Goal: Task Accomplishment & Management: Use online tool/utility

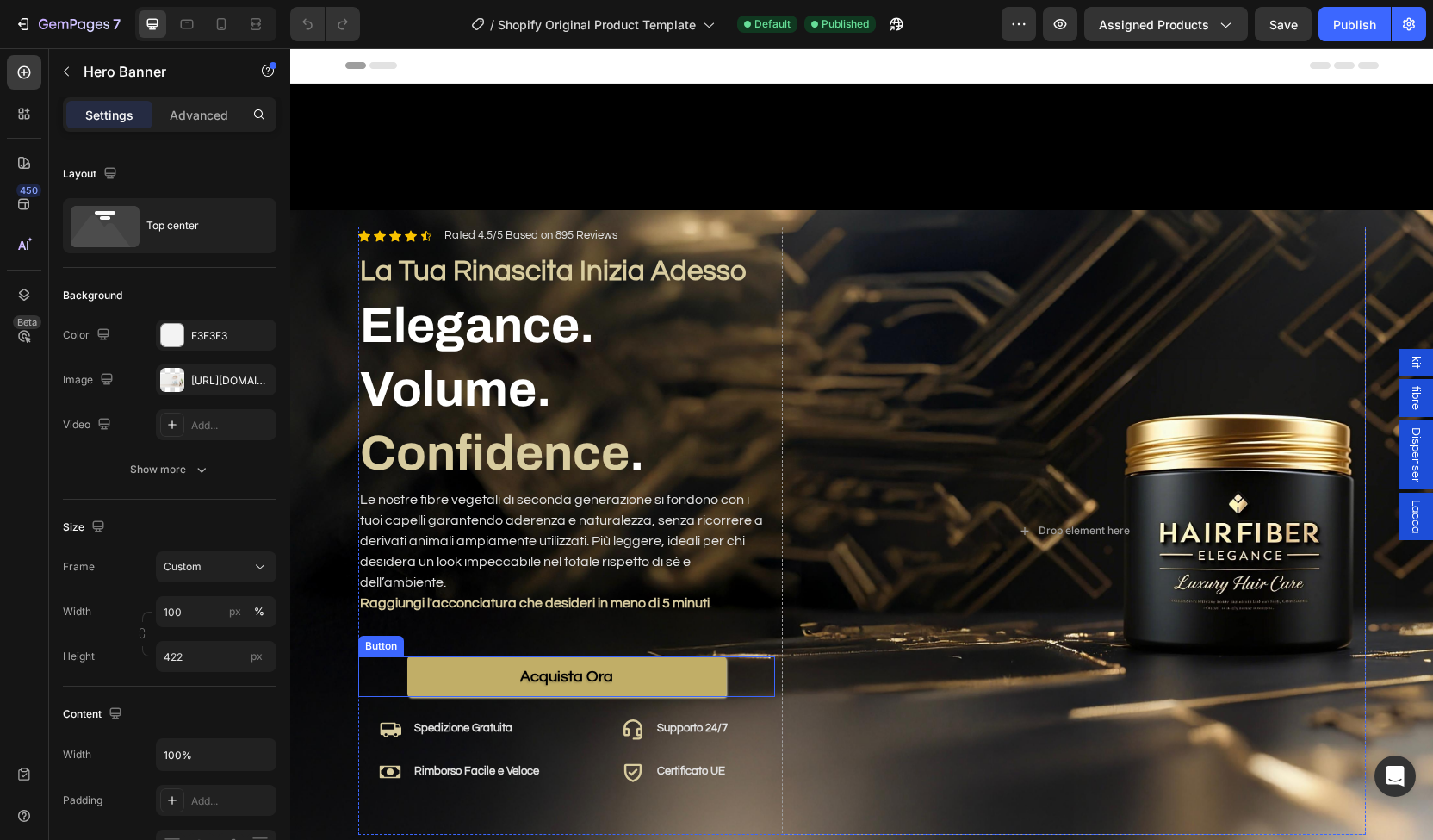
click at [630, 656] on link "Acquista Ora" at bounding box center [566, 676] width 319 height 41
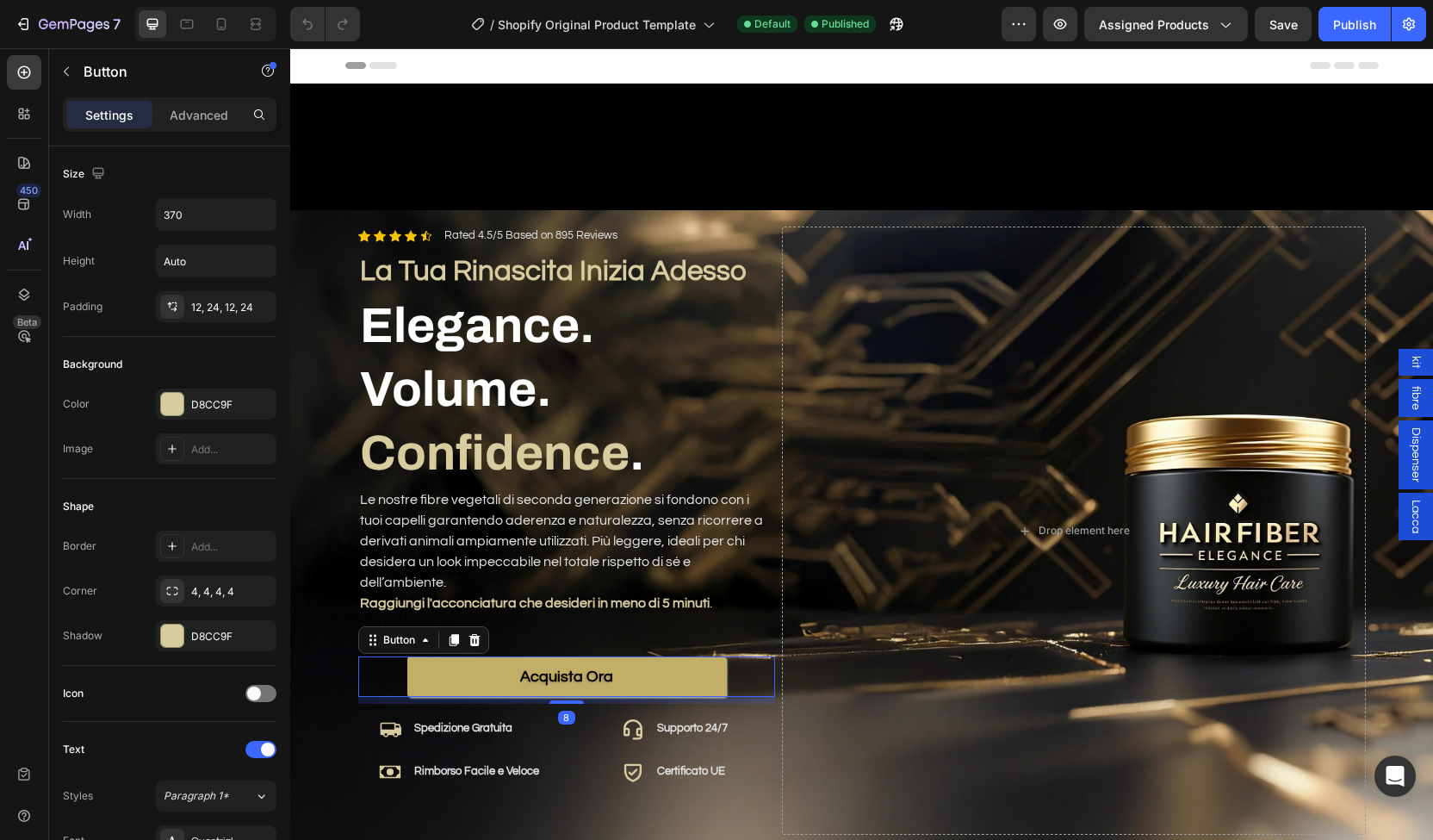
click at [630, 656] on link "Acquista Ora" at bounding box center [566, 676] width 319 height 41
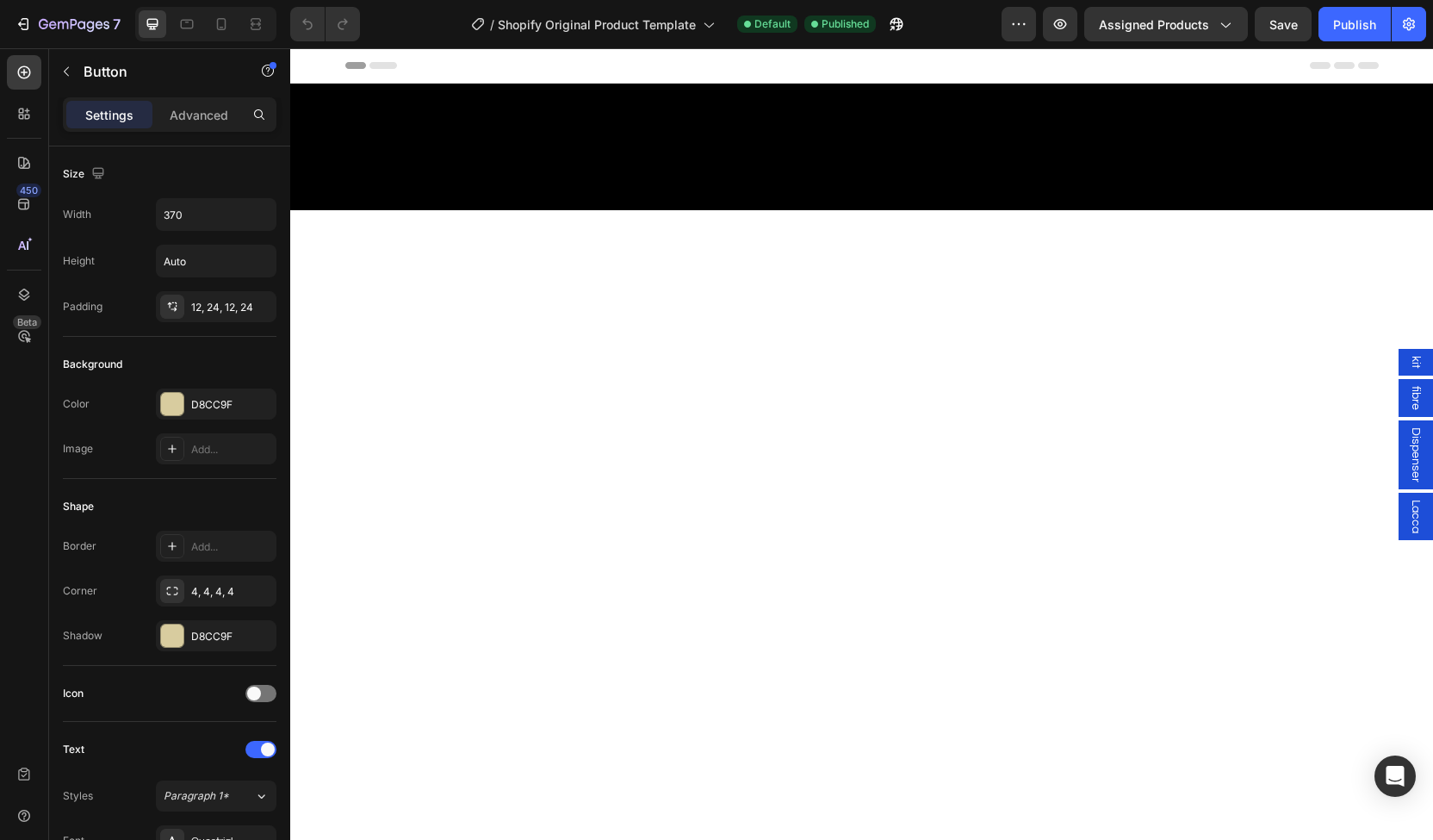
click at [1408, 365] on span "kit" at bounding box center [1416, 362] width 17 height 13
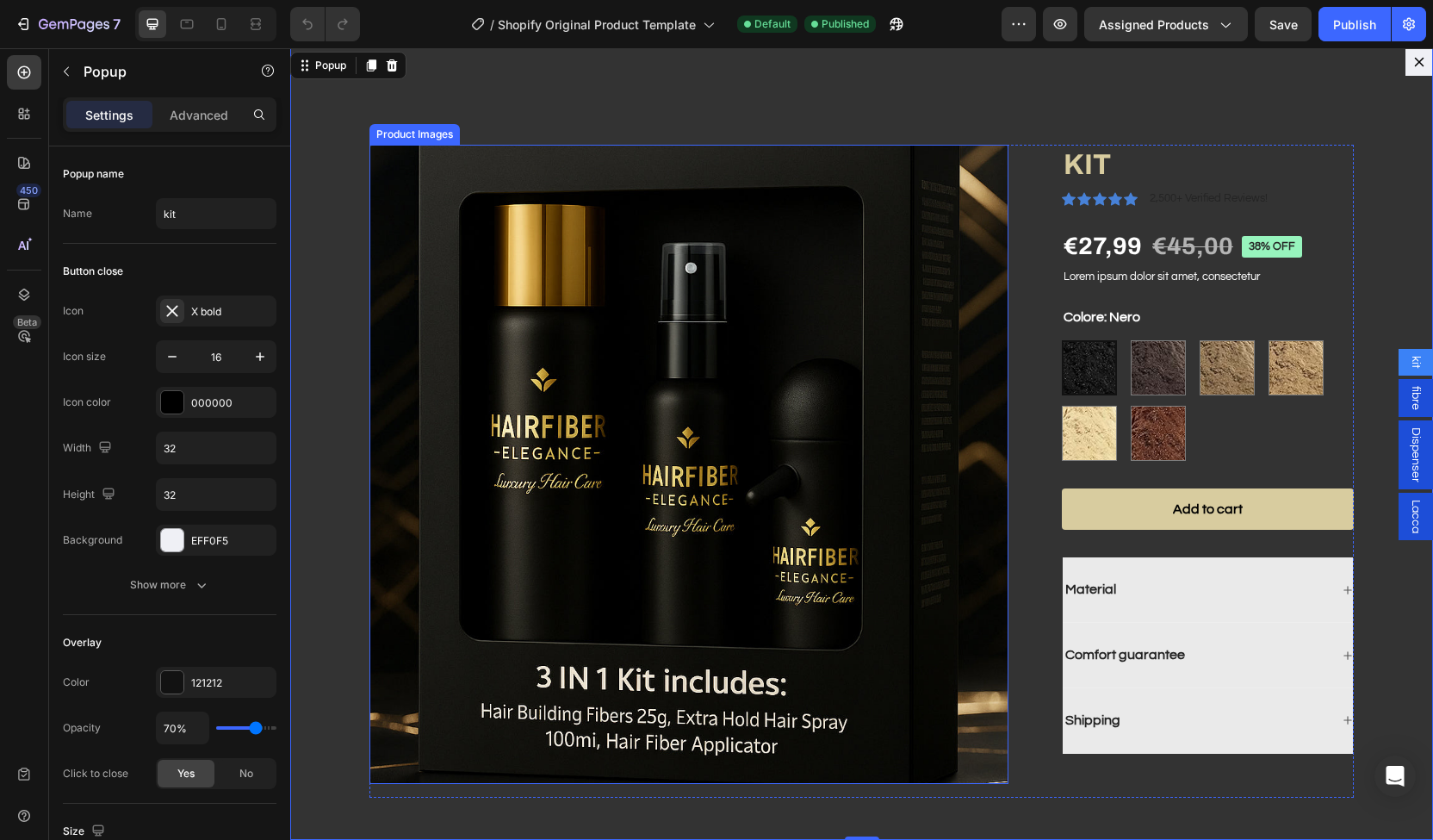
click at [596, 333] on img "Dialog body" at bounding box center [688, 464] width 639 height 639
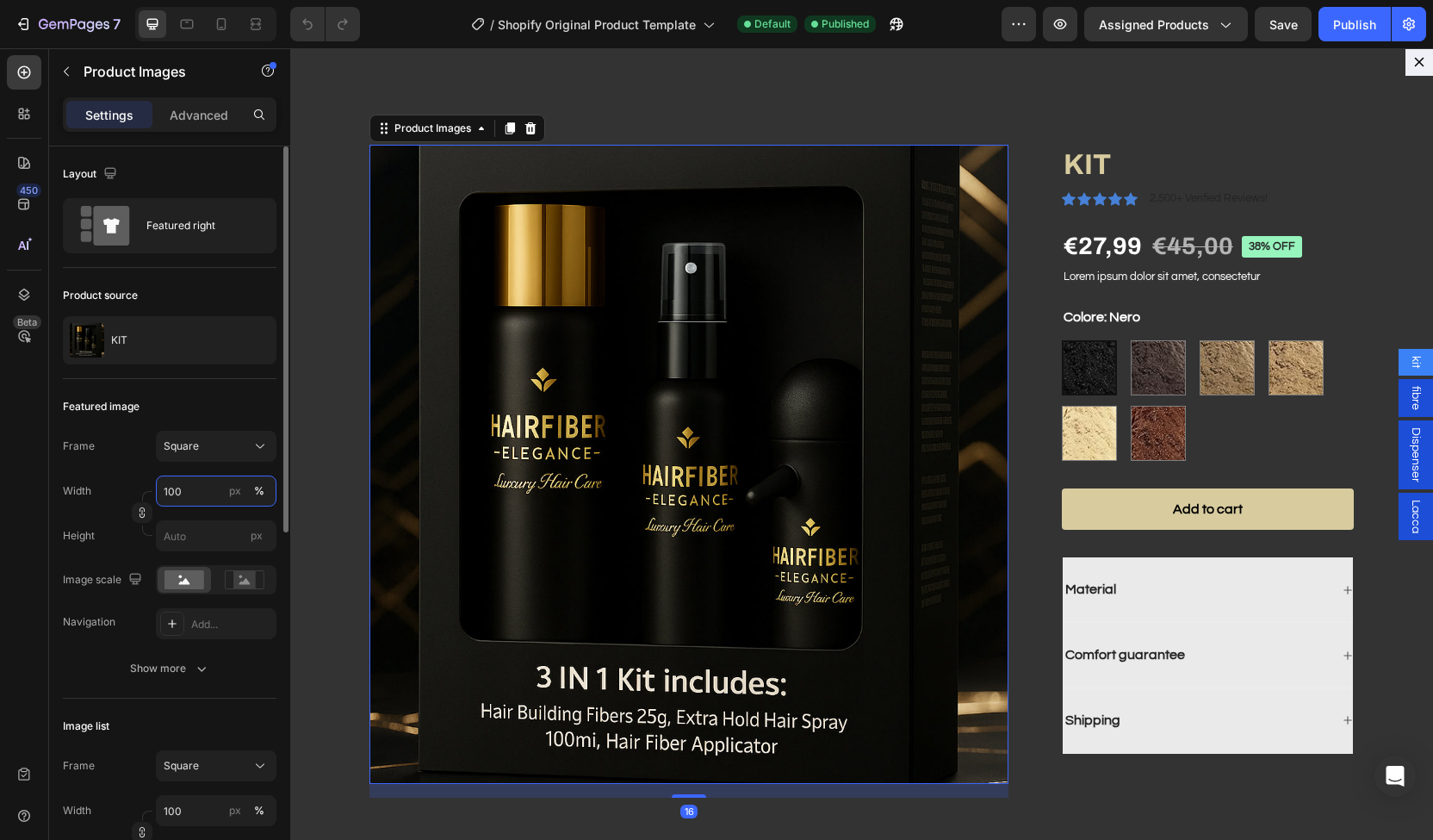
click at [177, 493] on input "100" at bounding box center [215, 491] width 121 height 31
type input "80"
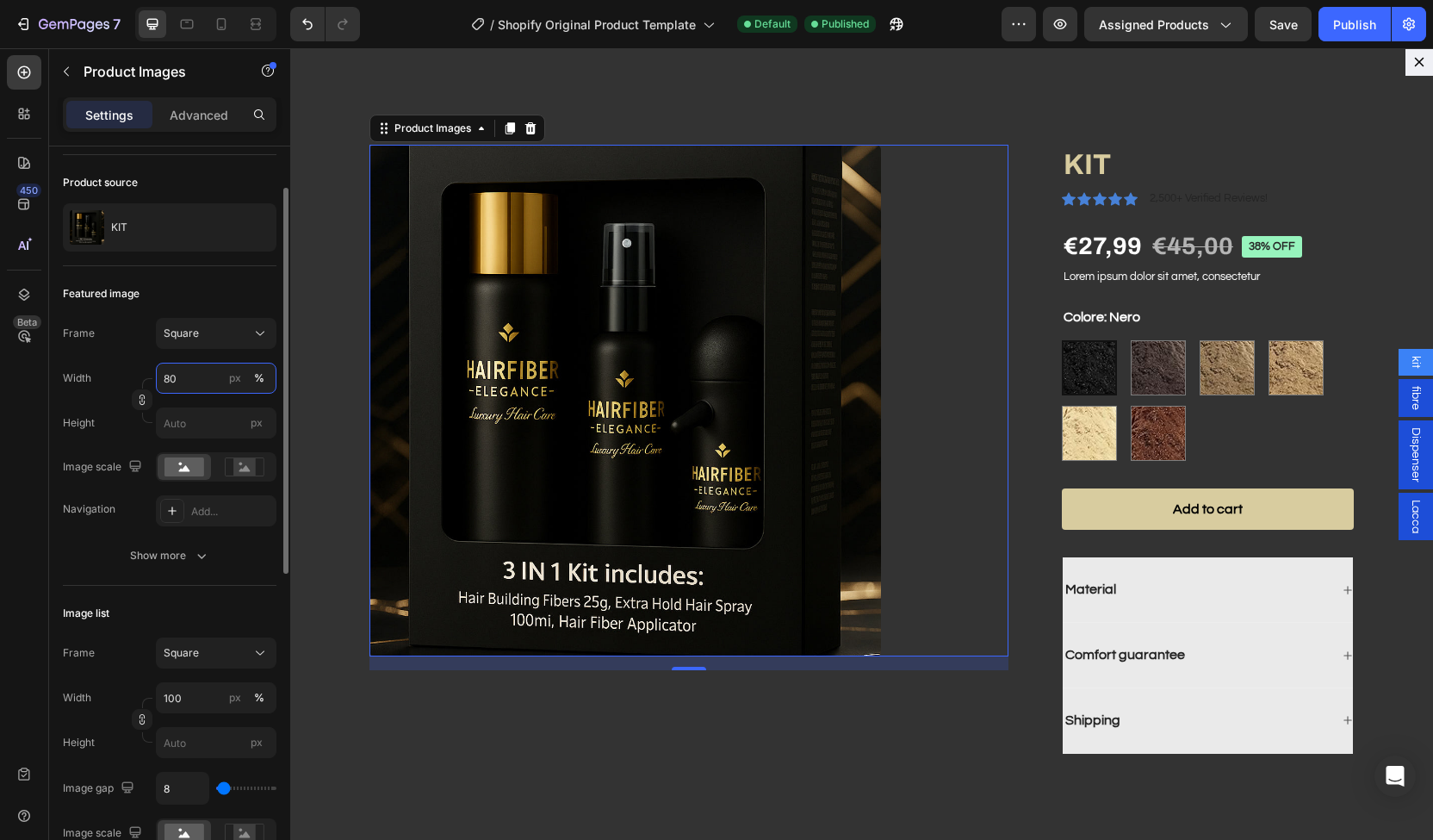
scroll to position [125, 0]
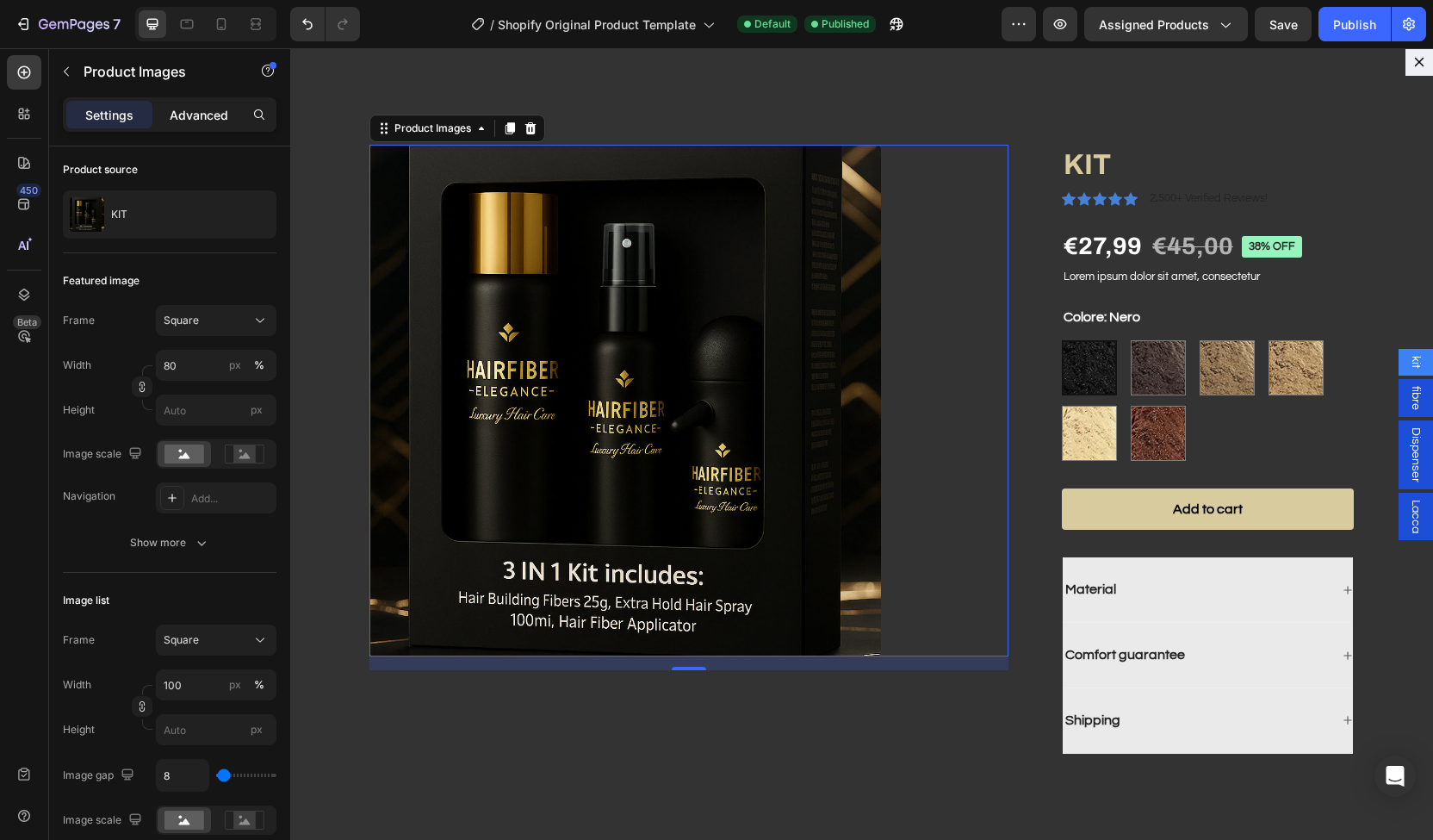
click at [170, 110] on p "Advanced" at bounding box center [199, 115] width 58 height 18
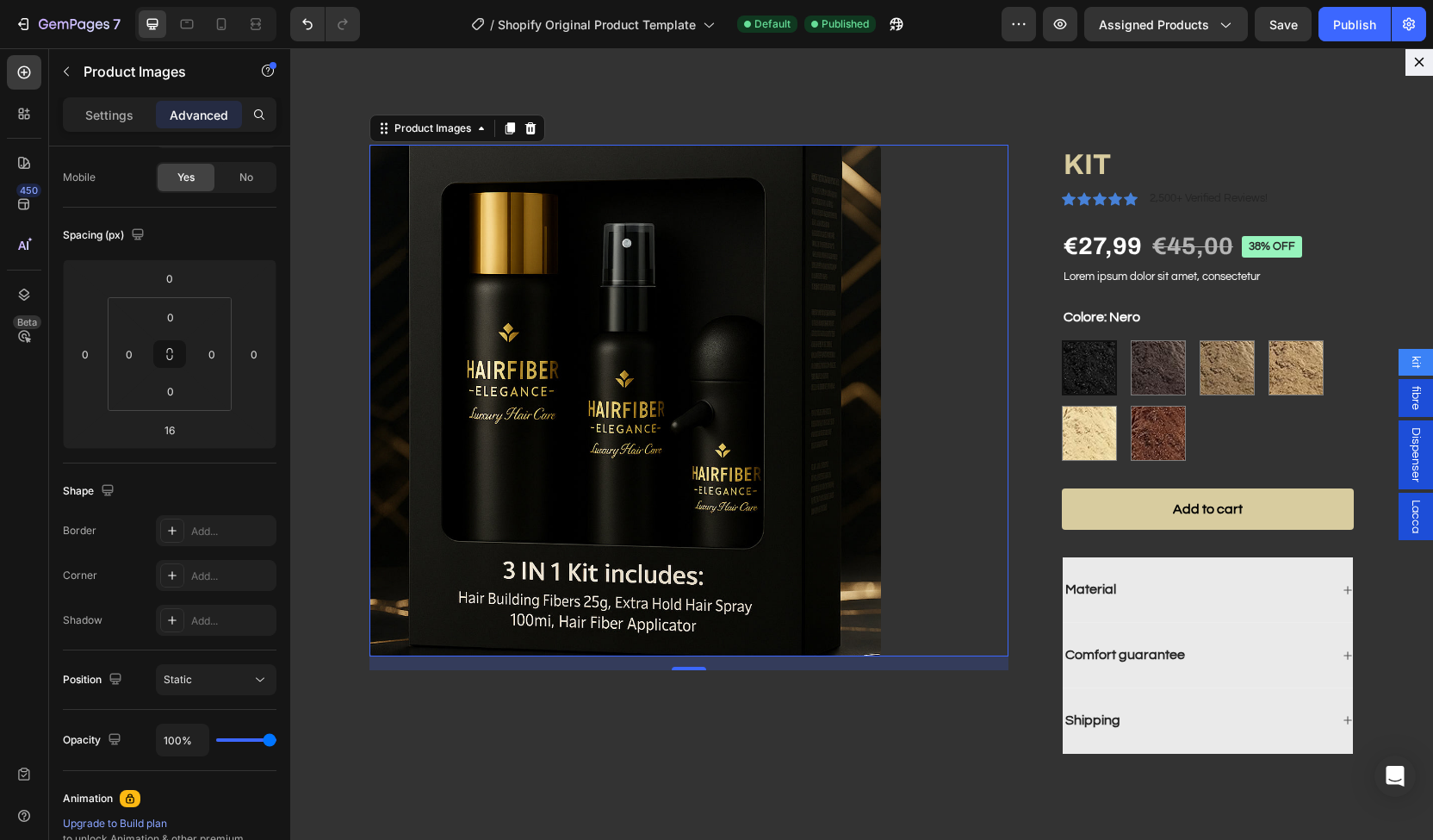
click at [170, 110] on p "Advanced" at bounding box center [199, 115] width 58 height 18
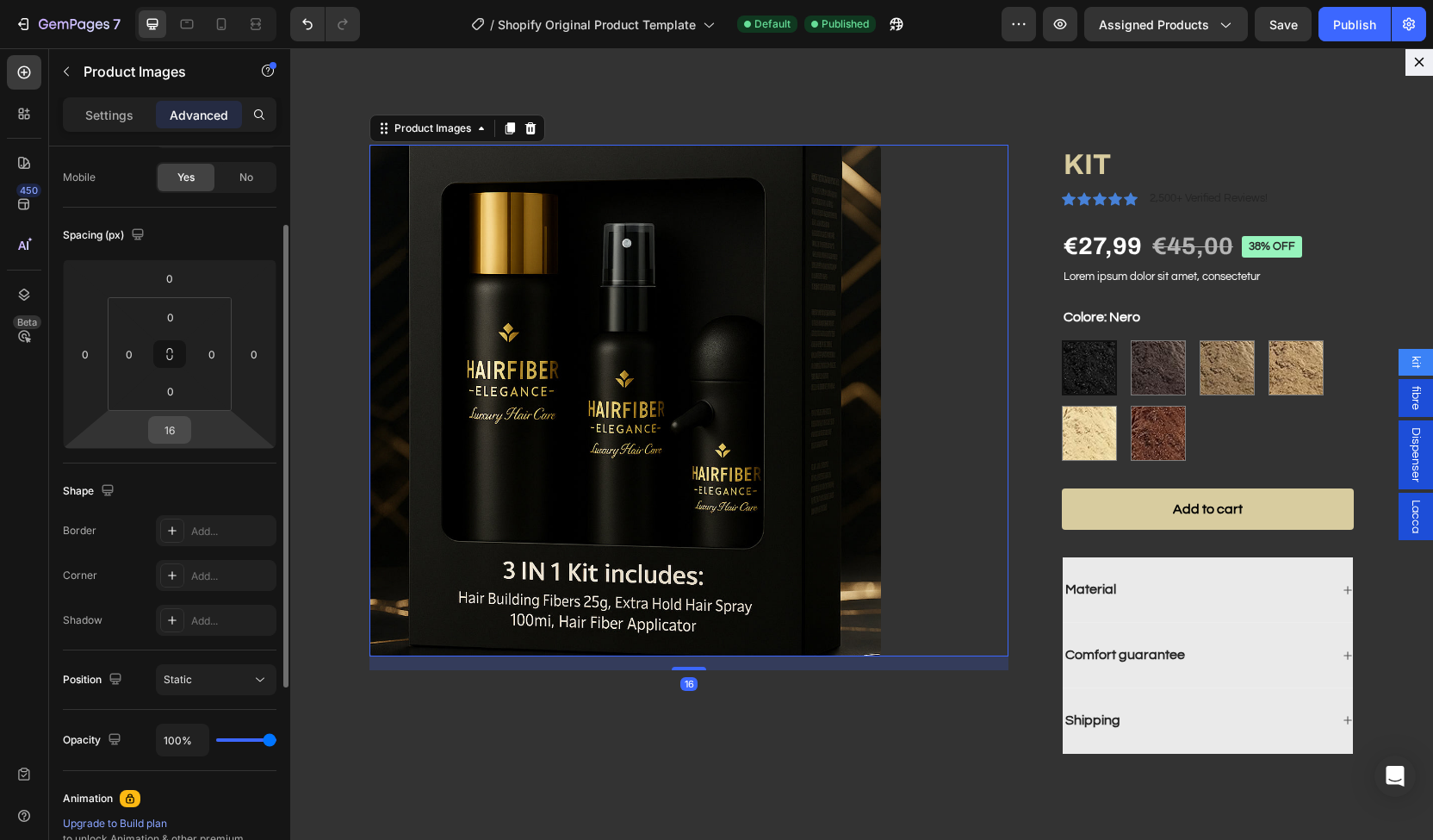
click at [170, 418] on input "16" at bounding box center [170, 430] width 35 height 25
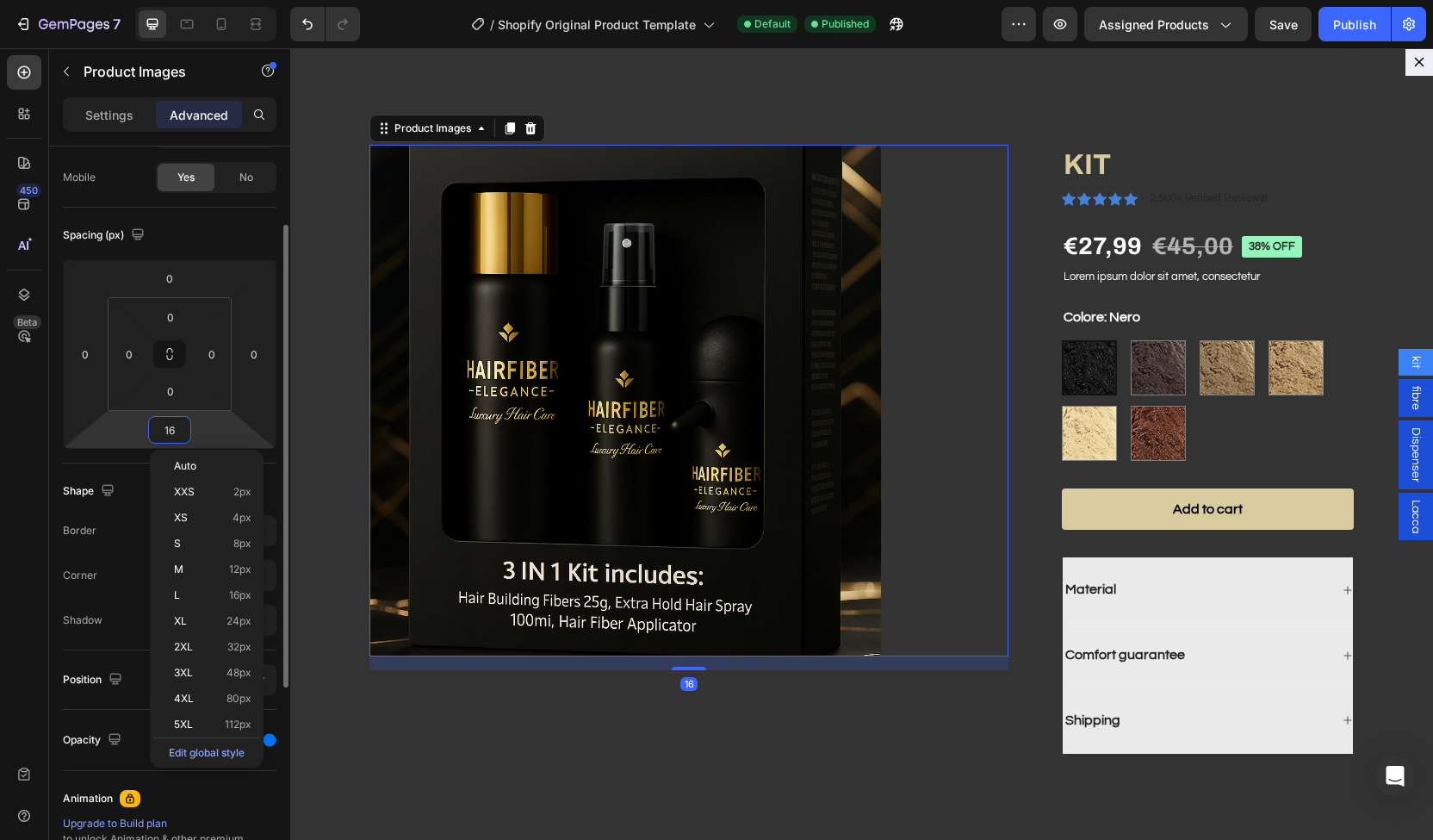
click at [170, 418] on input "16" at bounding box center [170, 430] width 35 height 25
type input "0"
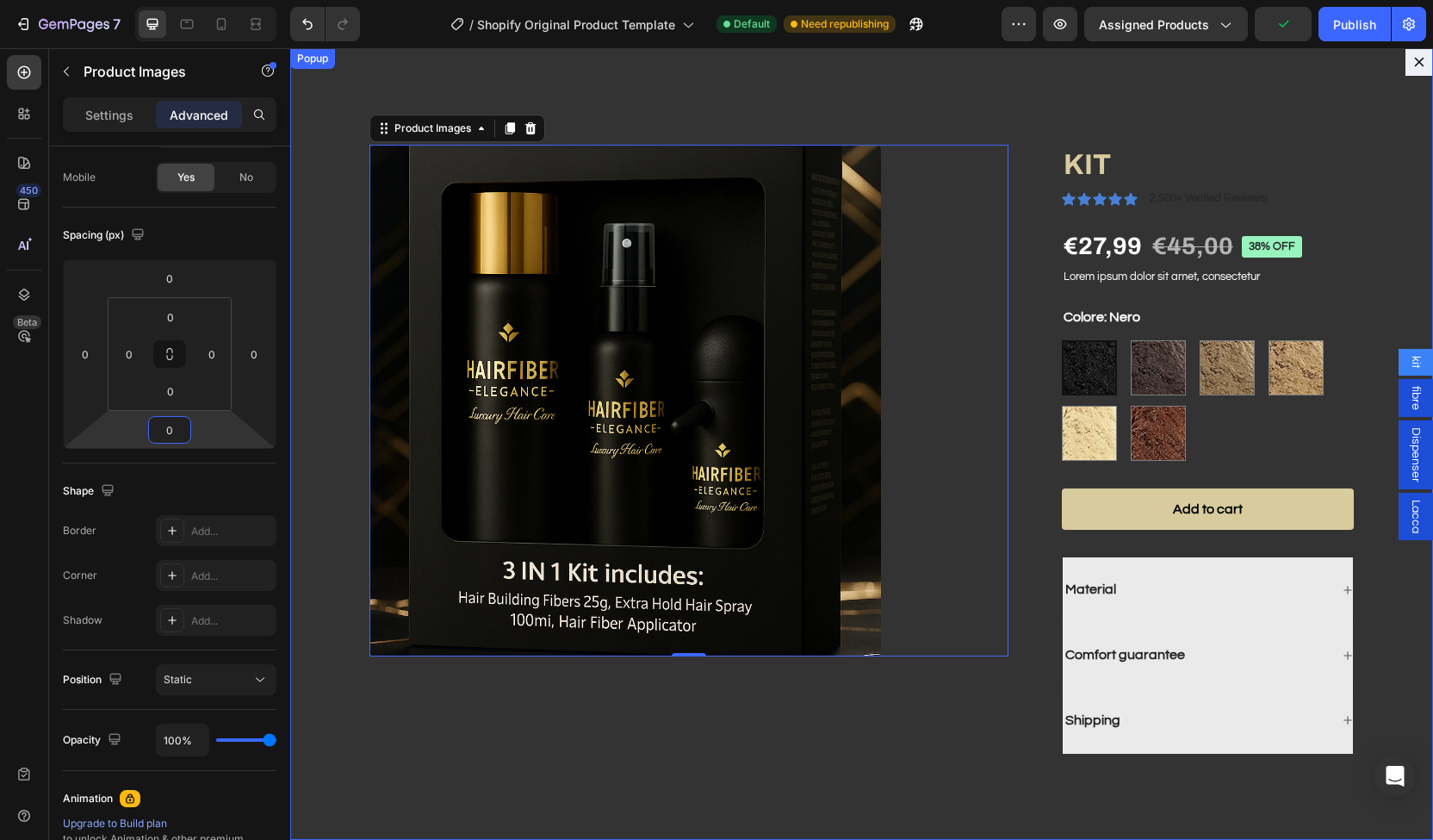
click at [1375, 60] on div "Product Images 0 KIT Product Title Icon Icon Icon Icon Icon Icon List 2,500+ Ve…" at bounding box center [861, 444] width 1143 height 792
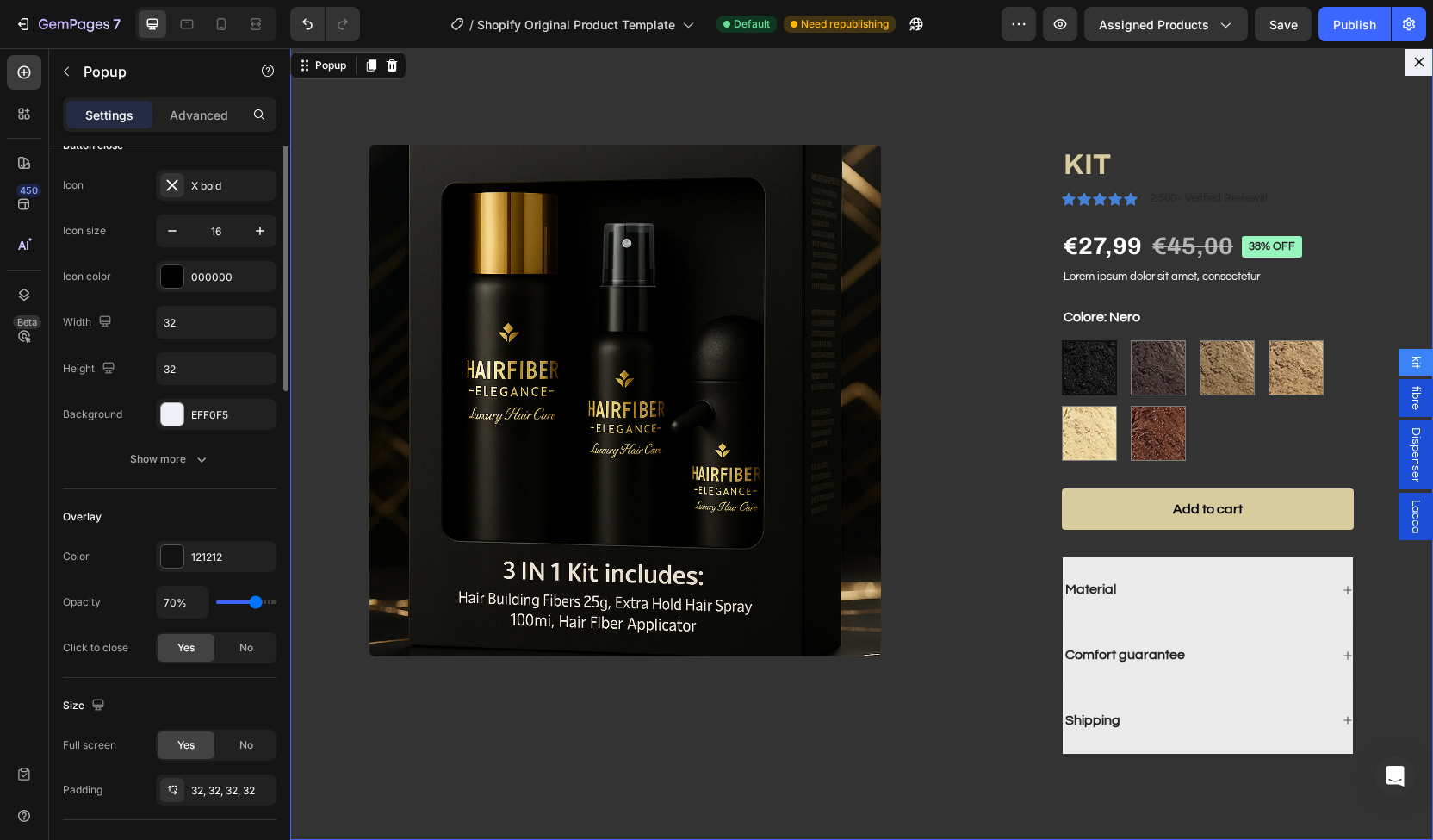
scroll to position [0, 0]
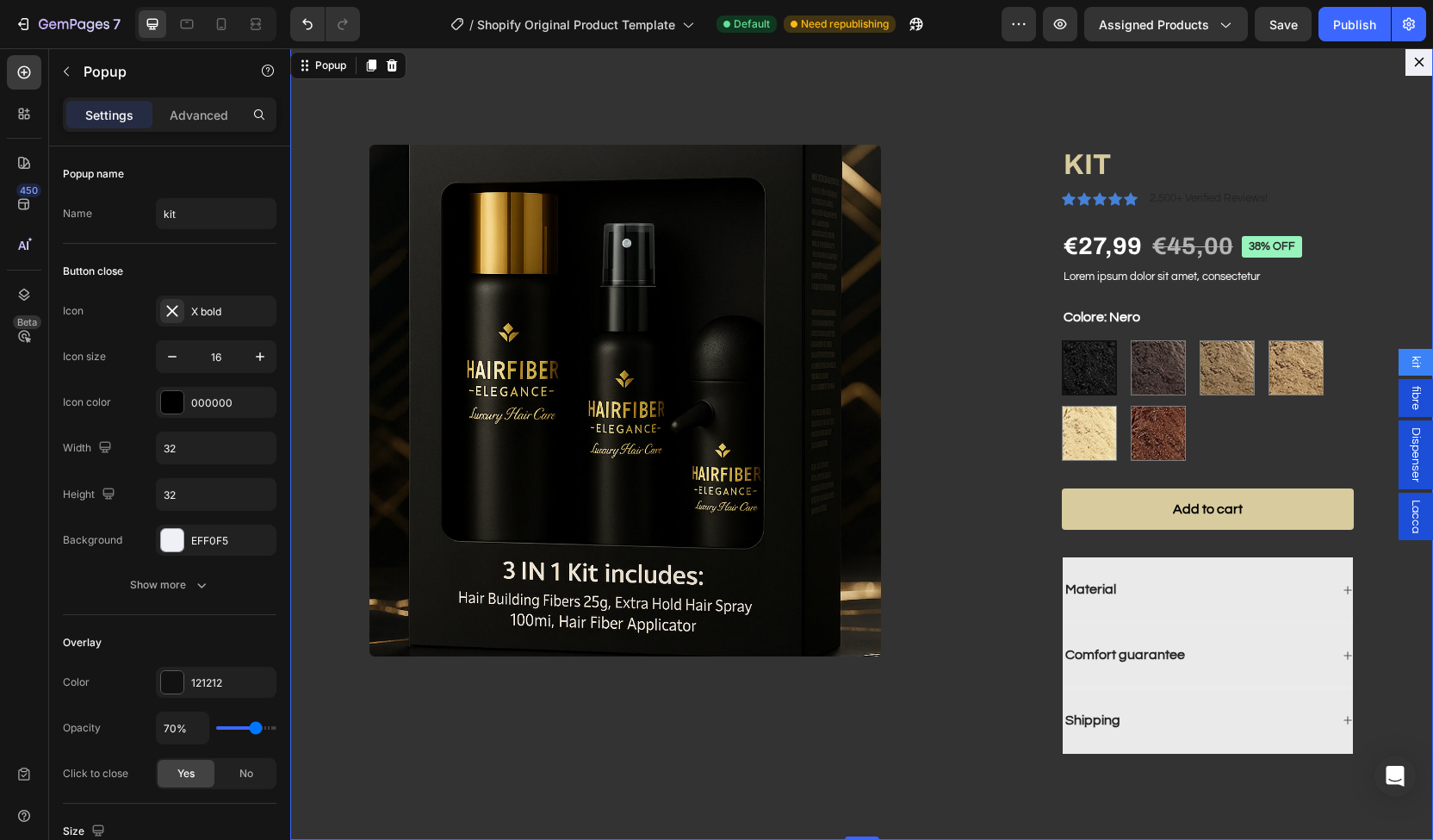
click at [1413, 63] on icon "Dialog content" at bounding box center [1419, 62] width 14 height 14
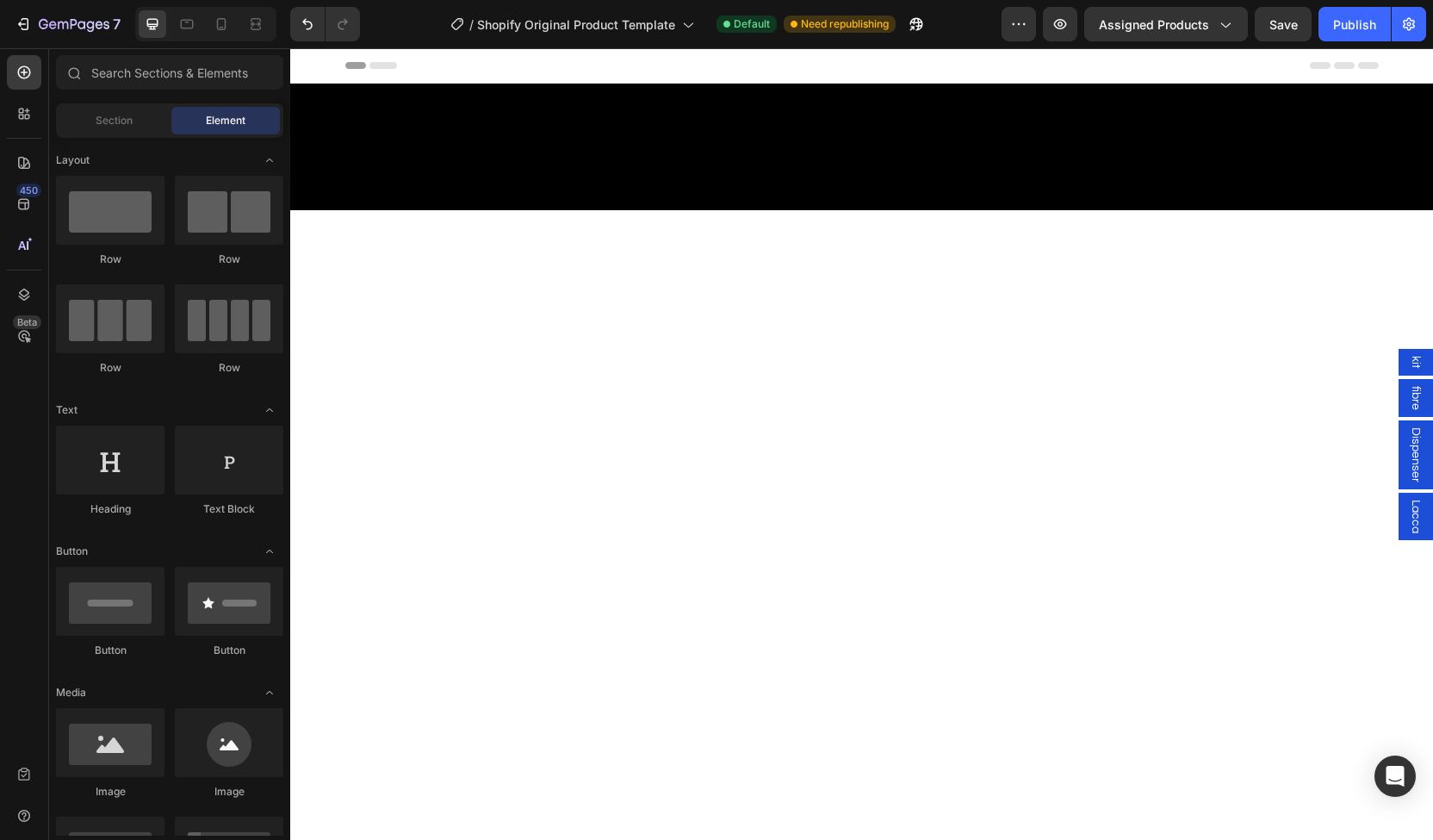
click at [1399, 351] on div "kit" at bounding box center [1417, 362] width 35 height 26
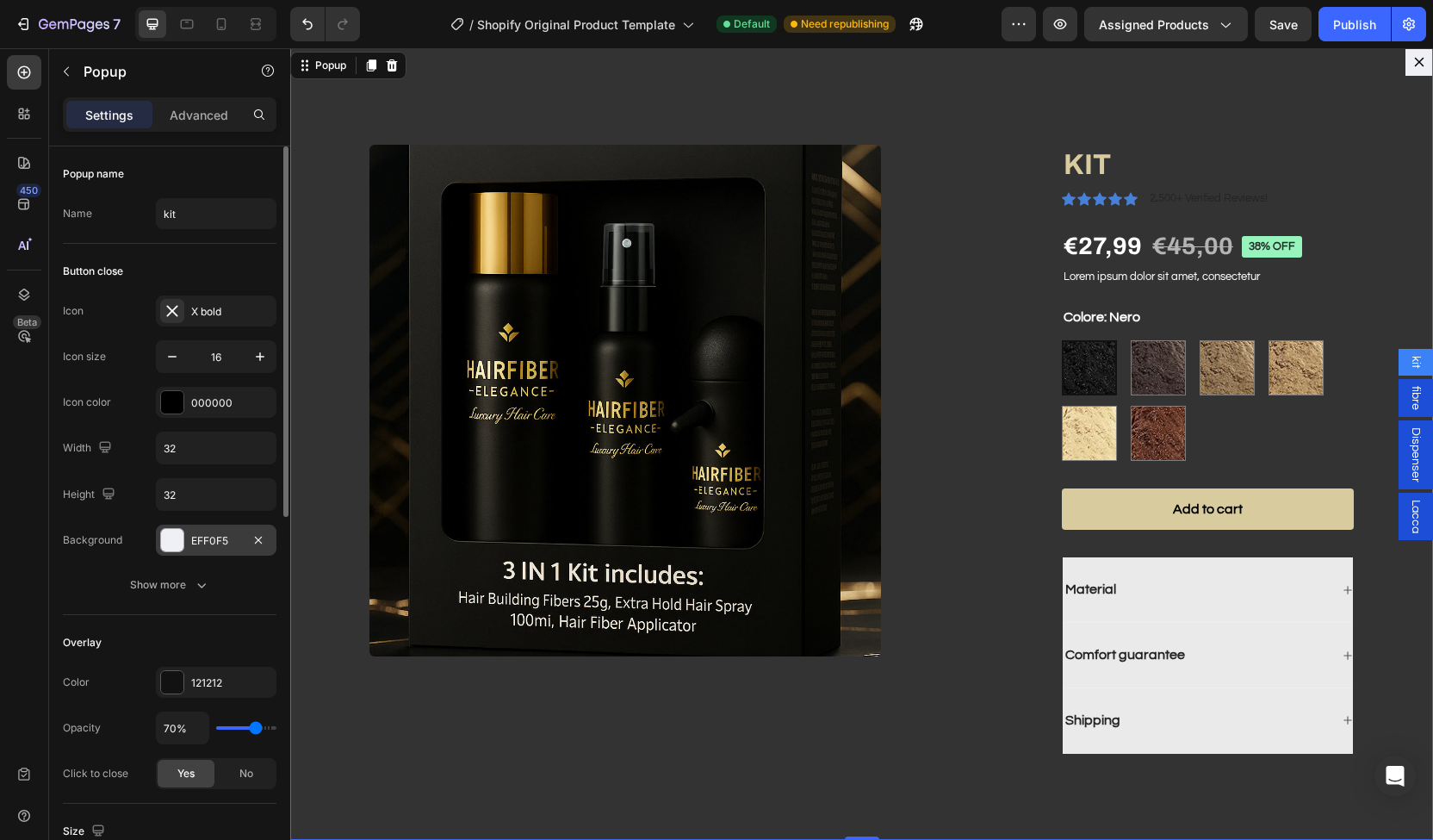
click at [219, 525] on div "EFF0F5" at bounding box center [215, 540] width 121 height 31
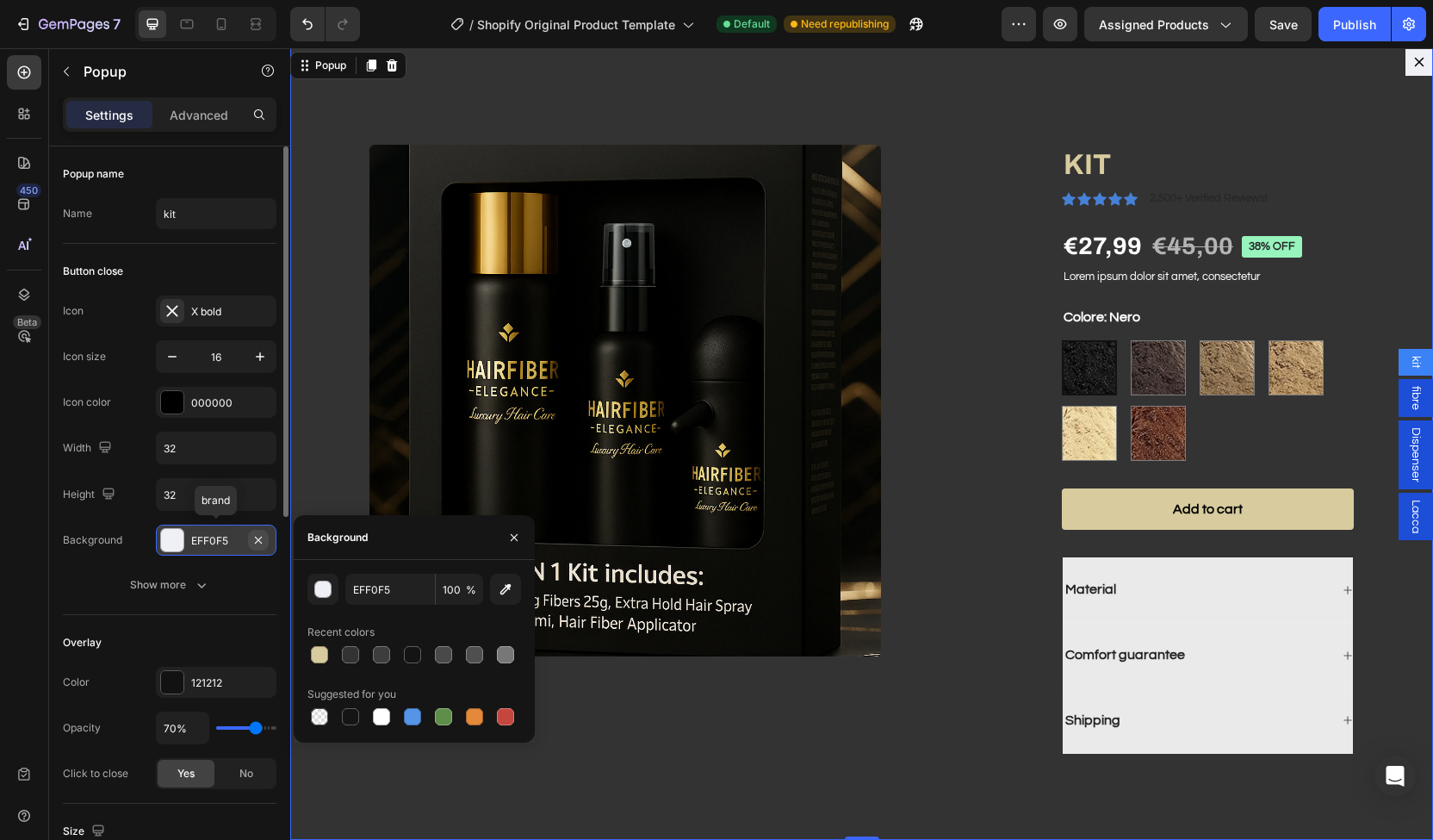
click at [267, 534] on button "button" at bounding box center [258, 540] width 21 height 21
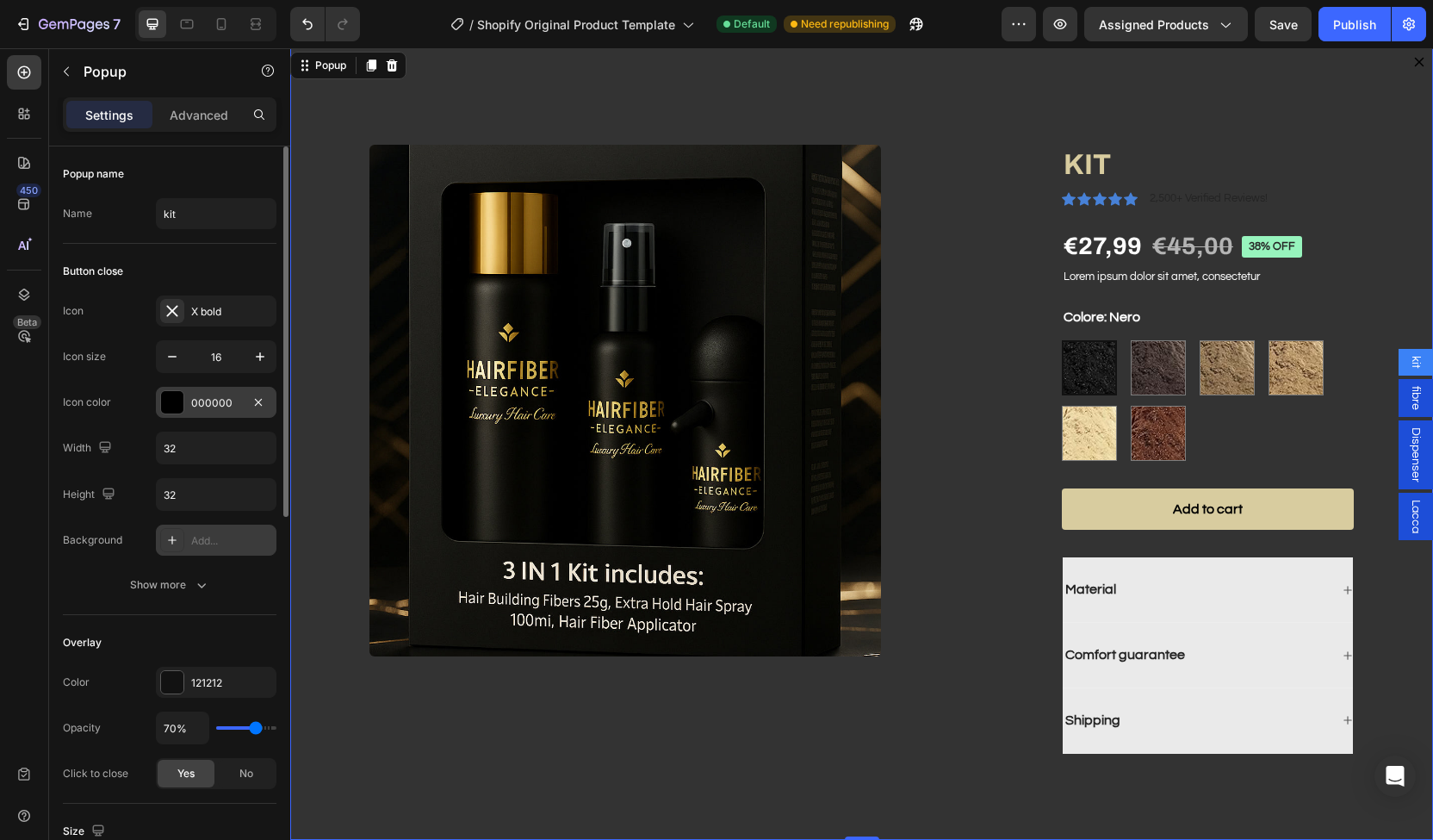
click at [200, 396] on div "000000" at bounding box center [215, 403] width 50 height 15
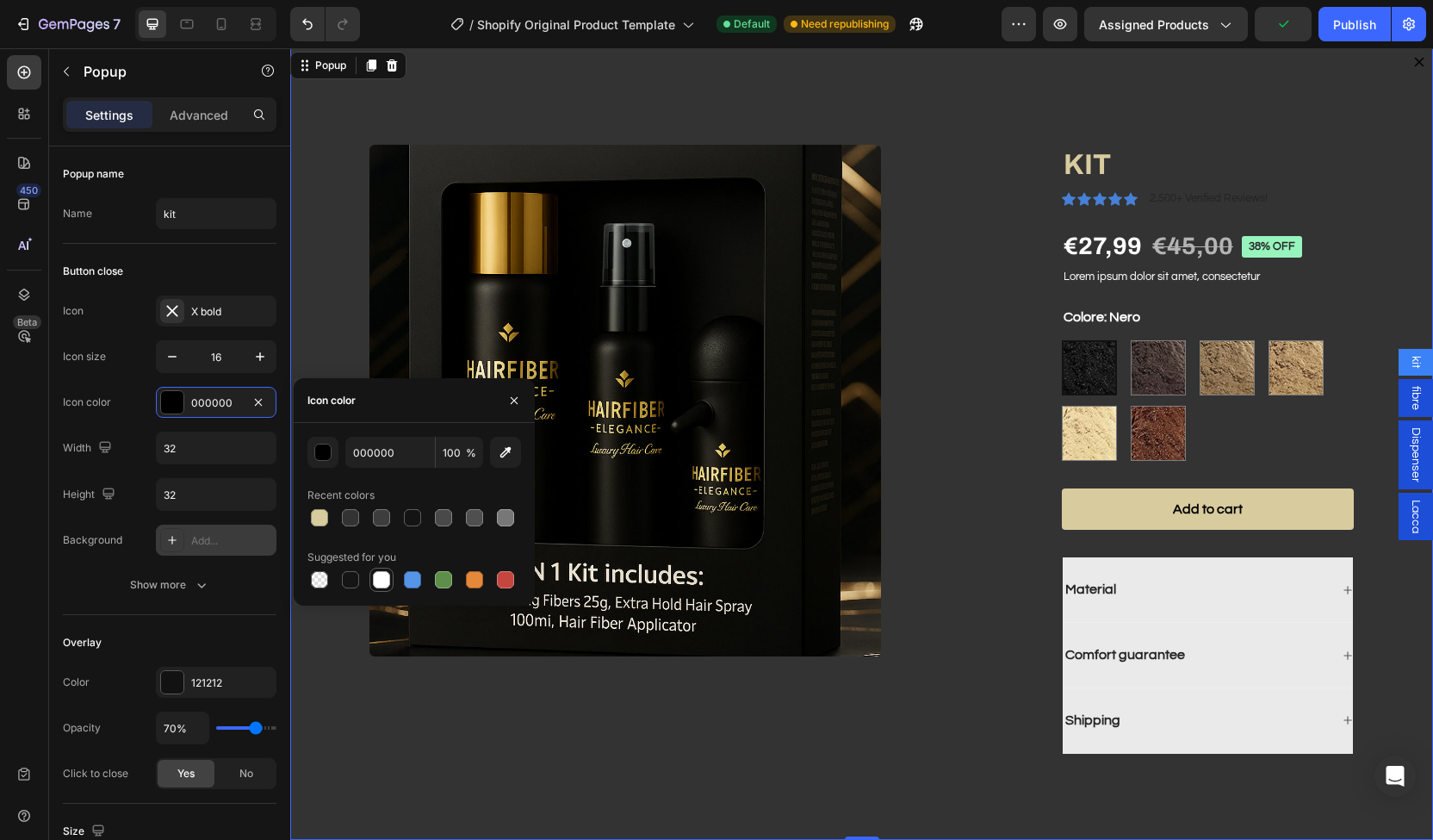
click at [378, 583] on div at bounding box center [381, 579] width 17 height 17
type input "FFFFFF"
click at [1269, 22] on span "Save" at bounding box center [1283, 25] width 28 height 15
click at [1269, 22] on button "Save" at bounding box center [1283, 25] width 57 height 35
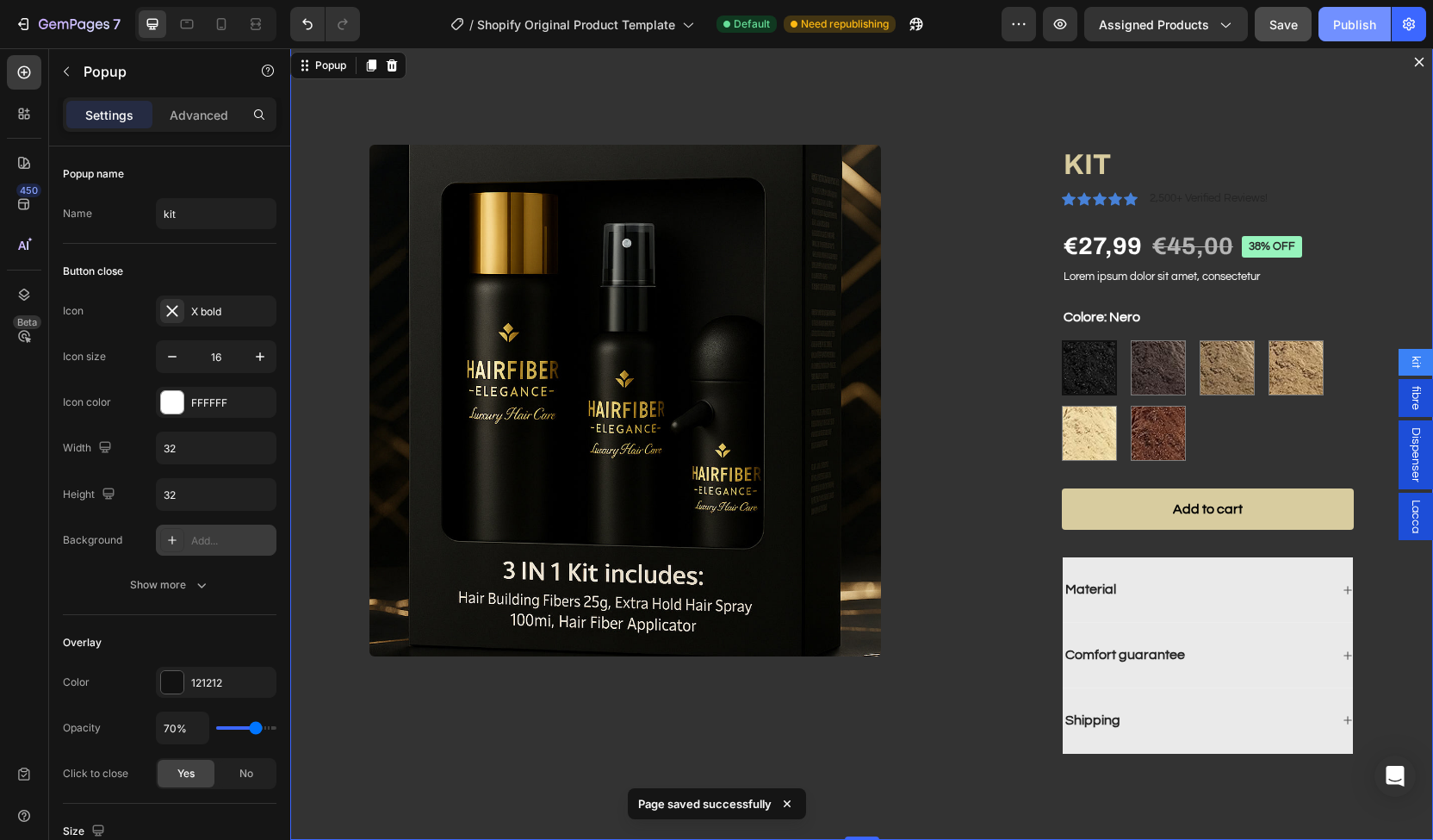
click at [1358, 24] on div "Publish" at bounding box center [1355, 25] width 43 height 18
click at [1163, 204] on p "2,500+ Verified Reviews!" at bounding box center [1209, 198] width 118 height 17
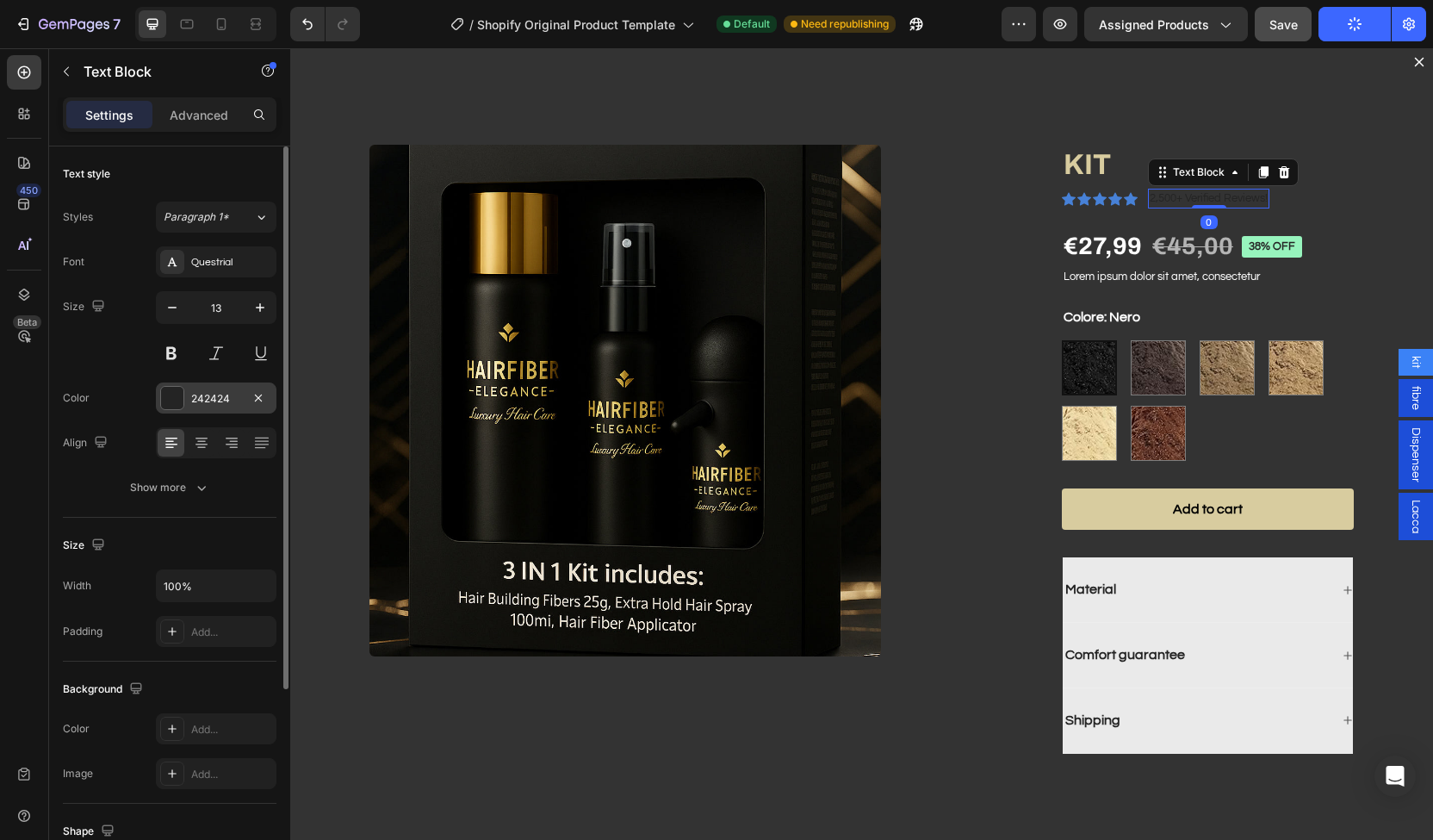
click at [199, 386] on div "242424" at bounding box center [215, 398] width 121 height 31
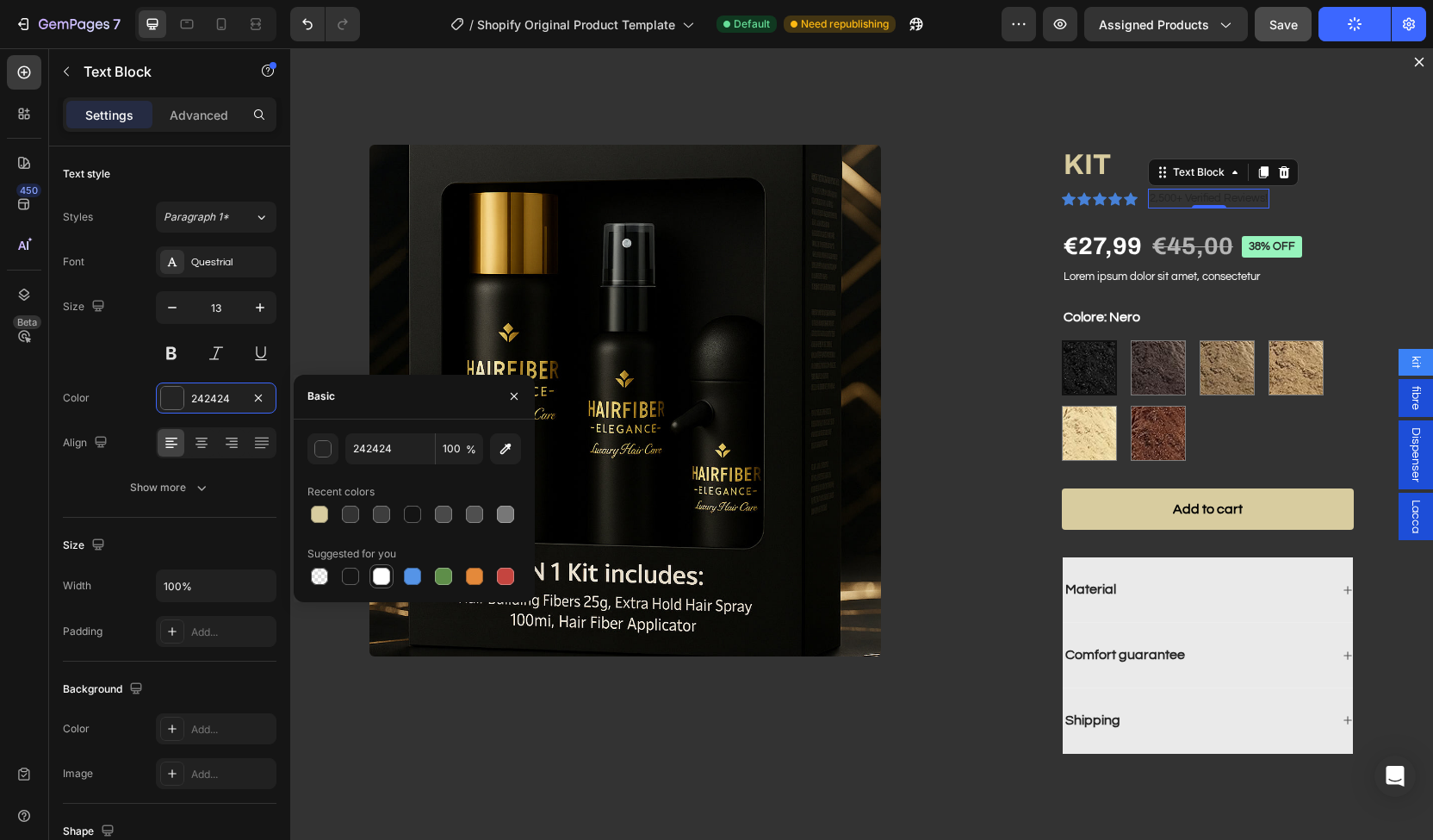
drag, startPoint x: 376, startPoint y: 567, endPoint x: 349, endPoint y: 480, distance: 91.1
click at [376, 567] on div at bounding box center [381, 575] width 17 height 17
type input "FFFFFF"
click at [1062, 198] on icon "Dialog body" at bounding box center [1068, 198] width 14 height 13
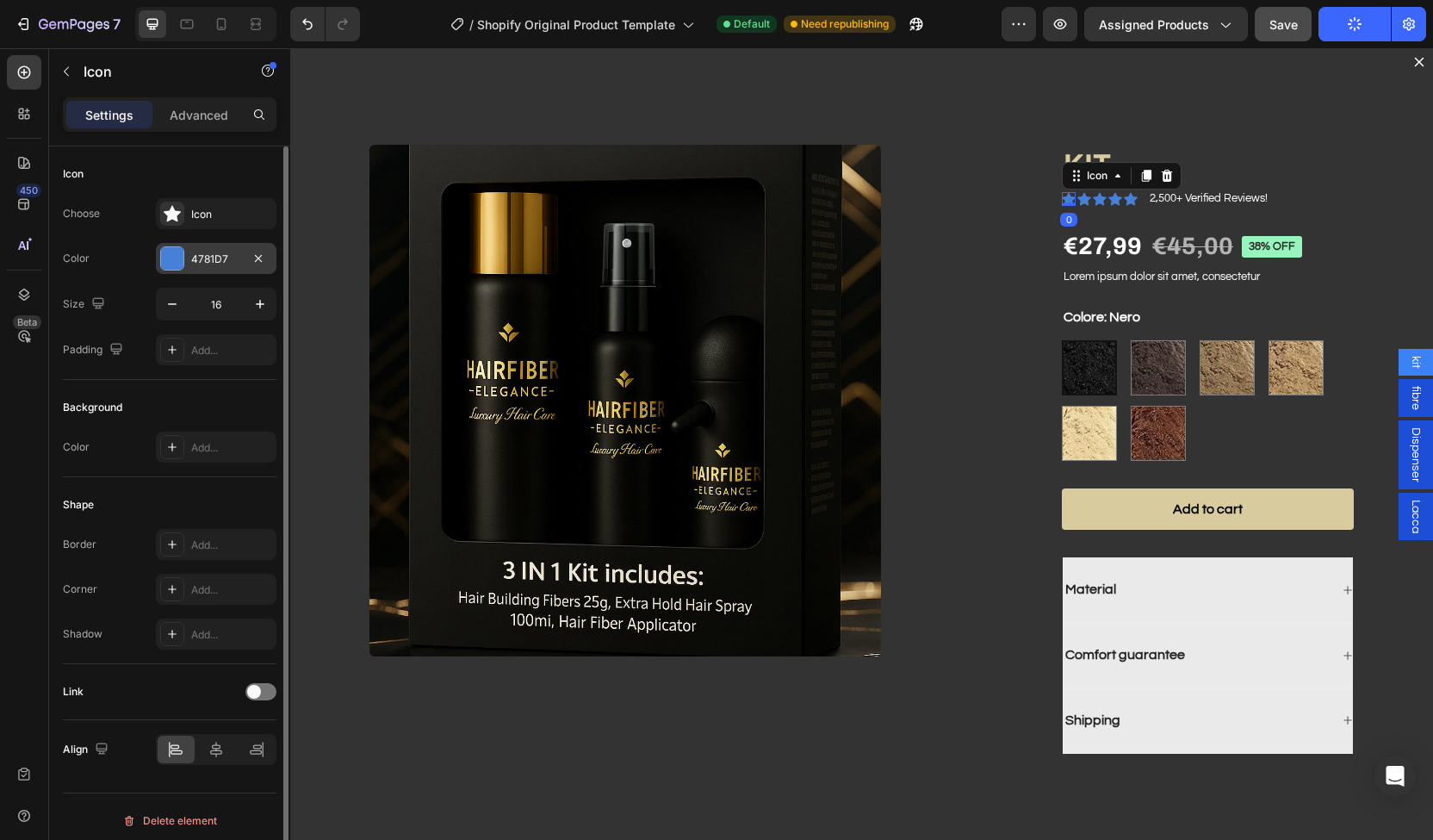
click at [194, 271] on div "4781D7" at bounding box center [215, 258] width 121 height 31
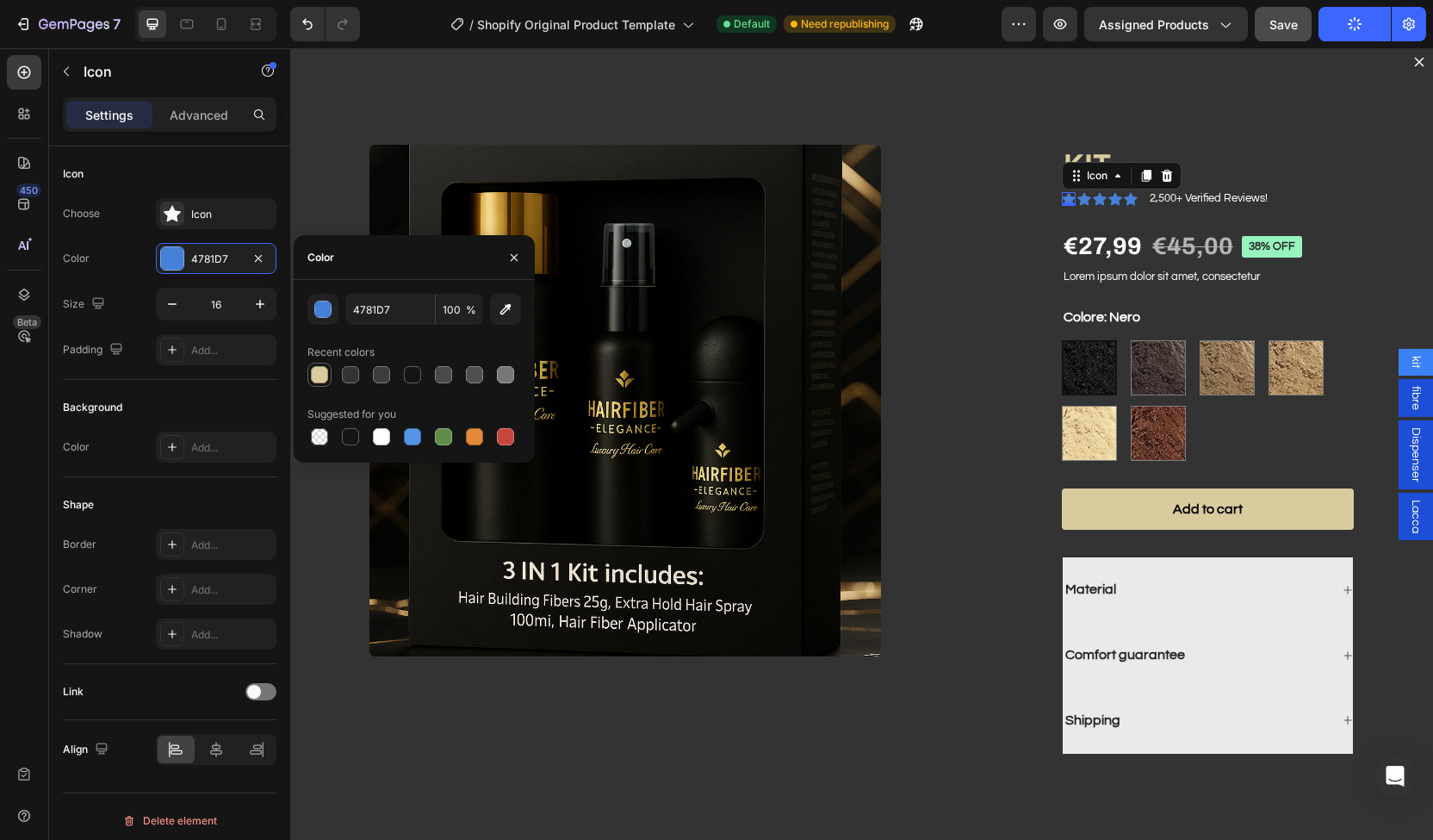
click at [325, 378] on div at bounding box center [319, 375] width 17 height 17
type input "D8CC9F"
click at [1077, 201] on icon "Dialog body" at bounding box center [1084, 198] width 14 height 13
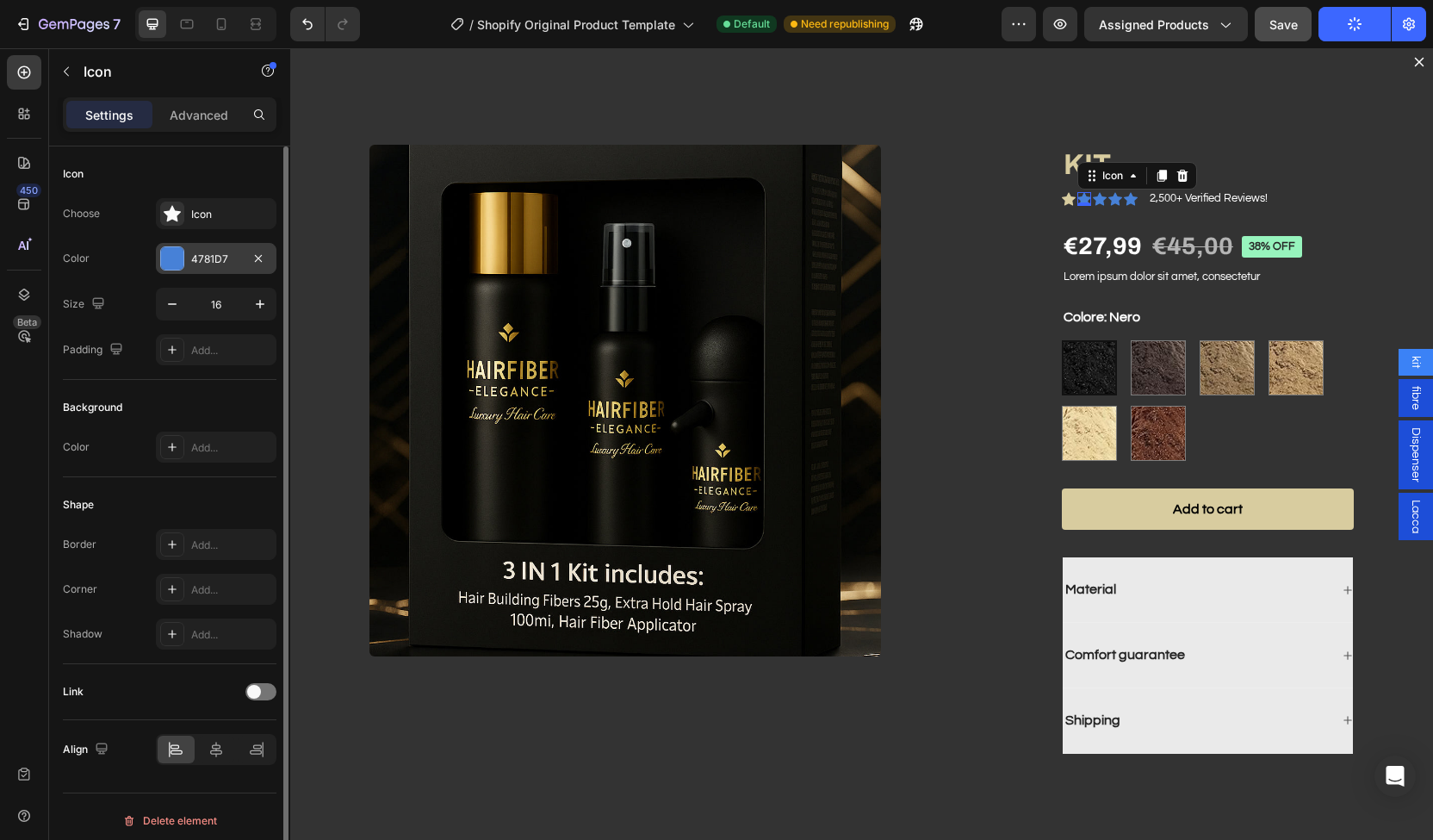
click at [198, 271] on div "4781D7" at bounding box center [215, 258] width 121 height 31
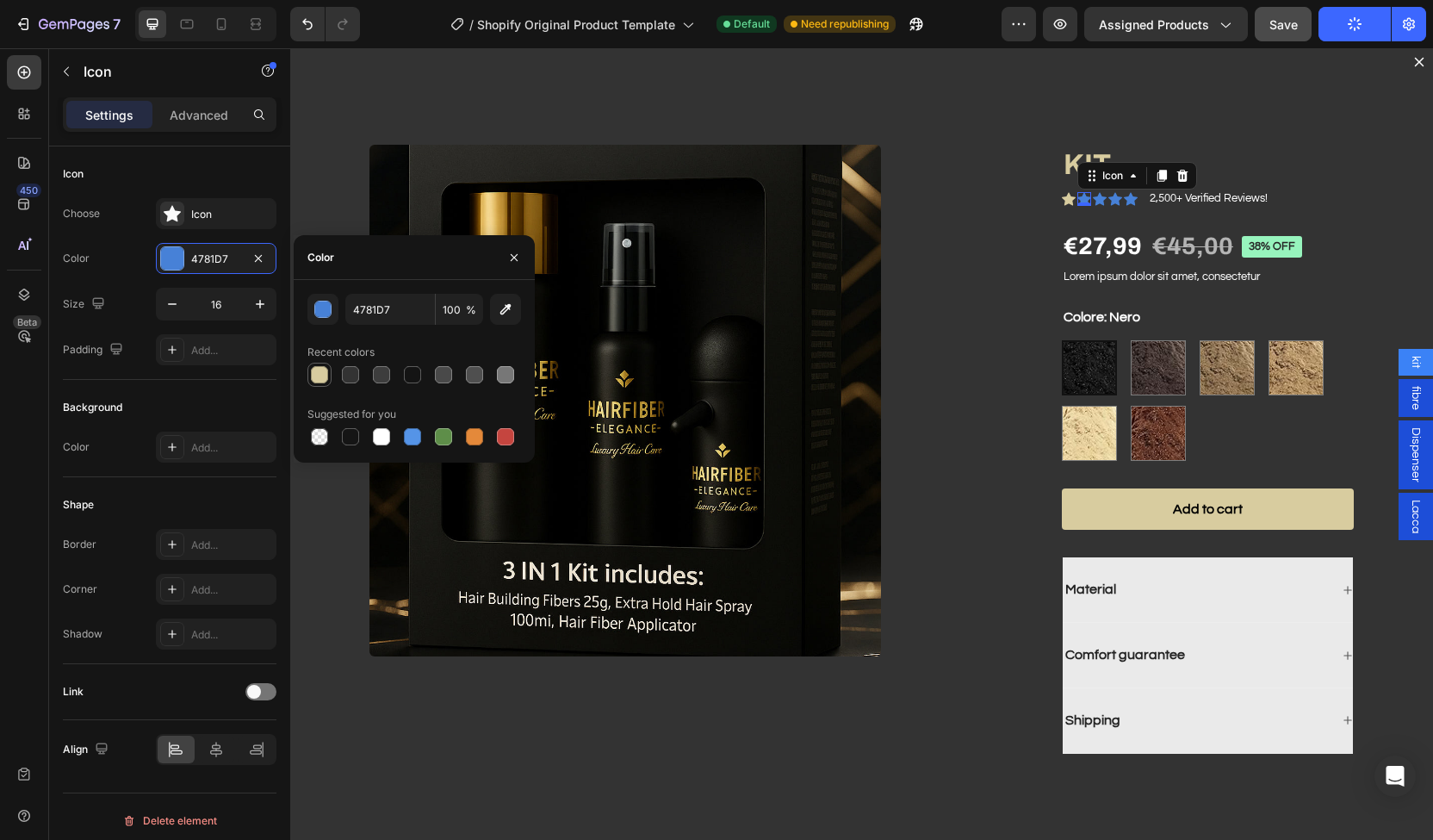
click at [329, 379] on div at bounding box center [319, 375] width 21 height 21
type input "D8CC9F"
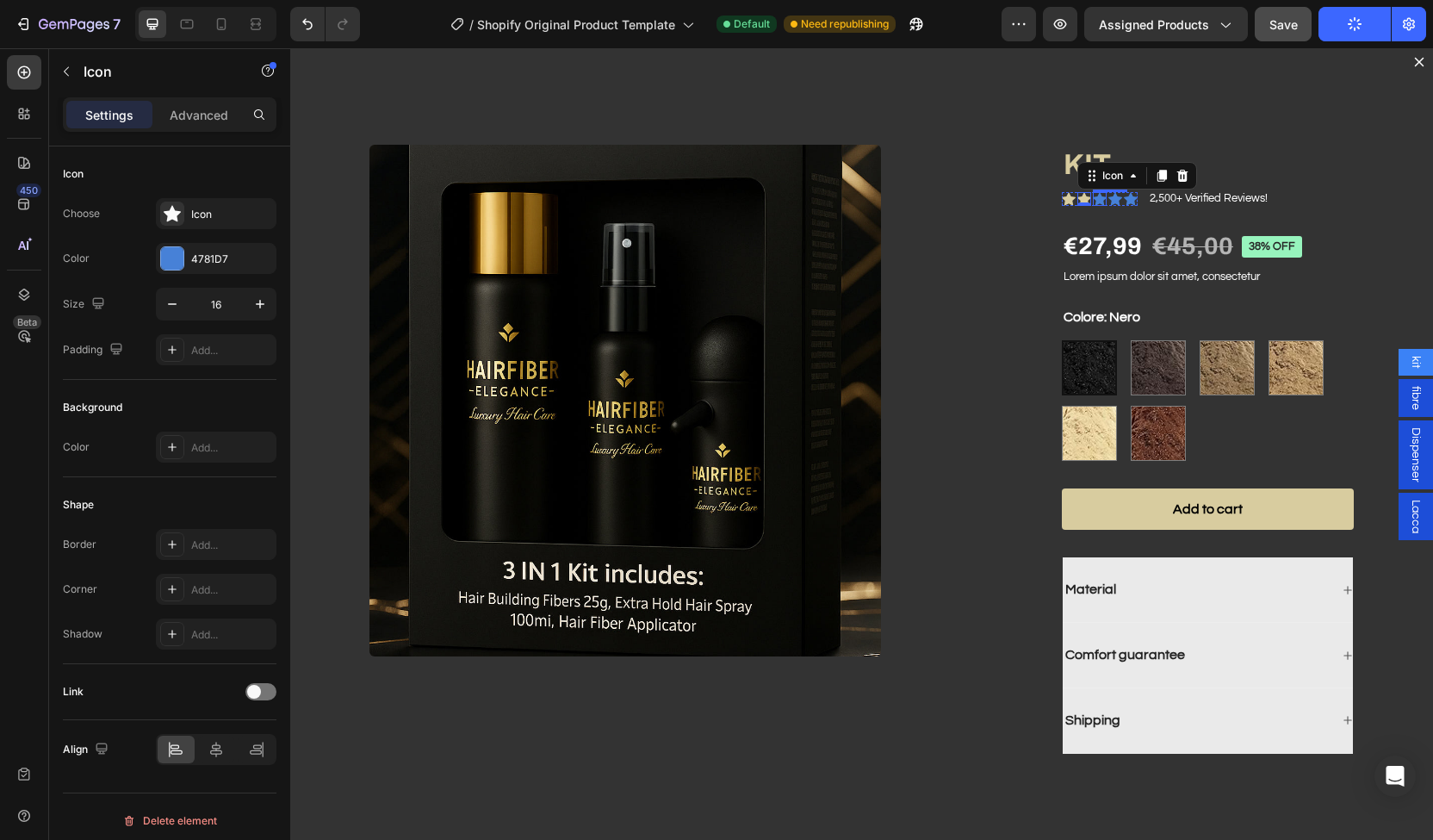
click at [1093, 201] on div "Icon" at bounding box center [1099, 198] width 14 height 14
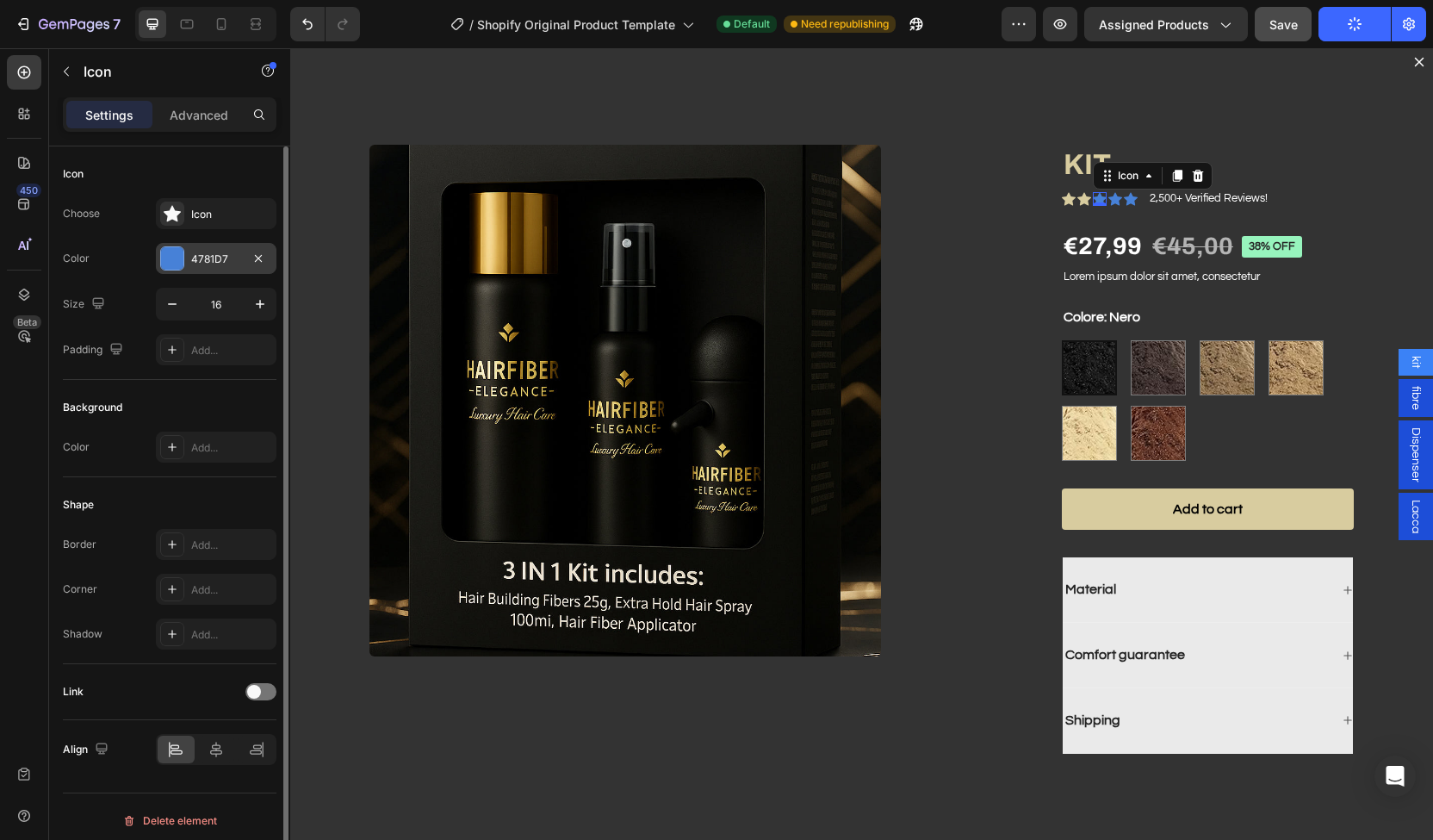
click at [185, 256] on div "4781D7" at bounding box center [215, 258] width 121 height 31
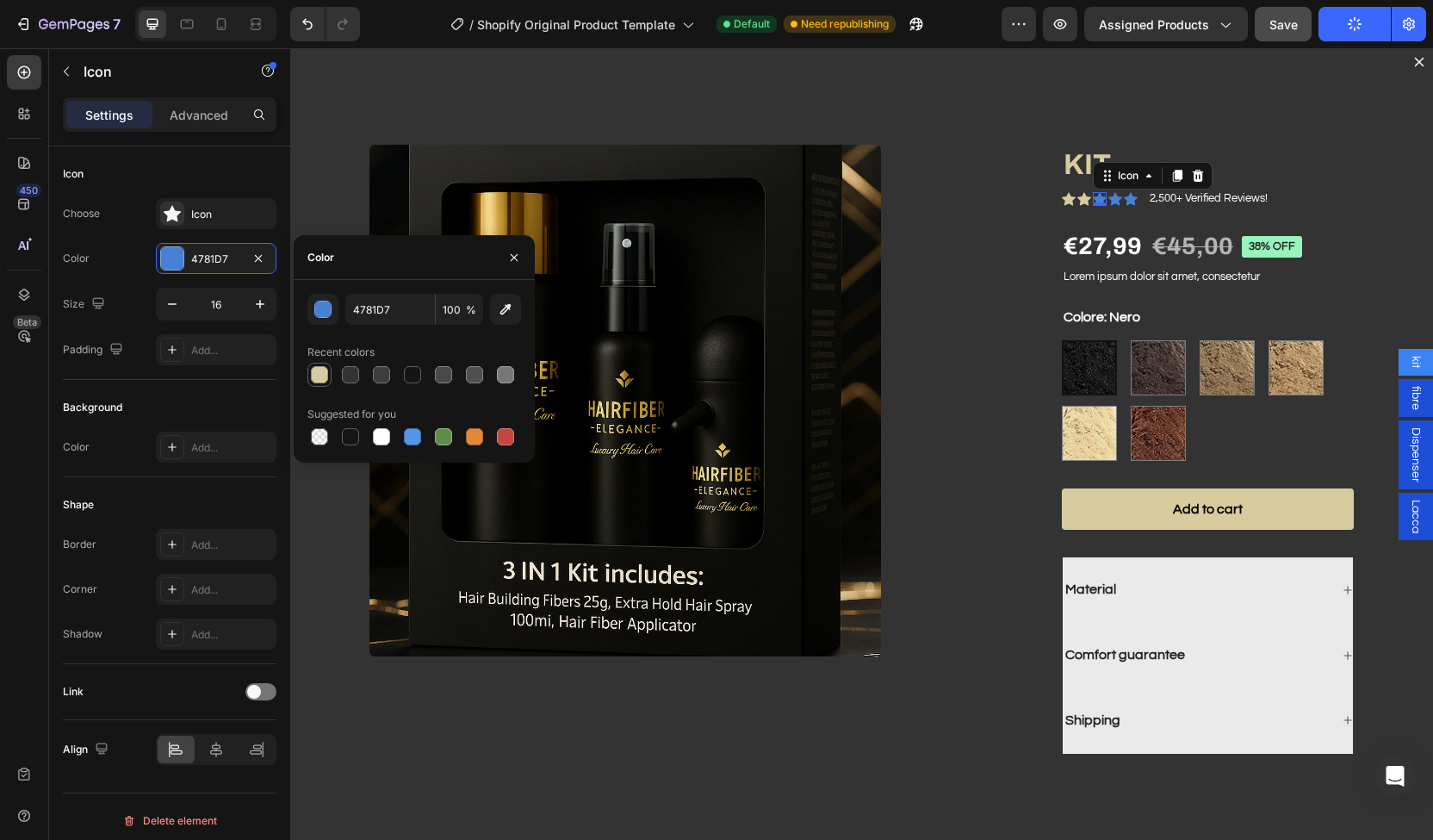
click at [331, 376] on div at bounding box center [319, 375] width 25 height 25
type input "D8CC9F"
click at [1108, 203] on icon "Dialog body" at bounding box center [1115, 198] width 14 height 13
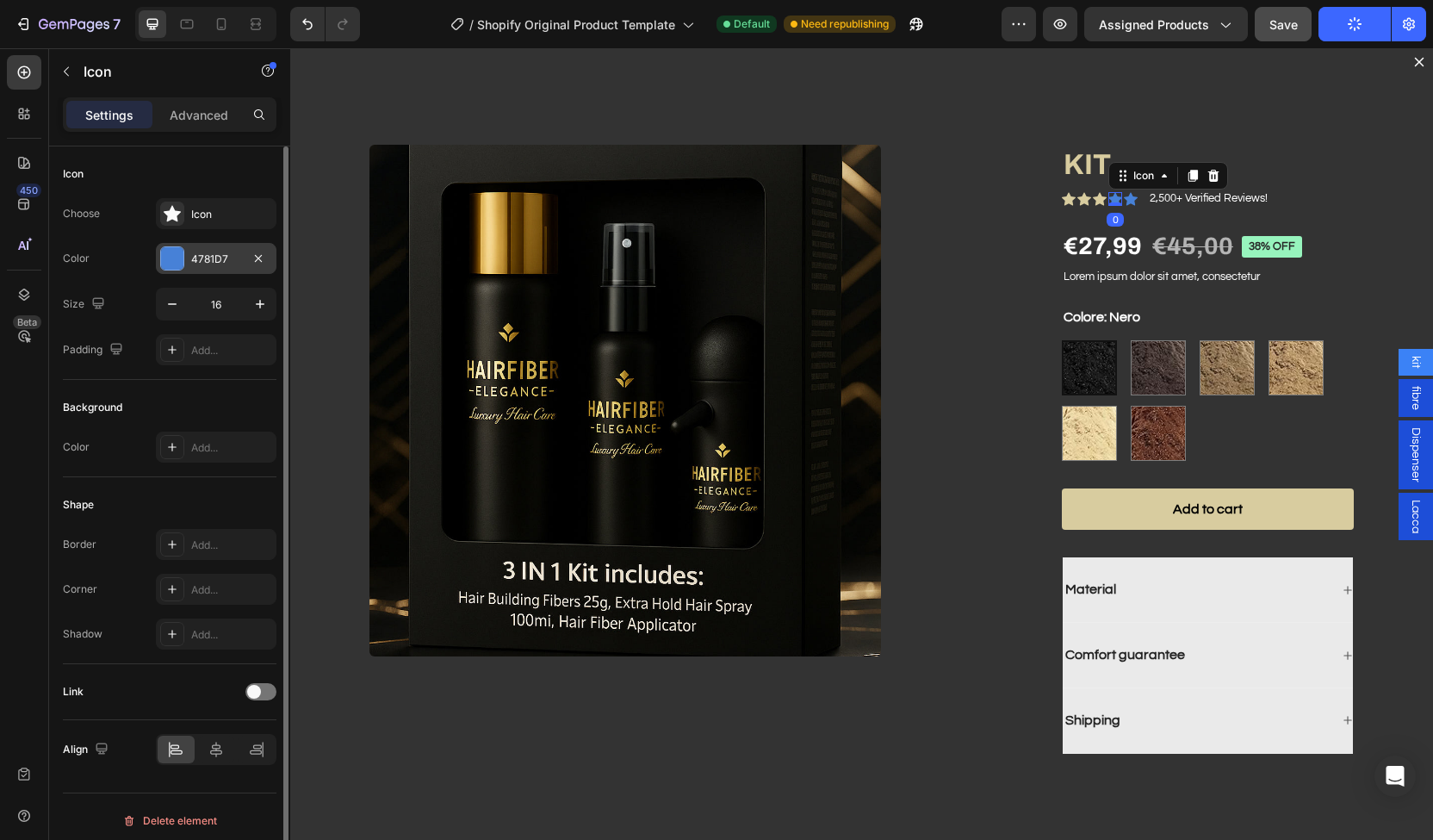
click at [218, 252] on div "4781D7" at bounding box center [215, 259] width 50 height 15
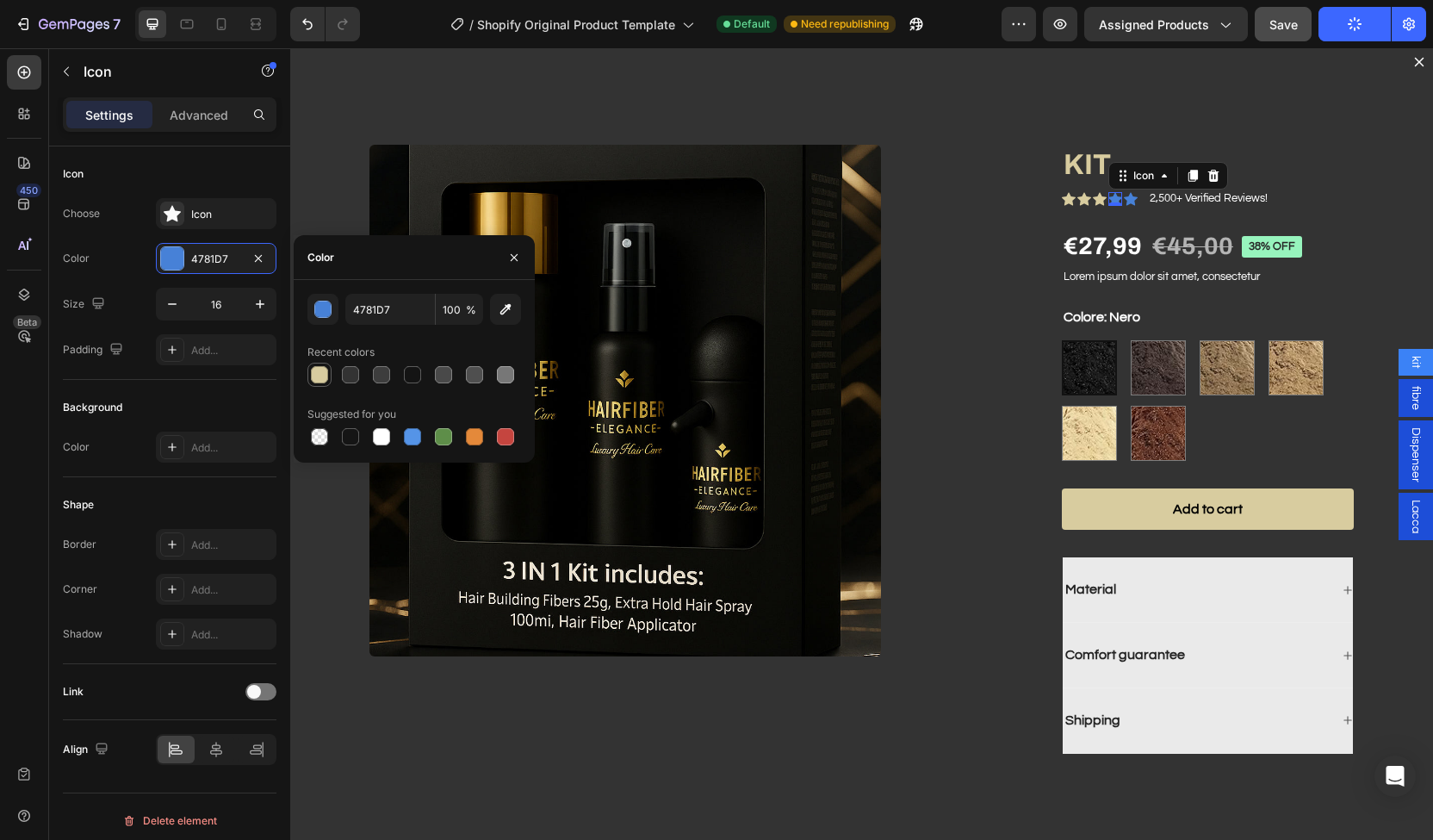
click at [316, 378] on div at bounding box center [319, 375] width 17 height 17
type input "D8CC9F"
click at [1117, 209] on div "Product Price" at bounding box center [1102, 218] width 81 height 21
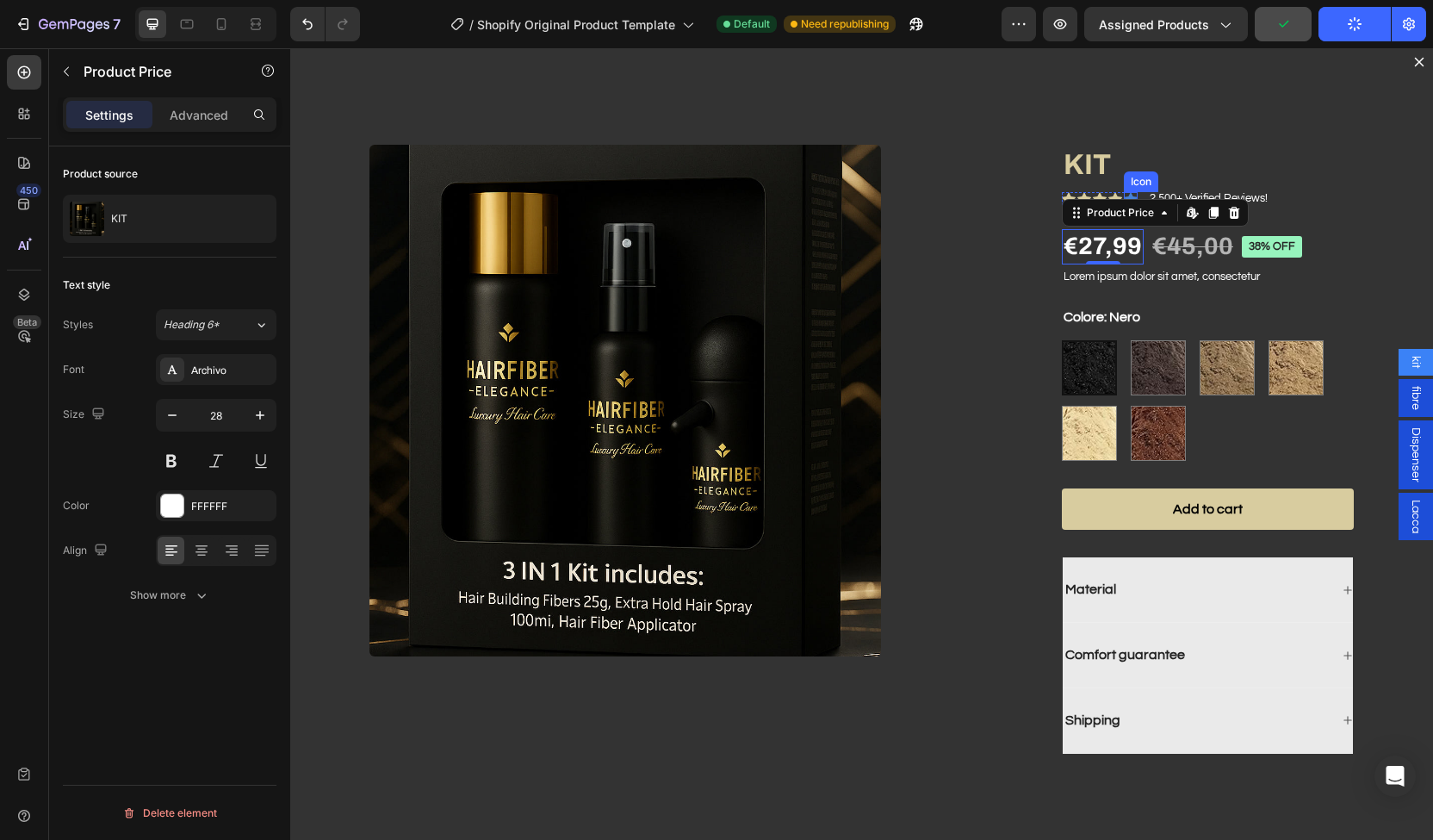
click at [1124, 195] on icon "Dialog body" at bounding box center [1130, 198] width 14 height 13
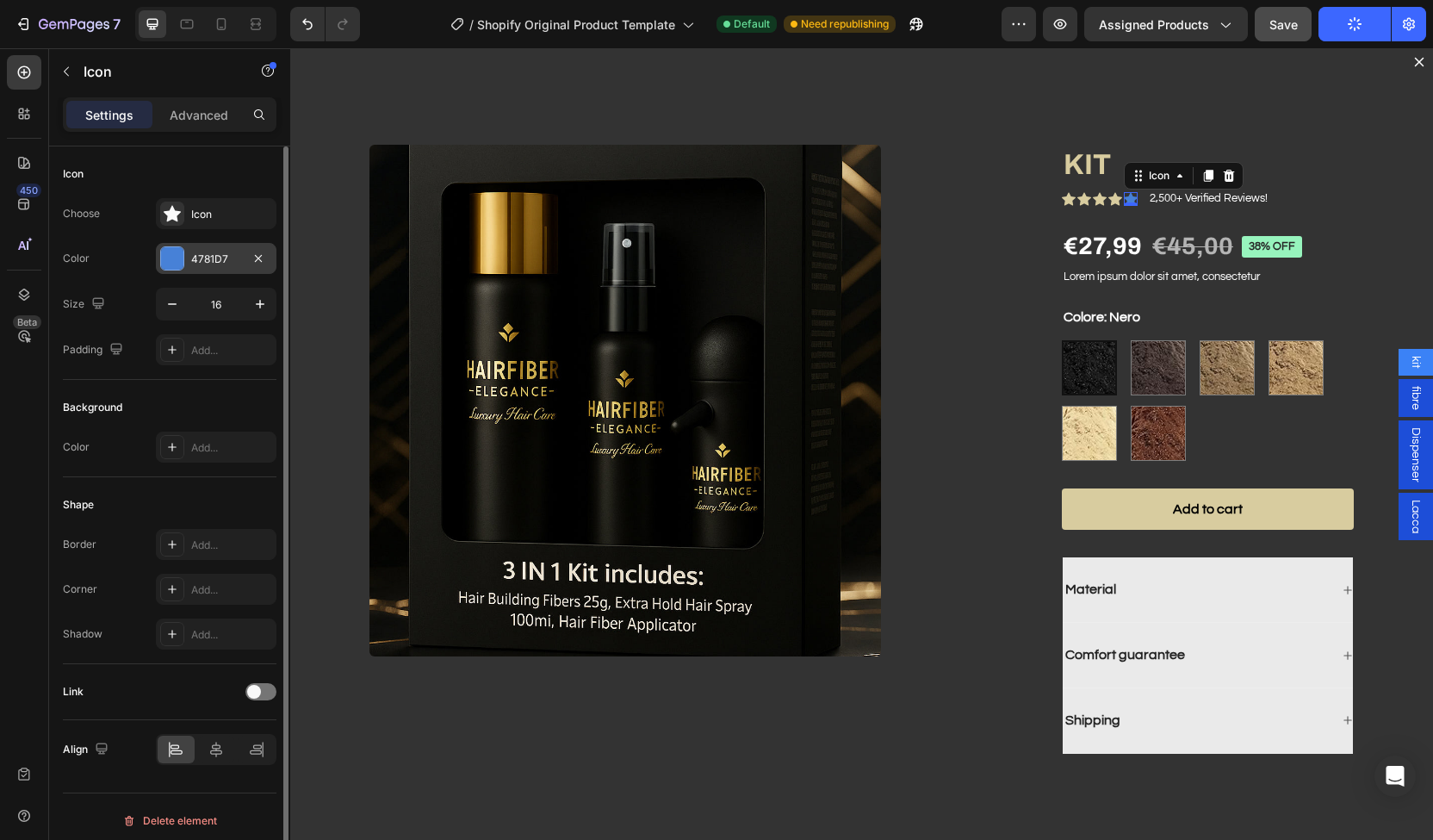
click at [185, 262] on div "4781D7" at bounding box center [215, 258] width 121 height 31
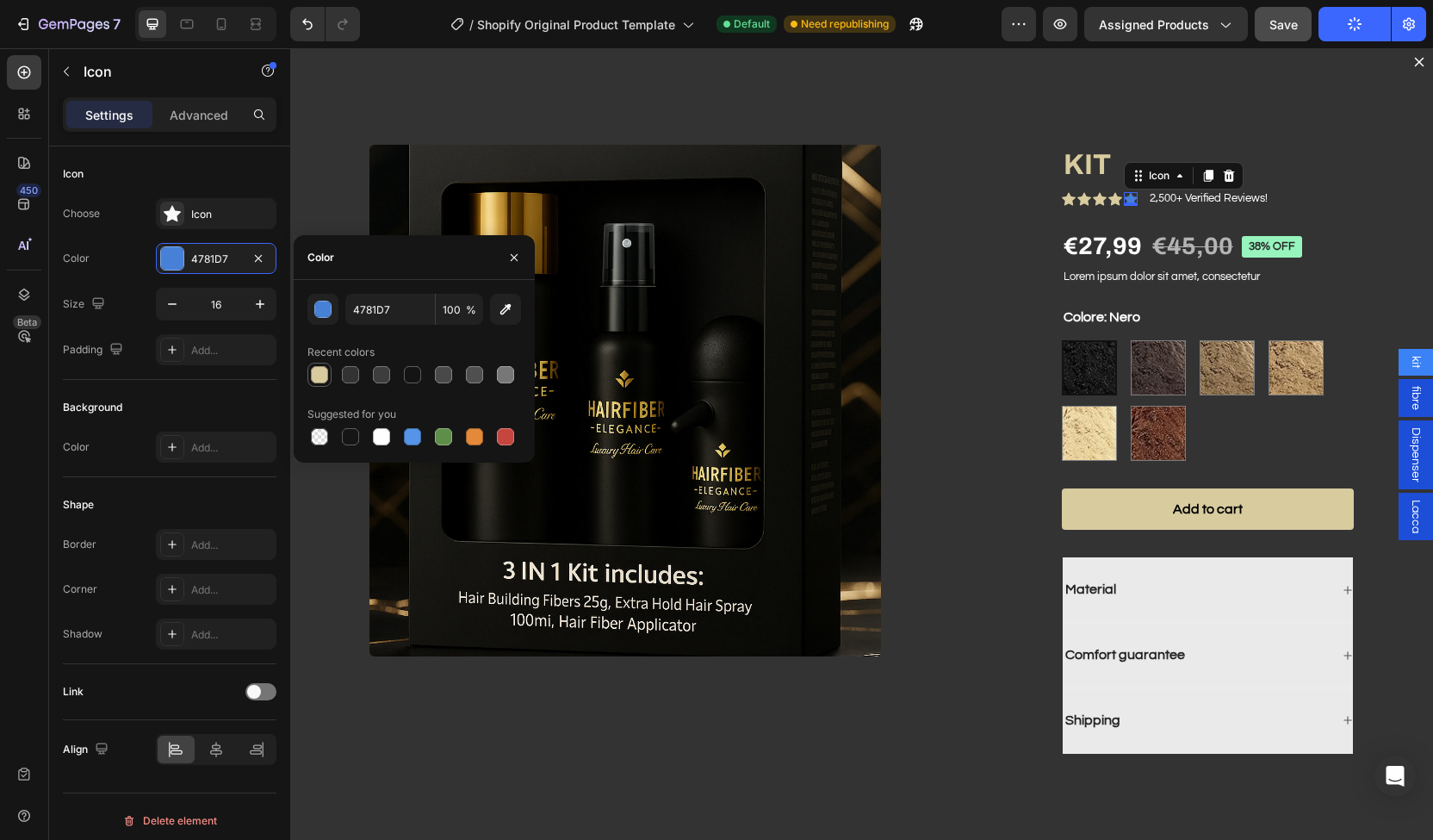
click at [316, 378] on div at bounding box center [319, 375] width 17 height 17
type input "D8CC9F"
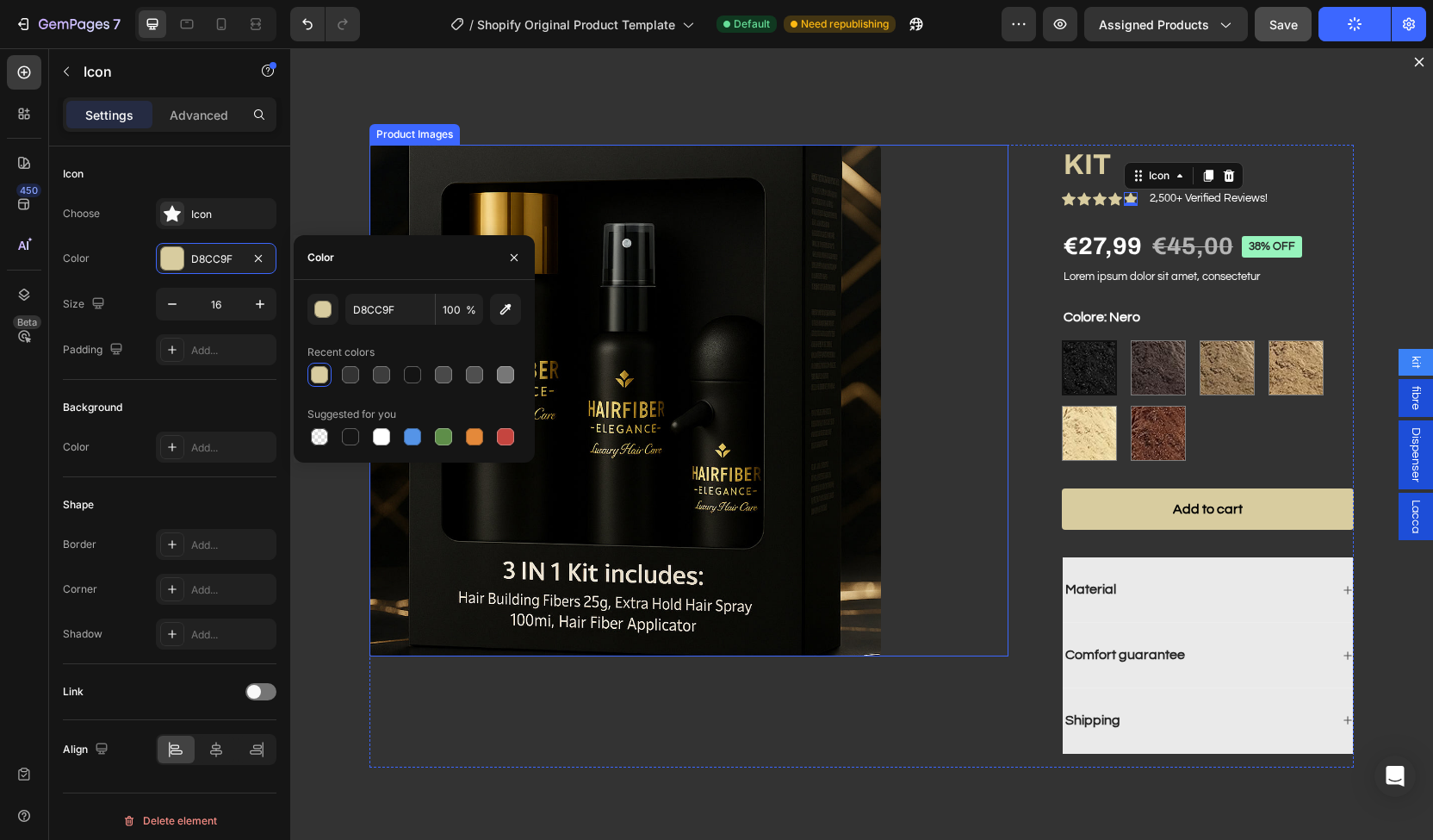
click at [908, 420] on div "Dialog body" at bounding box center [688, 400] width 639 height 512
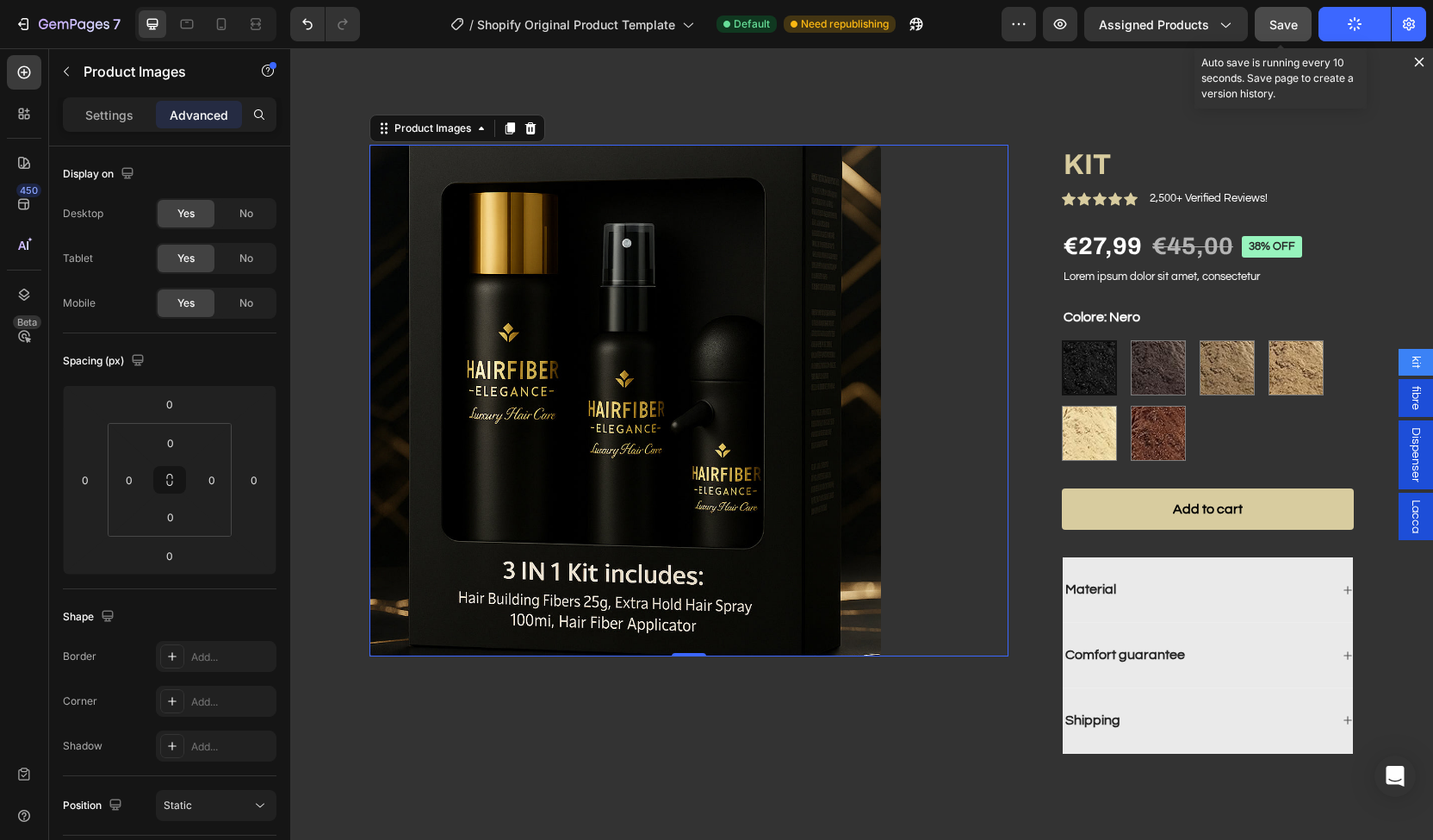
click at [1292, 29] on span "Save" at bounding box center [1283, 25] width 28 height 15
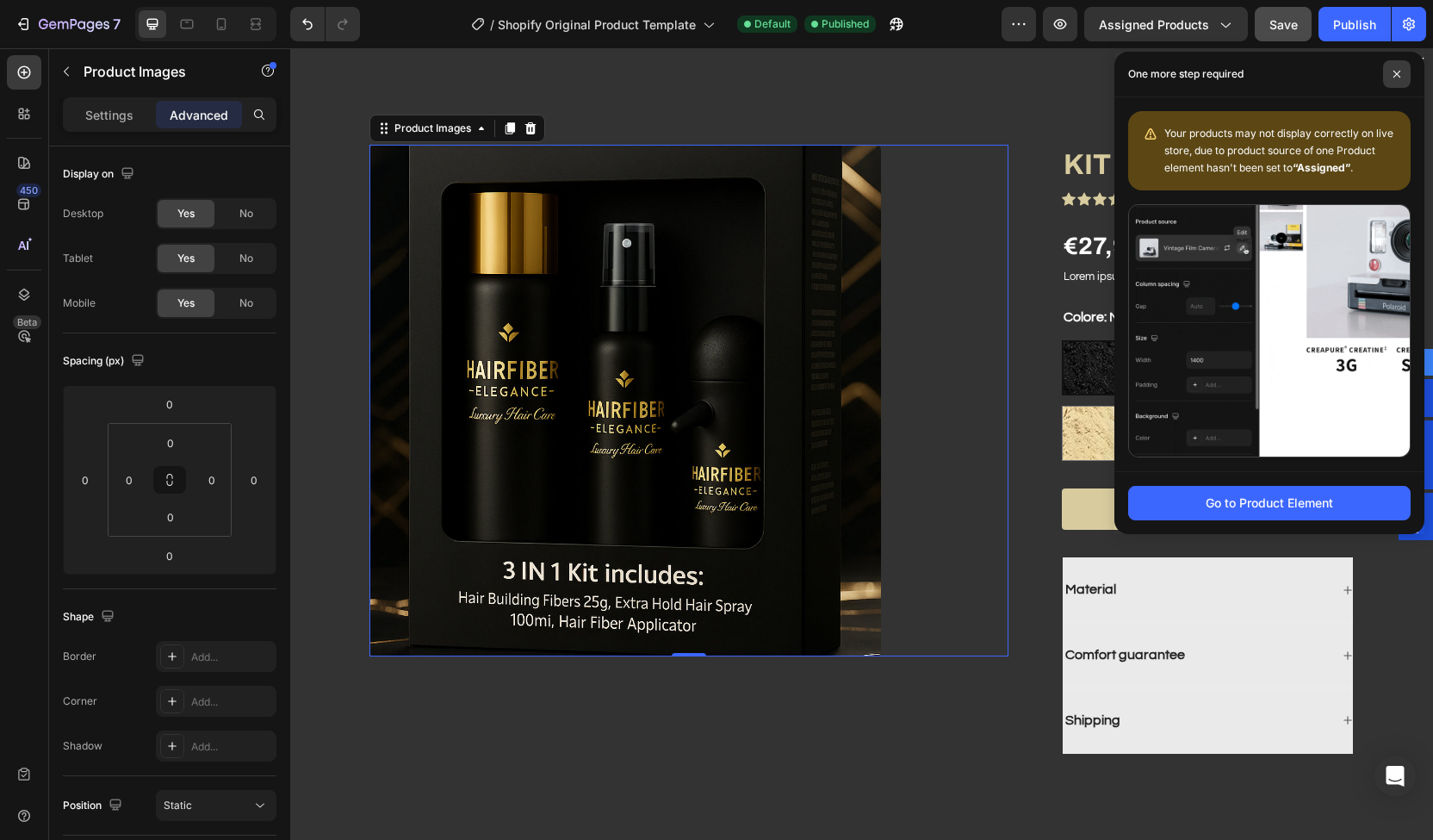
click at [1398, 75] on icon at bounding box center [1397, 74] width 8 height 8
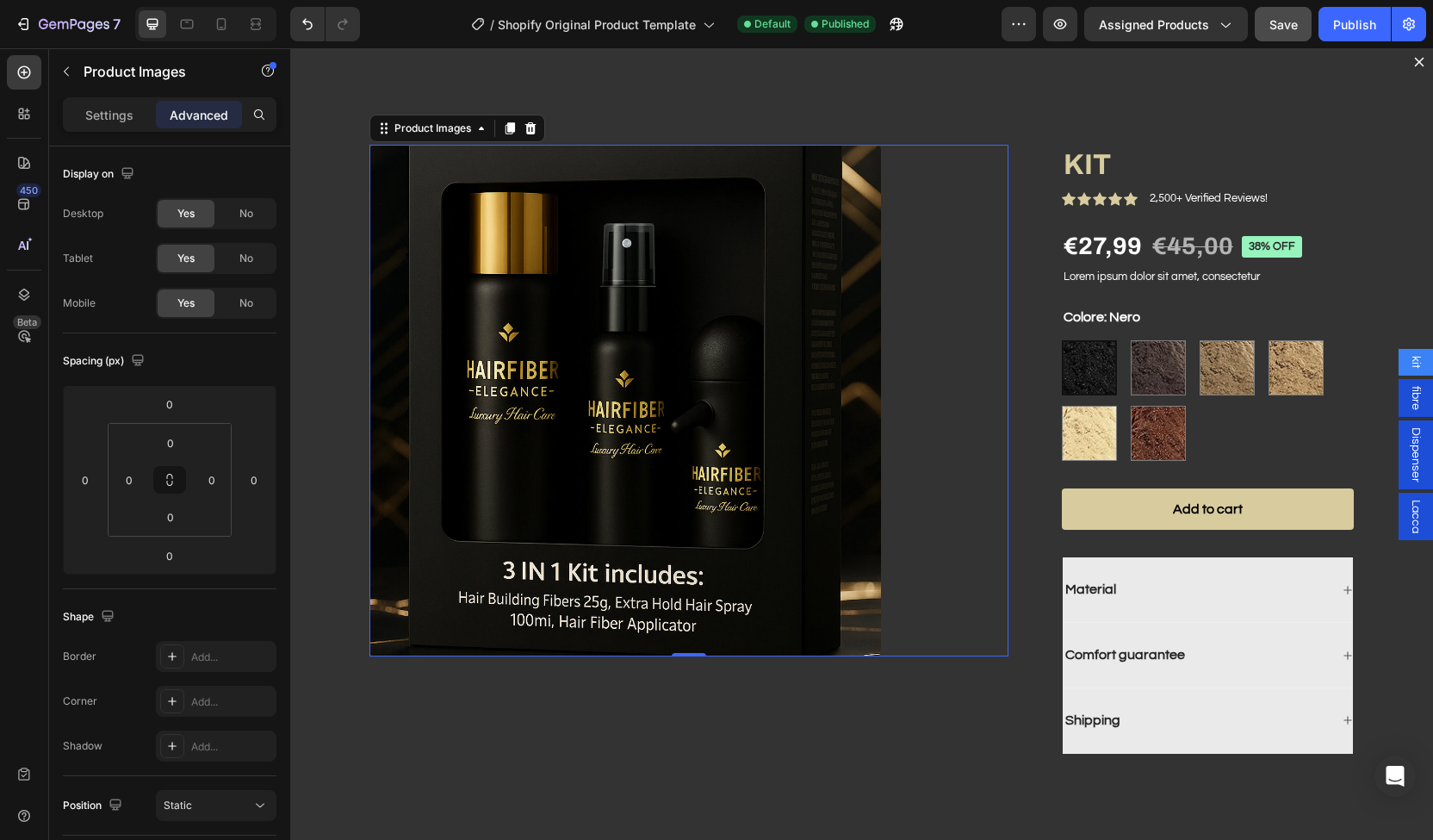
click at [1408, 401] on span "fibre" at bounding box center [1416, 397] width 17 height 25
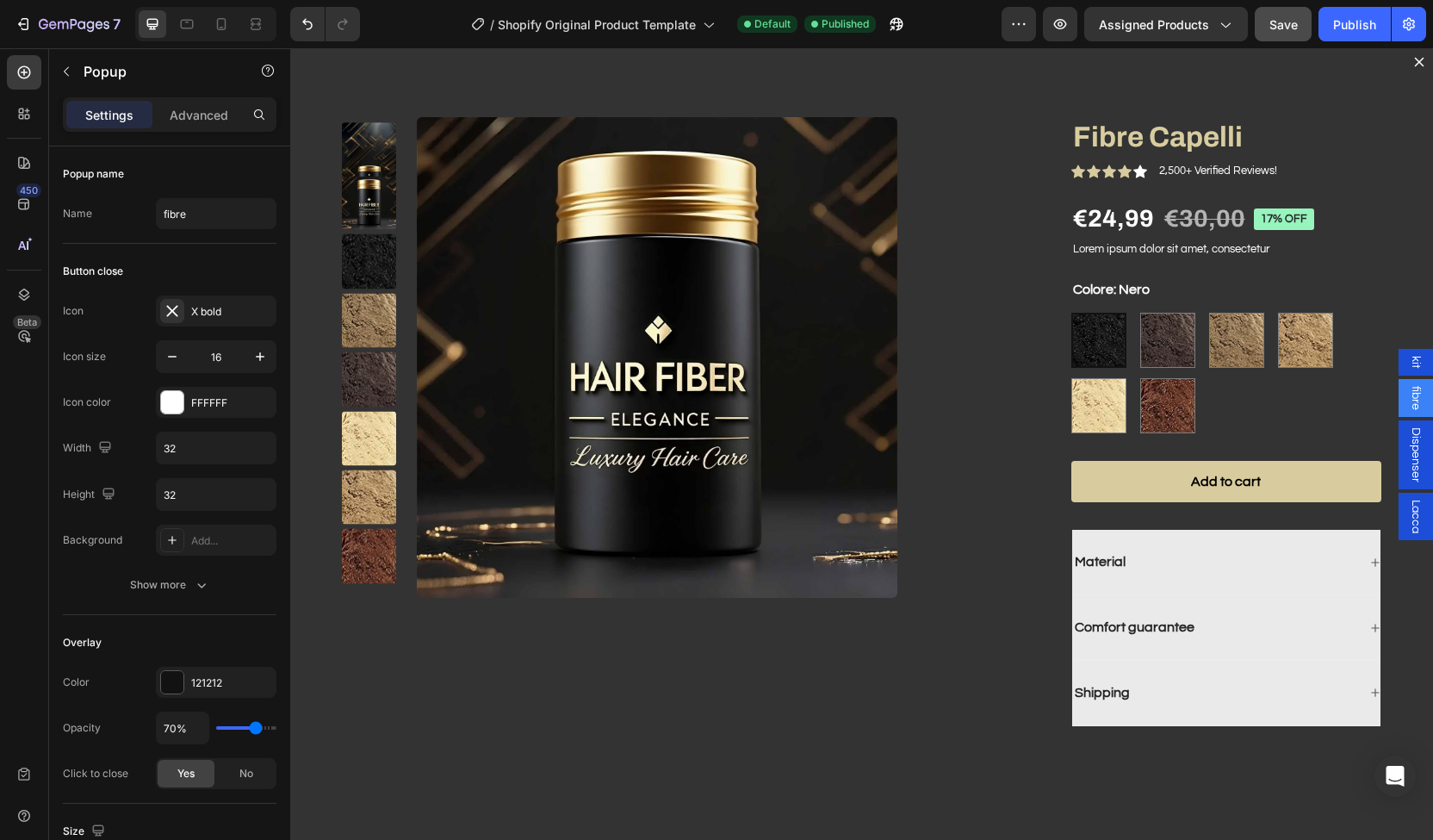
click at [1408, 440] on span "Dispenser" at bounding box center [1416, 455] width 17 height 55
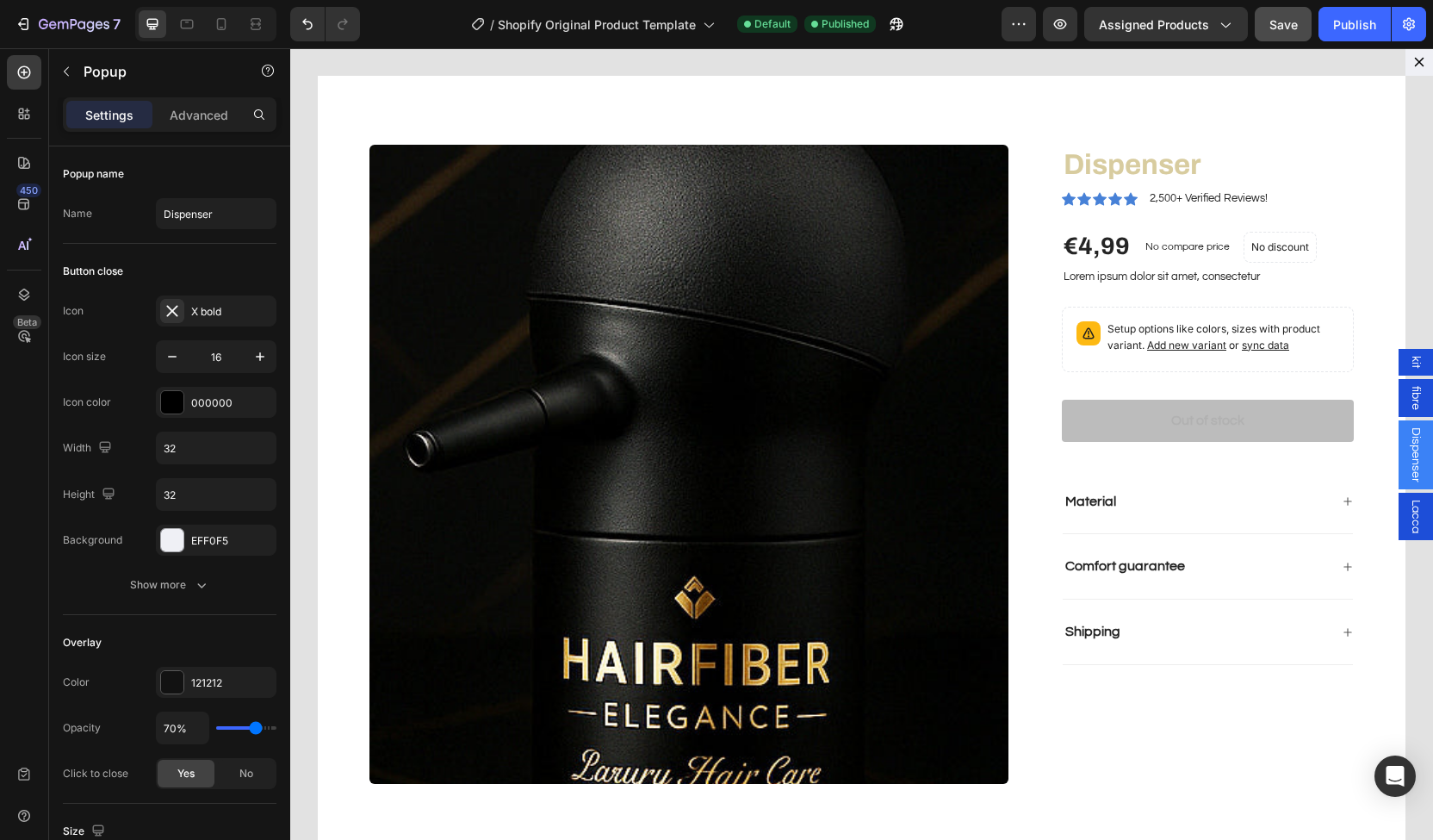
click at [1408, 505] on span "Lacca" at bounding box center [1416, 515] width 17 height 34
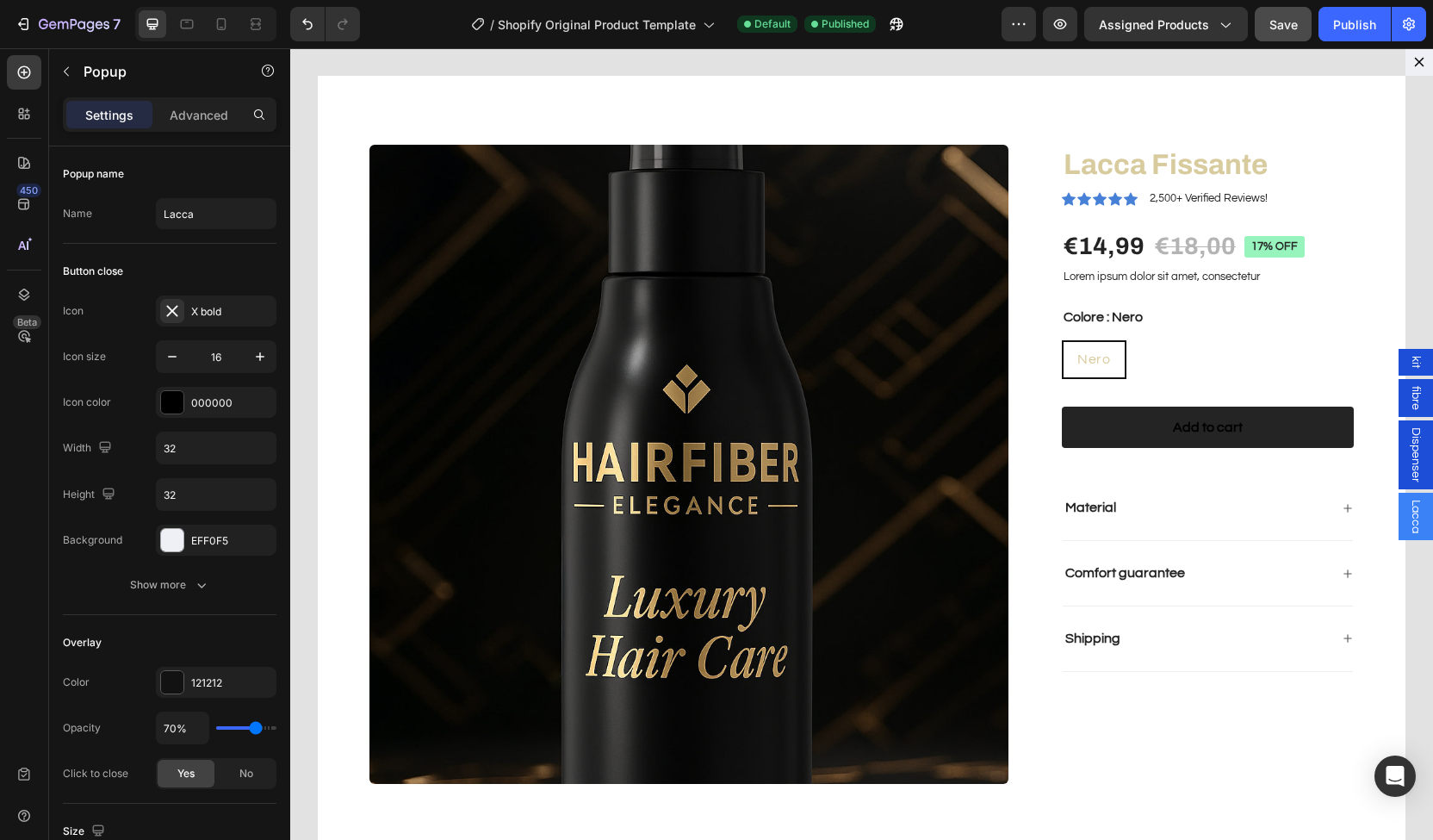
click at [1417, 356] on div "kit" at bounding box center [1417, 362] width 35 height 26
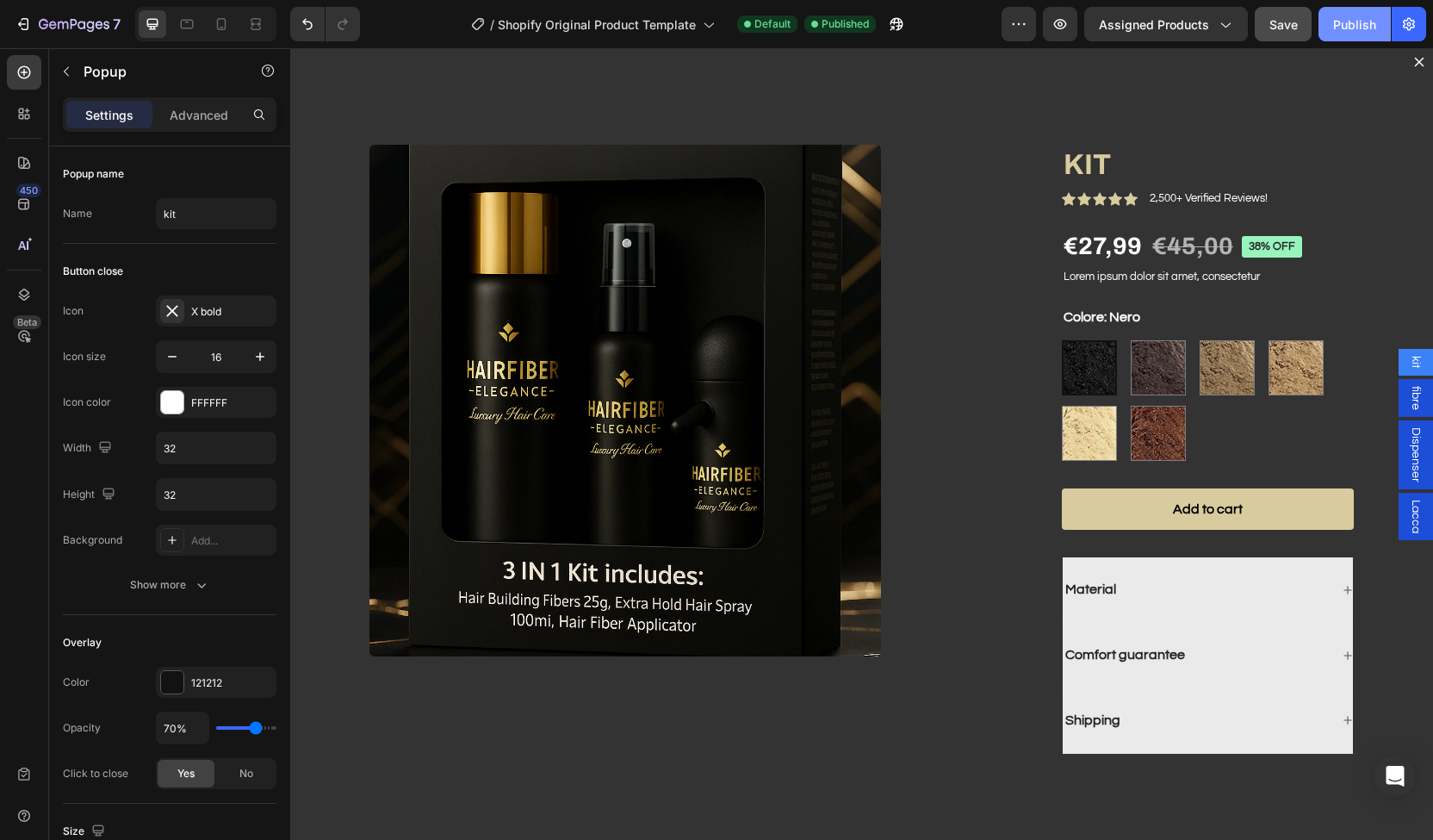
click at [1349, 25] on div "Publish" at bounding box center [1355, 25] width 43 height 18
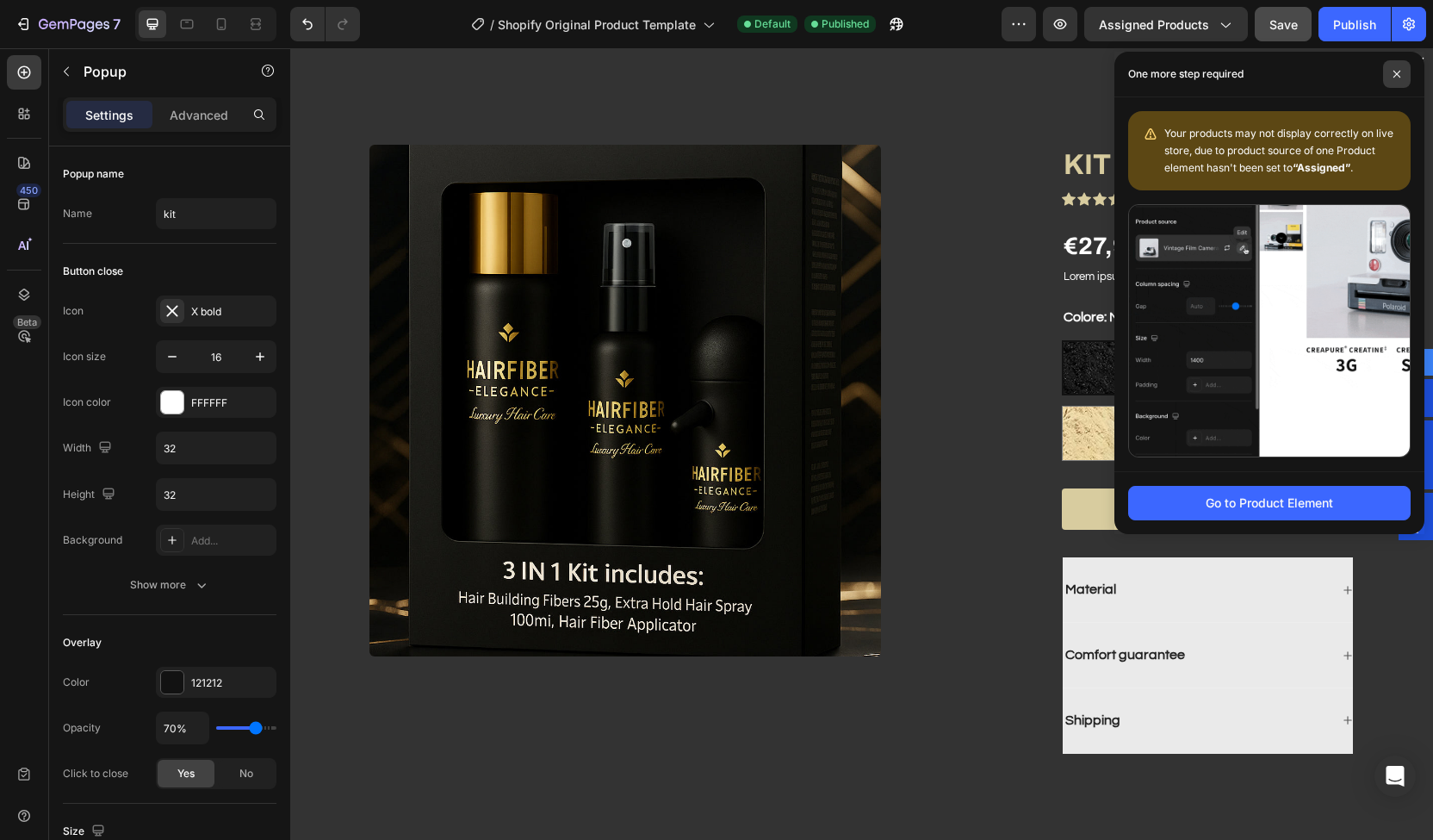
click at [1401, 70] on span at bounding box center [1398, 74] width 27 height 27
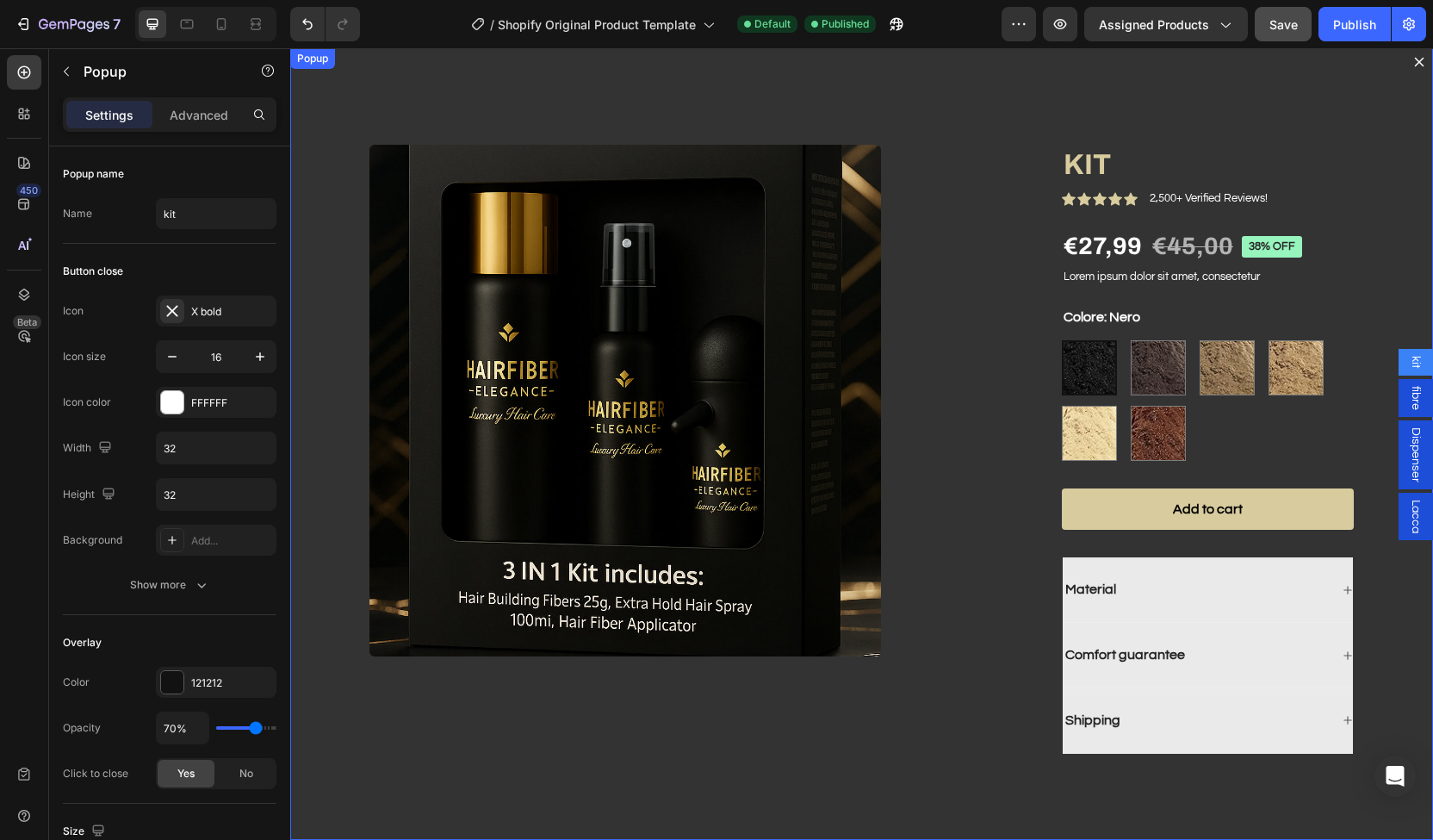
click at [1413, 66] on icon "Dialog content" at bounding box center [1419, 62] width 14 height 14
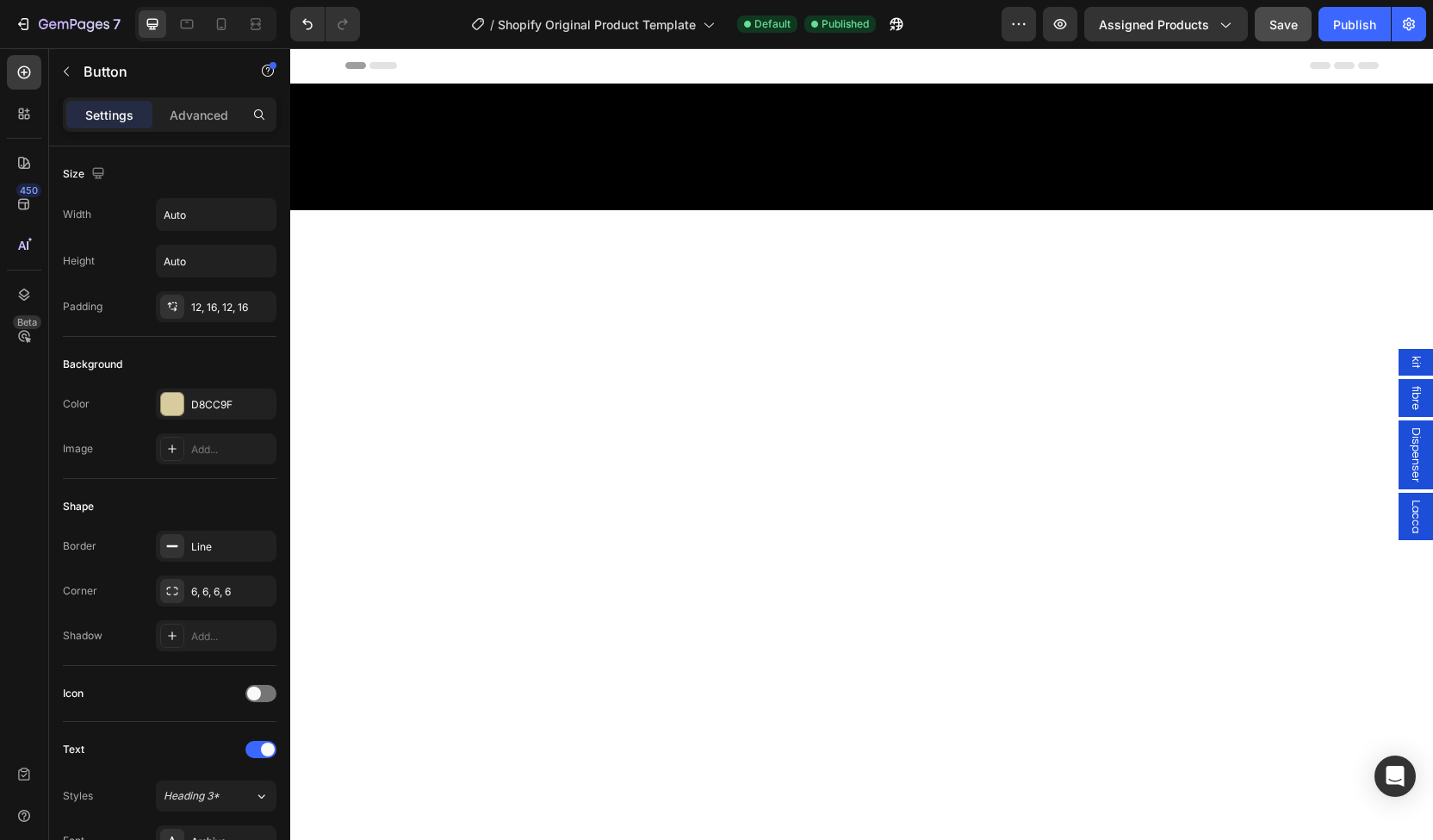
click at [1408, 501] on span "Lacca" at bounding box center [1416, 515] width 17 height 34
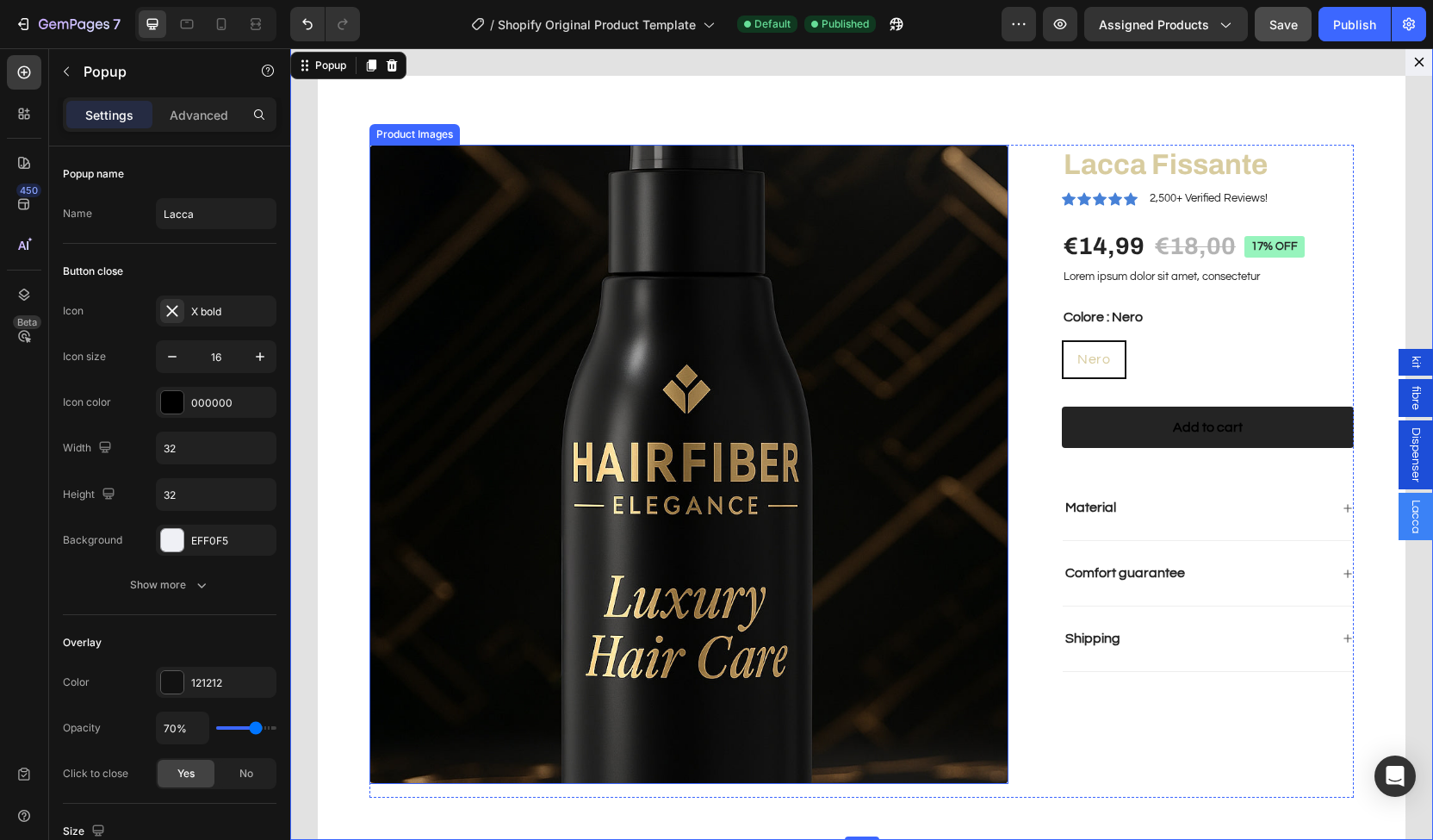
click at [747, 351] on img "Dialog body" at bounding box center [688, 464] width 639 height 639
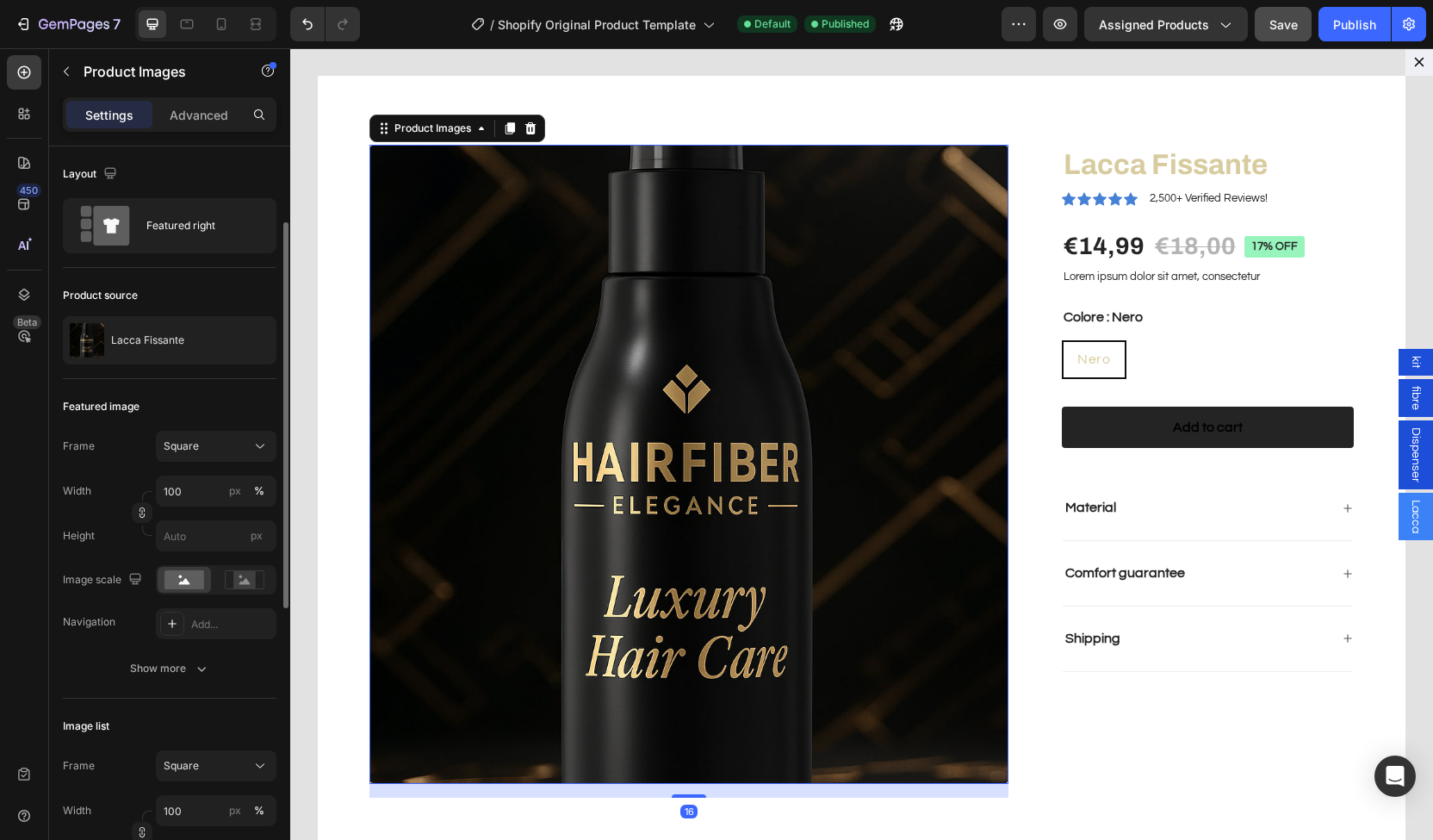
scroll to position [124, 0]
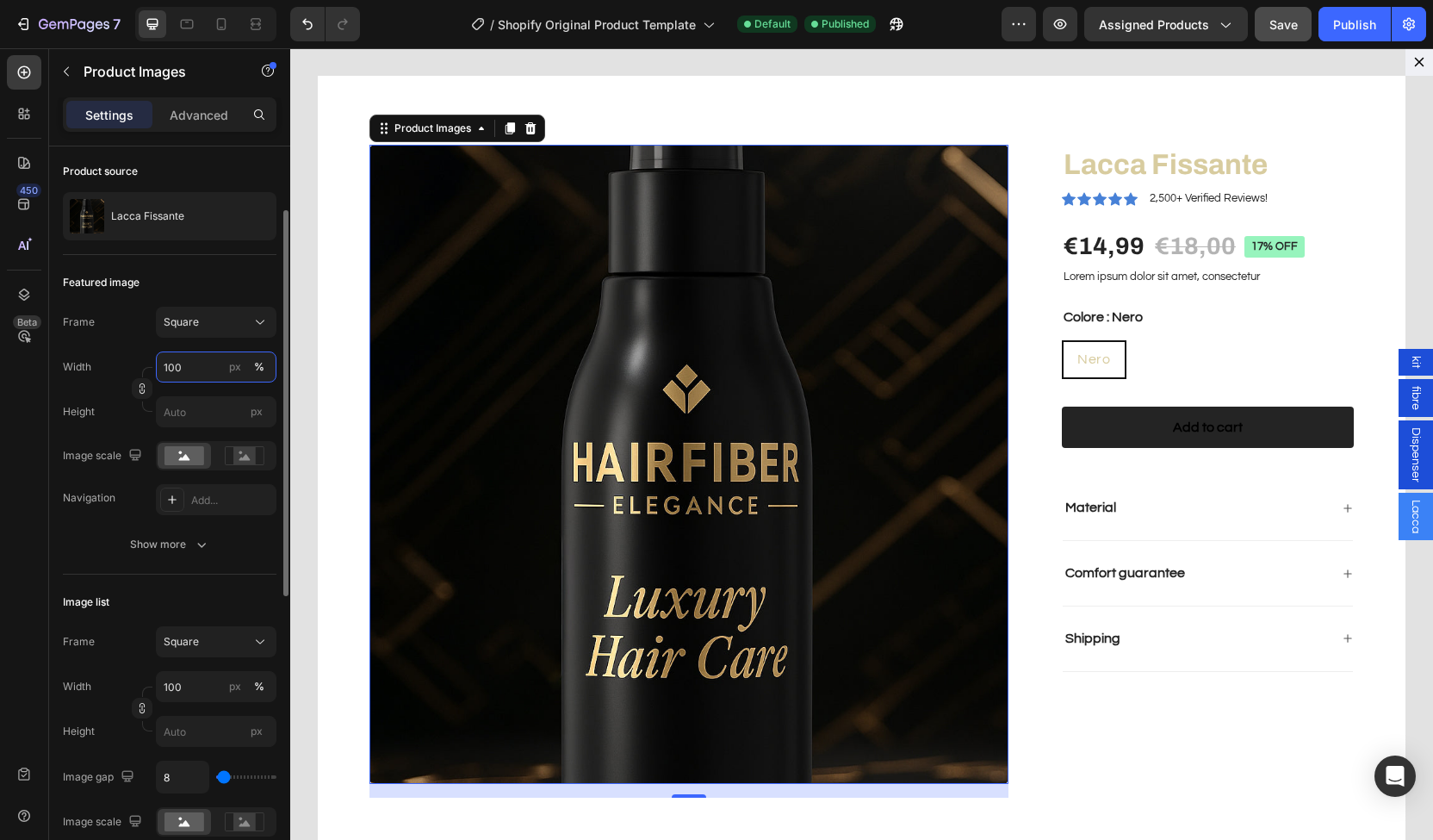
click at [191, 373] on input "100" at bounding box center [215, 367] width 121 height 31
type input "80"
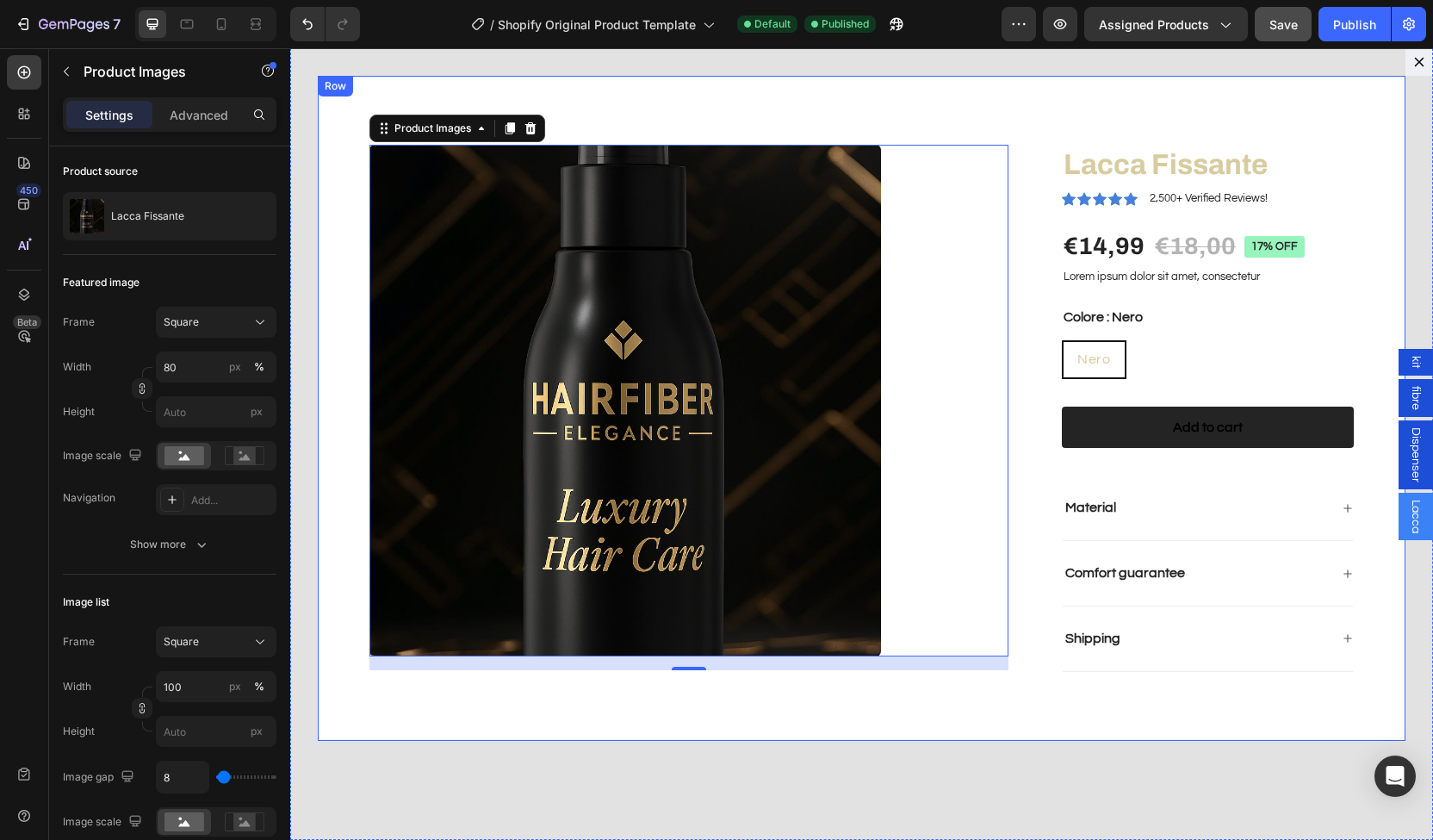
click at [949, 103] on div "Product Images 16 Lacca Fissante Product Title Icon Icon Icon Icon Icon Icon Li…" at bounding box center [862, 407] width 1088 height 665
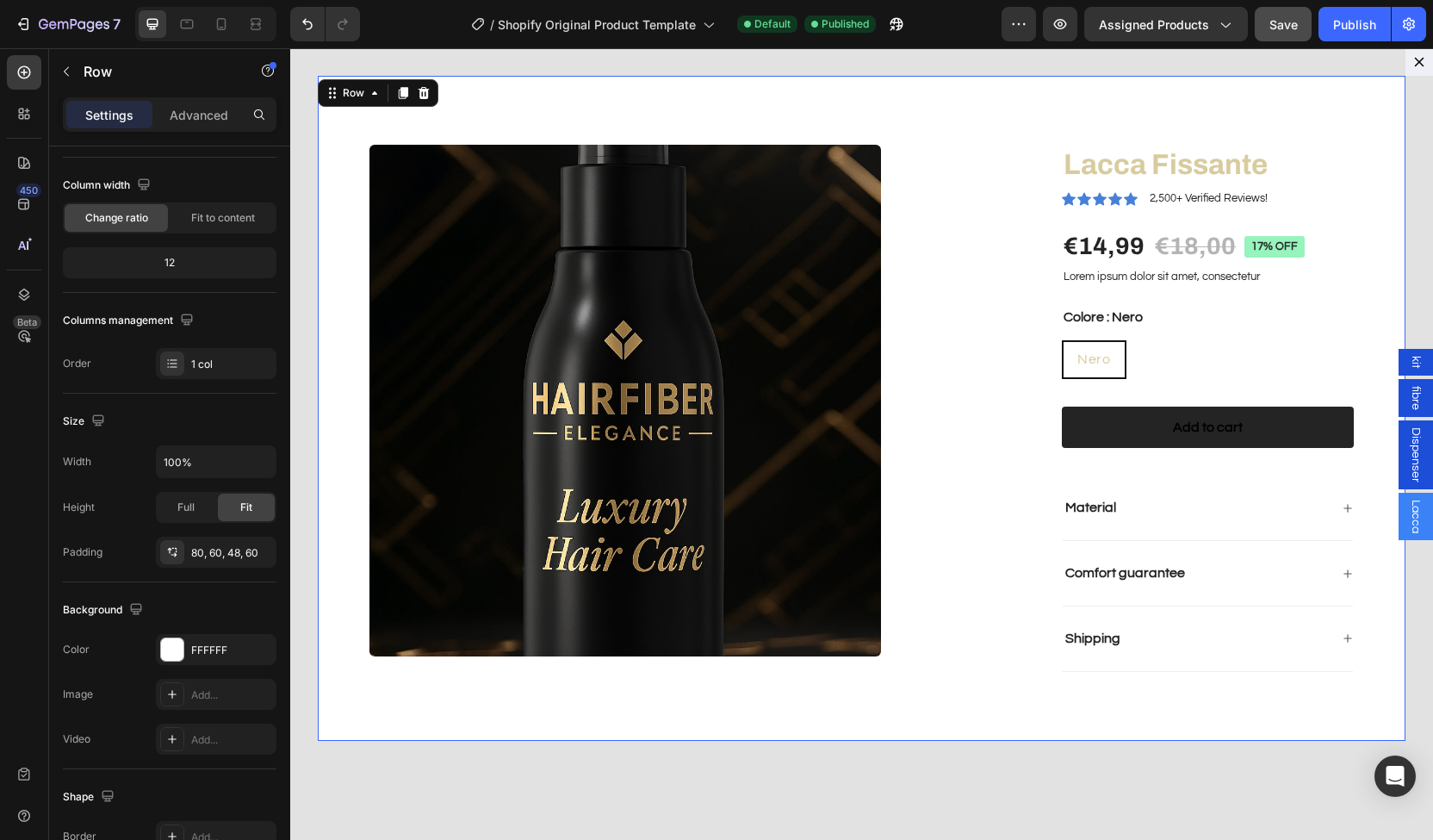
scroll to position [0, 0]
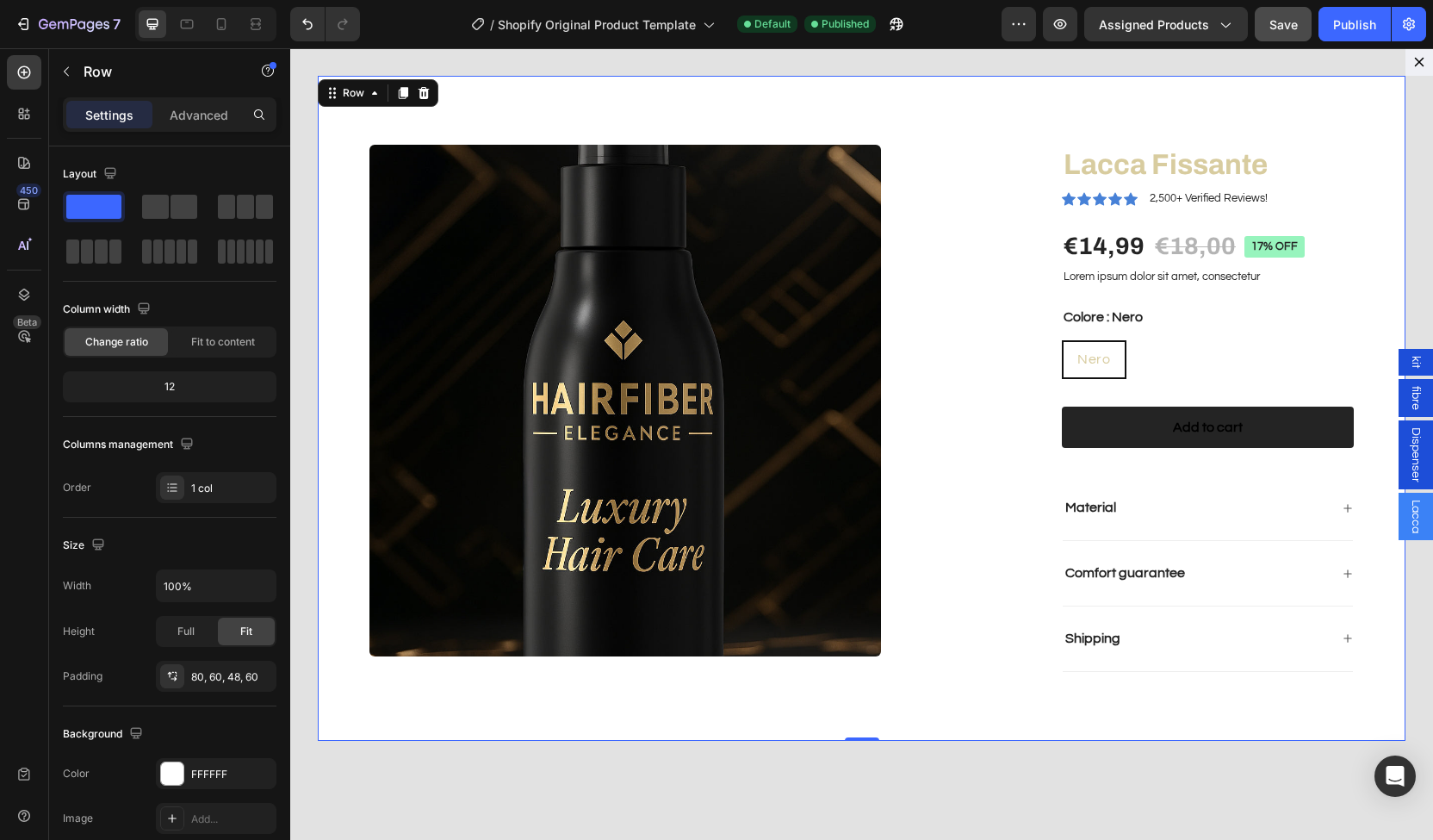
click at [876, 114] on div "Product Images Lacca Fissante Product Title Icon Icon Icon Icon Icon Icon List …" at bounding box center [862, 407] width 1088 height 665
click at [204, 755] on div "Background The changes might be hidden by the video. Color FFFFFF Image Add... …" at bounding box center [169, 800] width 214 height 187
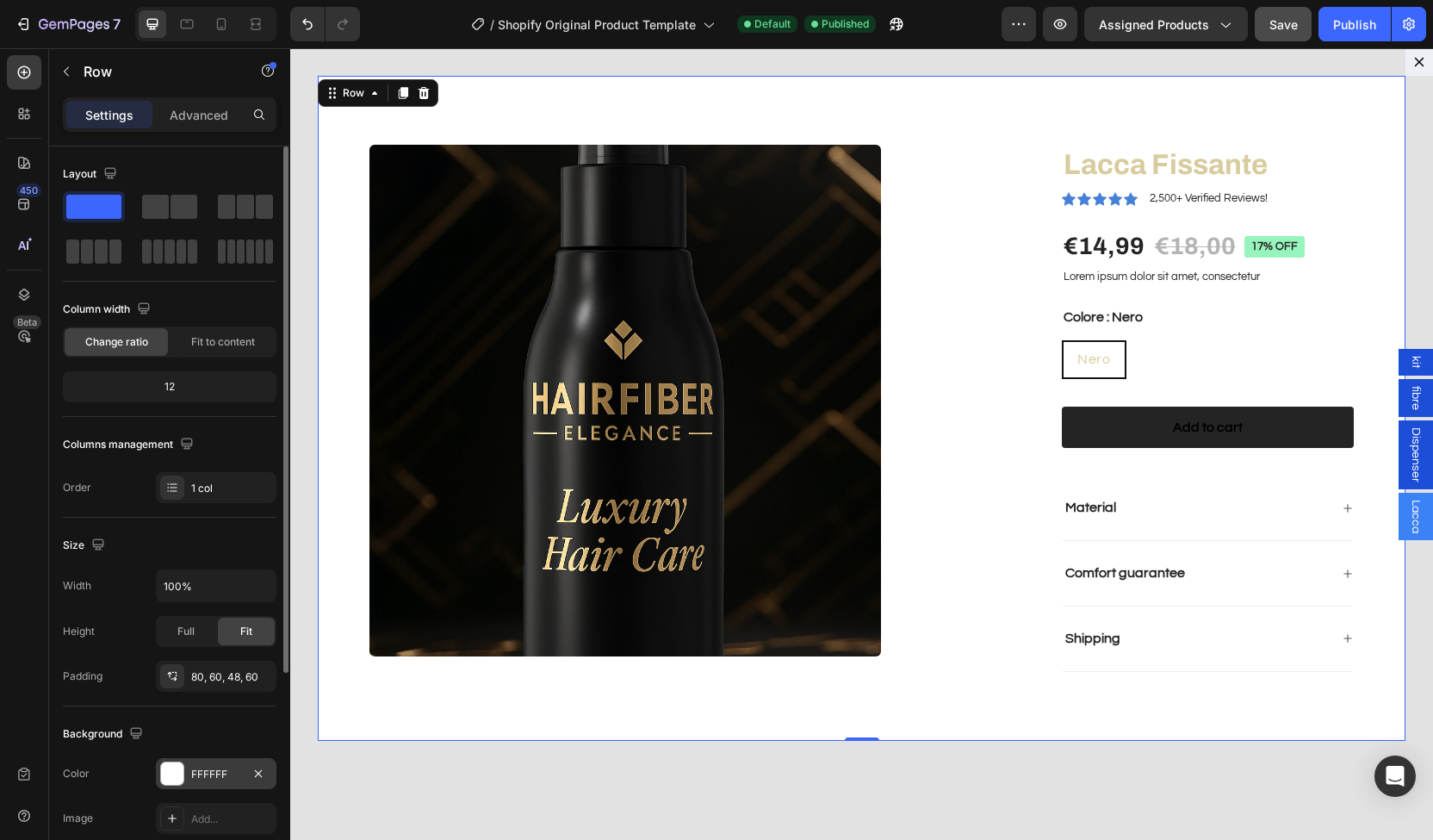
click at [202, 771] on div "FFFFFF" at bounding box center [215, 774] width 50 height 15
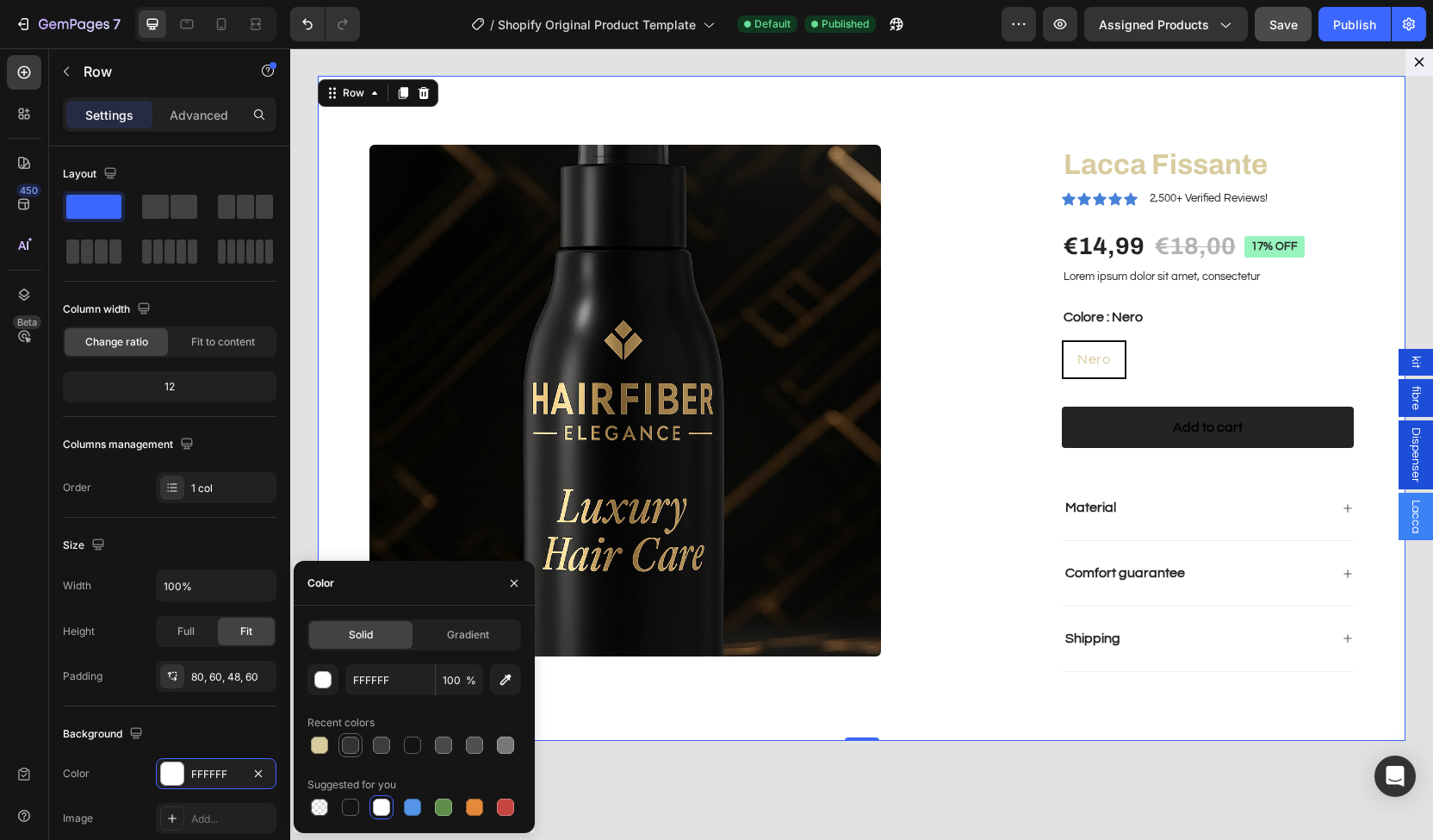
click at [353, 744] on div at bounding box center [350, 745] width 17 height 17
type input "333333"
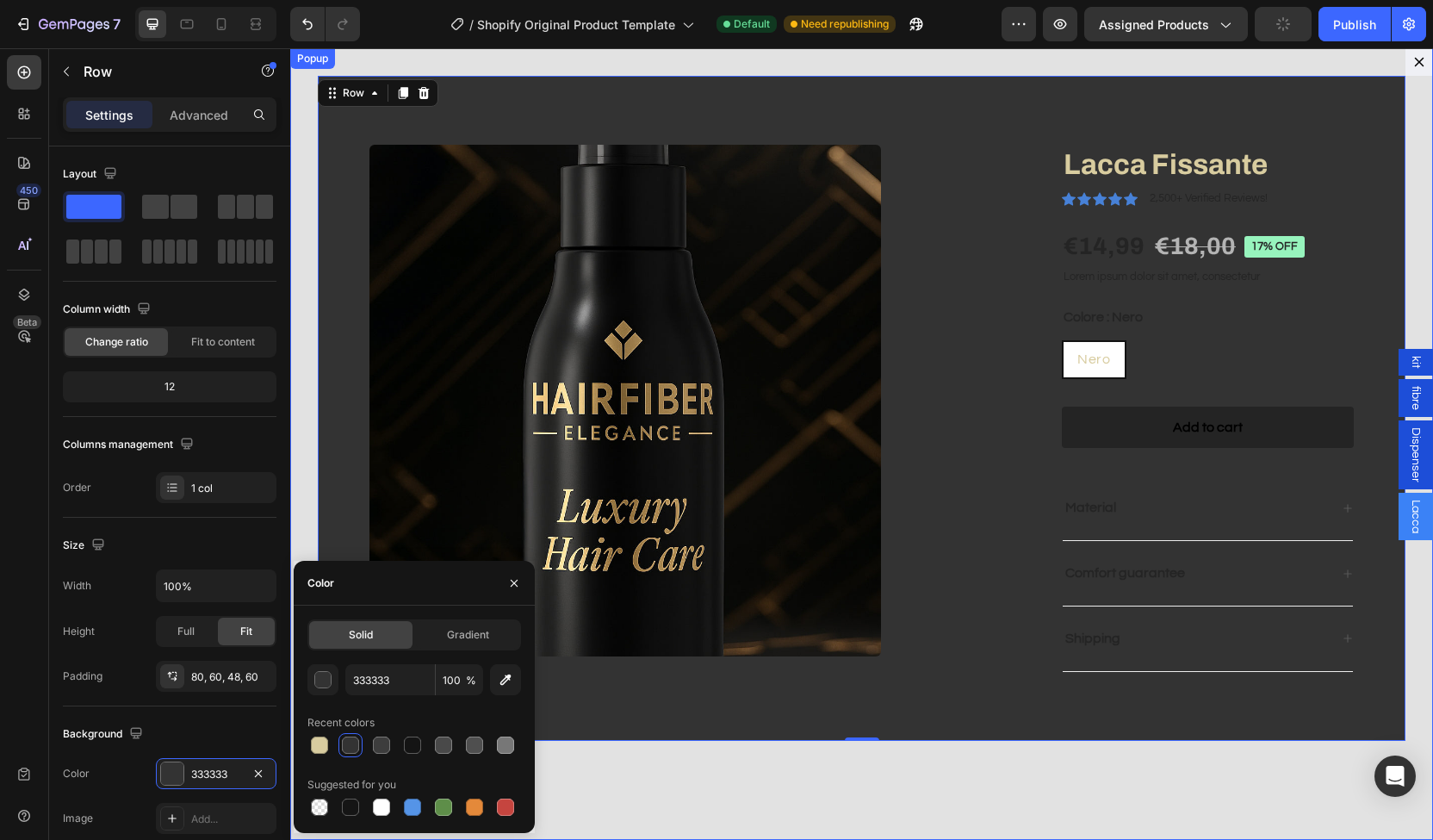
click at [297, 528] on div "Product Images Lacca Fissante Product Title Icon Icon Icon Icon Icon Icon List …" at bounding box center [861, 444] width 1143 height 792
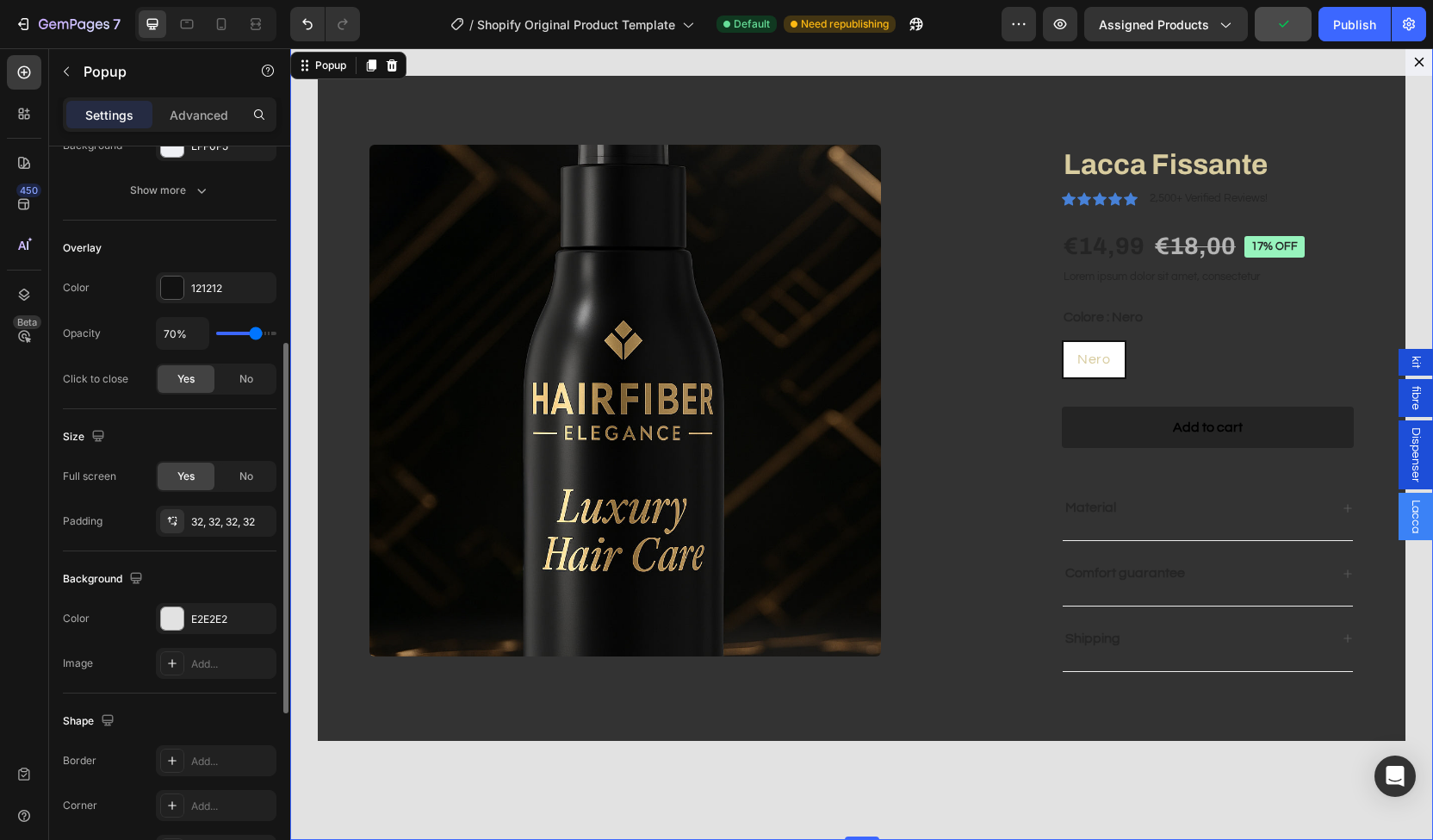
scroll to position [396, 0]
click at [219, 610] on div "E2E2E2" at bounding box center [215, 617] width 50 height 15
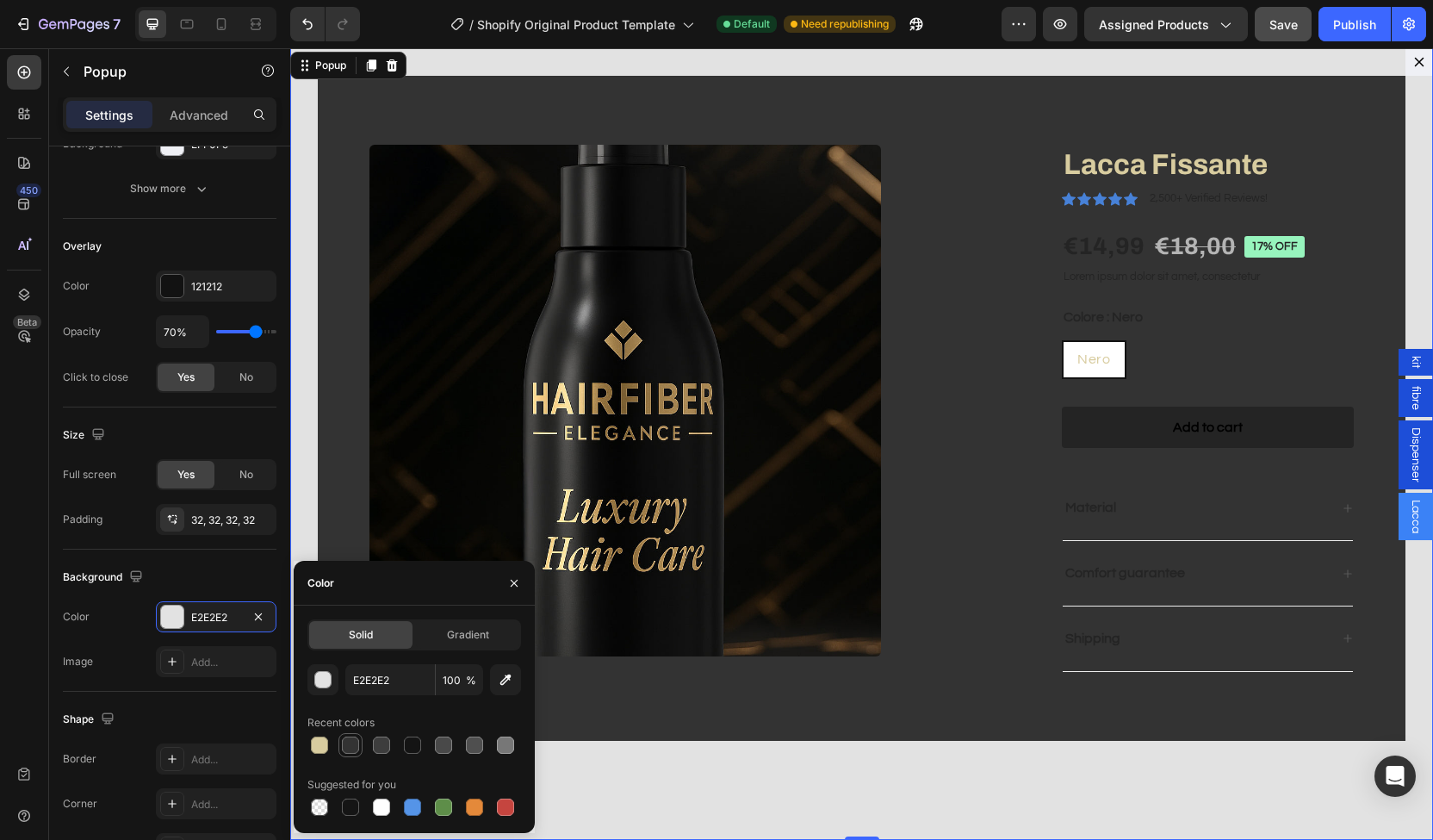
click at [352, 752] on div at bounding box center [350, 745] width 17 height 17
type input "333333"
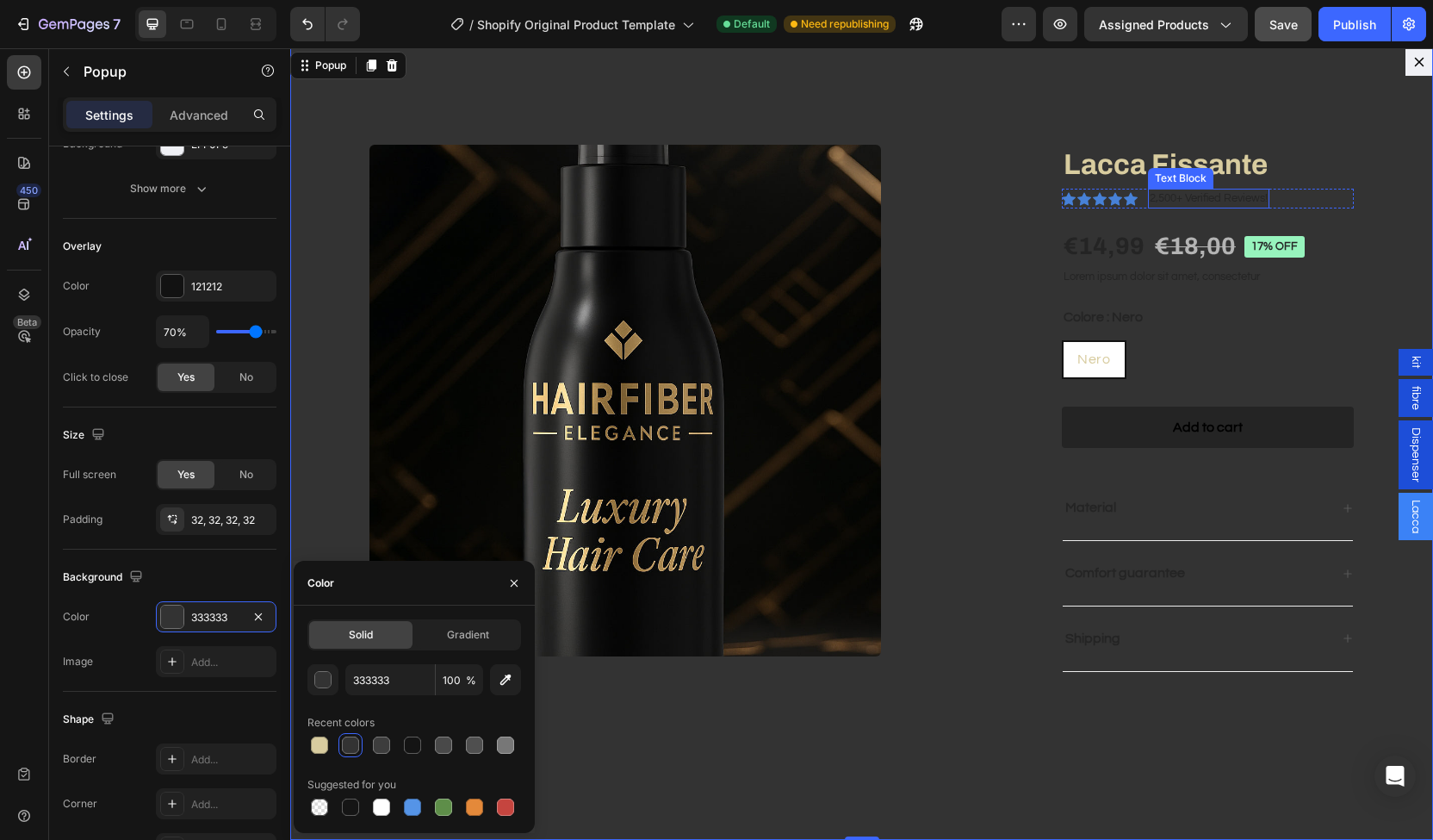
click at [1150, 199] on p "2,500+ Verified Reviews!" at bounding box center [1209, 198] width 118 height 17
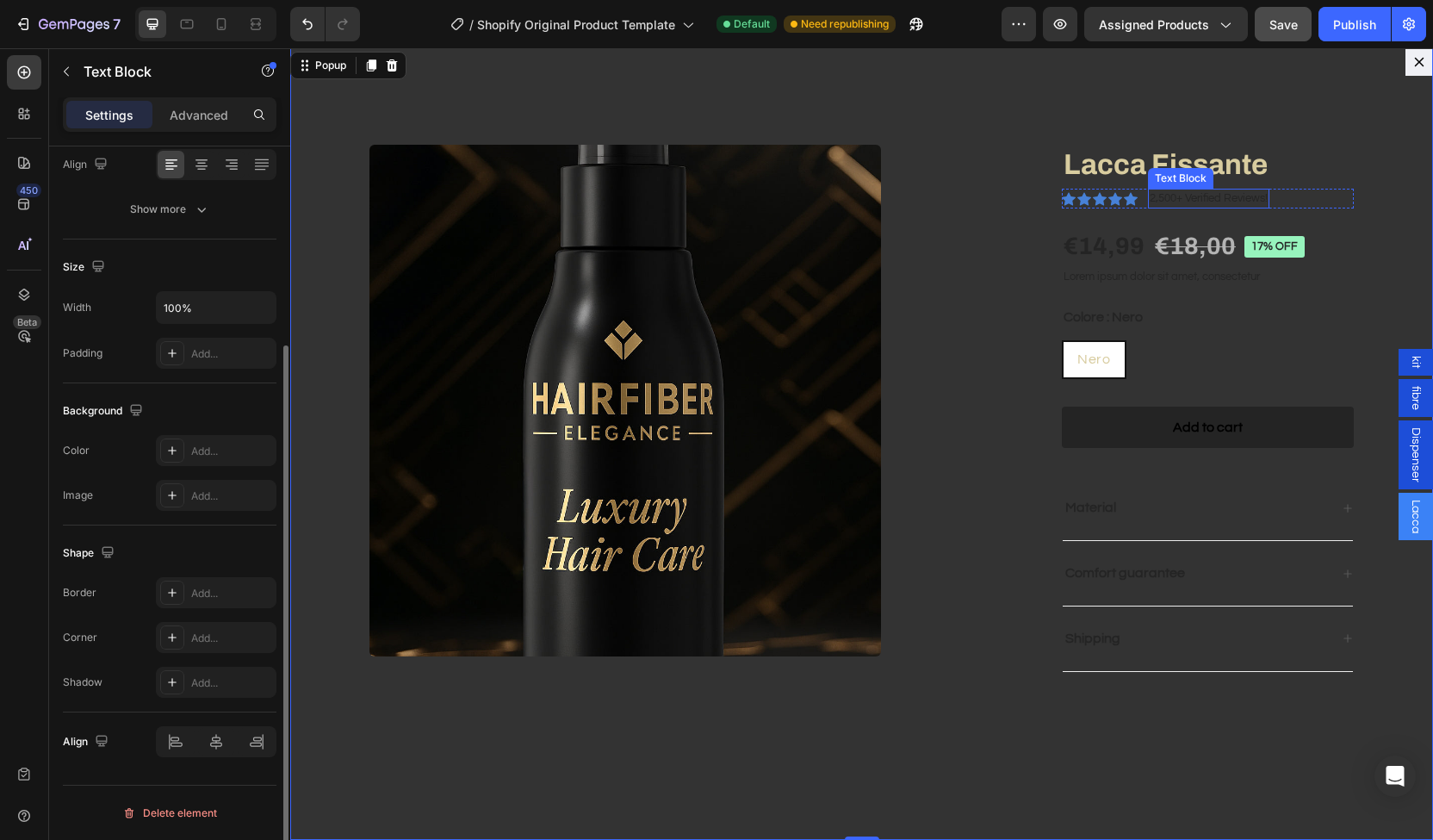
scroll to position [0, 0]
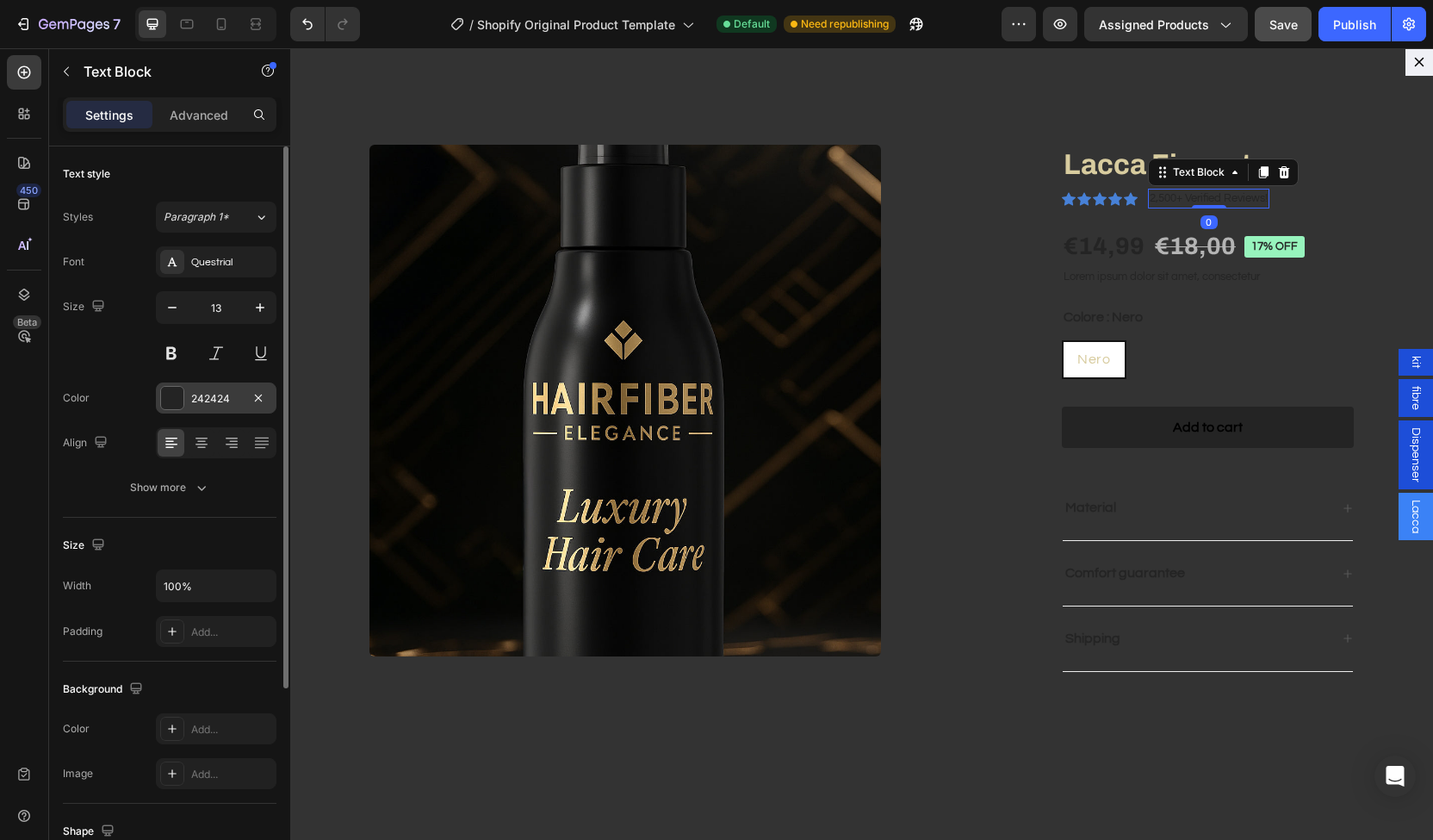
click at [179, 409] on div "242424" at bounding box center [215, 398] width 121 height 31
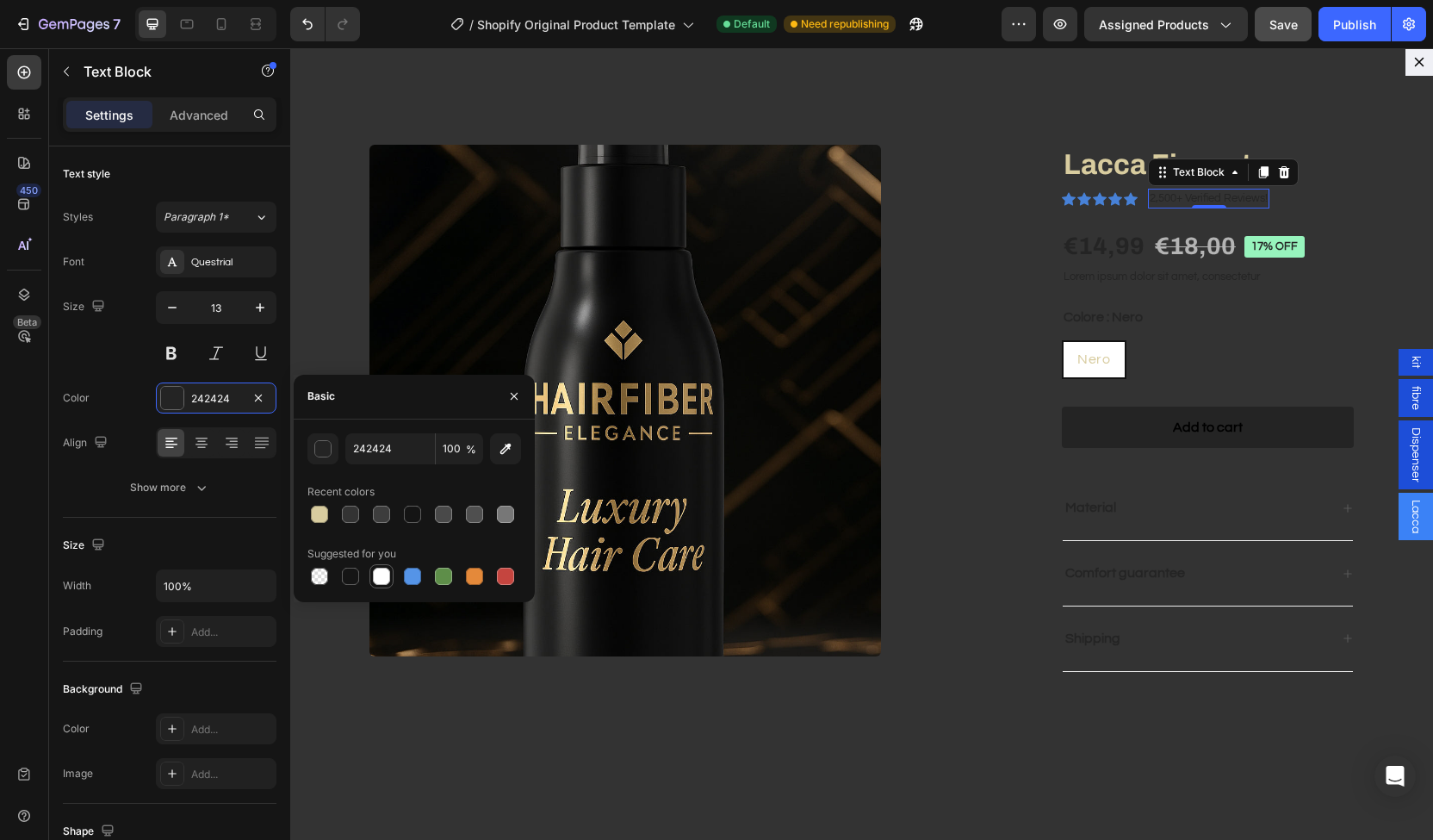
click at [383, 575] on div at bounding box center [381, 575] width 17 height 17
type input "FFFFFF"
click at [1070, 232] on div "€14,99" at bounding box center [1104, 246] width 85 height 35
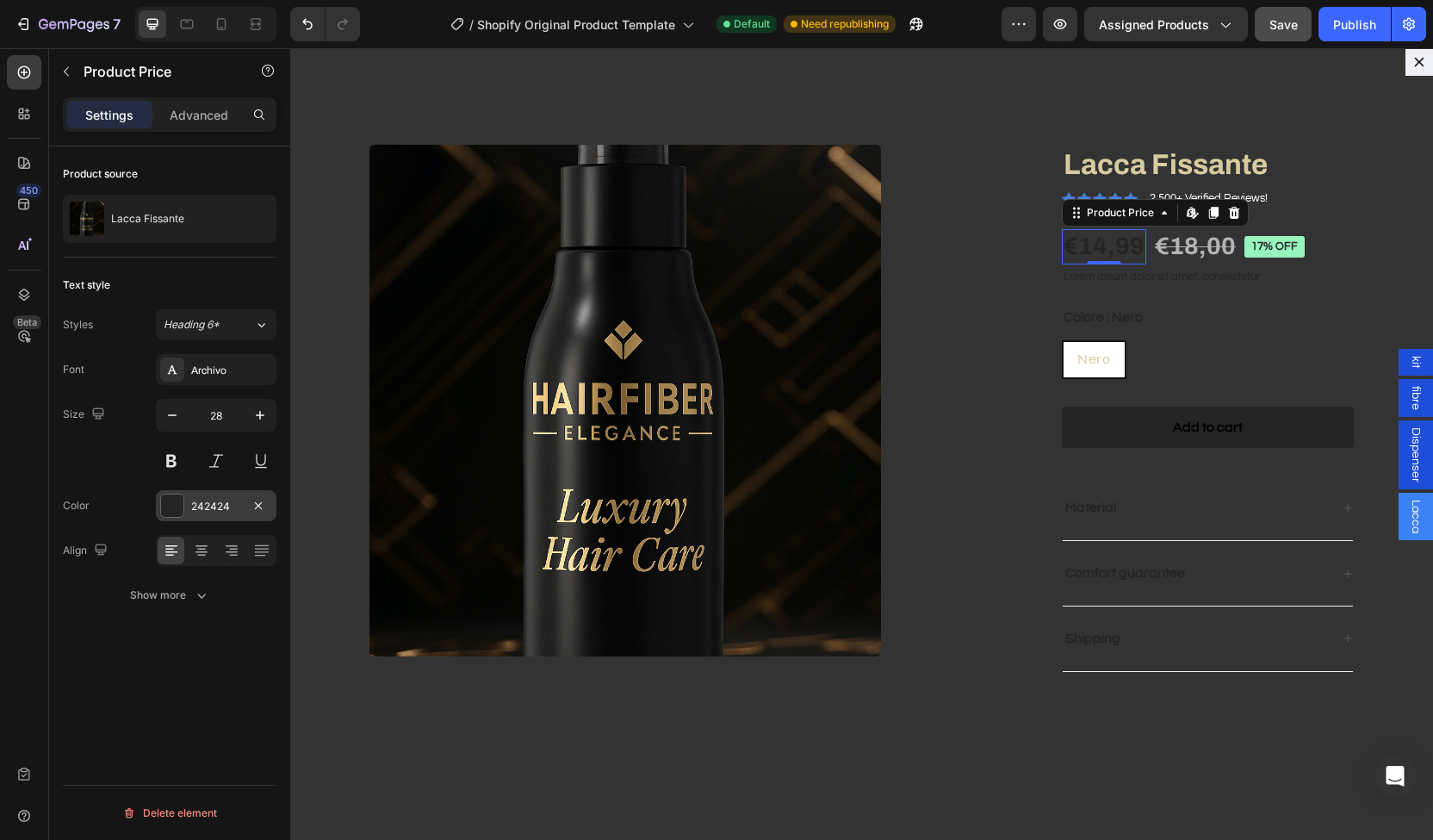
click at [221, 506] on div "242424" at bounding box center [215, 506] width 50 height 15
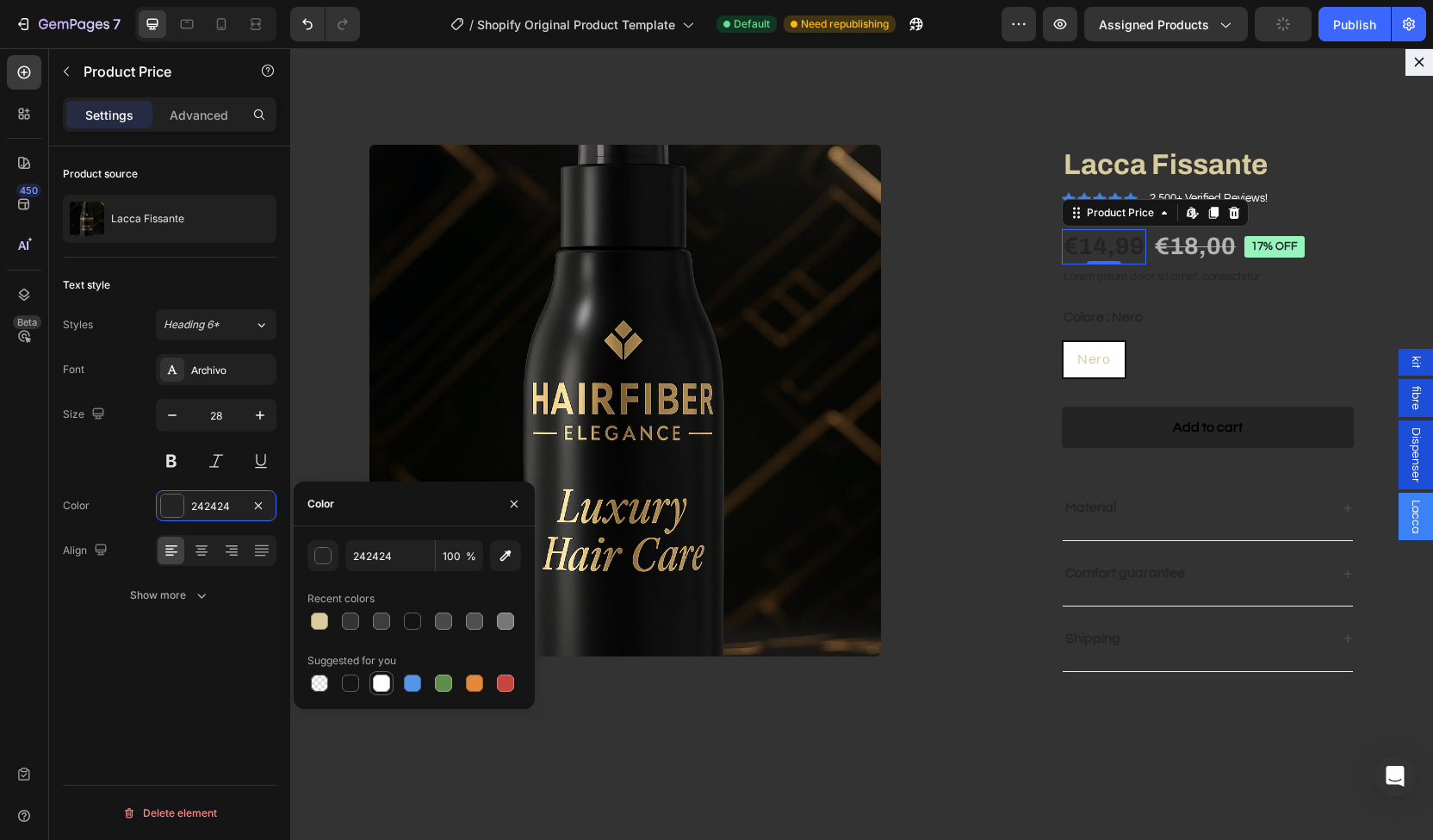
click at [381, 682] on div at bounding box center [381, 683] width 17 height 17
type input "FFFFFF"
click at [1107, 276] on p "Lorem ipsum dolor sit amet, consectetur" at bounding box center [1208, 277] width 288 height 15
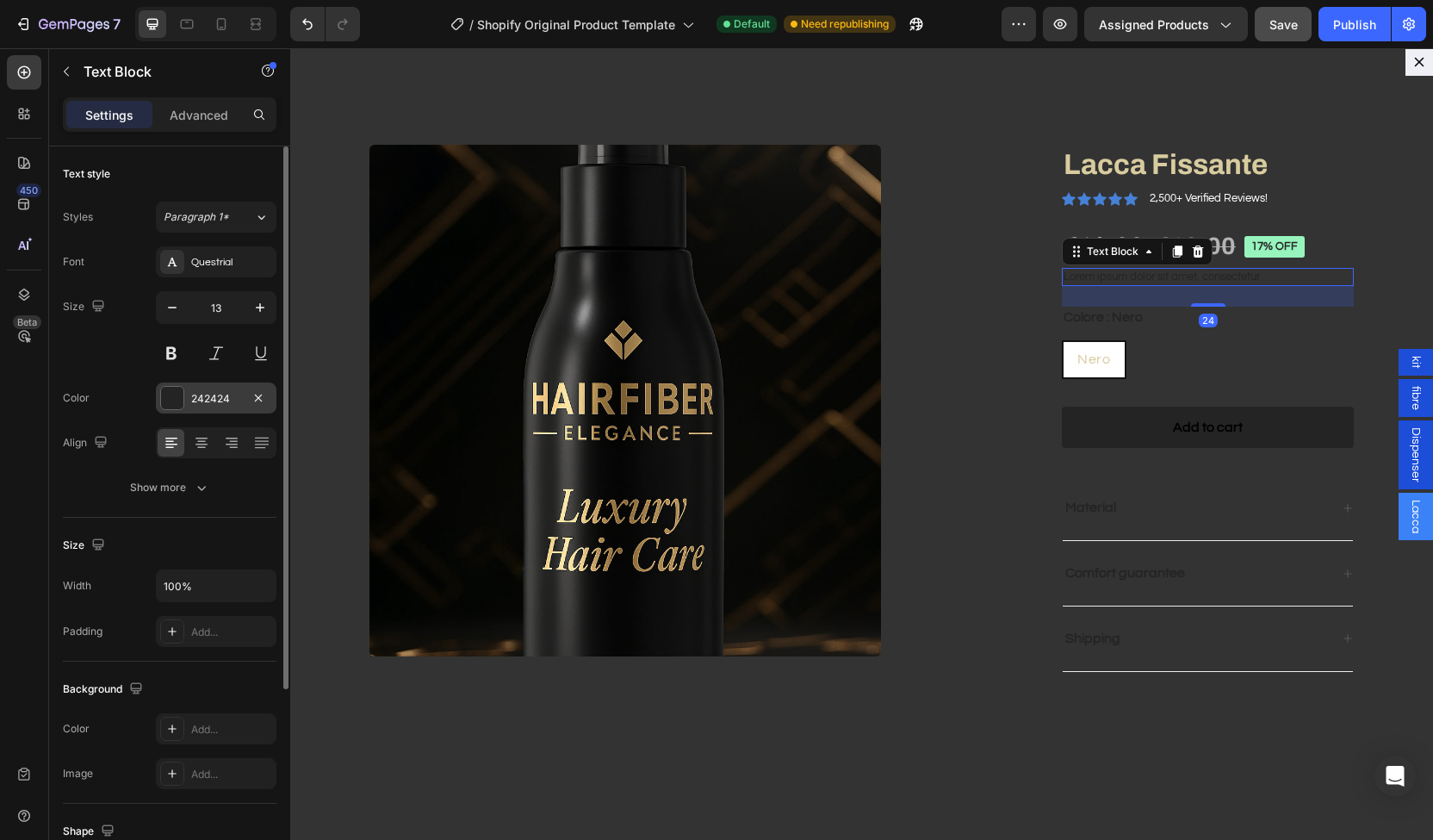
click at [193, 411] on div "242424" at bounding box center [215, 398] width 121 height 31
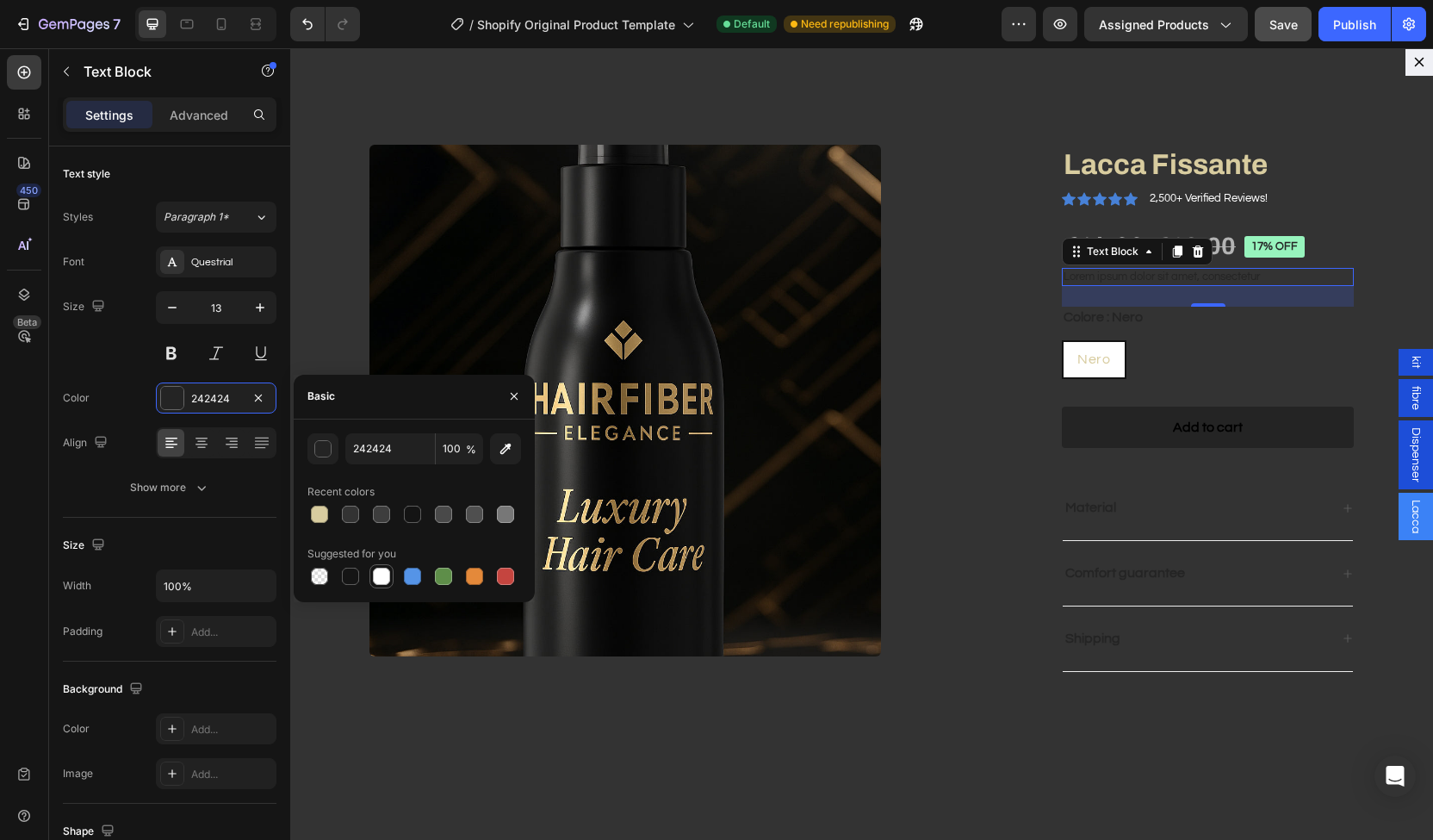
click at [385, 585] on div at bounding box center [381, 575] width 21 height 21
type input "FFFFFF"
click at [1105, 312] on legend "Colore : Nero" at bounding box center [1103, 317] width 83 height 22
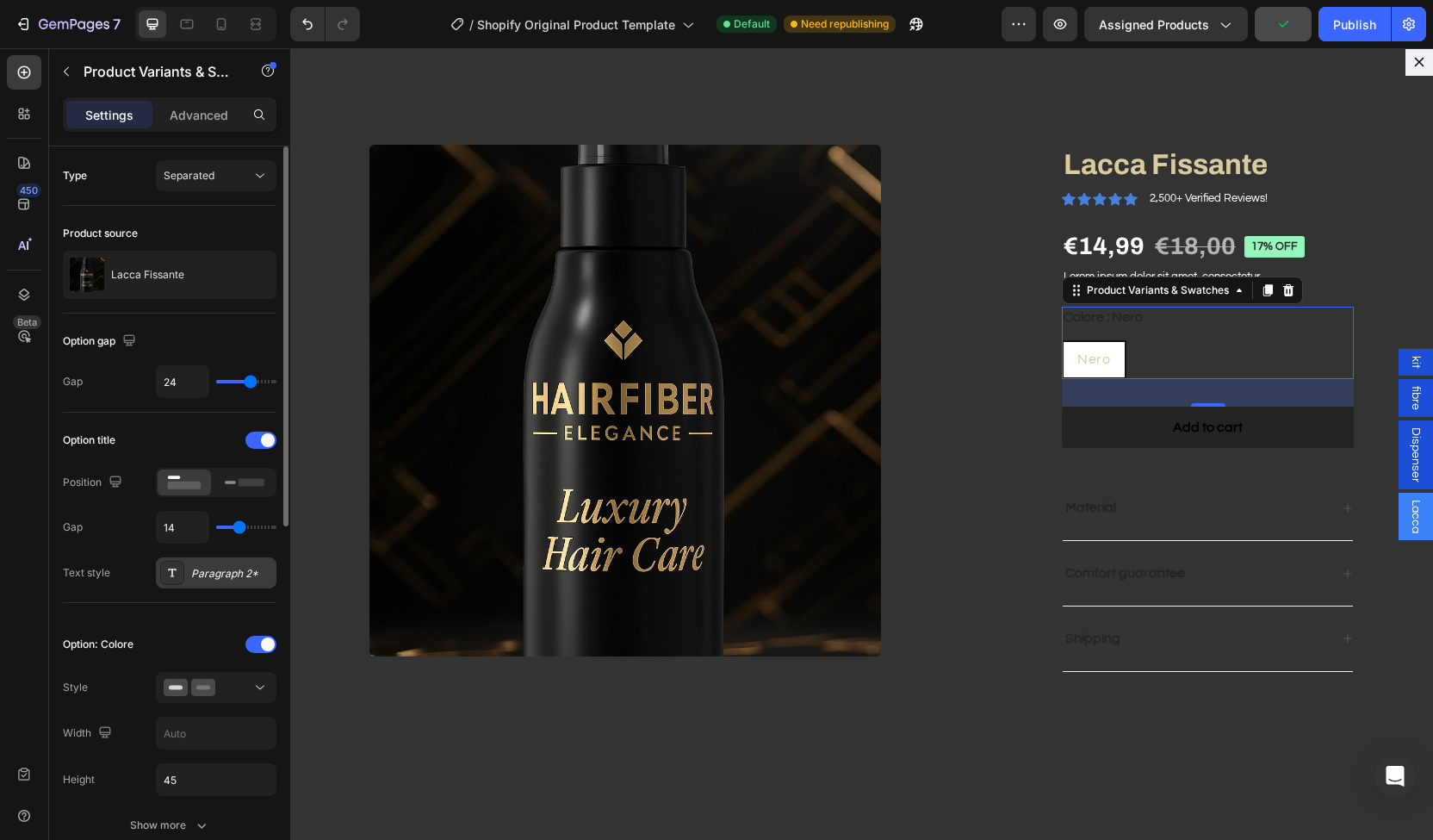
click at [202, 577] on div "Paragraph 2*" at bounding box center [231, 573] width 81 height 15
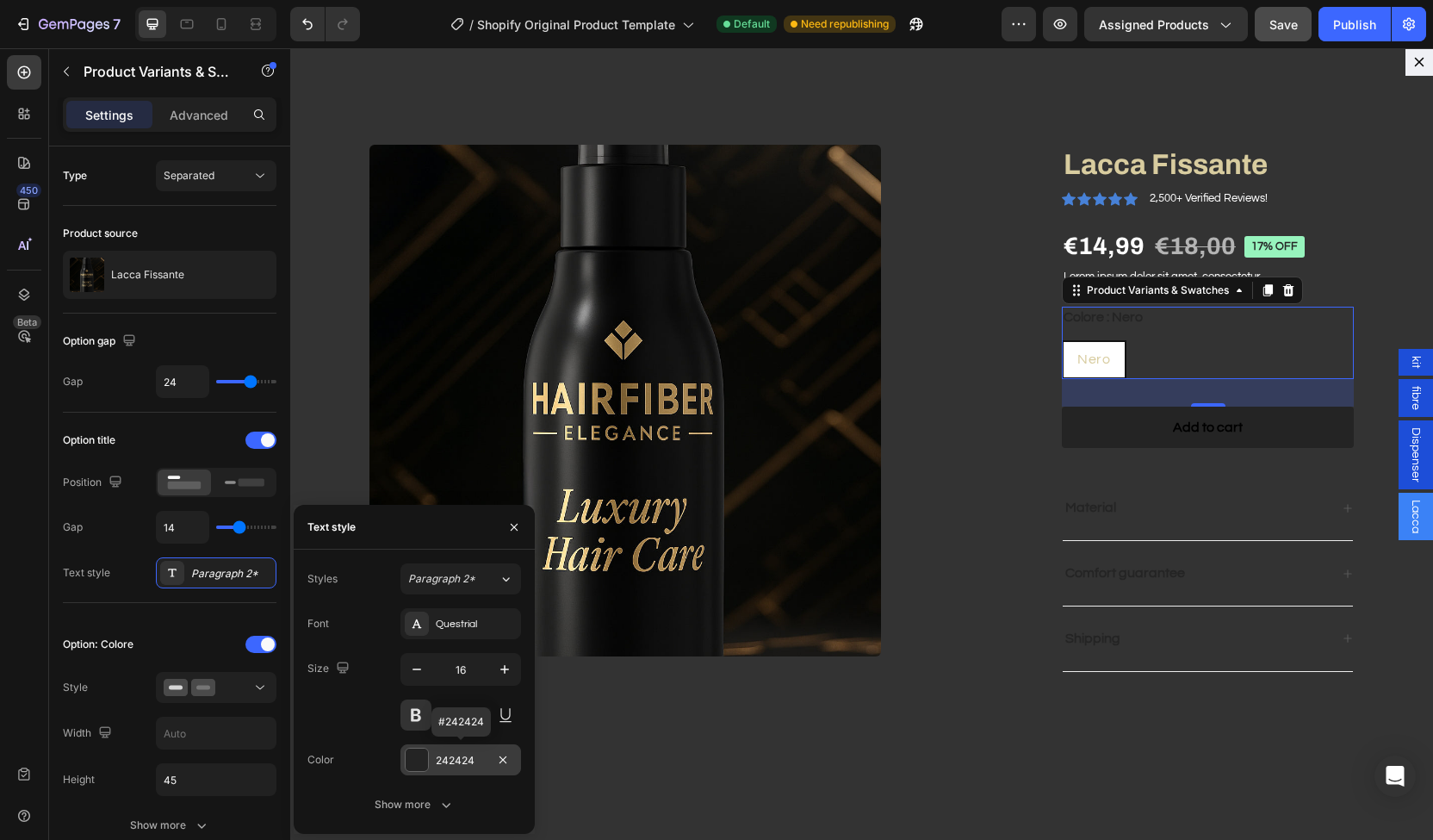
click at [437, 758] on div "242424" at bounding box center [460, 760] width 50 height 15
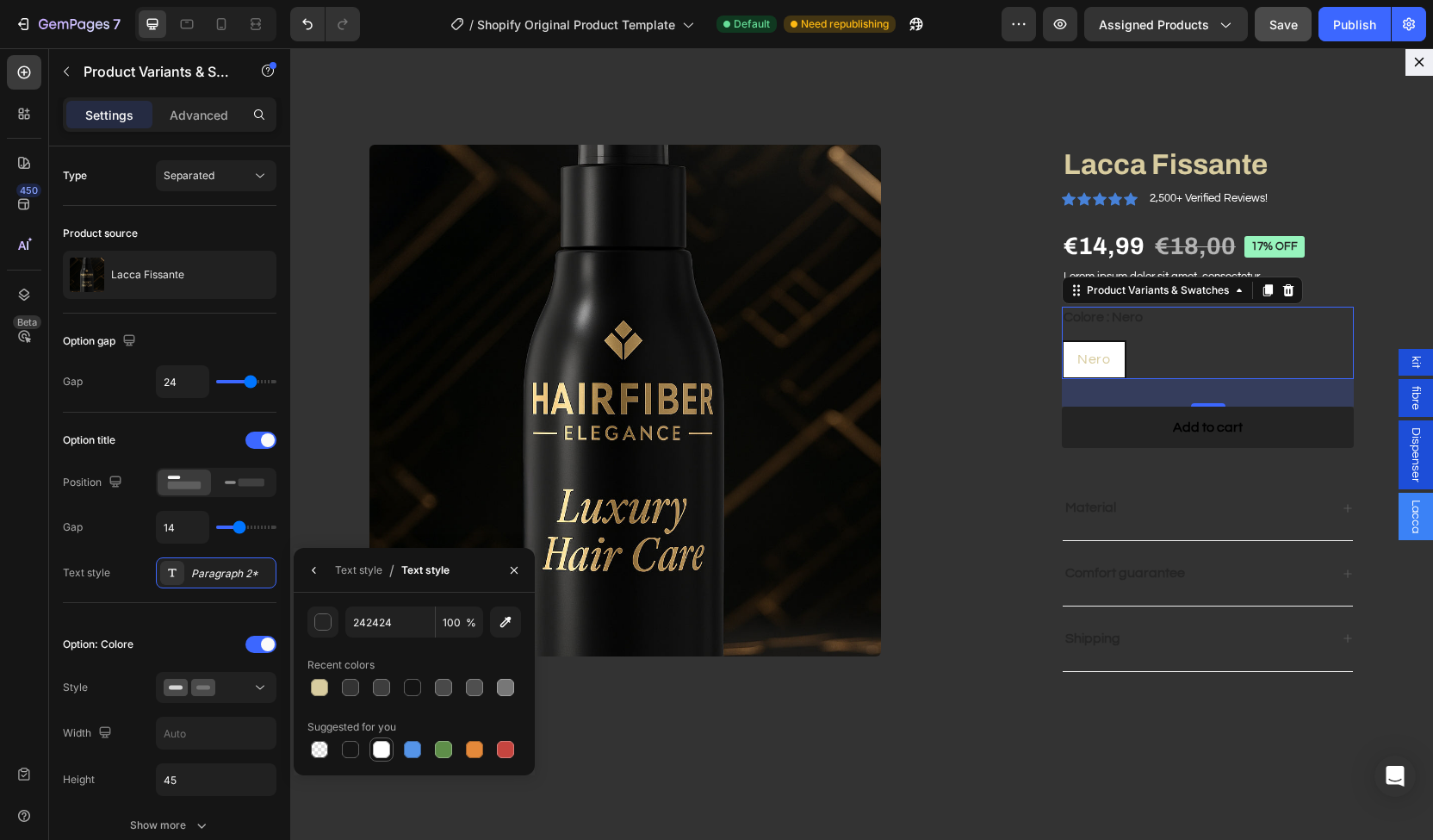
click at [376, 745] on div at bounding box center [381, 749] width 17 height 17
type input "FFFFFF"
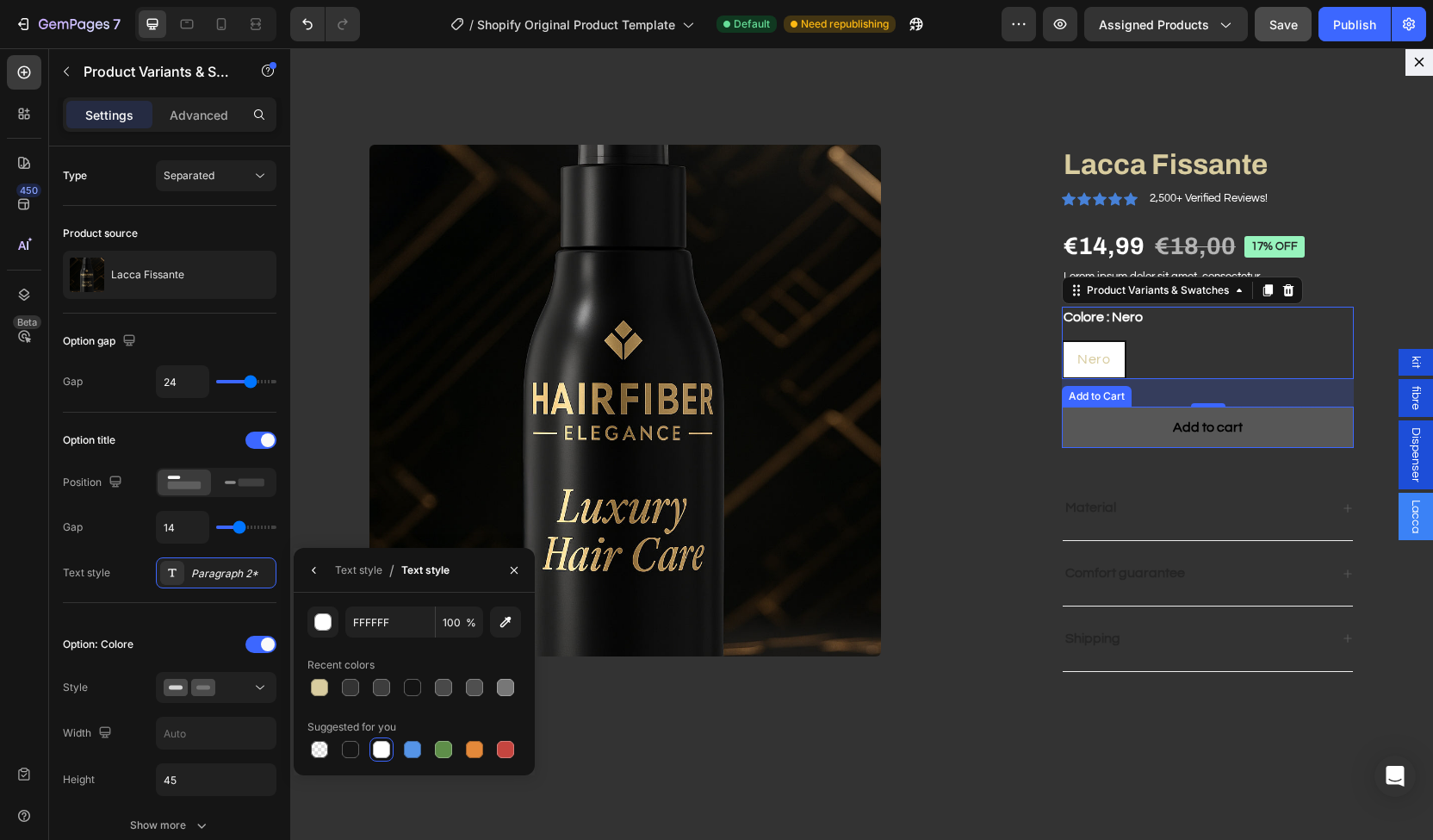
click at [1104, 428] on button "Add to cart" at bounding box center [1208, 427] width 292 height 42
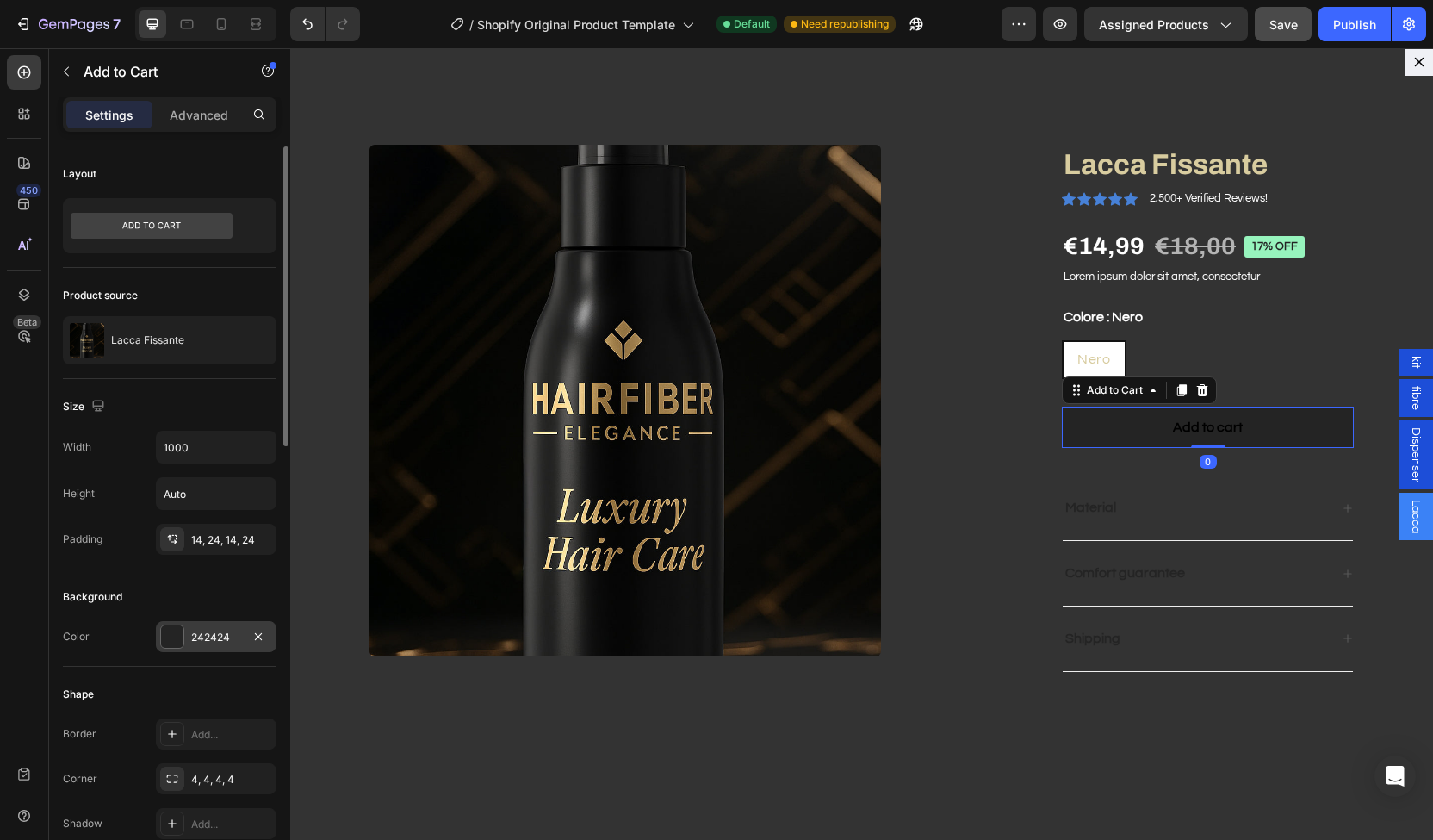
click at [185, 621] on div "242424" at bounding box center [215, 636] width 121 height 31
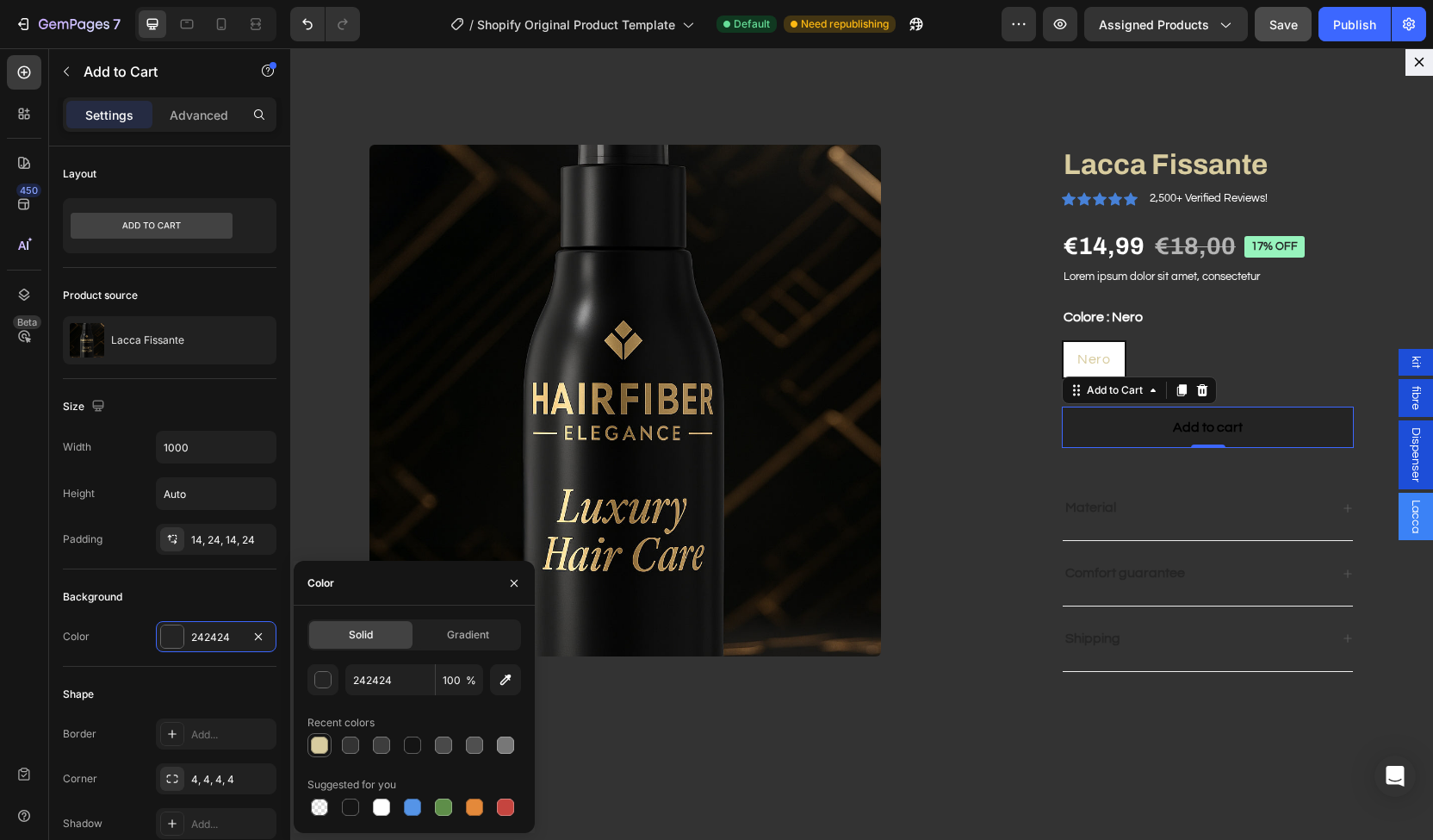
click at [324, 738] on div at bounding box center [319, 745] width 17 height 17
type input "D8CC9F"
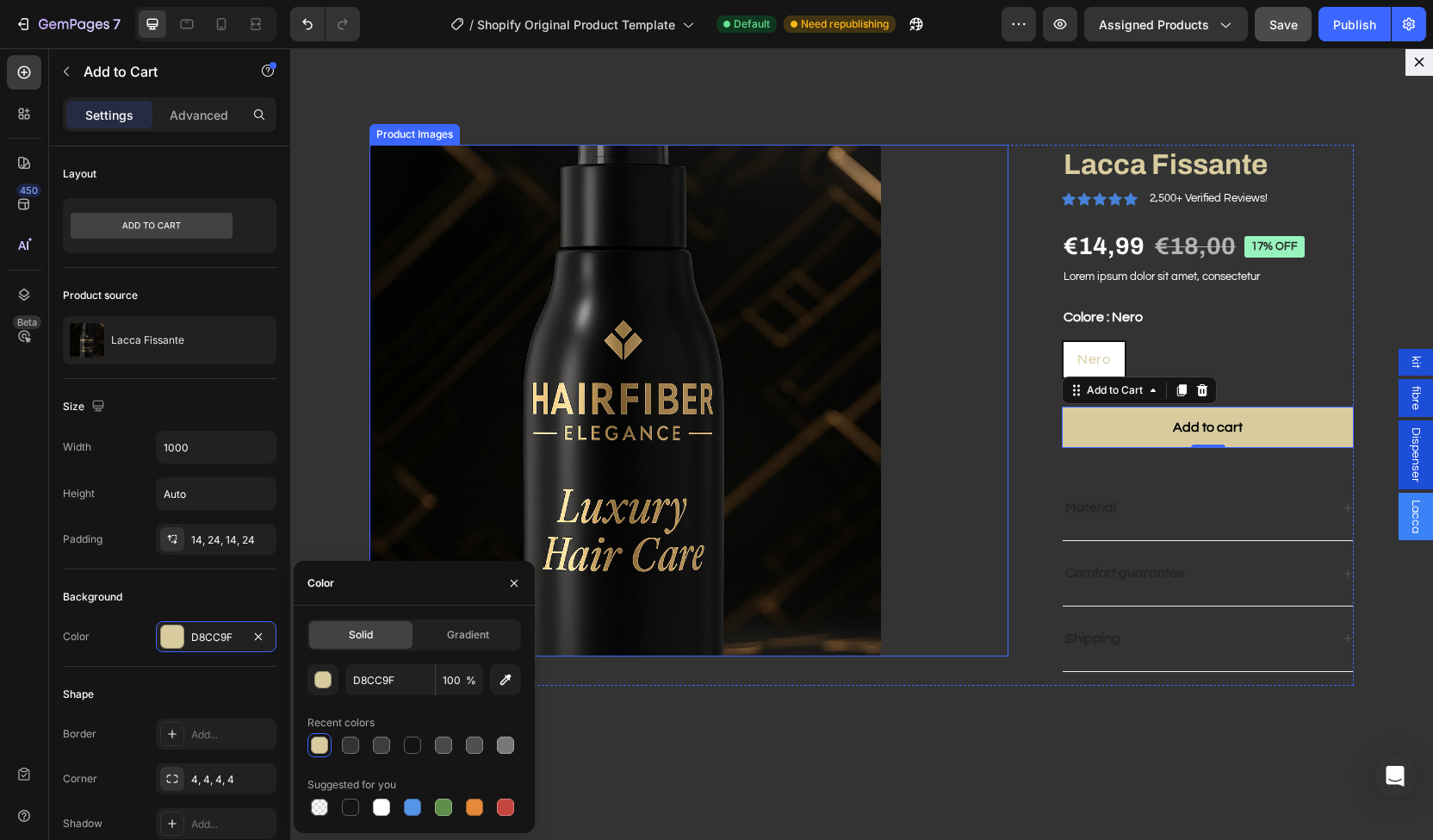
click at [962, 463] on div "Dialog body" at bounding box center [688, 400] width 639 height 512
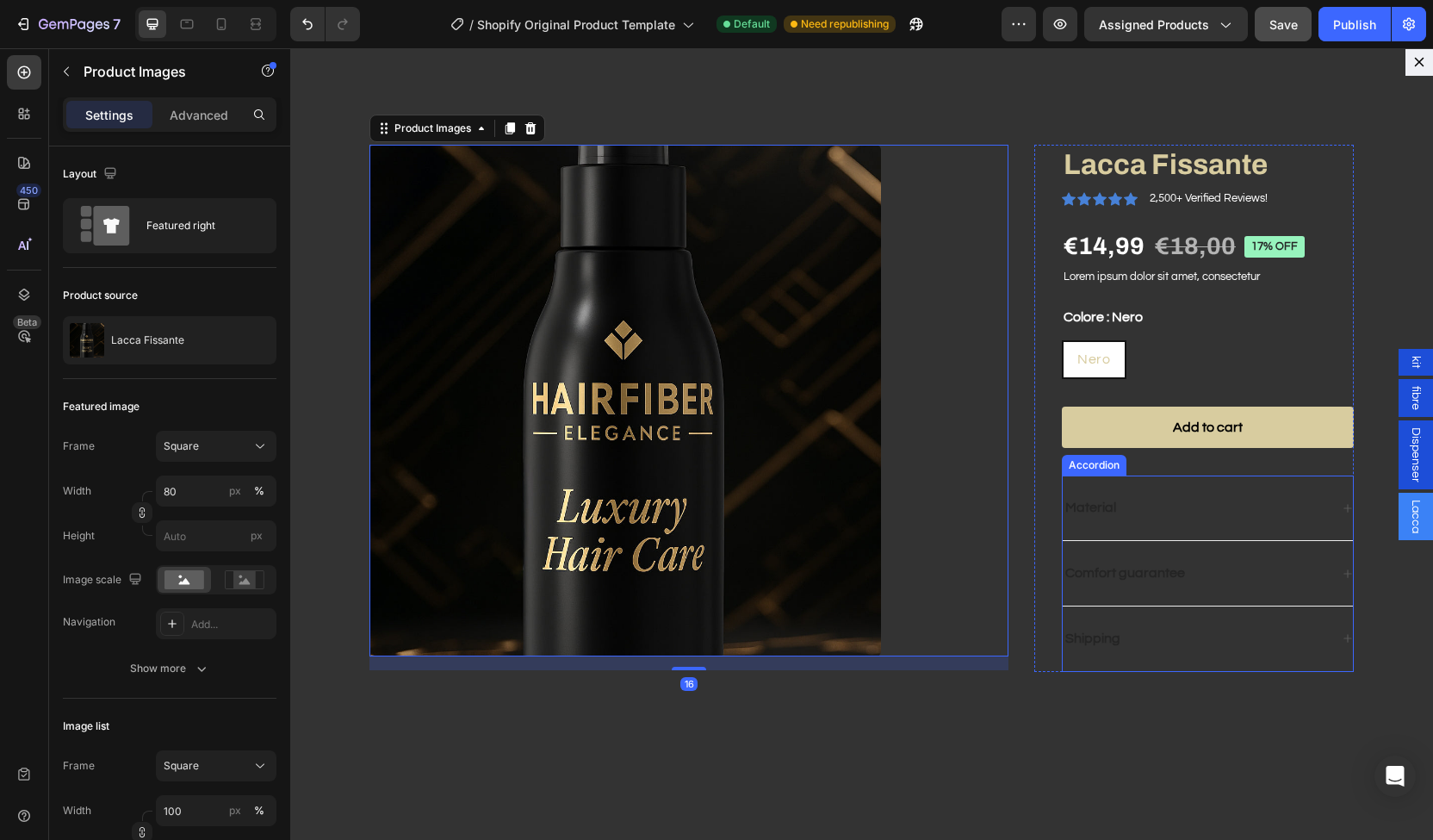
click at [1094, 515] on p "Material" at bounding box center [1091, 508] width 51 height 18
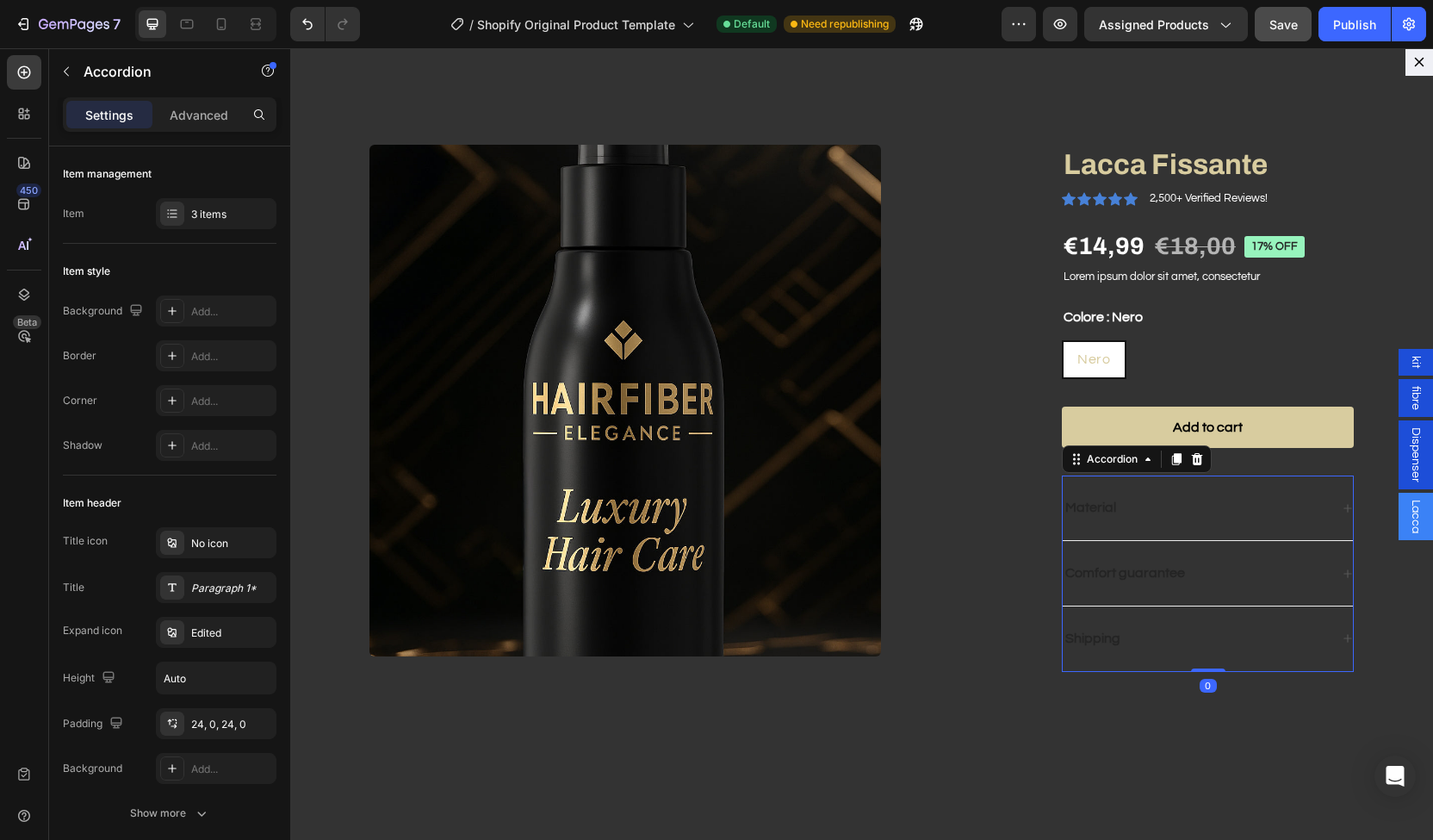
click at [1137, 495] on div "Material" at bounding box center [1208, 508] width 290 height 65
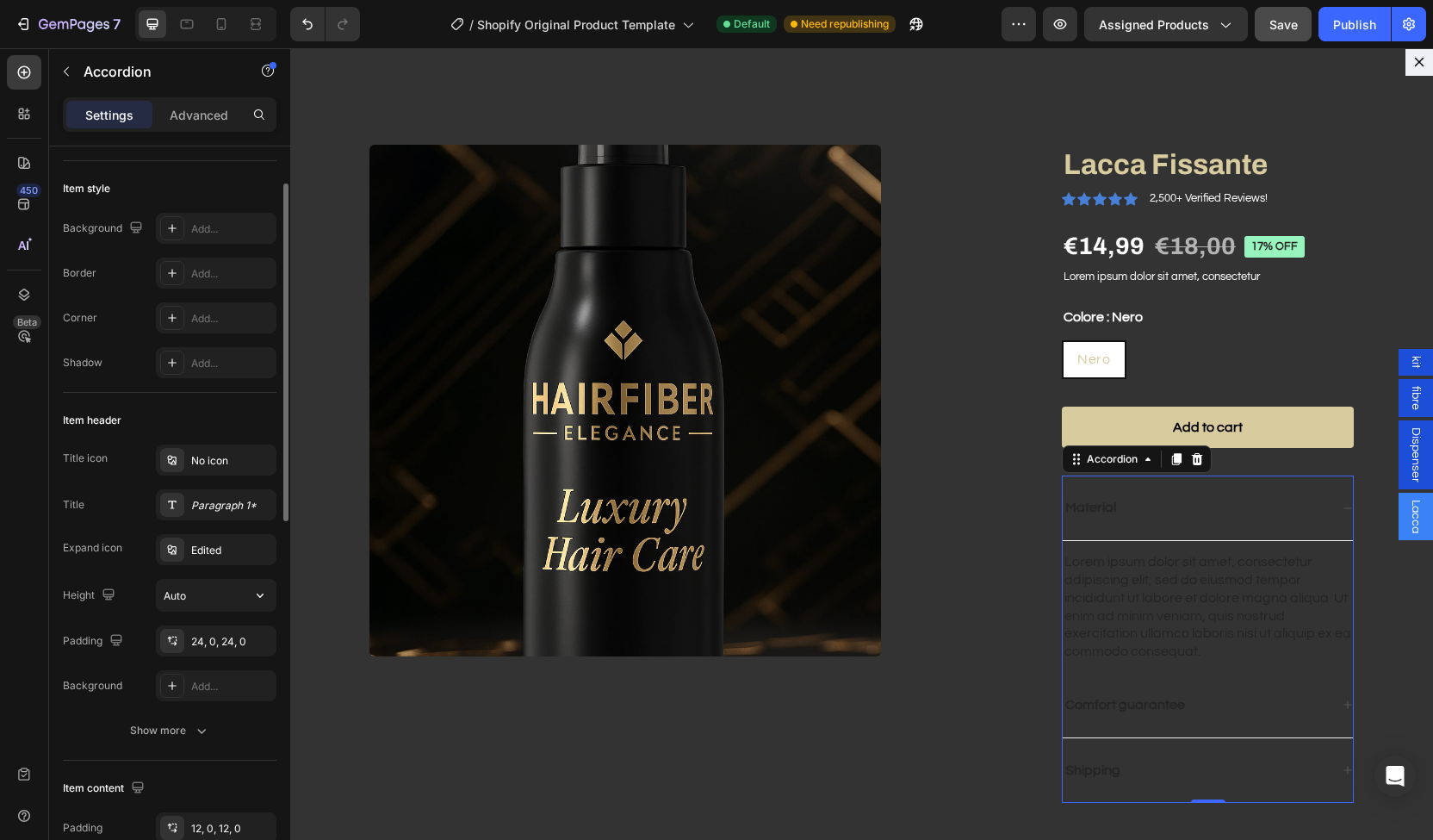
scroll to position [84, 0]
click at [179, 212] on div "Add..." at bounding box center [215, 227] width 121 height 31
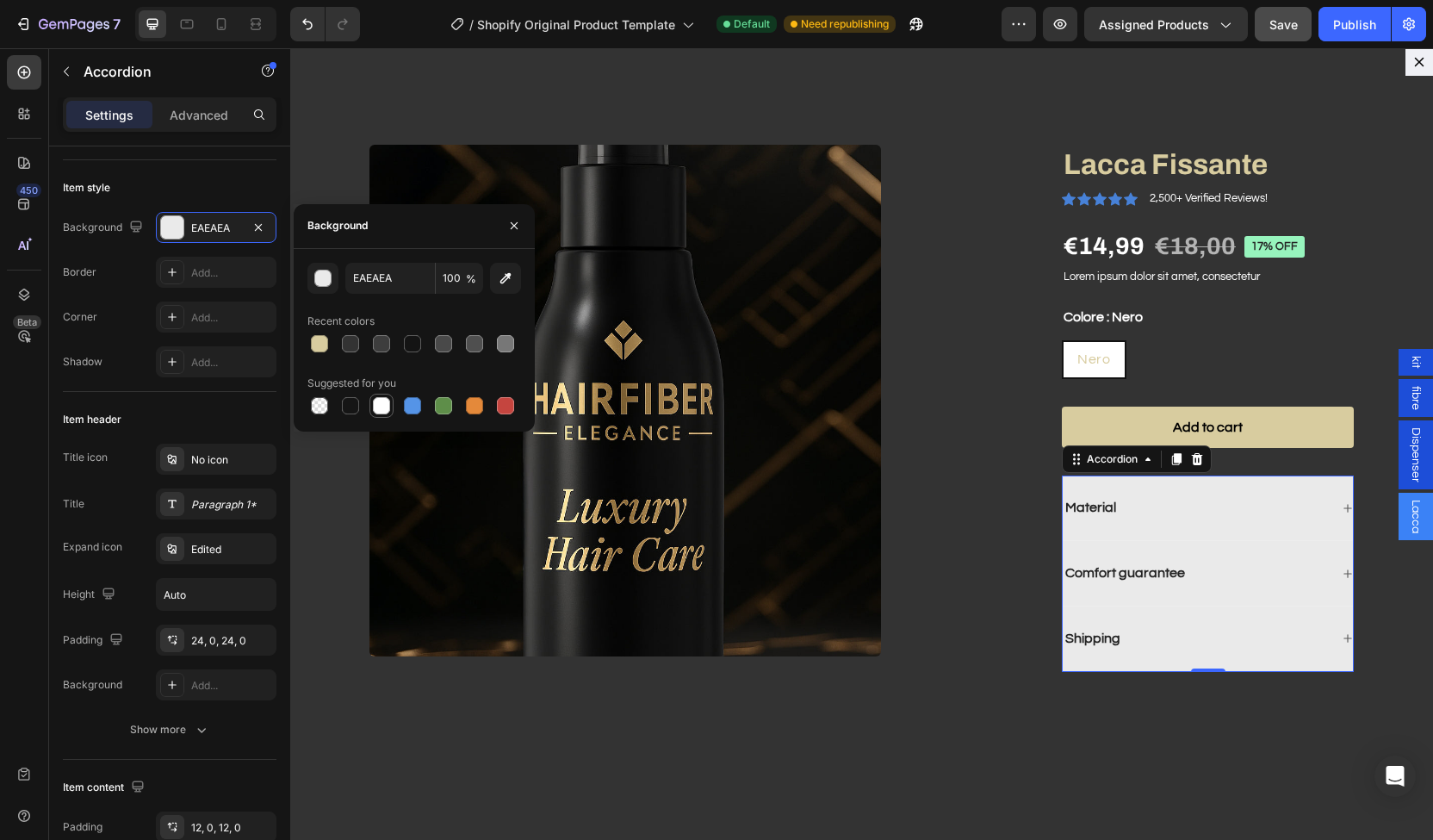
click at [381, 406] on div at bounding box center [381, 405] width 17 height 17
type input "FFFFFF"
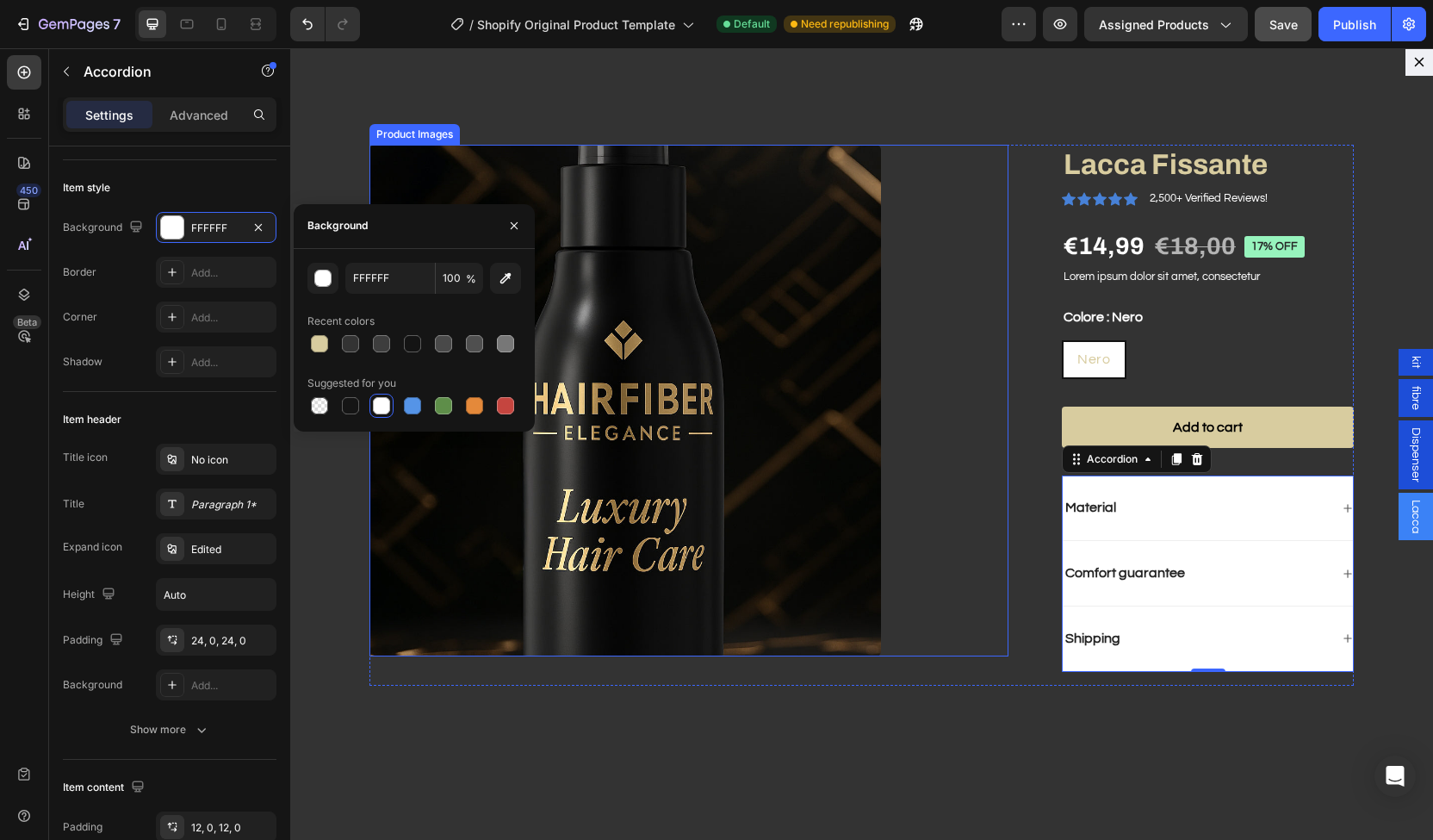
click at [963, 334] on div "Dialog body" at bounding box center [688, 400] width 639 height 512
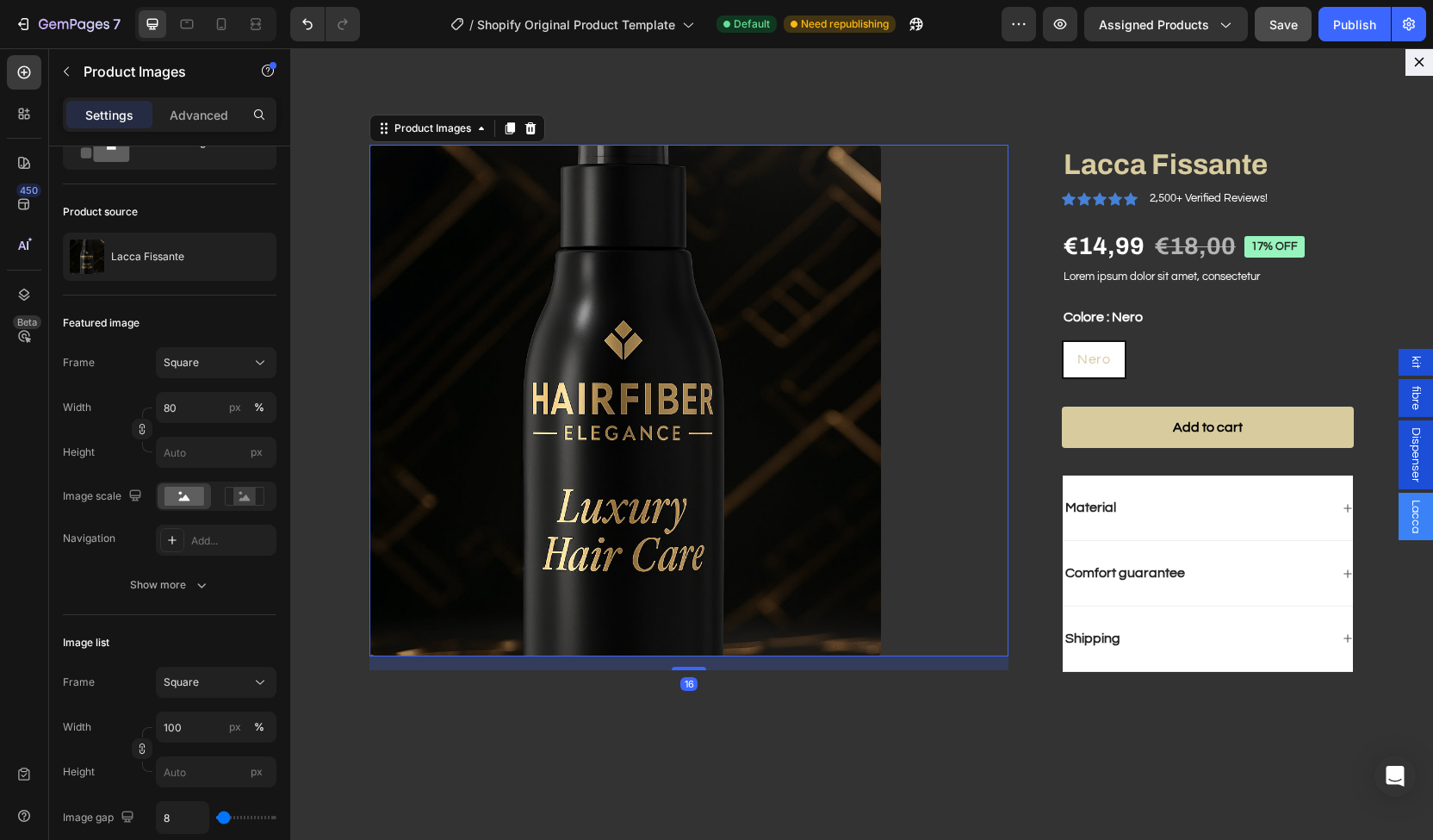
scroll to position [0, 0]
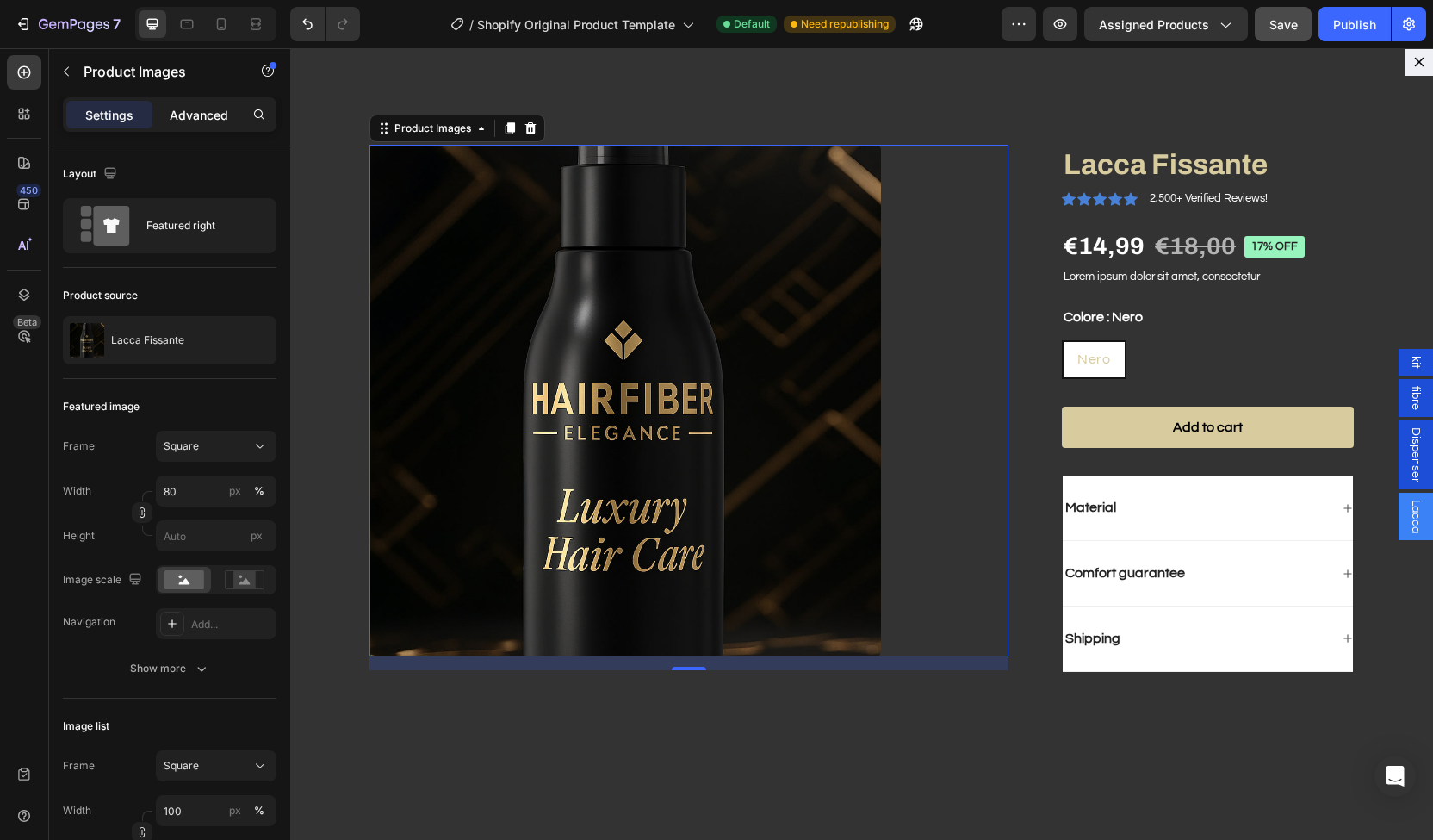
click at [214, 111] on p "Advanced" at bounding box center [199, 115] width 58 height 18
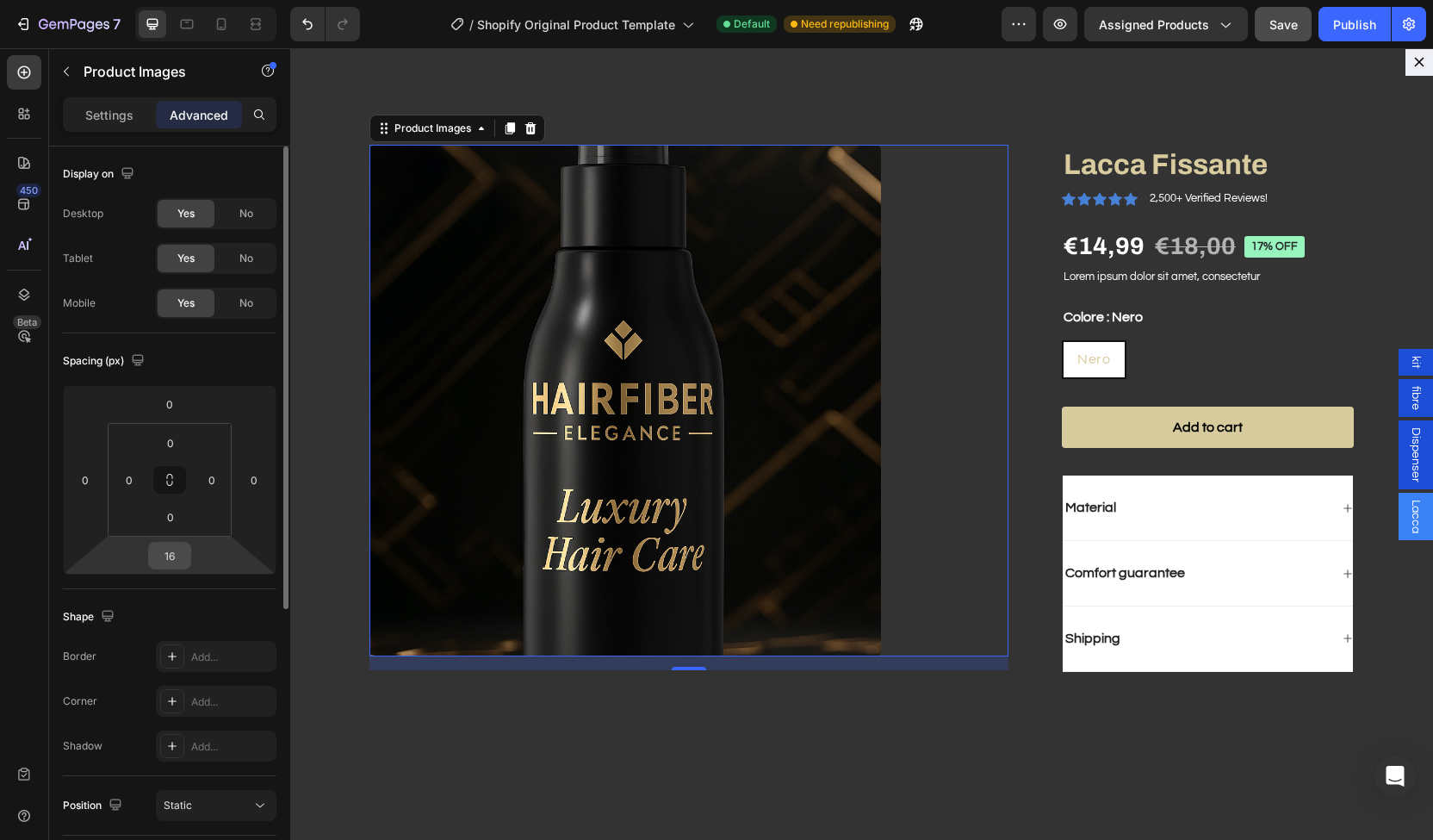
click at [182, 560] on input "16" at bounding box center [170, 555] width 35 height 25
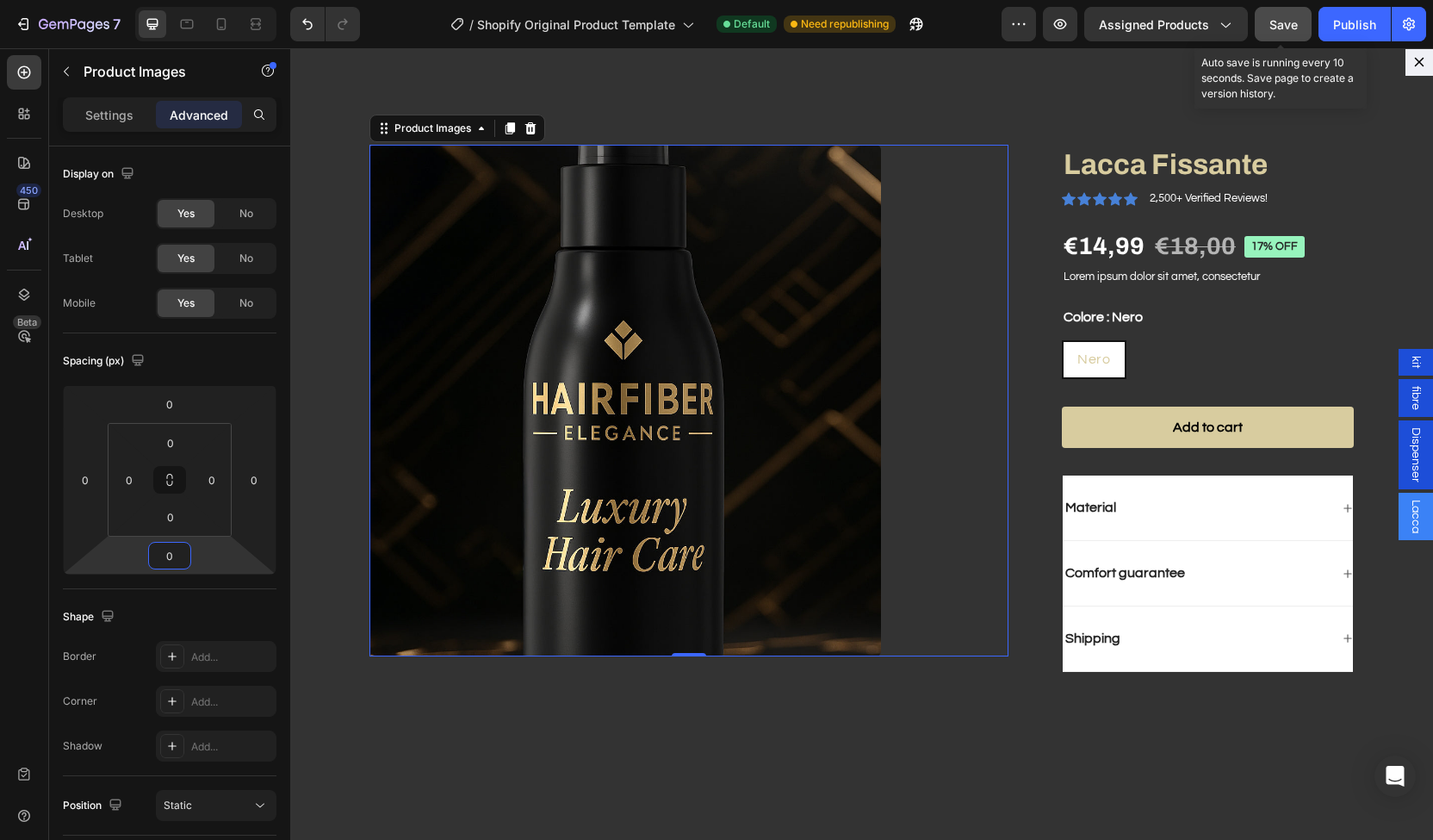
type input "0"
click at [1296, 15] on button "Save" at bounding box center [1283, 25] width 57 height 35
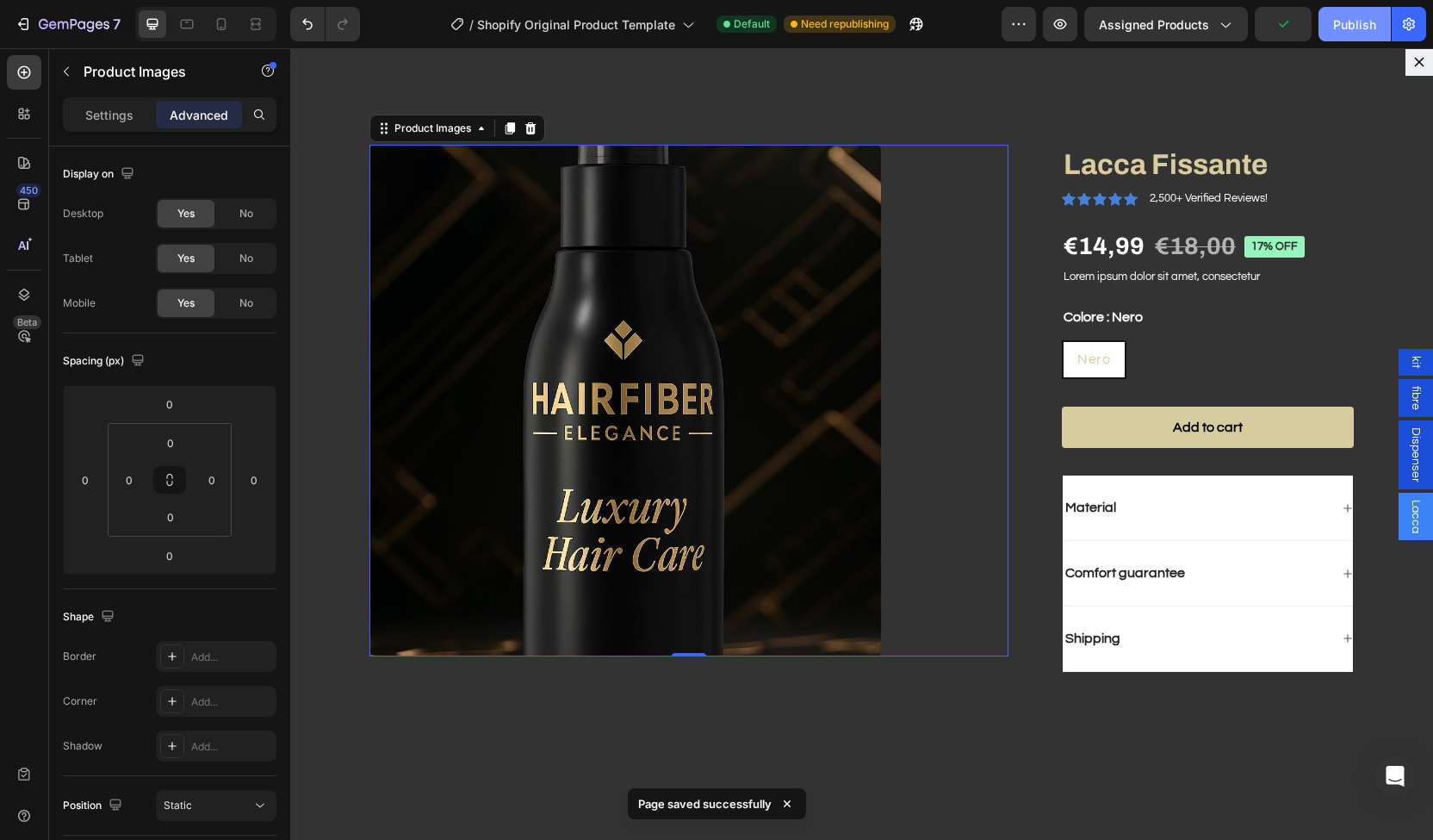
click at [1349, 25] on div "Publish" at bounding box center [1355, 25] width 43 height 18
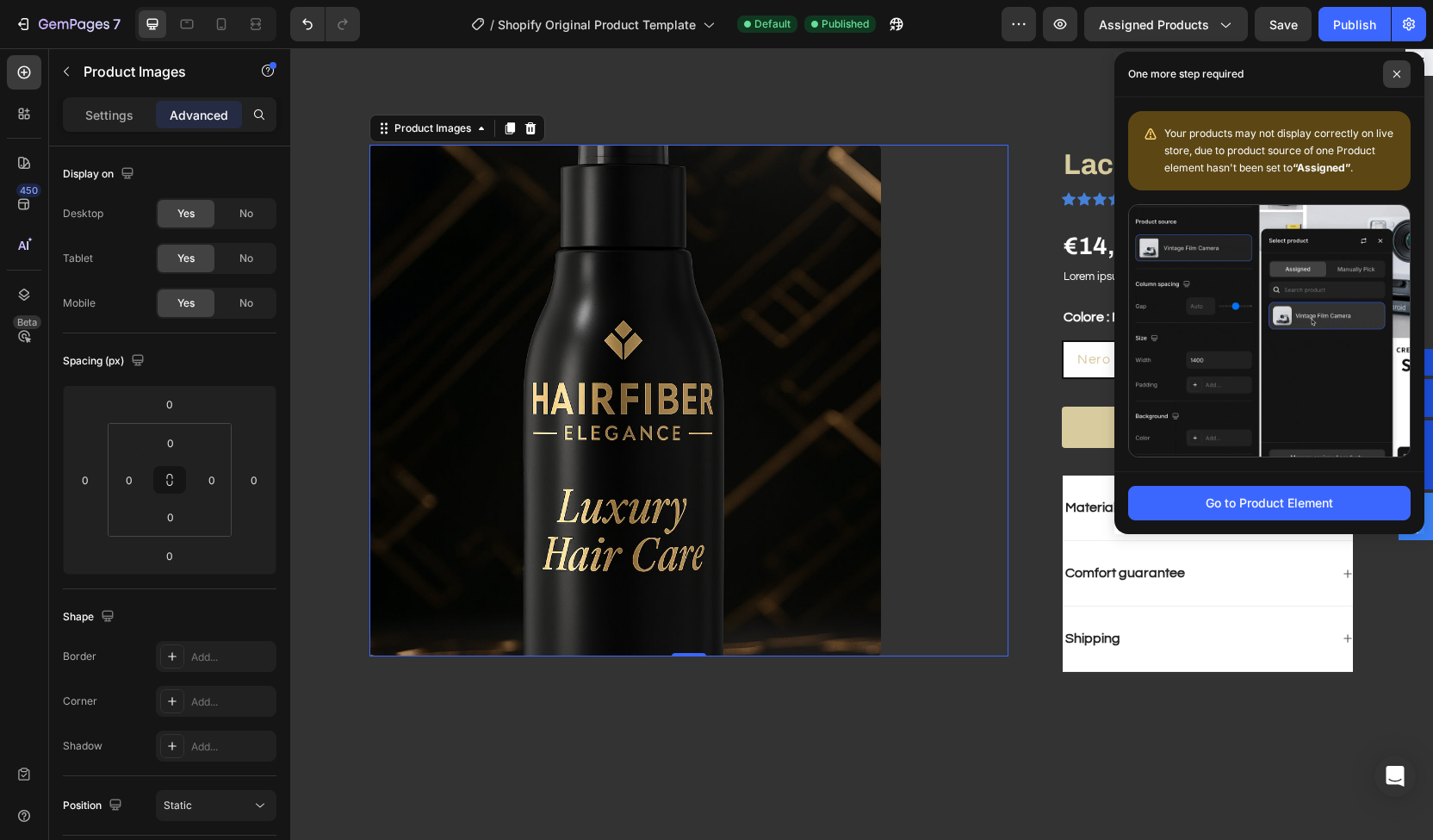
click at [1394, 76] on icon at bounding box center [1397, 74] width 8 height 8
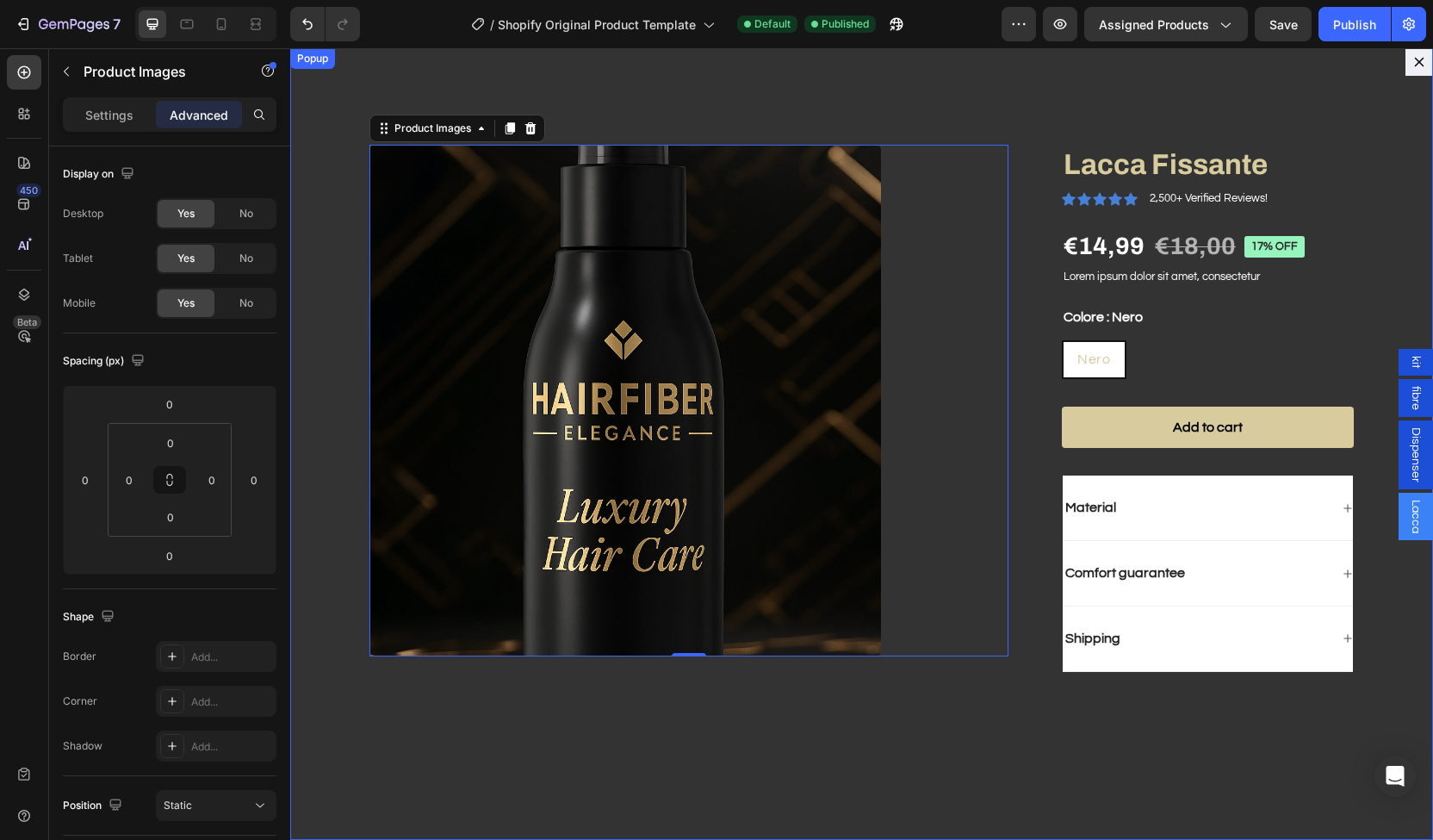
click at [1406, 65] on button "Dialog content" at bounding box center [1419, 62] width 27 height 27
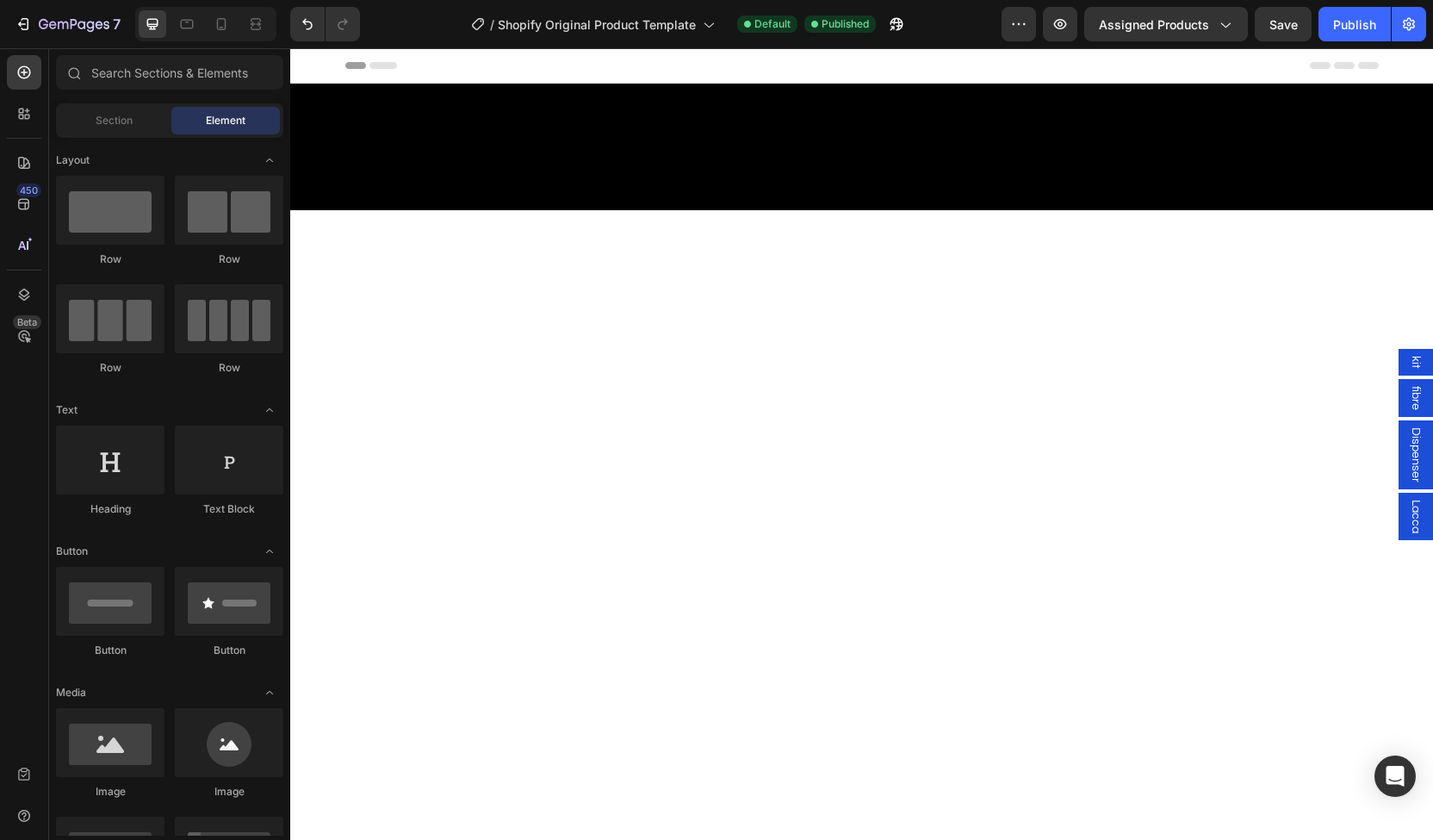
click at [1408, 457] on span "Dispenser" at bounding box center [1416, 455] width 17 height 55
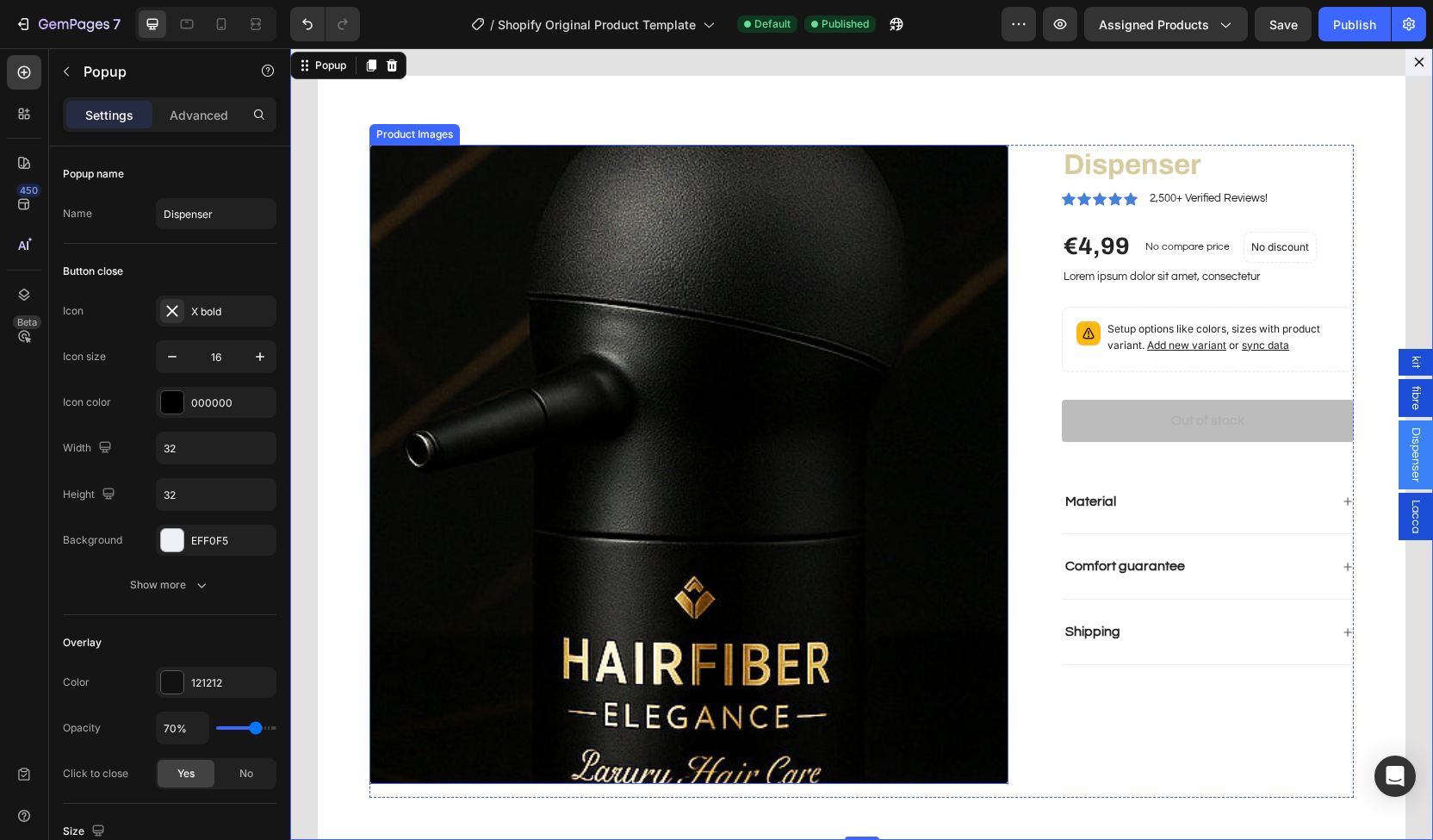
click at [893, 297] on img "Dialog body" at bounding box center [688, 464] width 639 height 639
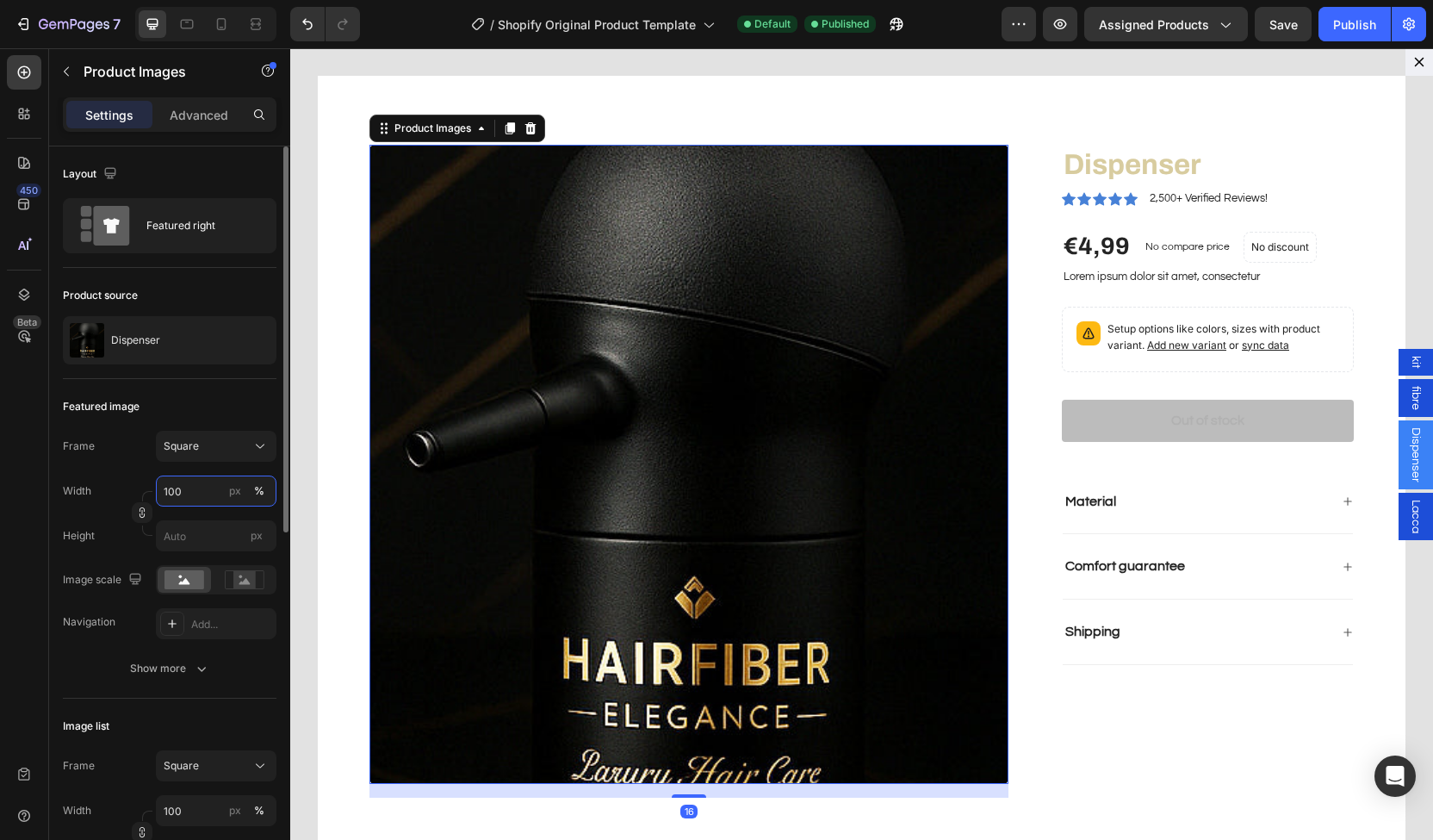
click at [203, 495] on input "100" at bounding box center [215, 491] width 121 height 31
type input "80"
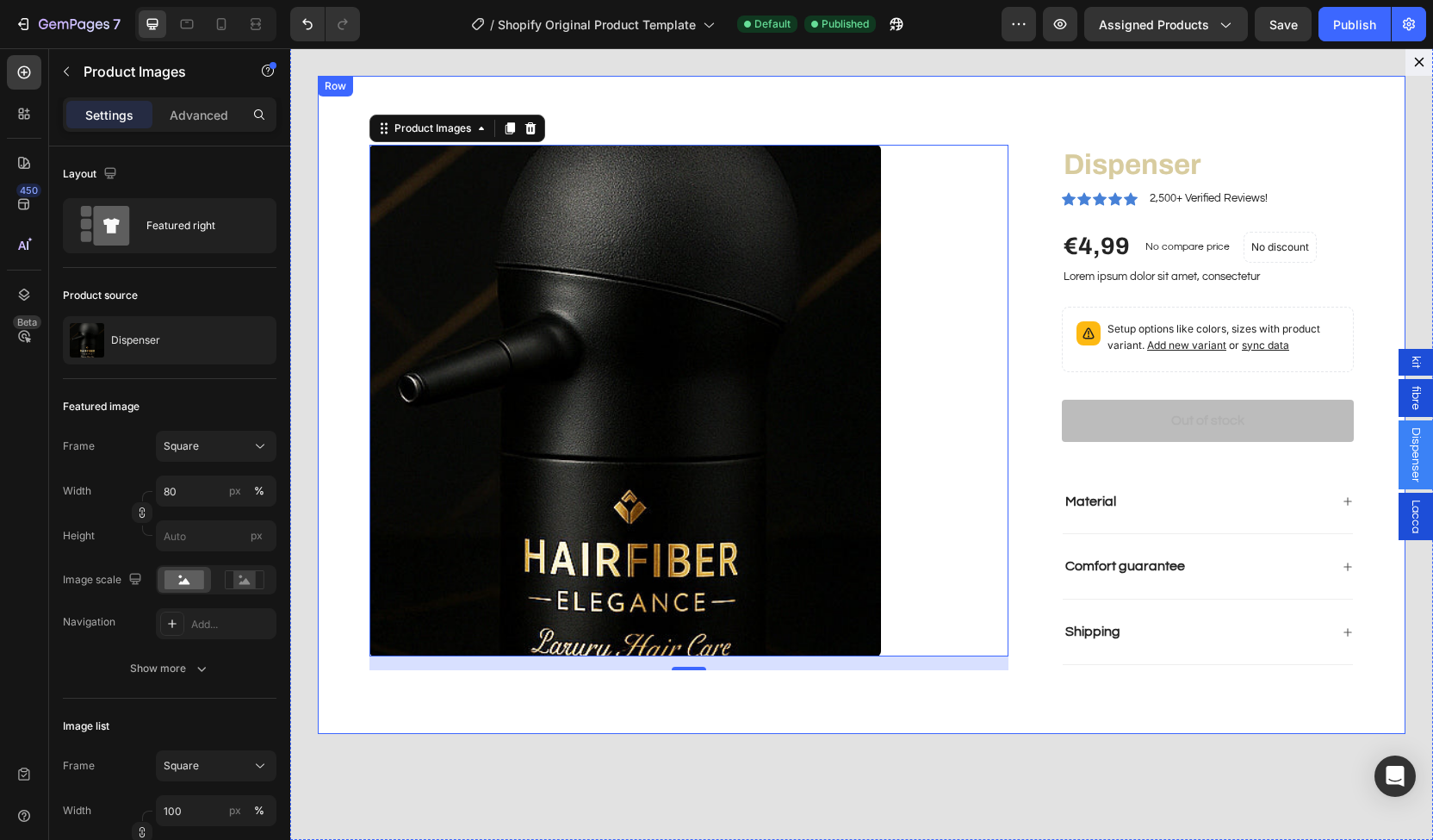
click at [961, 111] on div "Product Images 16 Dispenser Product Title Icon Icon Icon Icon Icon Icon List 2,…" at bounding box center [862, 405] width 1088 height 658
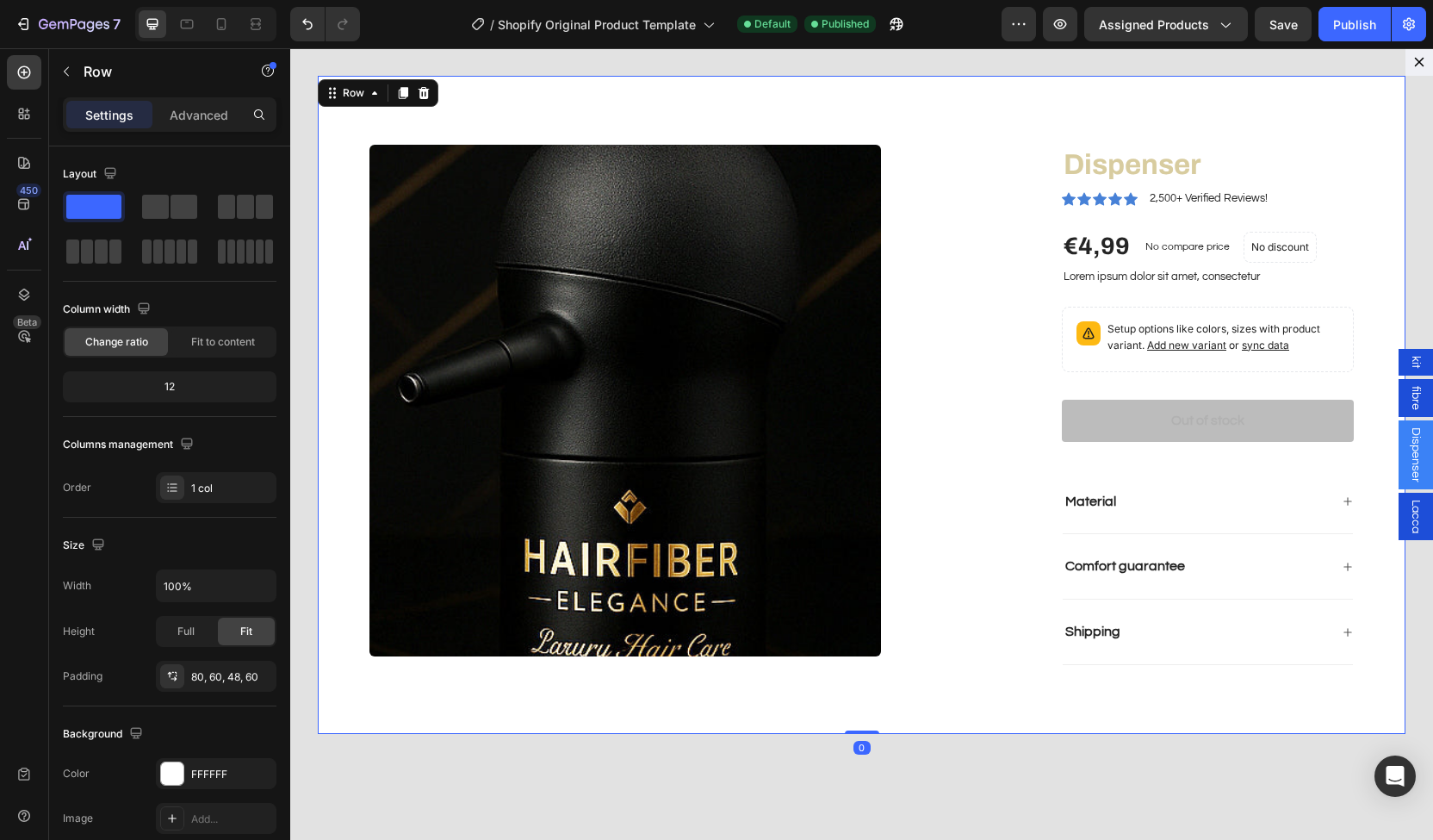
click at [572, 93] on div "Product Images Dispenser Product Title Icon Icon Icon Icon Icon Icon List 2,500…" at bounding box center [862, 405] width 1088 height 658
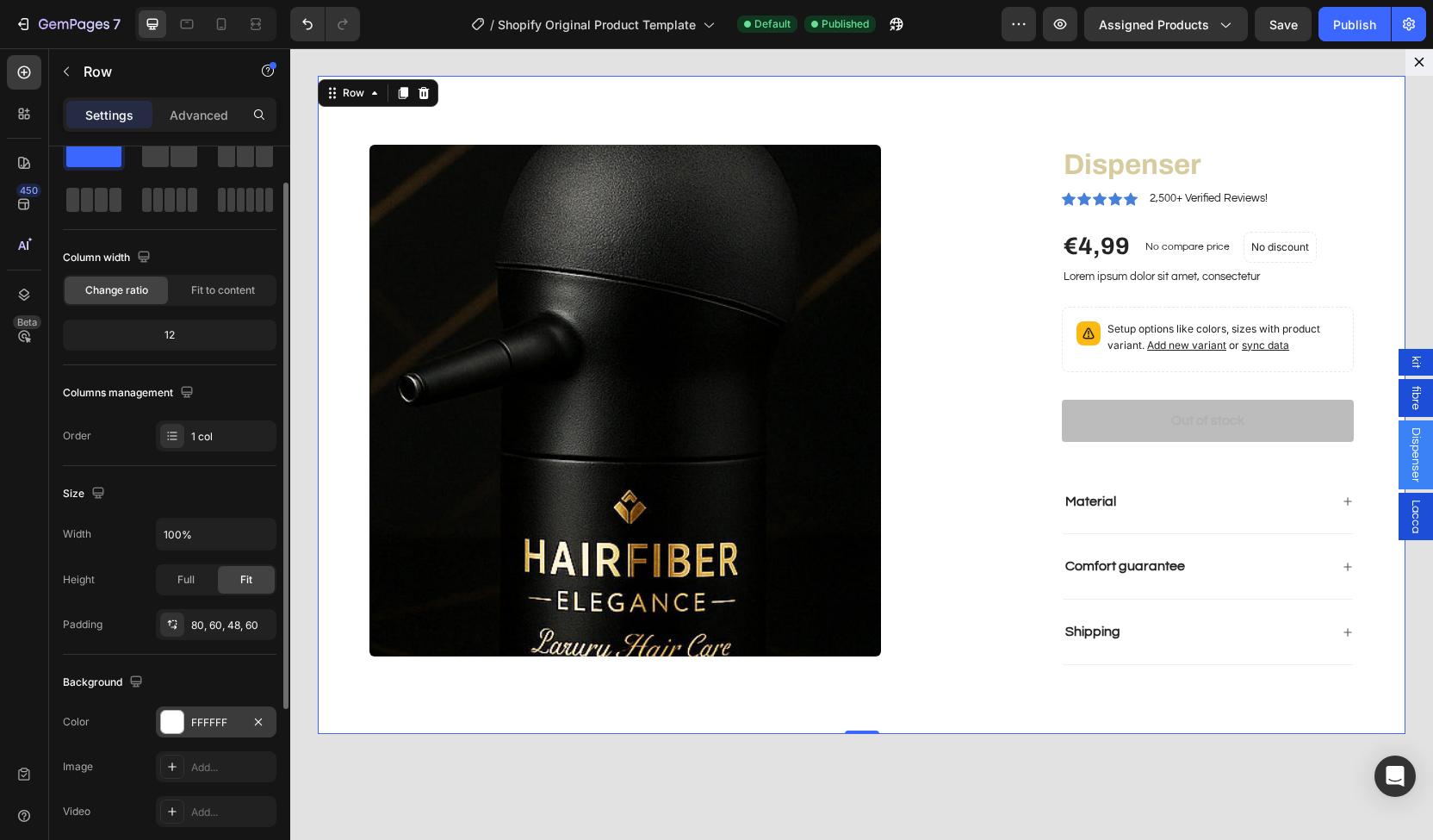
click at [182, 723] on div at bounding box center [172, 722] width 23 height 23
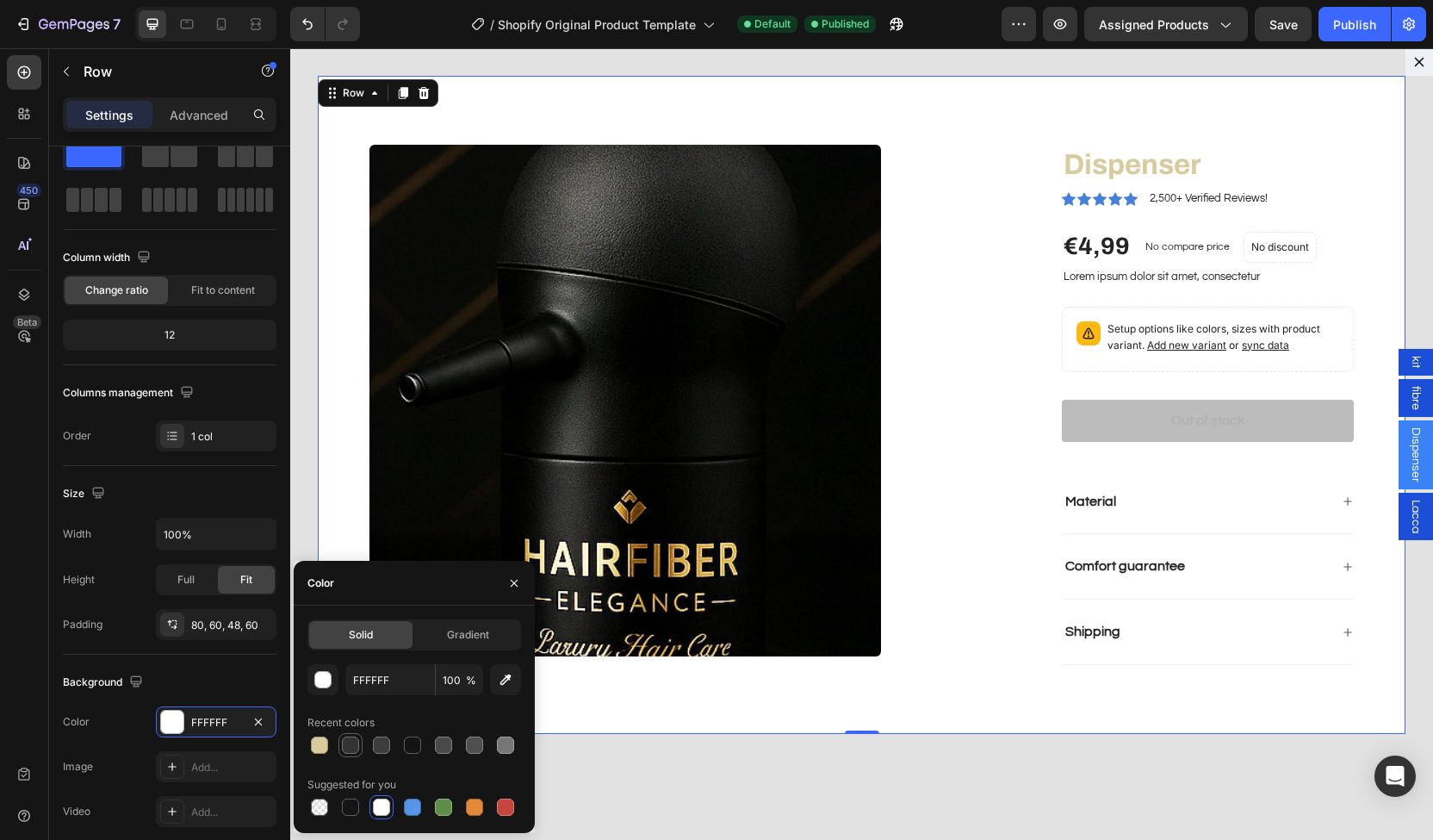
click at [347, 744] on div at bounding box center [350, 745] width 17 height 17
type input "333333"
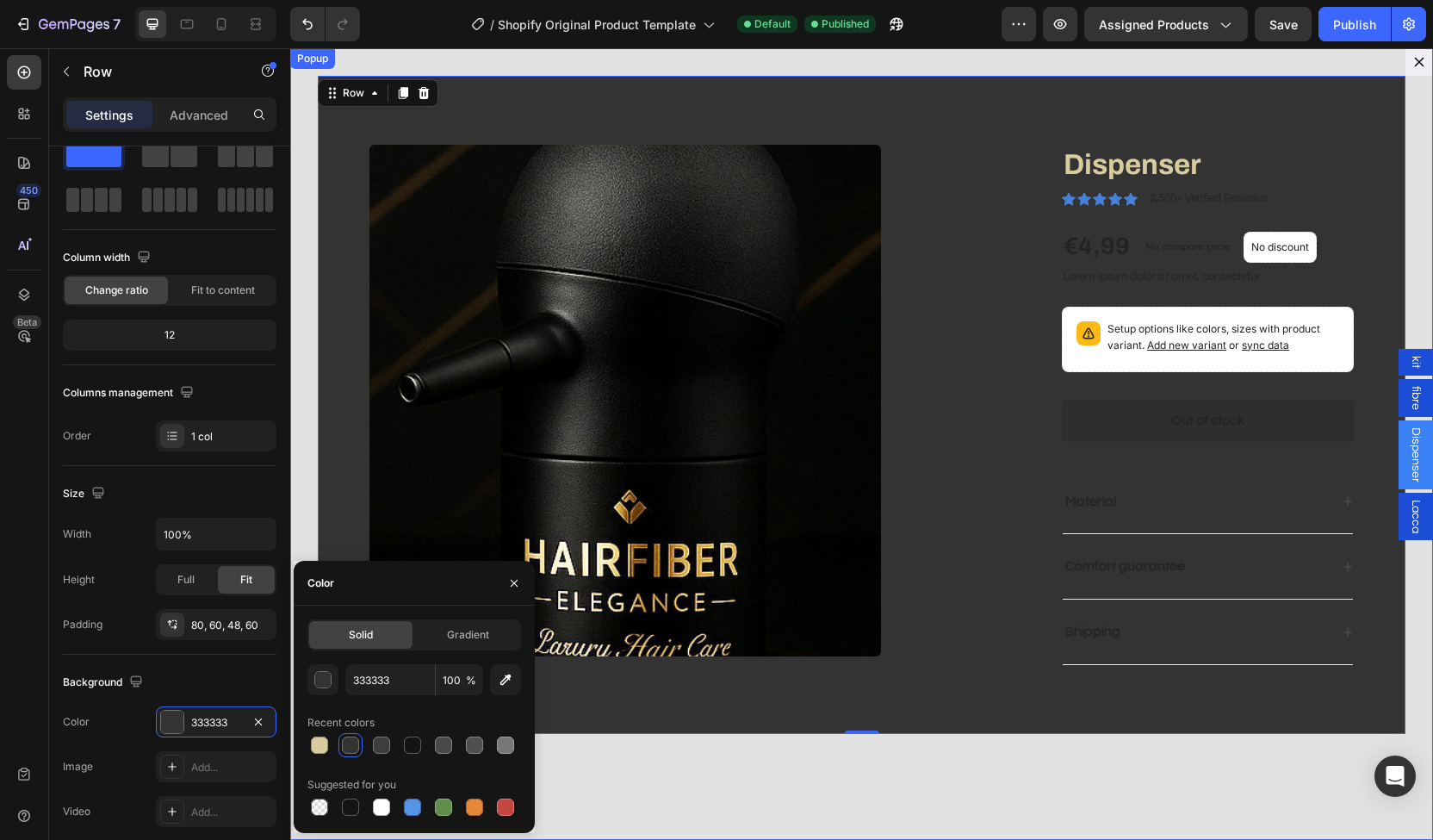
click at [532, 65] on div "Product Images Dispenser Product Title Icon Icon Icon Icon Icon Icon List 2,500…" at bounding box center [861, 444] width 1143 height 792
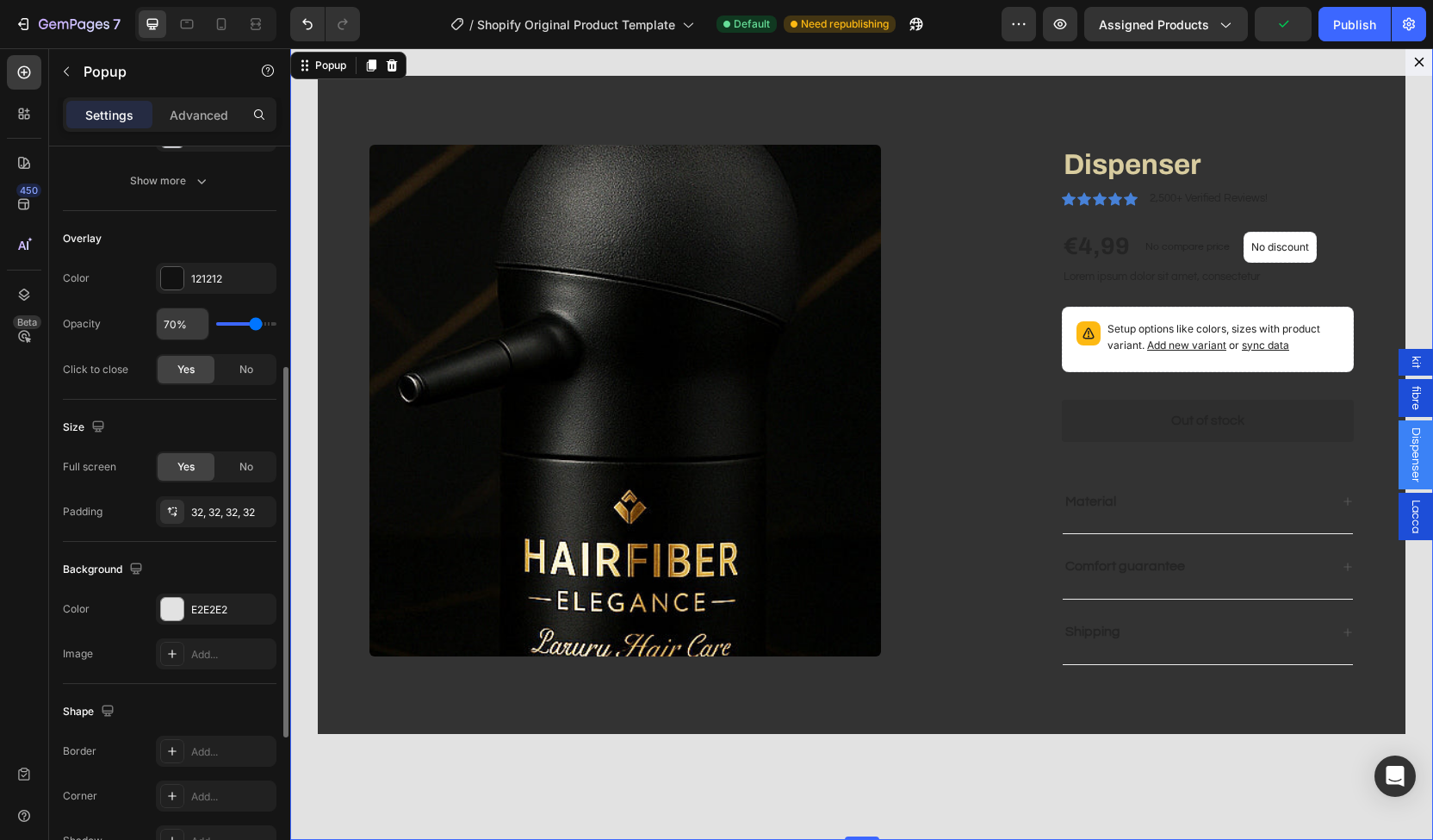
scroll to position [417, 0]
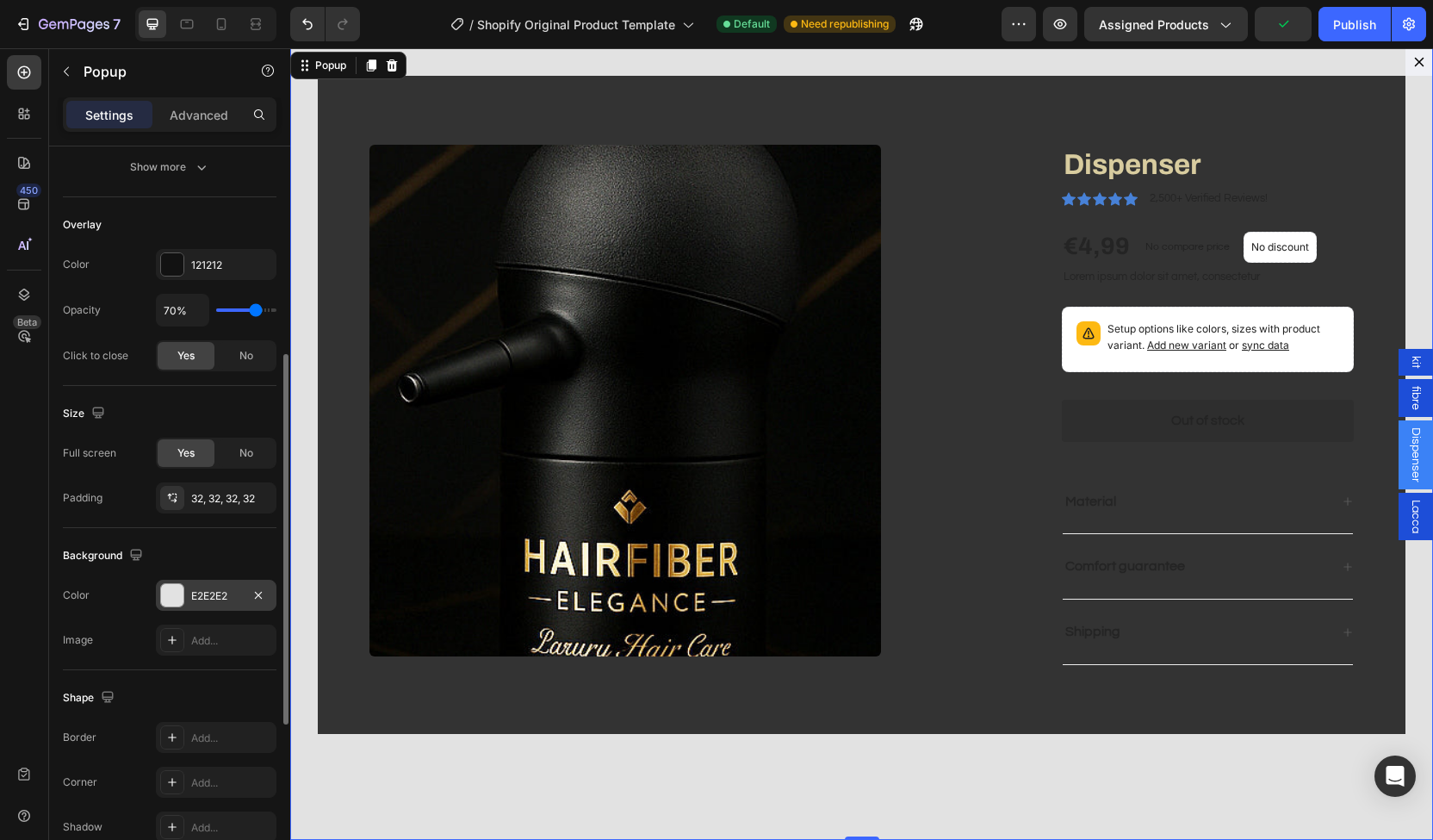
click at [192, 582] on div "E2E2E2" at bounding box center [215, 595] width 121 height 31
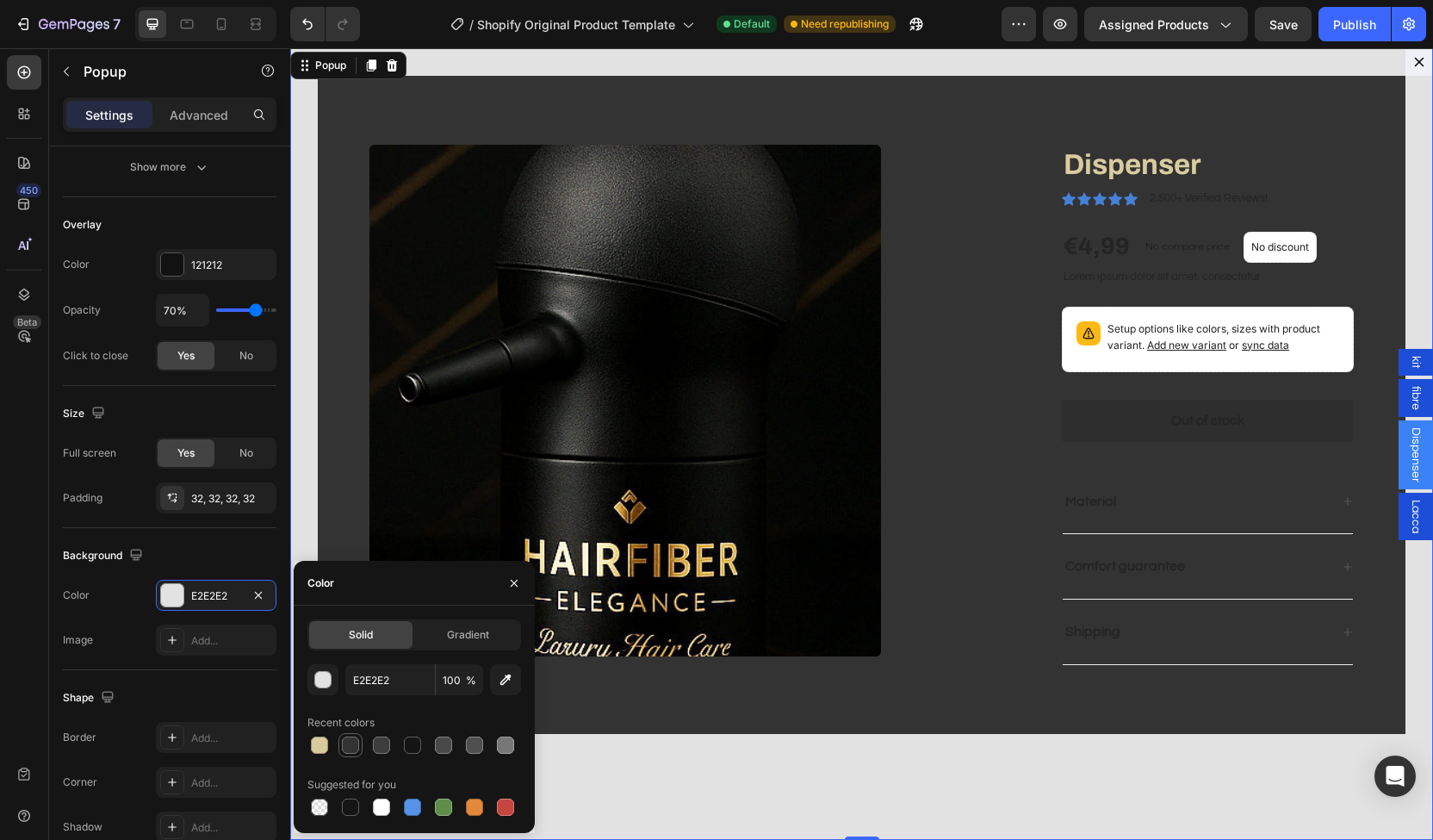
click at [354, 734] on div at bounding box center [350, 745] width 25 height 25
type input "333333"
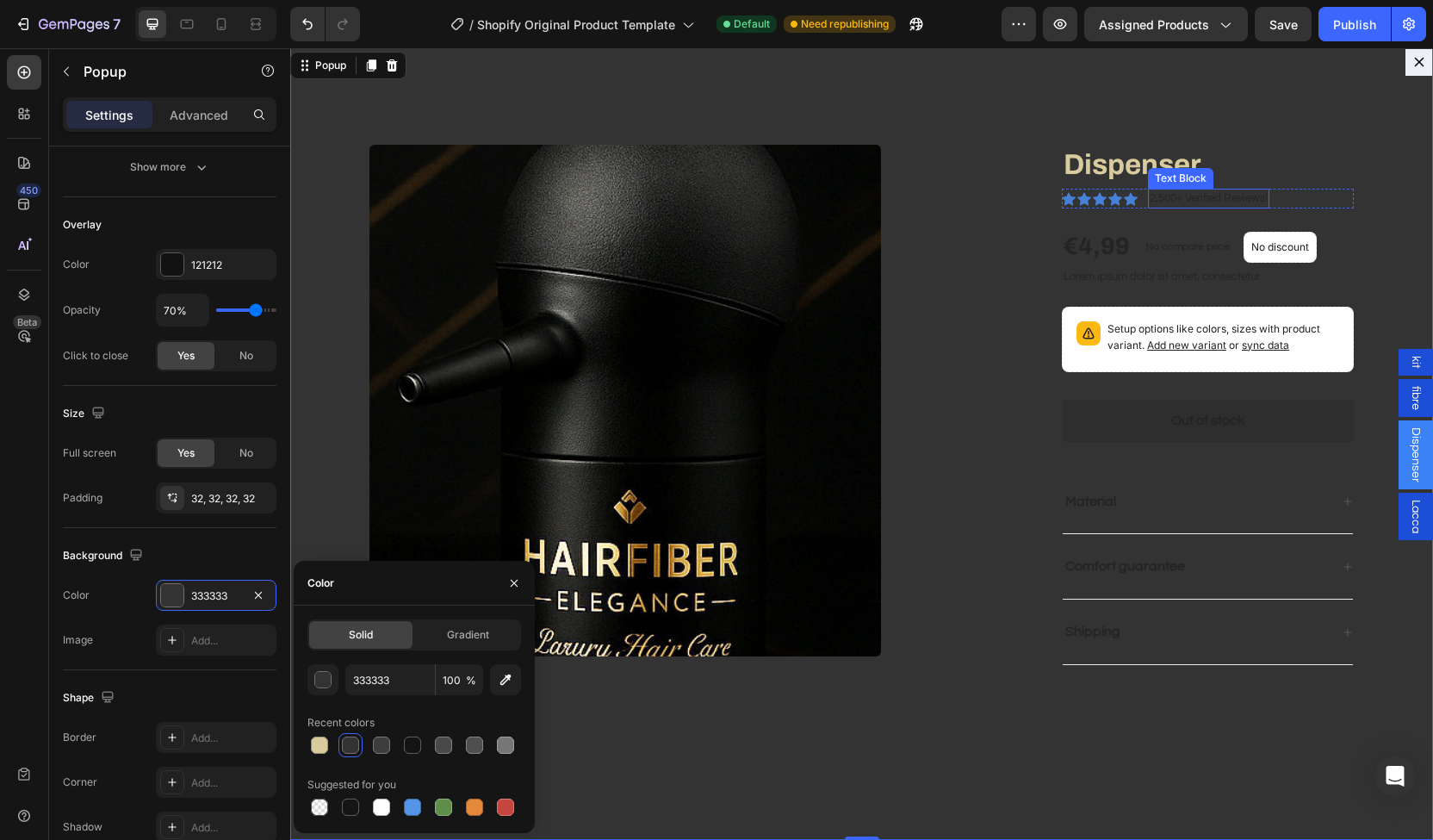
click at [1183, 203] on p "2,500+ Verified Reviews!" at bounding box center [1209, 198] width 118 height 17
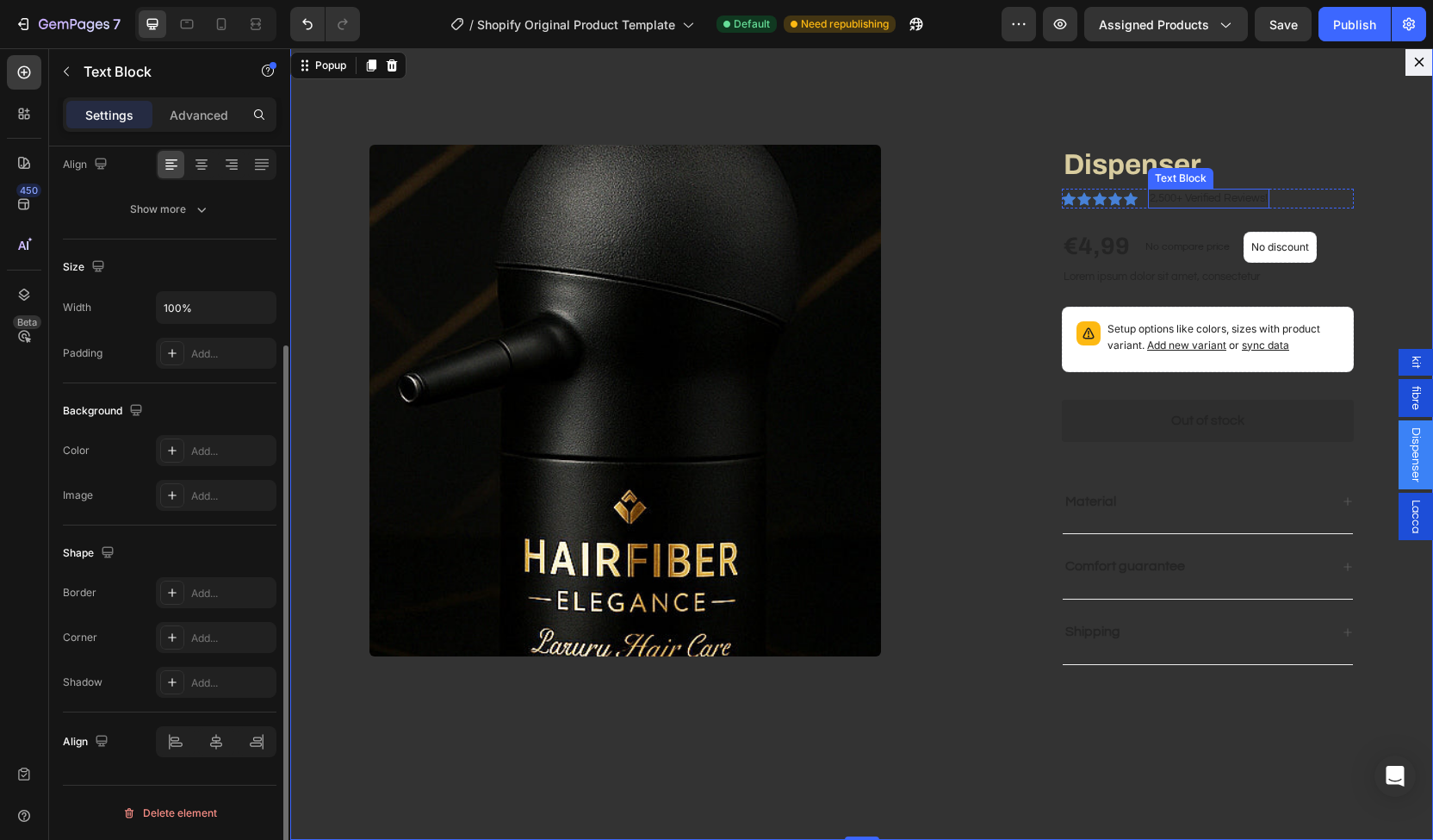
scroll to position [0, 0]
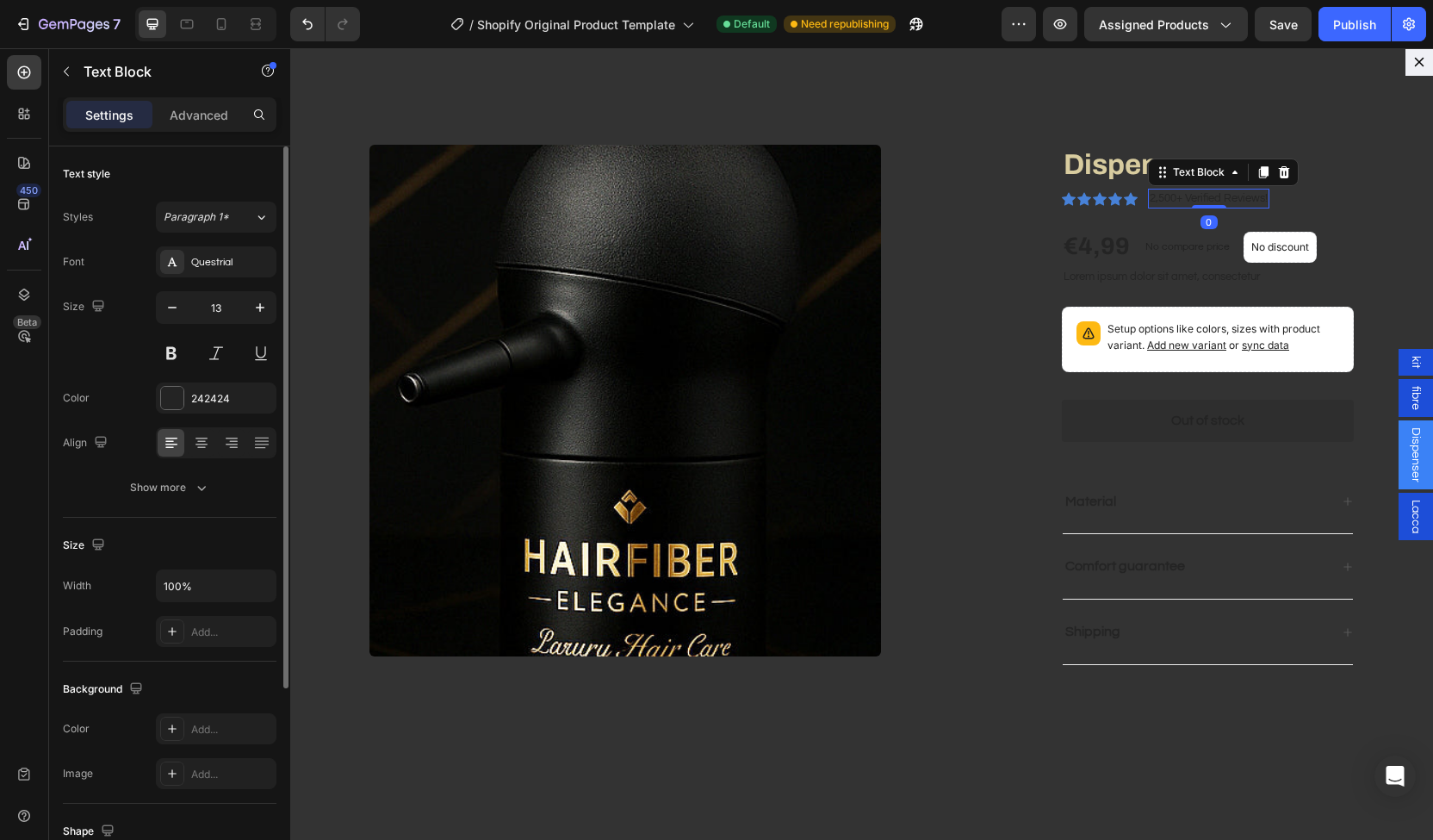
click at [210, 380] on div "Font Questrial Size 13 Color 242424 Align Show more" at bounding box center [169, 375] width 214 height 256
click at [210, 400] on div "242424" at bounding box center [215, 398] width 50 height 15
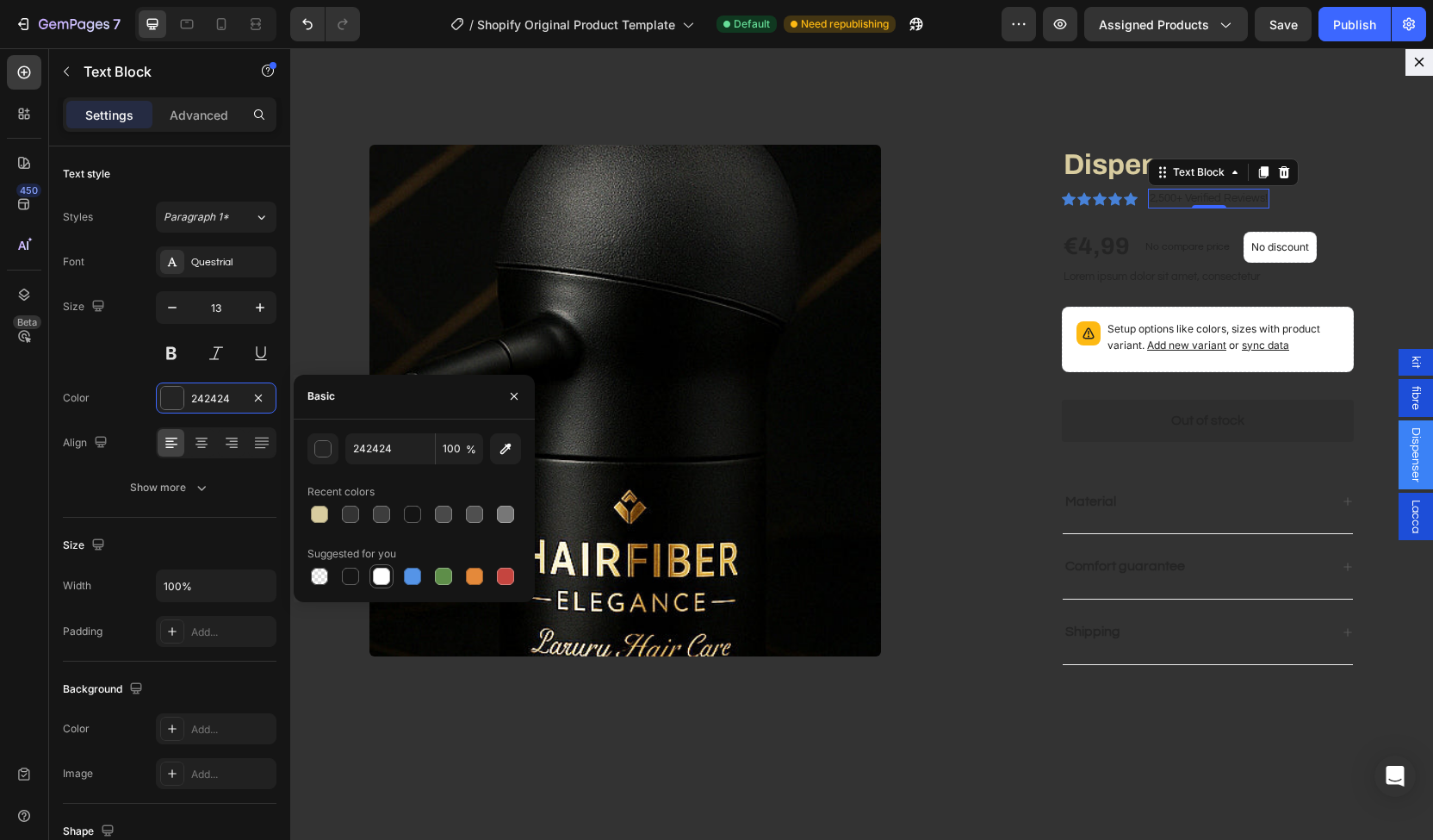
click at [379, 570] on div at bounding box center [381, 575] width 17 height 17
type input "FFFFFF"
click at [1091, 245] on div "€4,99" at bounding box center [1097, 246] width 70 height 35
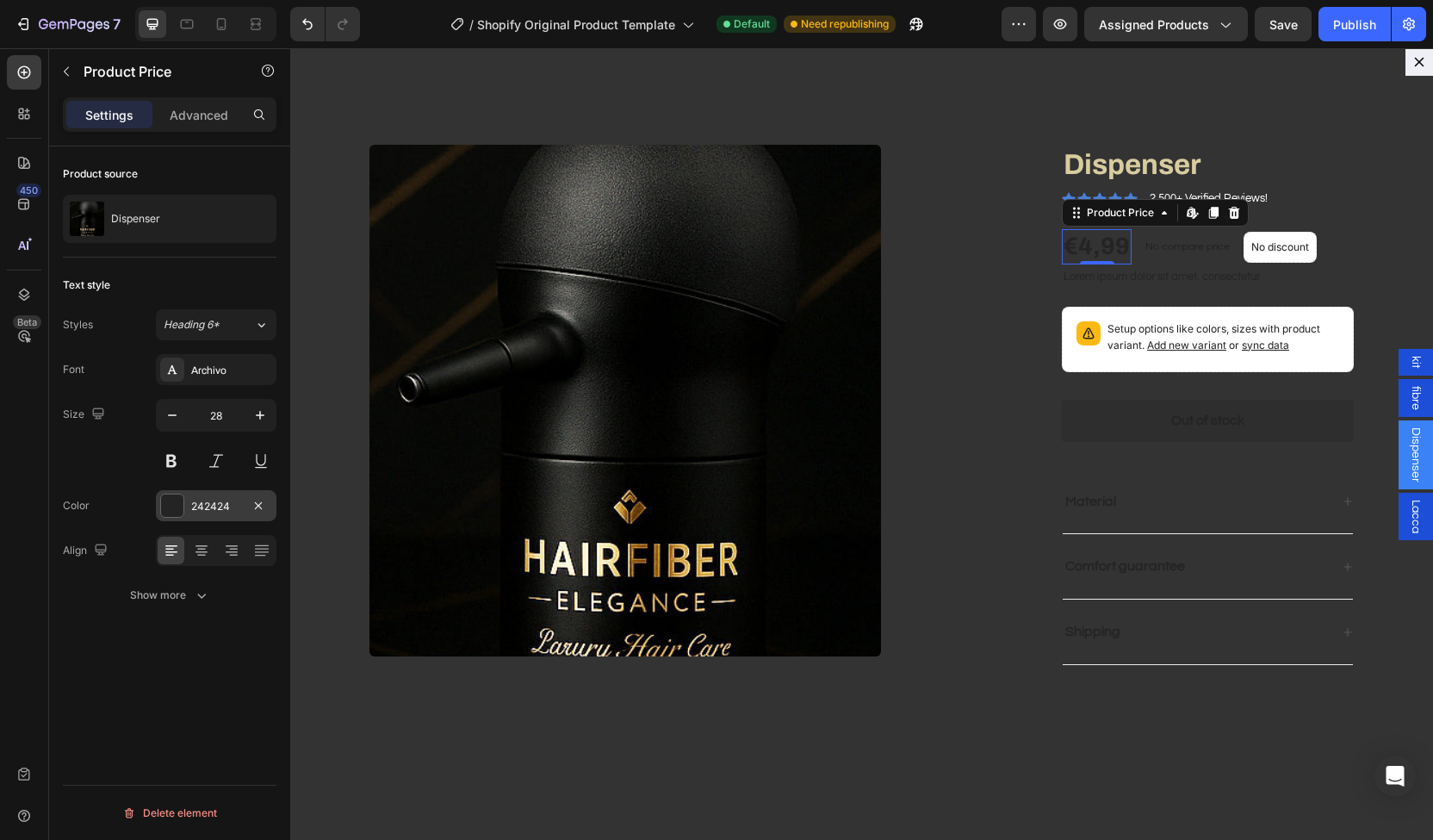
click at [202, 507] on div "242424" at bounding box center [215, 506] width 50 height 15
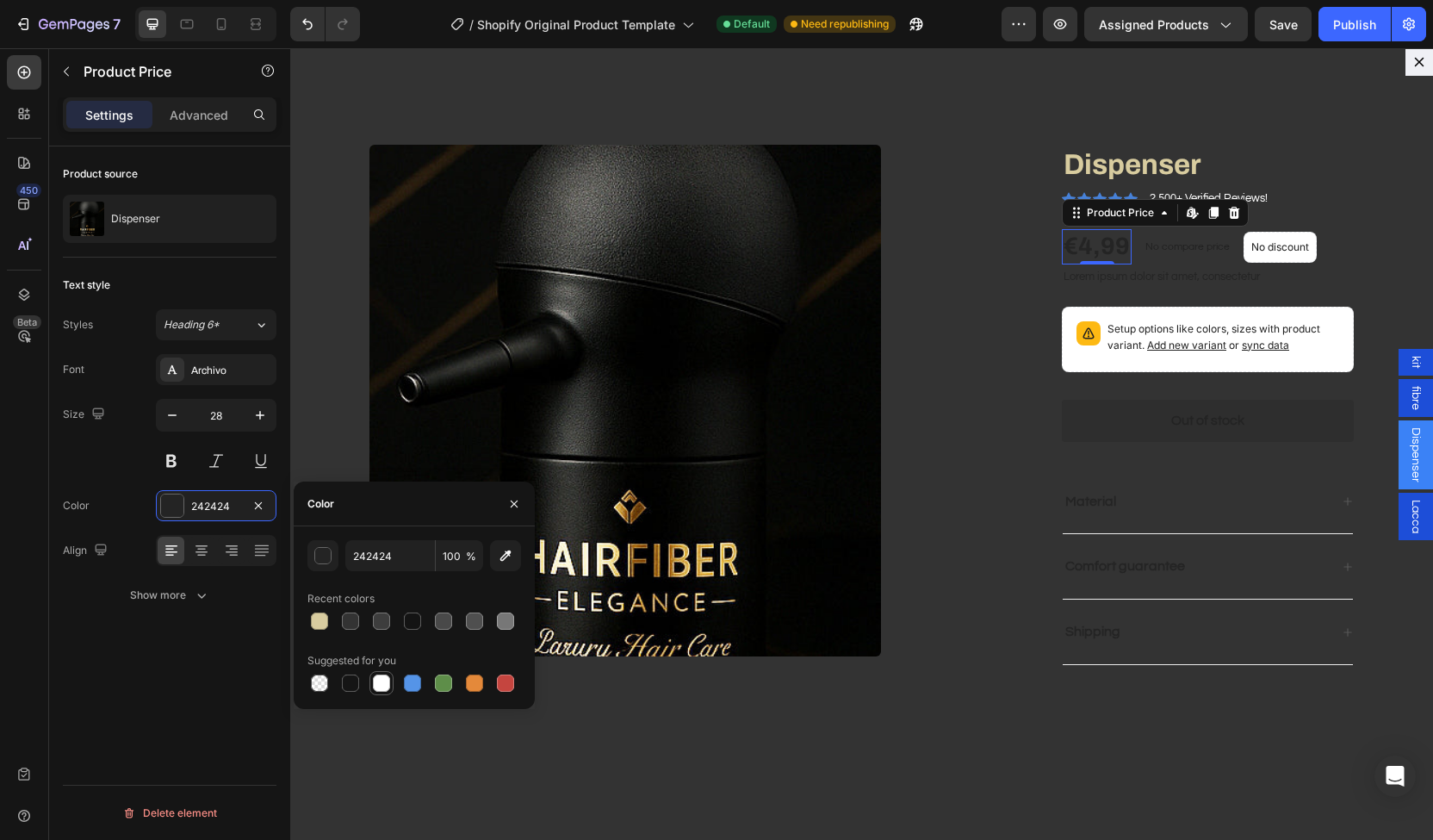
click at [383, 675] on div at bounding box center [381, 683] width 17 height 17
type input "FFFFFF"
click at [1163, 247] on p "No compare price" at bounding box center [1187, 246] width 85 height 10
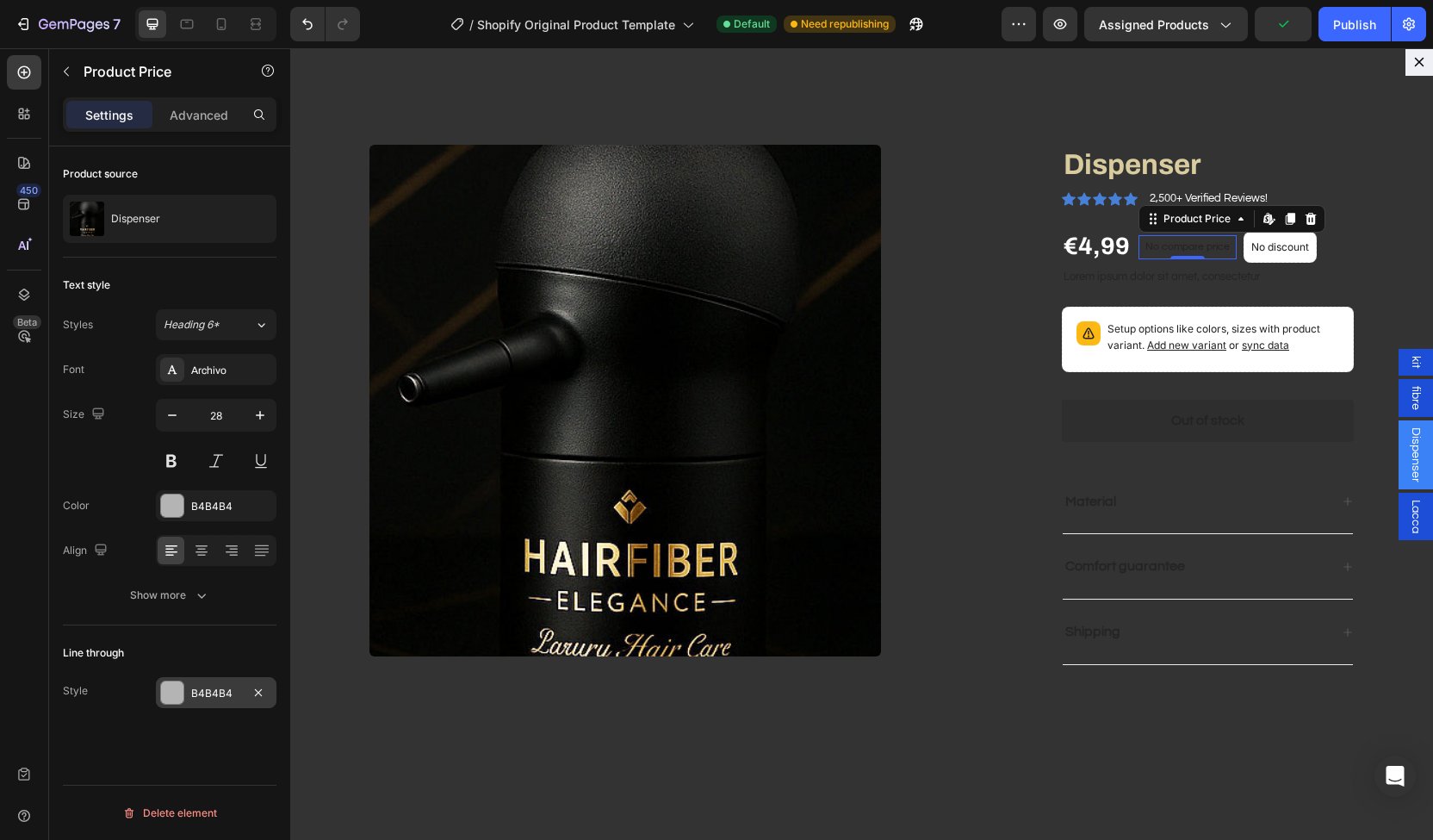
click at [205, 698] on div "B4B4B4" at bounding box center [215, 693] width 50 height 15
click at [205, 502] on div "B4B4B4" at bounding box center [215, 506] width 50 height 15
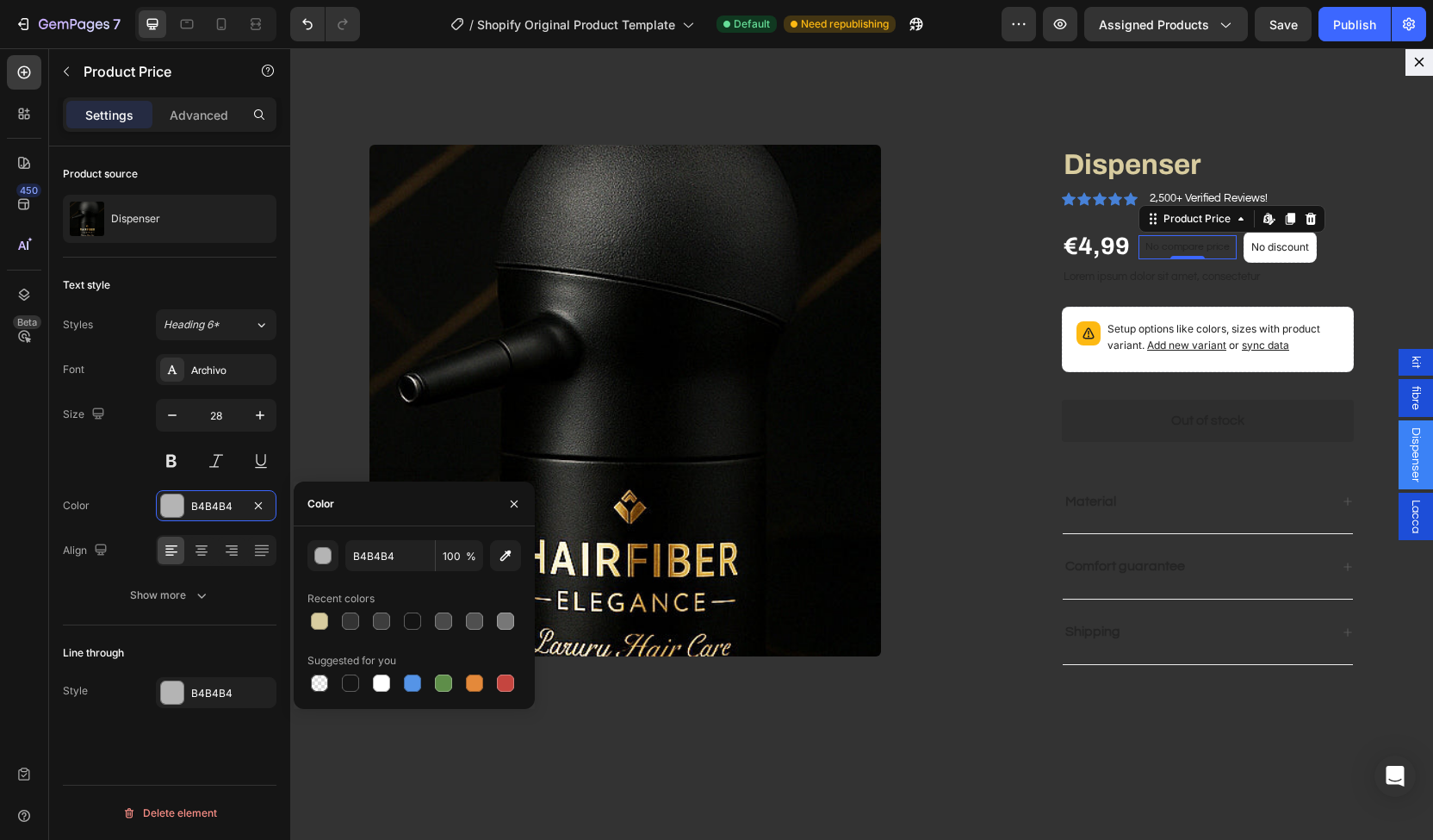
click at [348, 646] on div "Suggested for you" at bounding box center [414, 660] width 214 height 27
click at [379, 679] on div at bounding box center [381, 683] width 17 height 17
type input "FFFFFF"
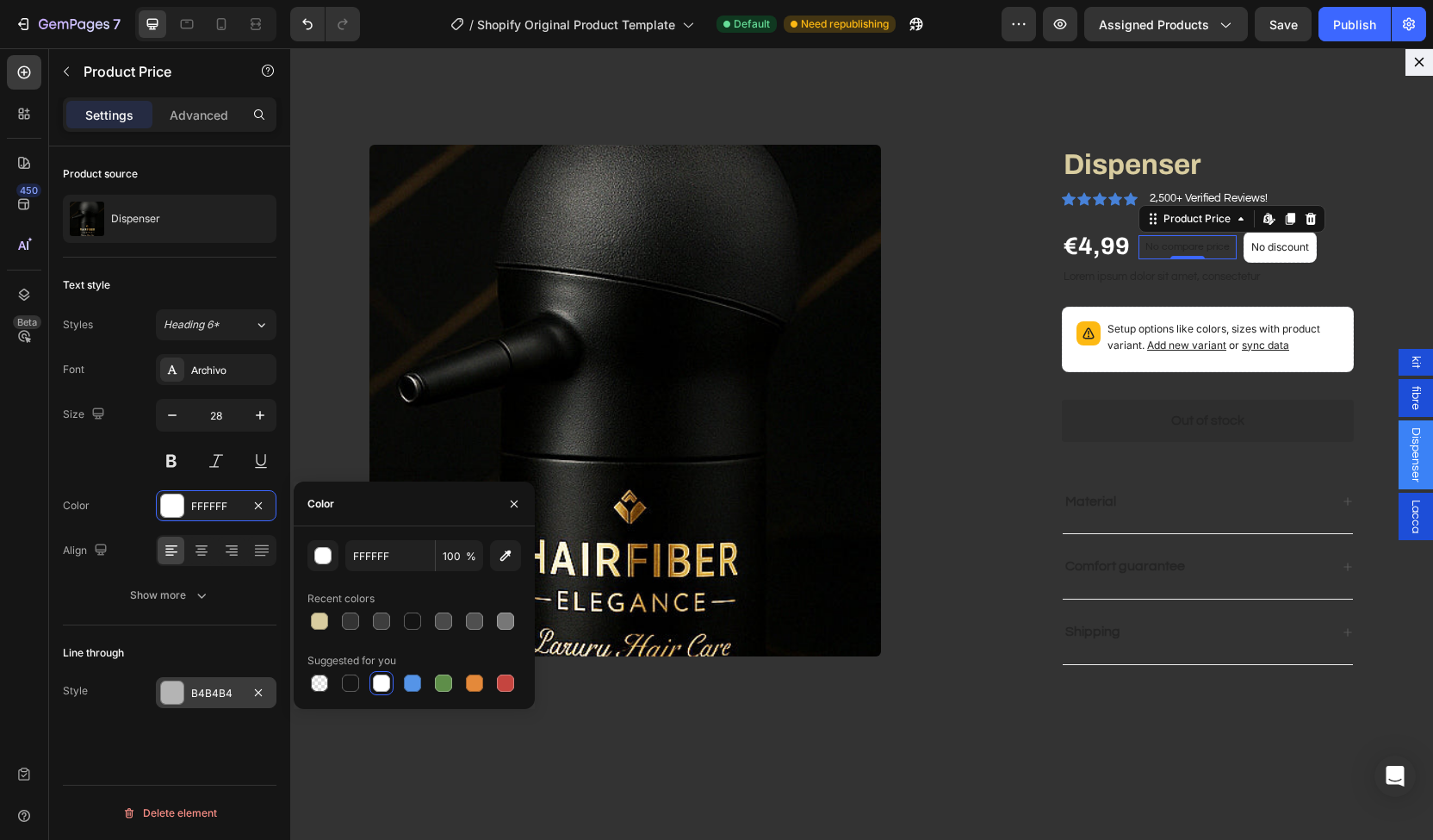
click at [188, 692] on div "B4B4B4" at bounding box center [215, 693] width 121 height 31
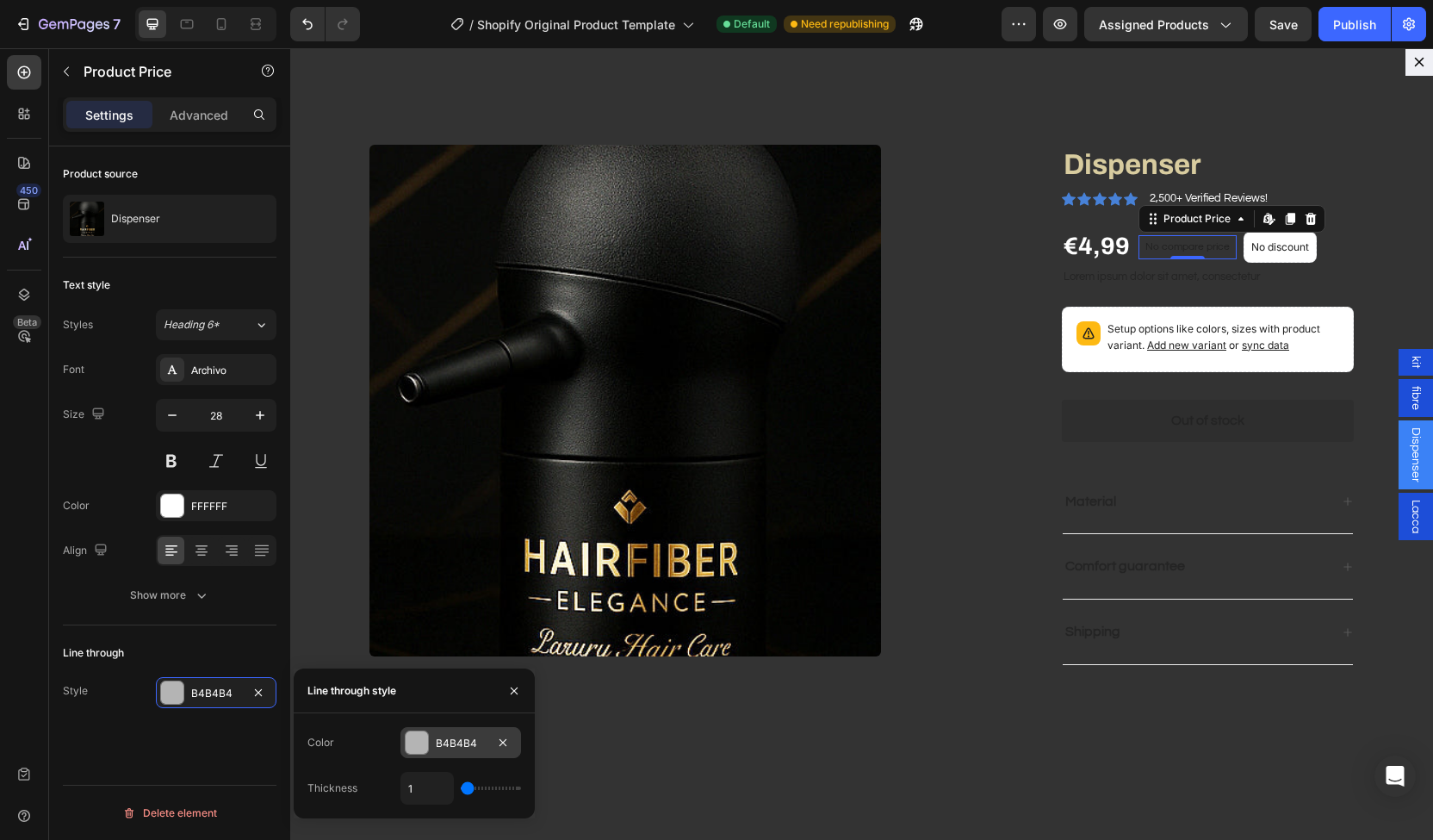
click at [423, 750] on div at bounding box center [416, 742] width 23 height 23
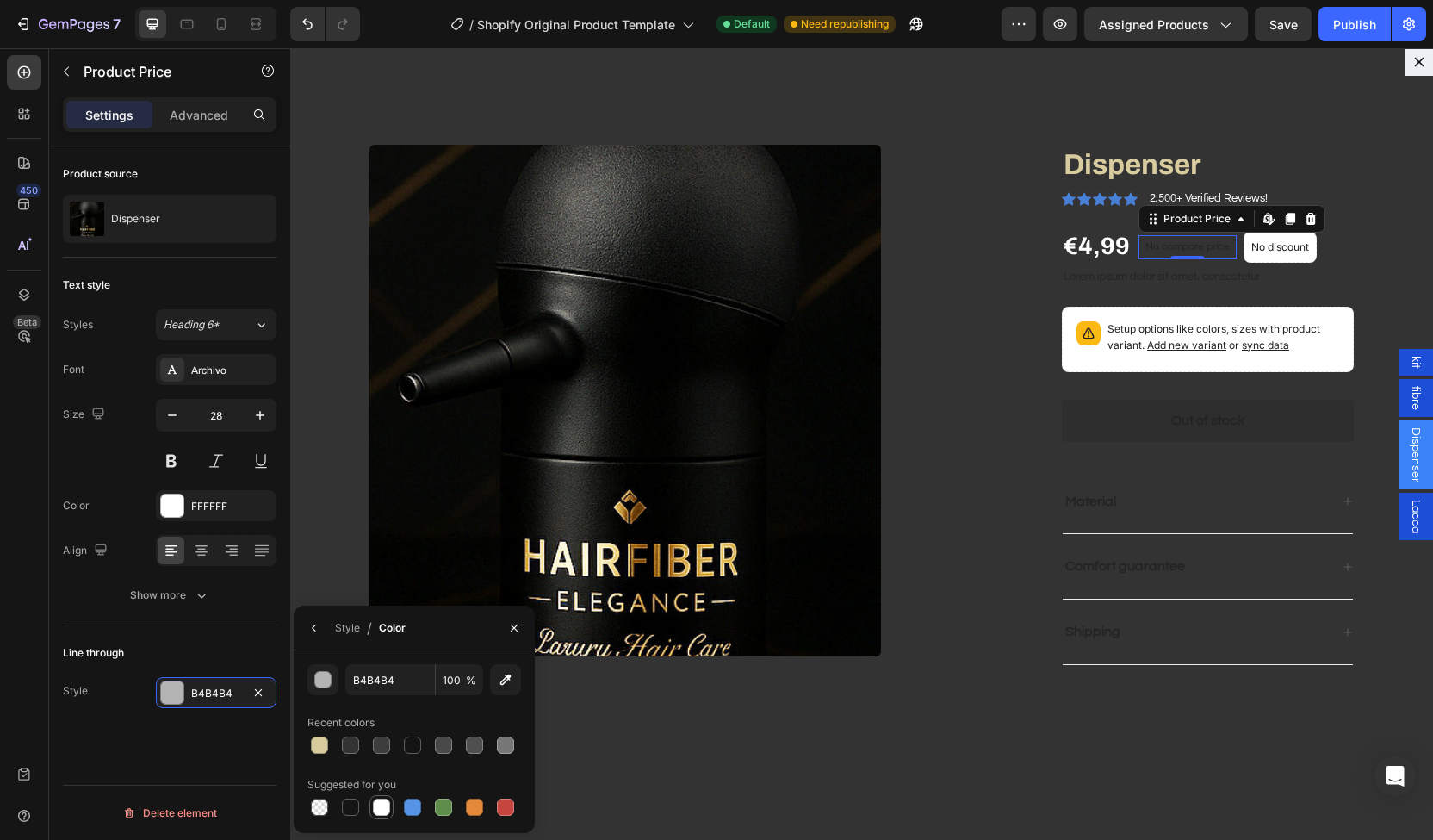
click at [387, 818] on div at bounding box center [381, 806] width 25 height 25
type input "FFFFFF"
click at [387, 818] on div at bounding box center [381, 806] width 25 height 25
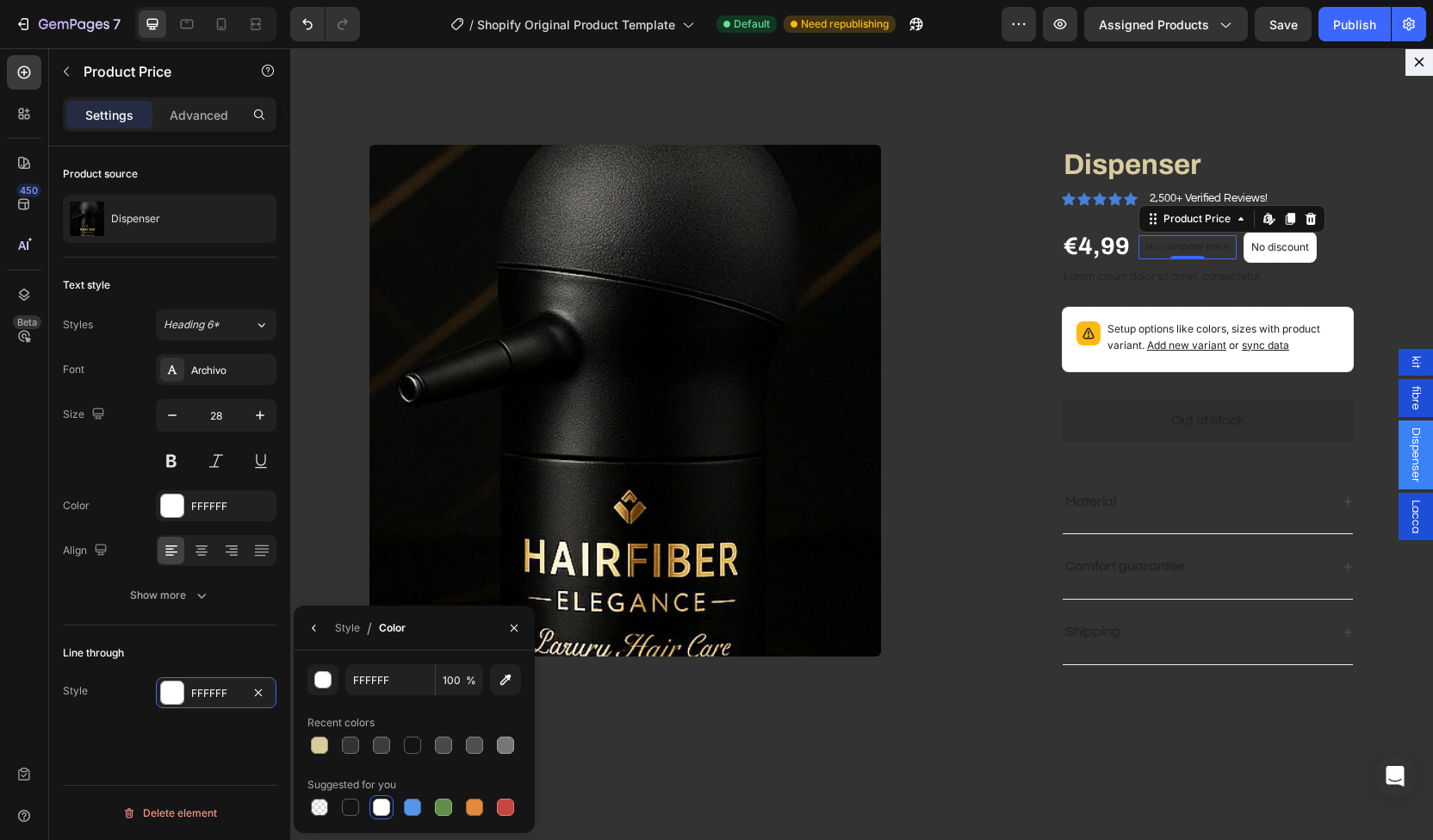
click at [387, 818] on div at bounding box center [381, 806] width 25 height 25
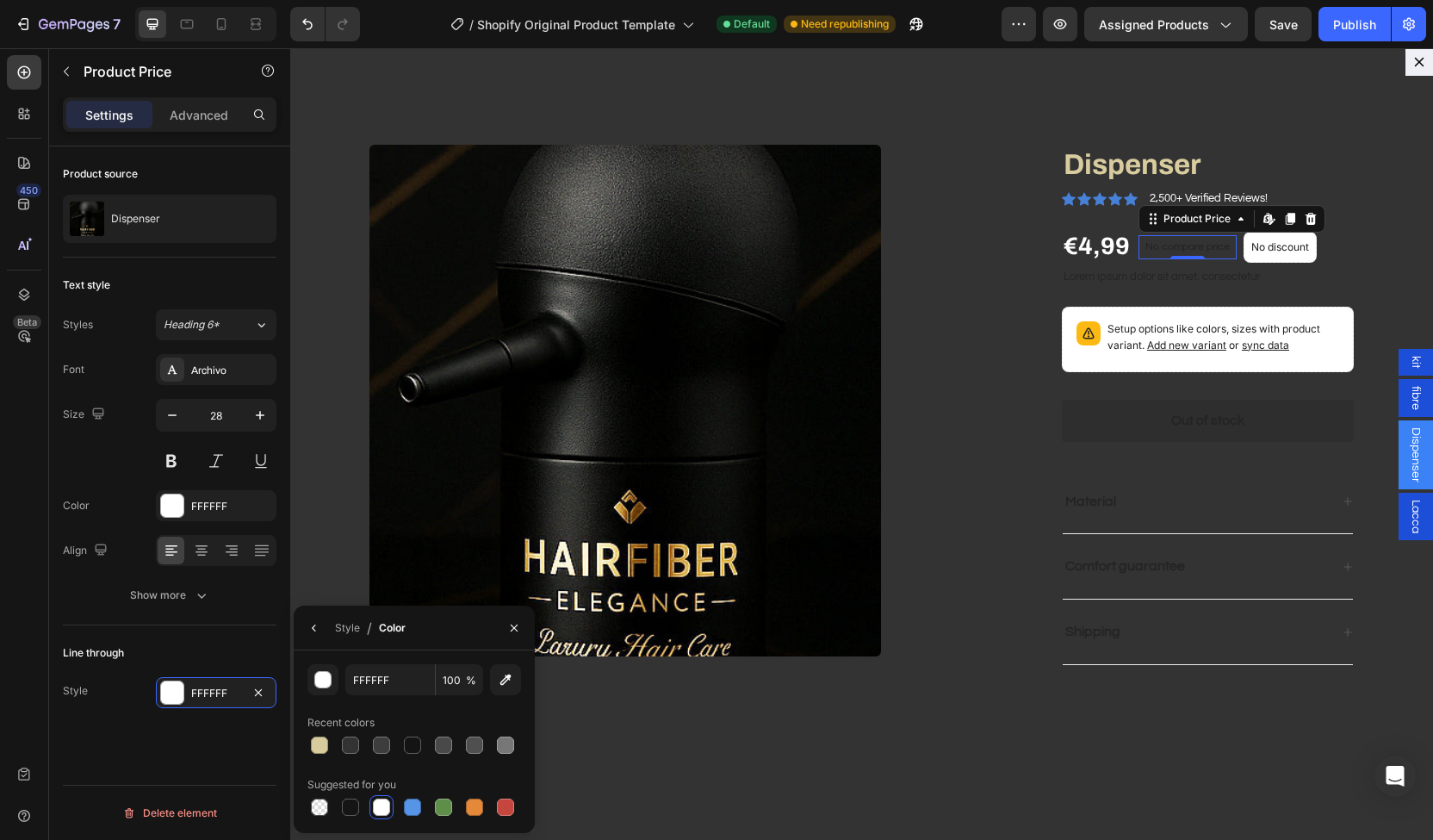
click at [387, 818] on div at bounding box center [381, 806] width 25 height 25
click at [104, 459] on div "Size 28" at bounding box center [169, 437] width 214 height 77
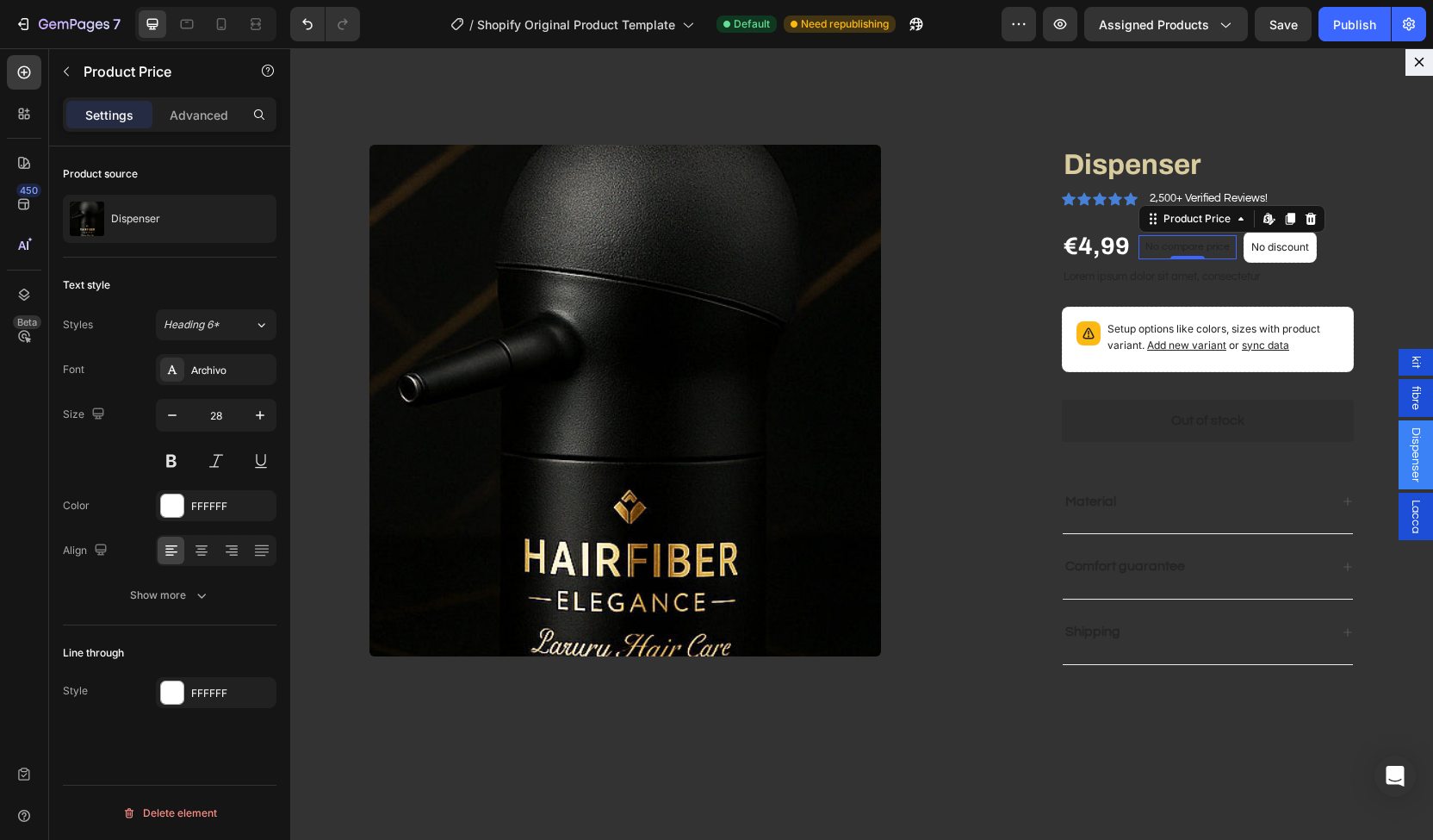
click at [166, 610] on div "Text style Styles Heading 6* Font Archivo Size 28 Color FFFFFF Align Show more" at bounding box center [169, 441] width 214 height 368
click at [1147, 340] on span "Add new variant" at bounding box center [1187, 345] width 79 height 13
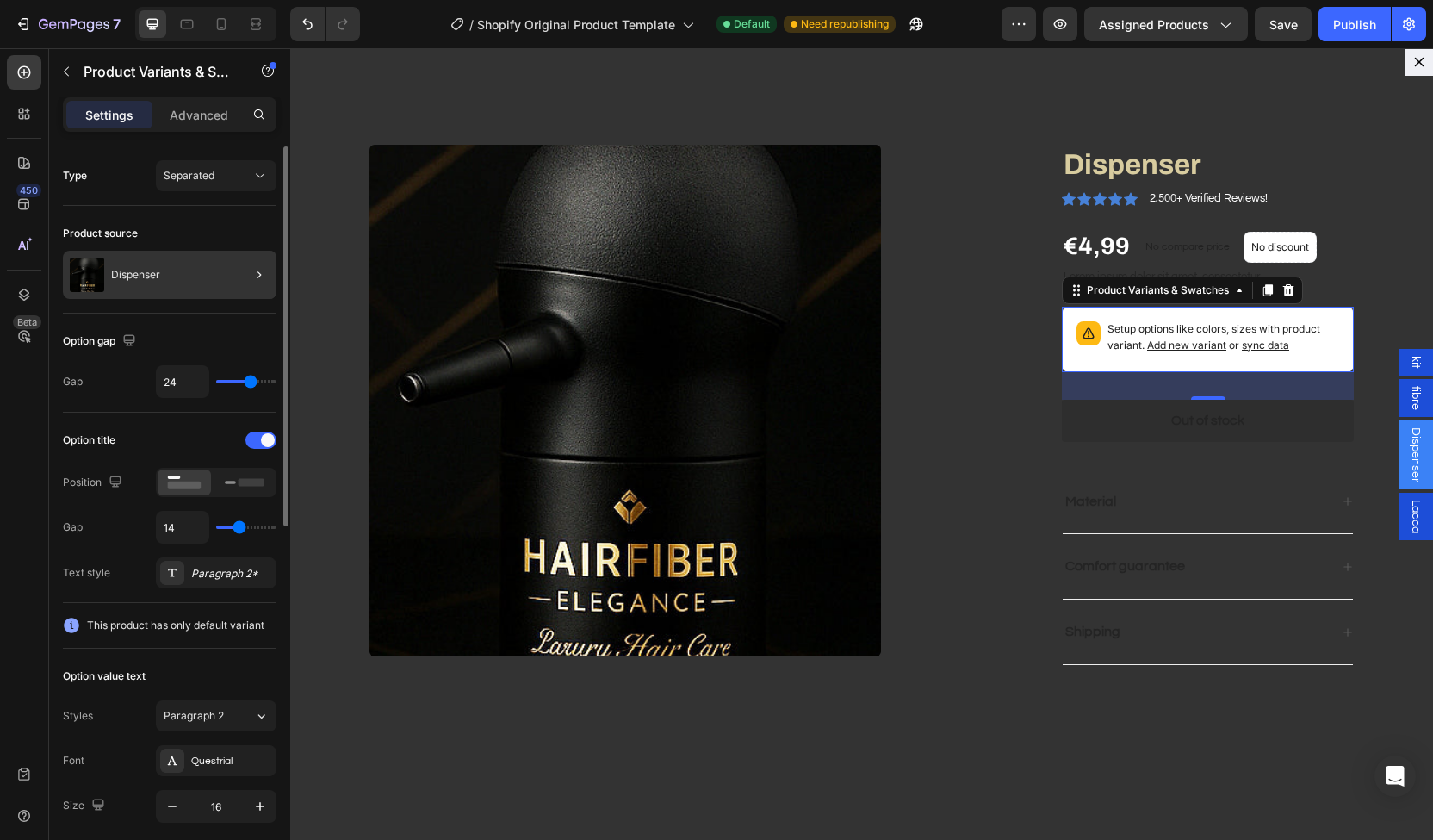
click at [247, 279] on div at bounding box center [252, 275] width 48 height 48
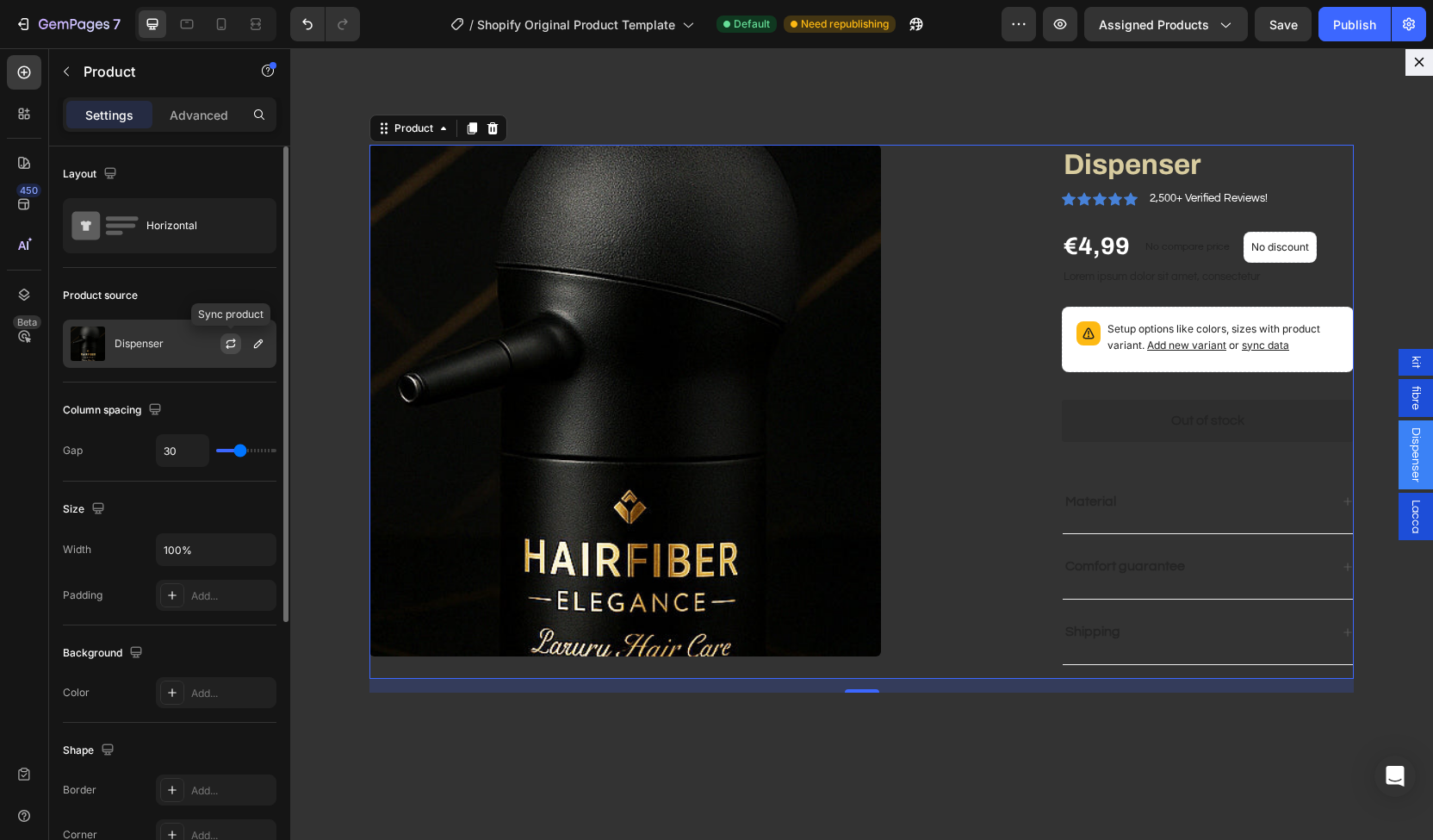
click at [227, 340] on icon "button" at bounding box center [231, 341] width 9 height 5
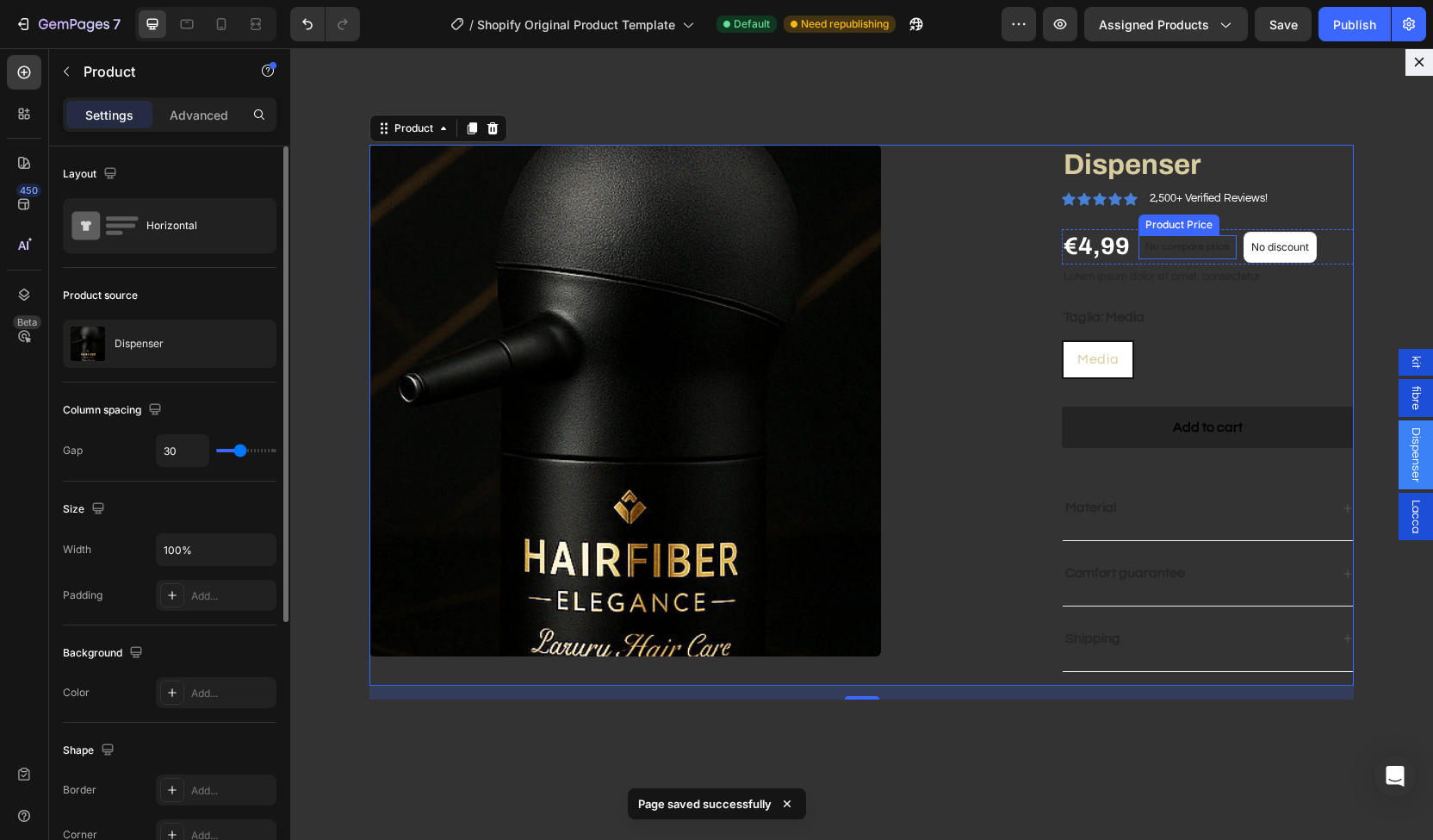
click at [1152, 240] on div "No compare price" at bounding box center [1187, 247] width 98 height 25
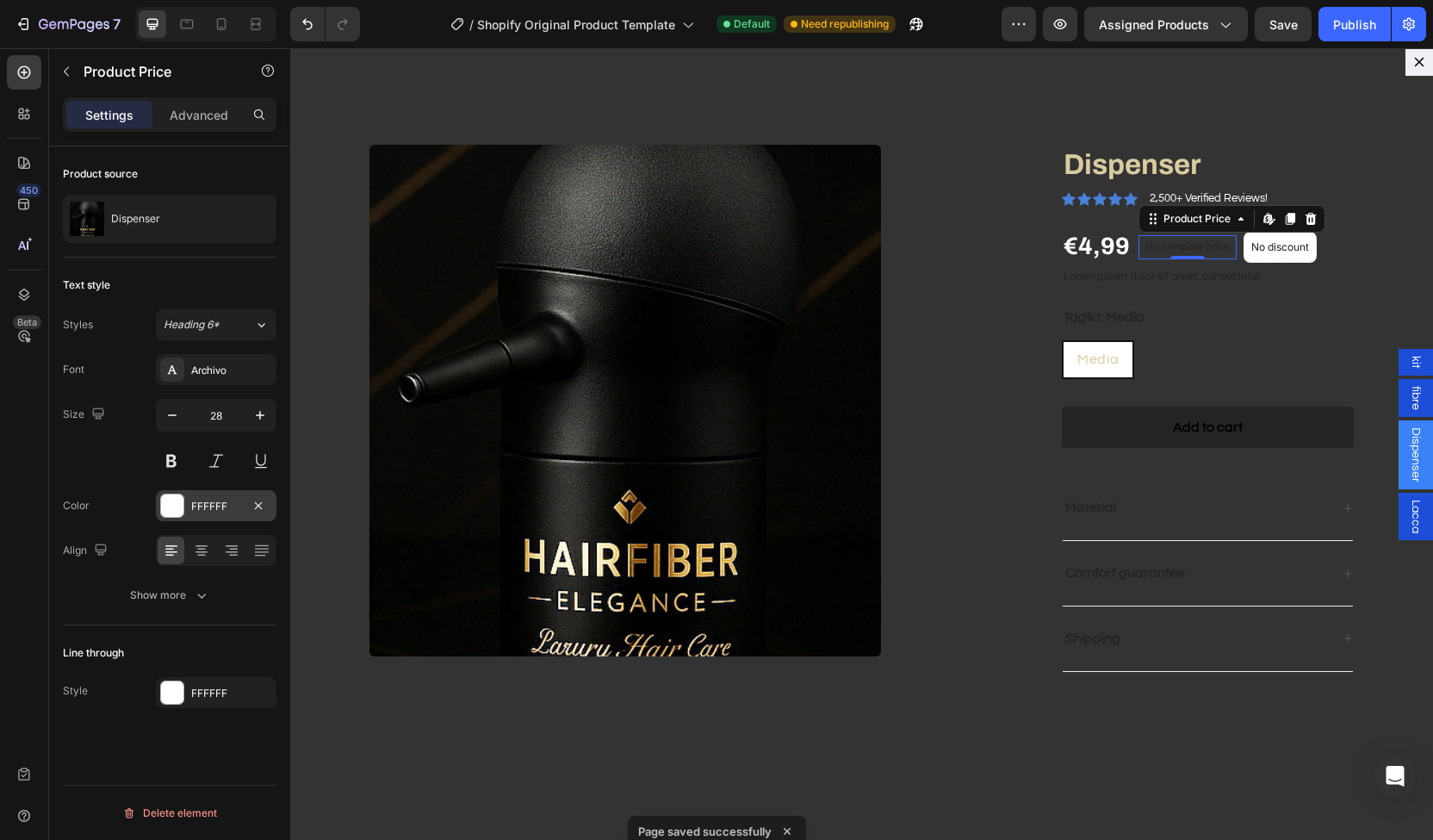
click at [227, 491] on div "FFFFFF" at bounding box center [215, 505] width 121 height 31
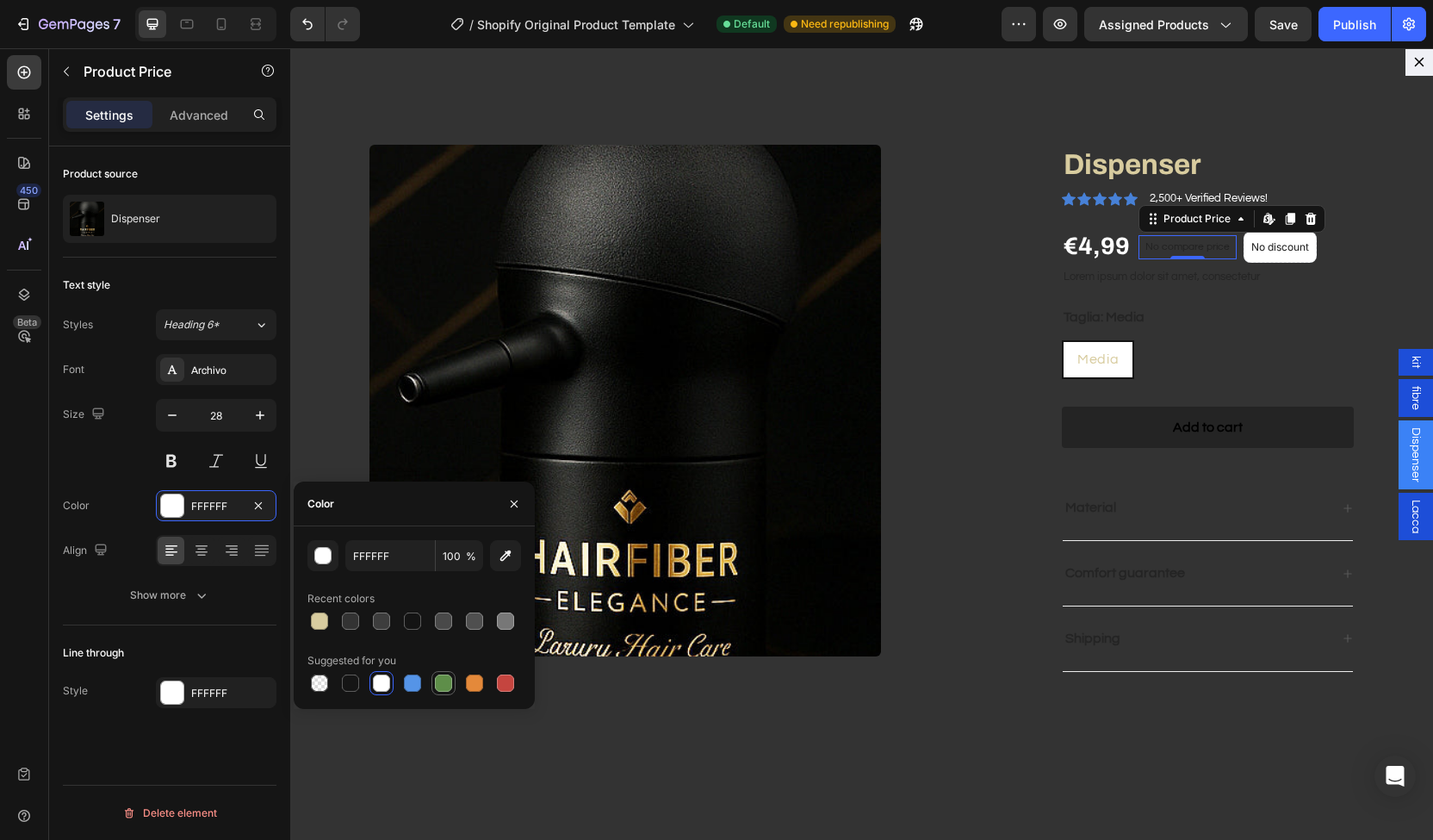
click at [441, 684] on div at bounding box center [443, 683] width 17 height 17
click at [377, 685] on div at bounding box center [381, 683] width 17 height 17
type input "FFFFFF"
click at [189, 597] on div "Show more" at bounding box center [170, 595] width 80 height 17
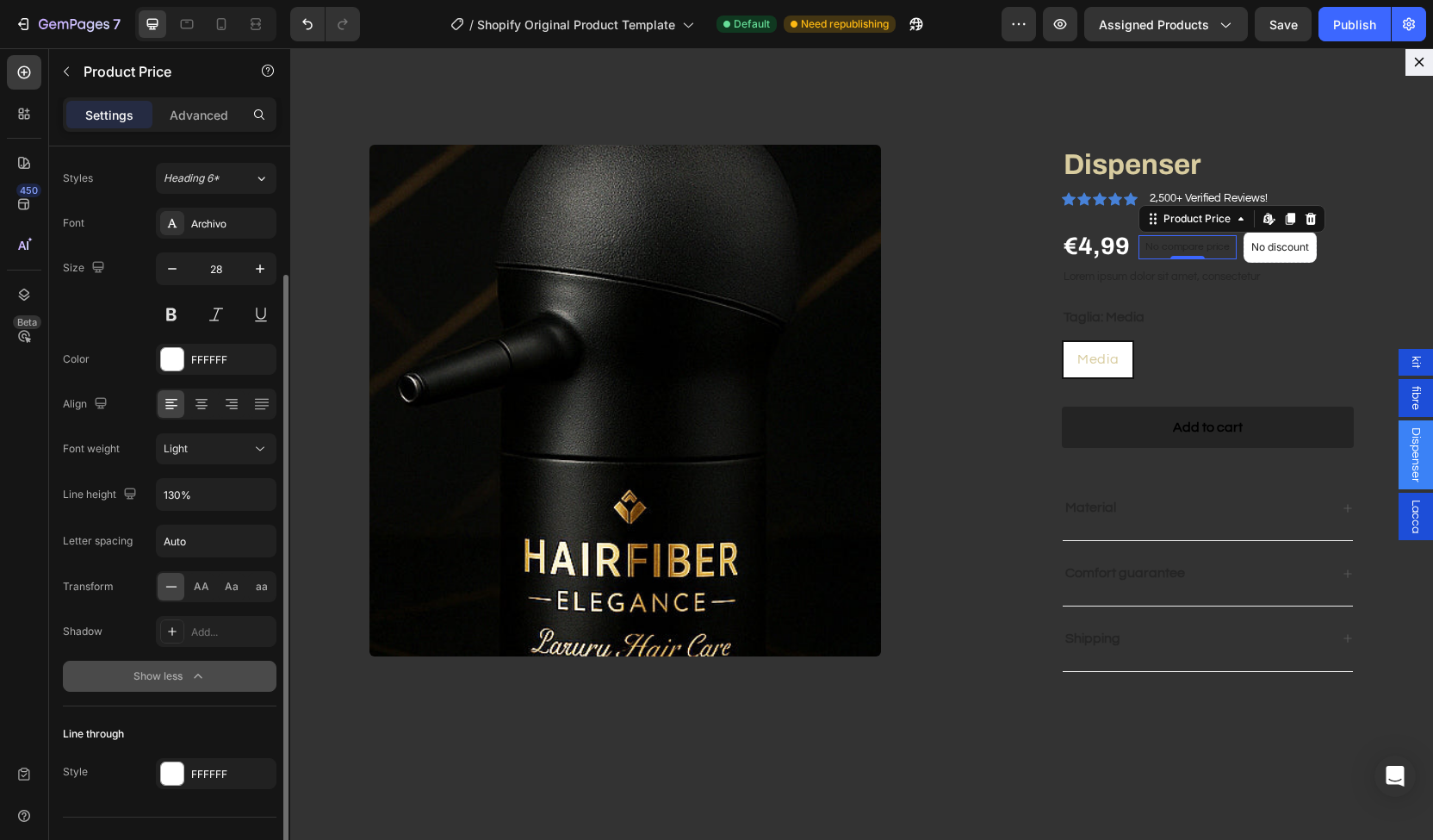
scroll to position [175, 0]
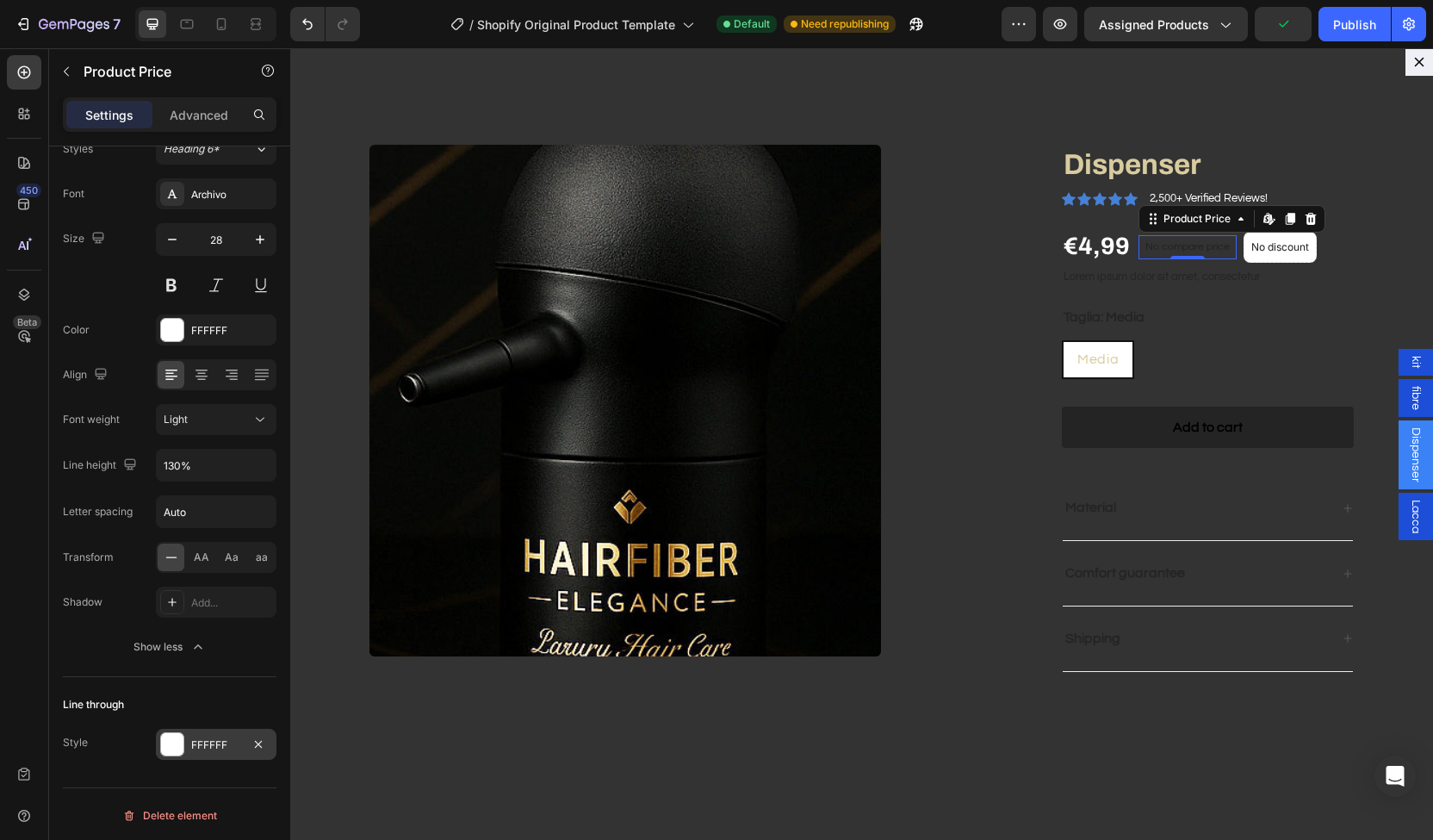
click at [183, 737] on div at bounding box center [172, 744] width 23 height 23
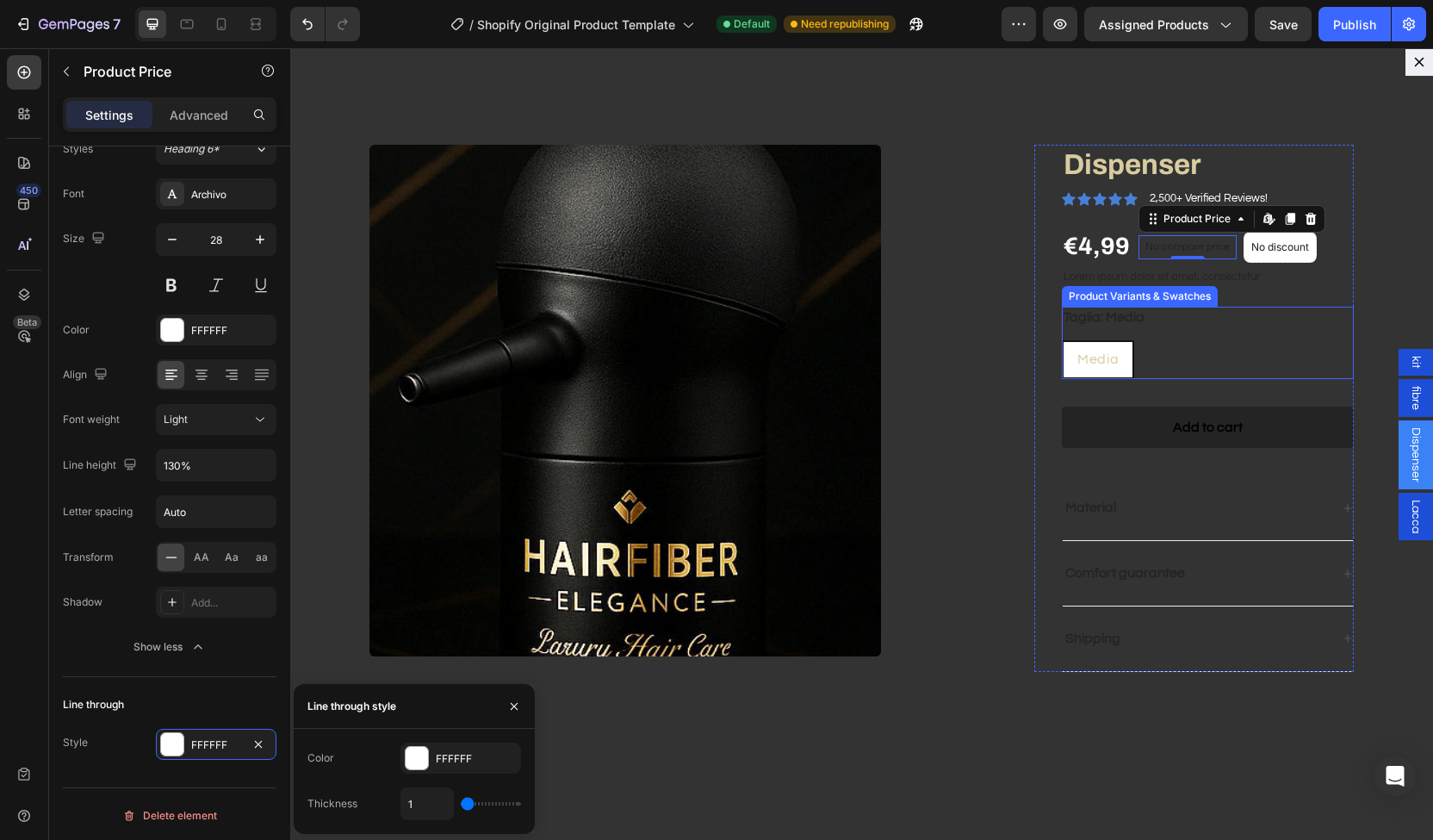
click at [1062, 319] on legend "Taglia: Media" at bounding box center [1104, 317] width 85 height 22
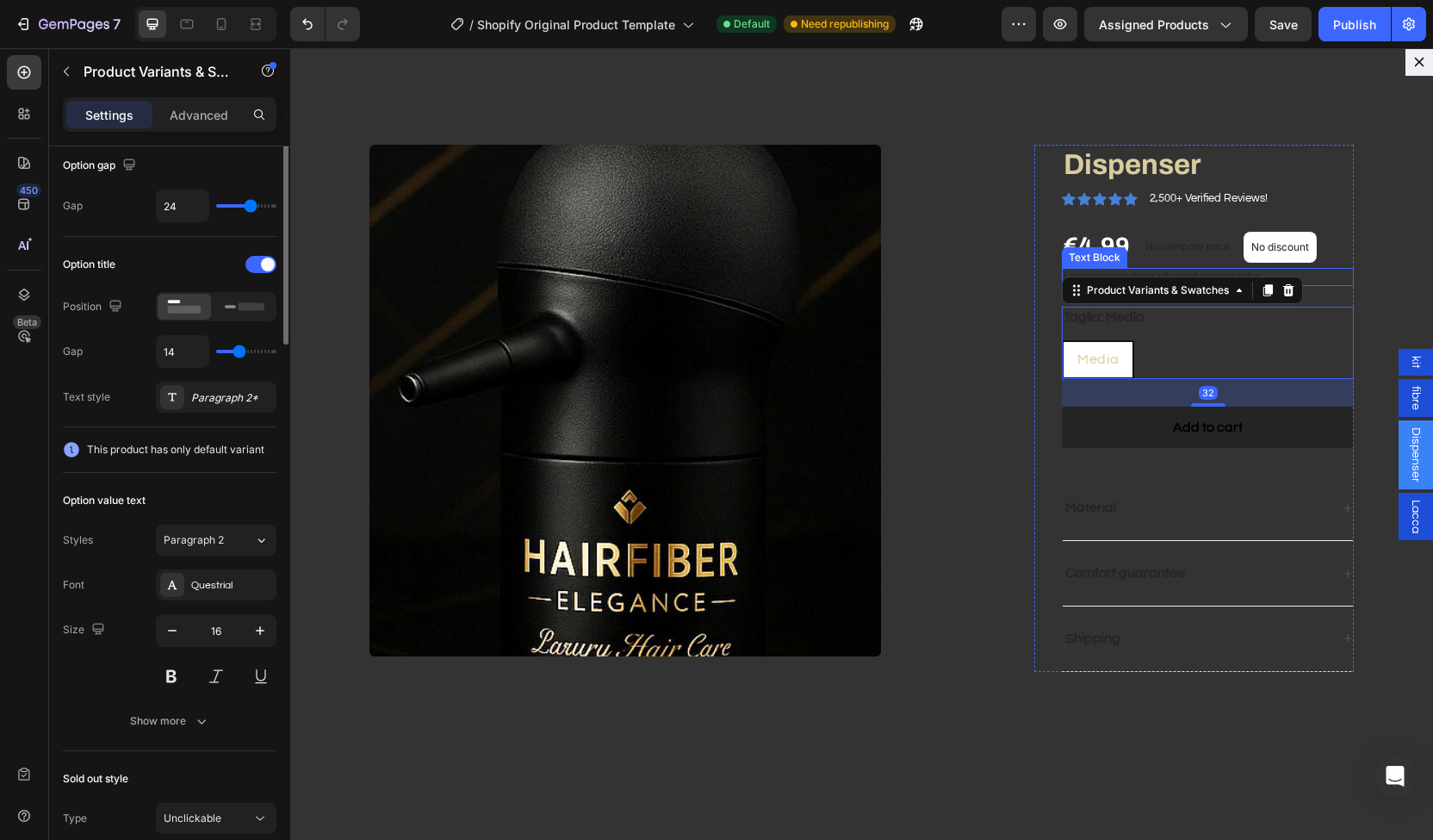
scroll to position [0, 0]
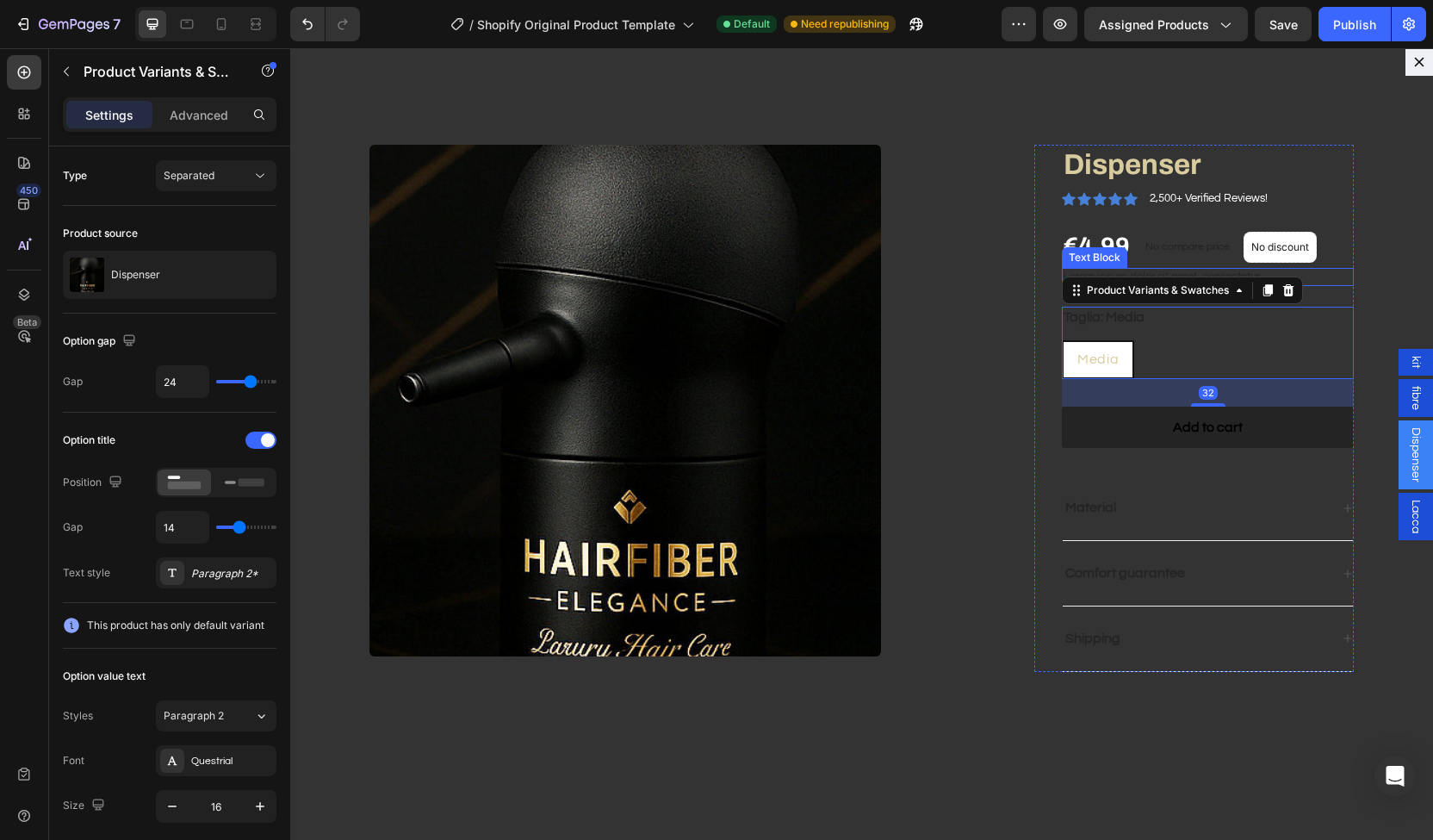
click at [1073, 270] on p "Lorem ipsum dolor sit amet, consectetur" at bounding box center [1208, 277] width 288 height 15
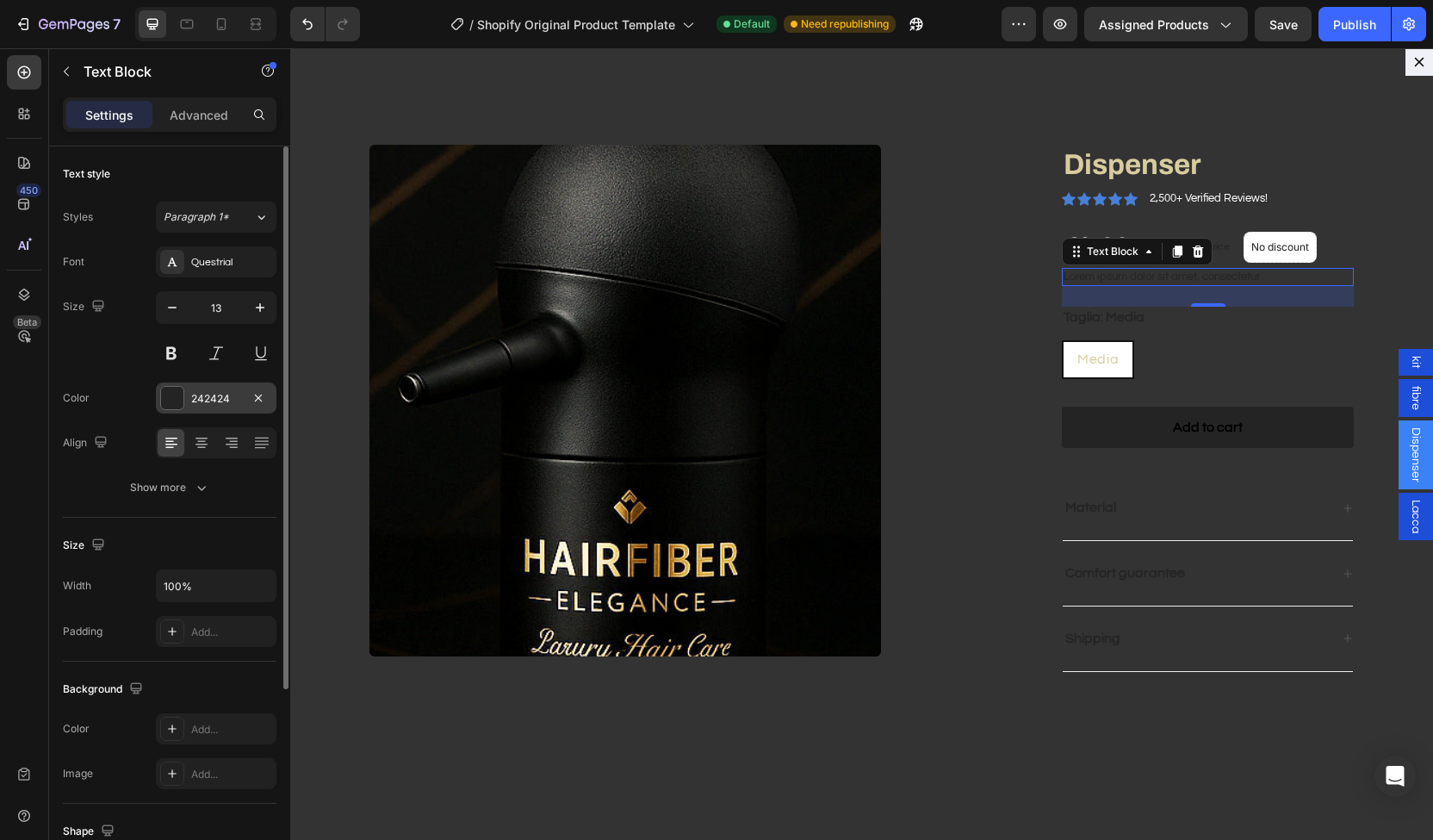
click at [187, 384] on div "242424" at bounding box center [215, 398] width 121 height 31
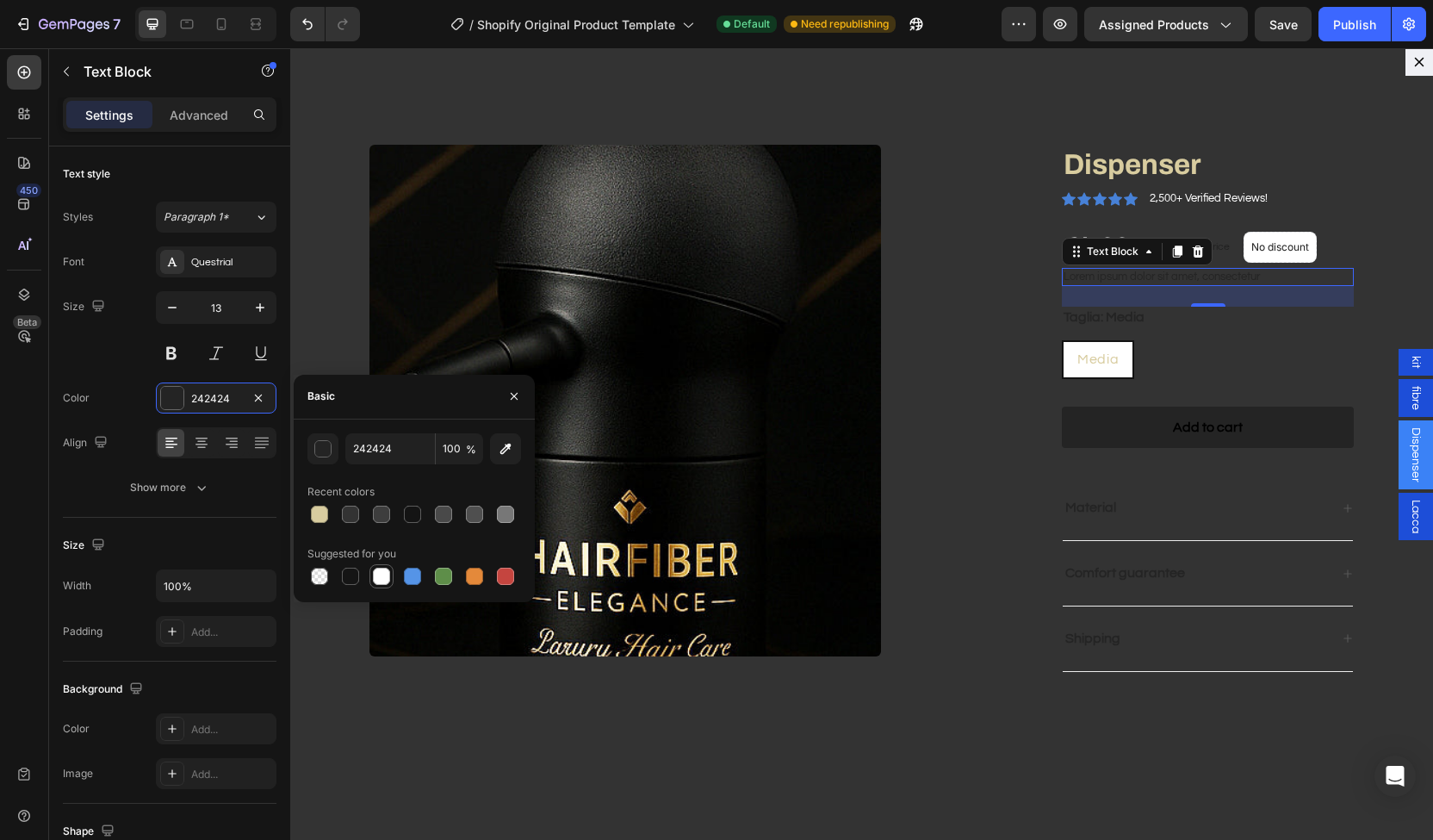
click at [369, 573] on div at bounding box center [381, 576] width 25 height 25
type input "FFFFFF"
click at [1096, 316] on legend "Taglia: Media" at bounding box center [1104, 317] width 85 height 22
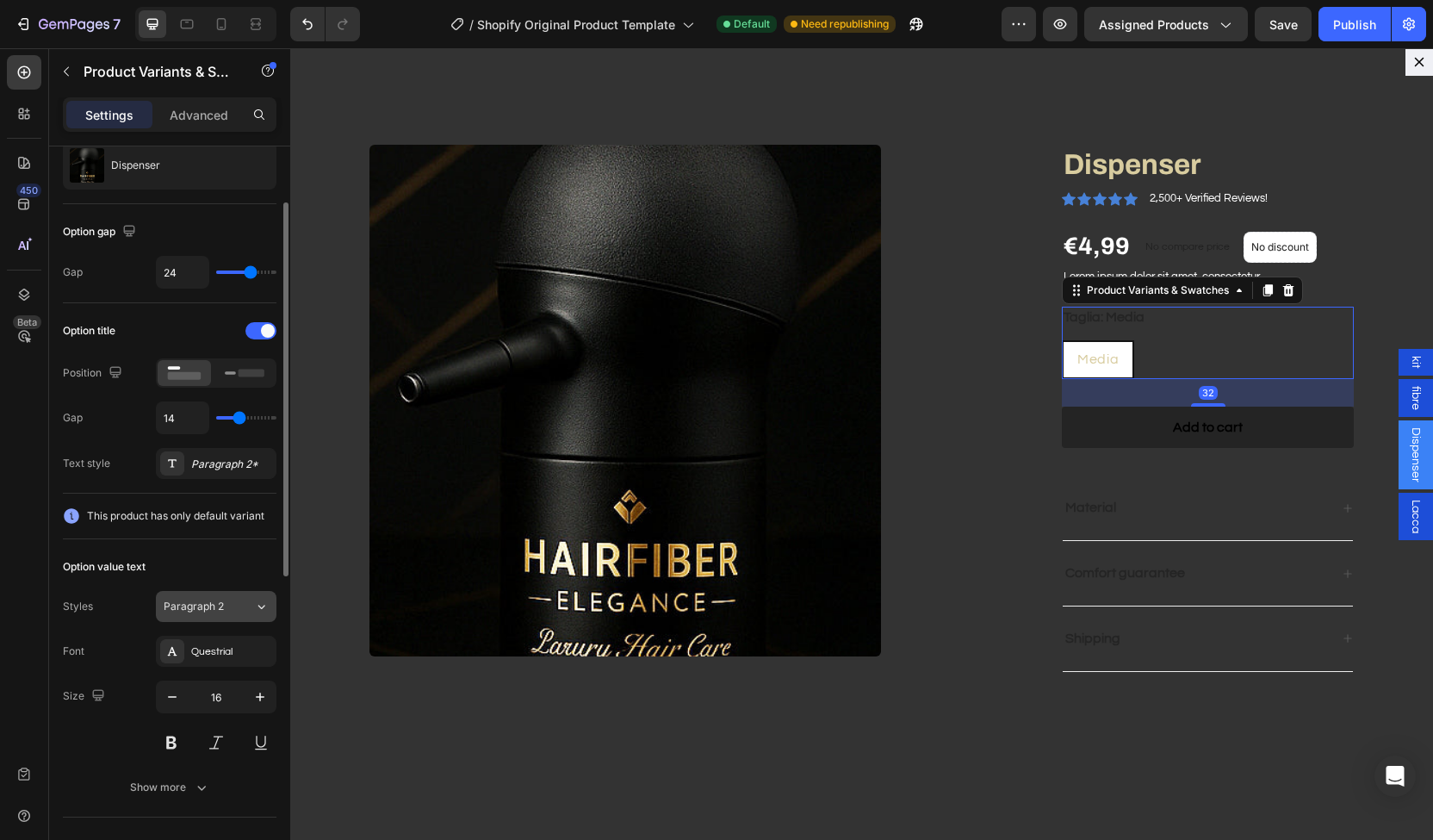
scroll to position [110, 0]
click at [204, 613] on button "Paragraph 2" at bounding box center [215, 605] width 121 height 31
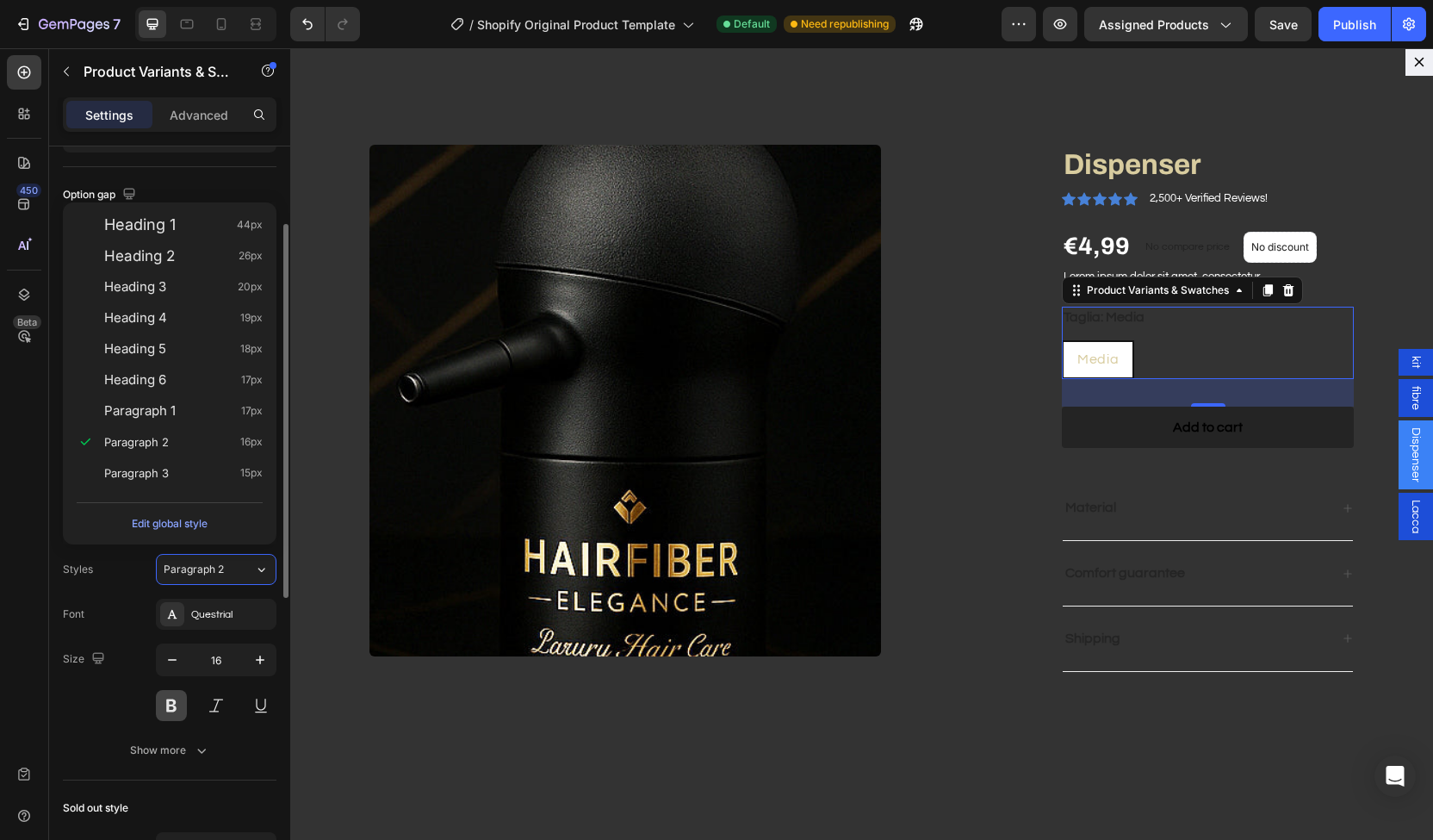
scroll to position [149, 0]
click at [172, 739] on div "Show more" at bounding box center [170, 747] width 80 height 17
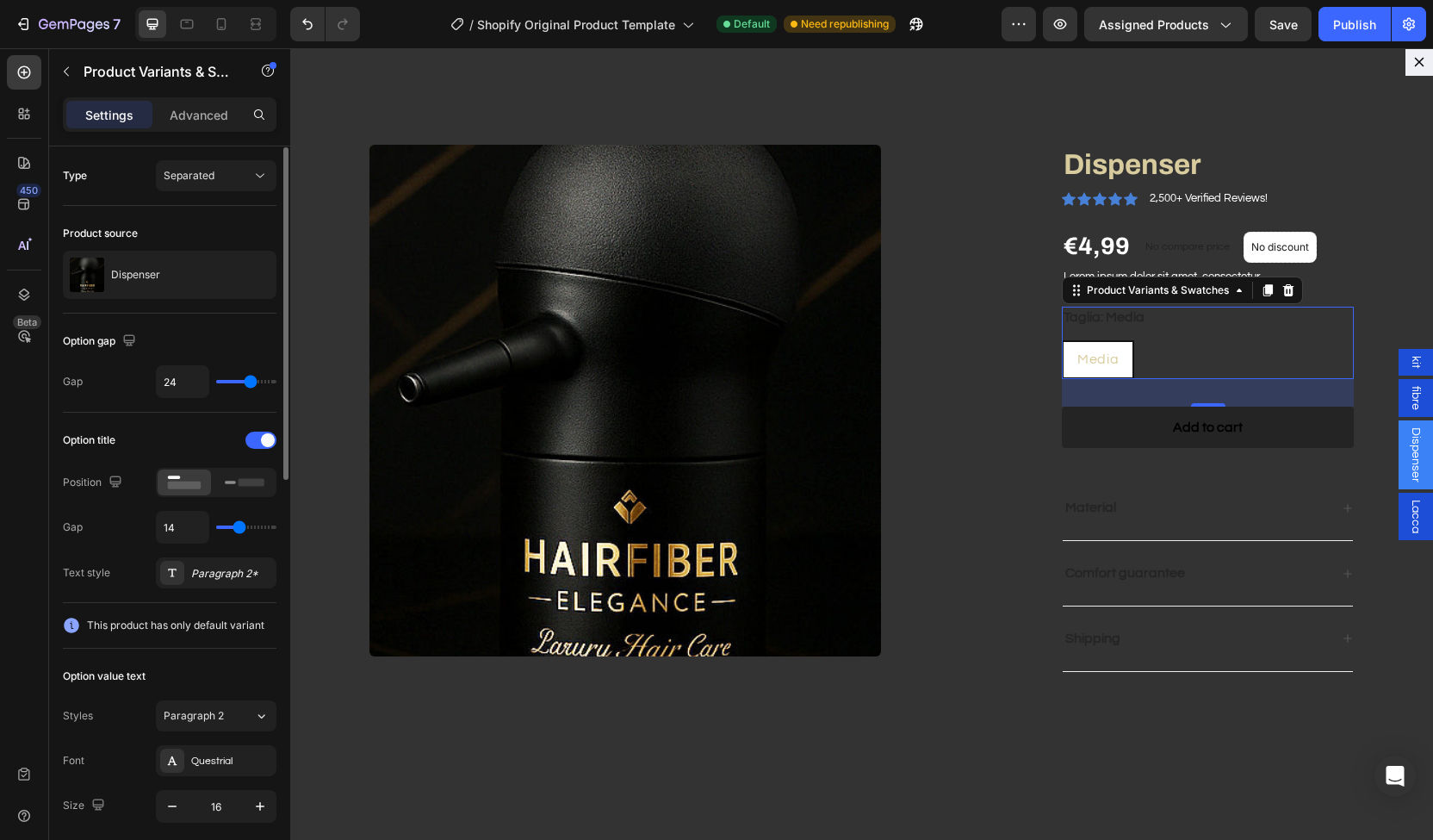
scroll to position [26, 0]
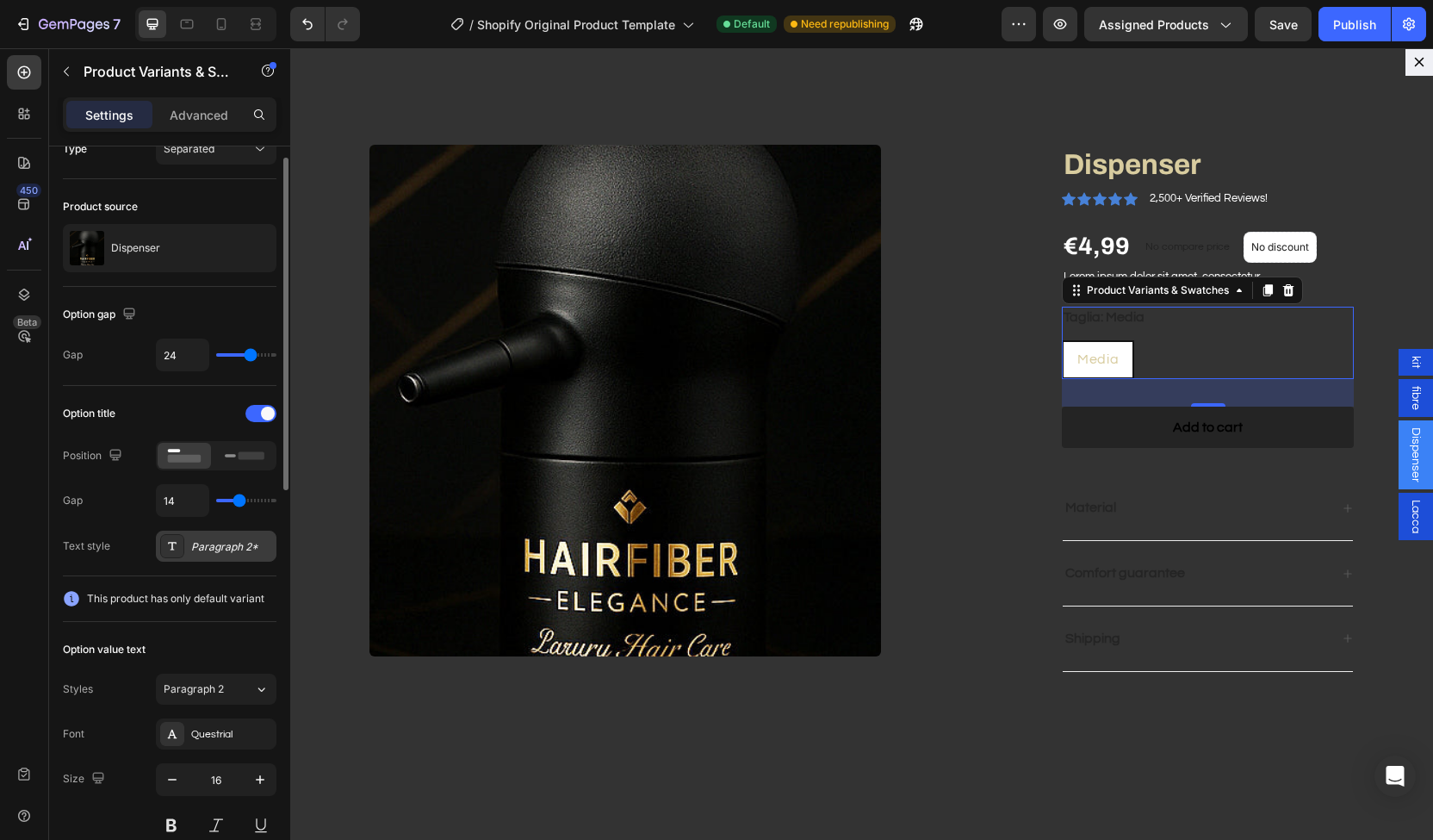
click at [181, 555] on div "Paragraph 2*" at bounding box center [215, 546] width 121 height 31
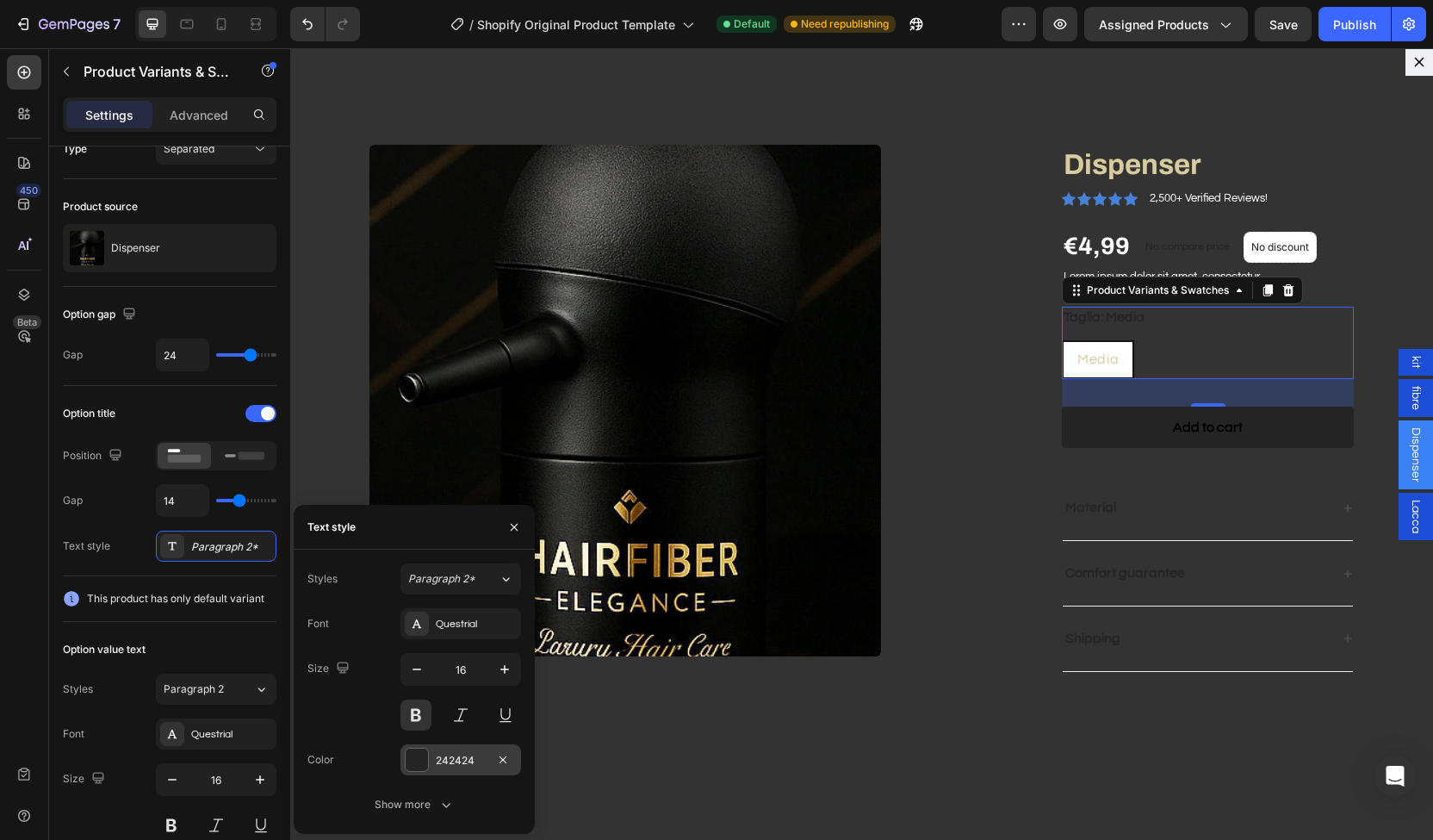
click at [420, 775] on div "242424" at bounding box center [461, 760] width 121 height 31
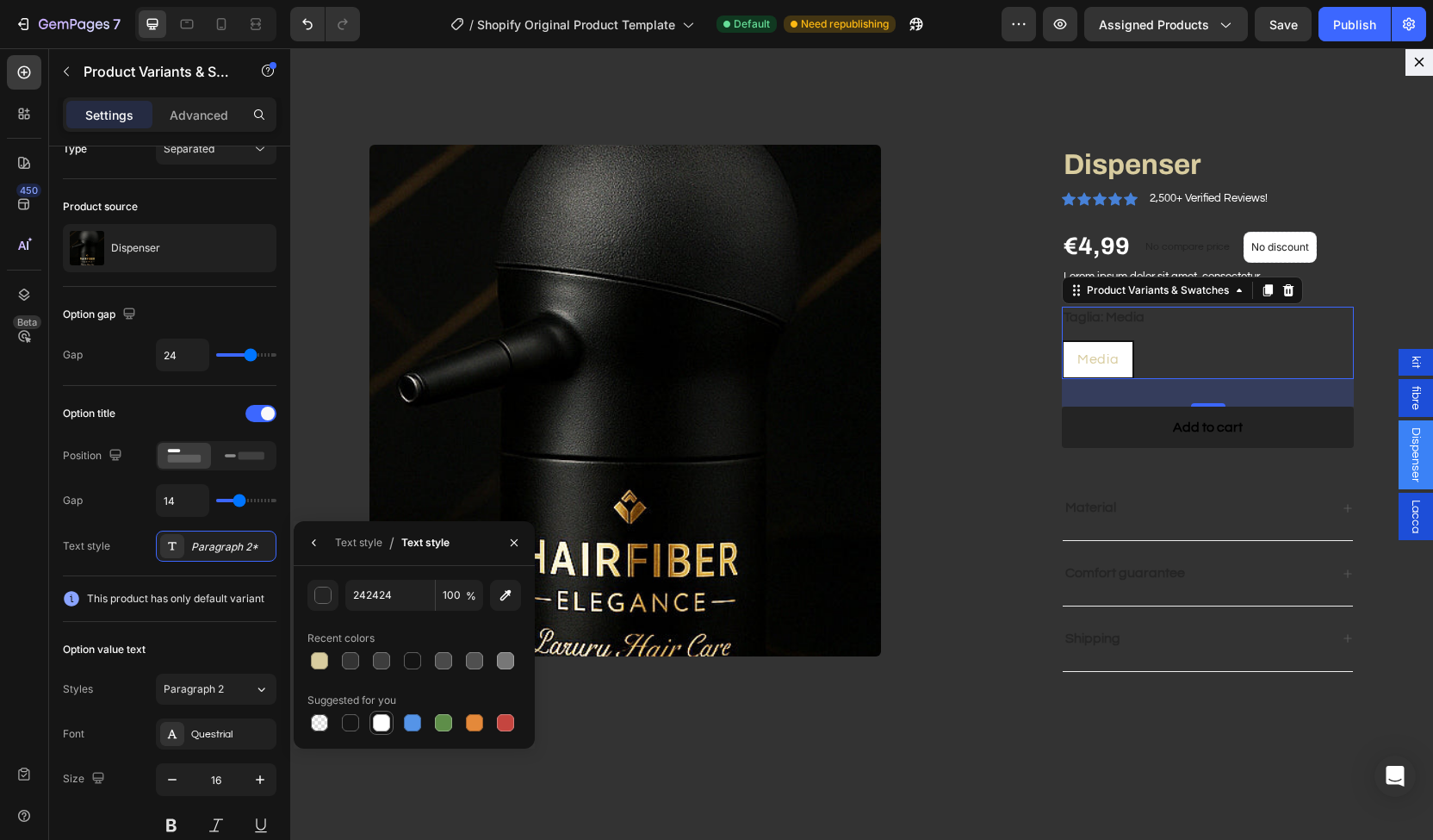
click at [372, 725] on div at bounding box center [381, 722] width 21 height 21
type input "FFFFFF"
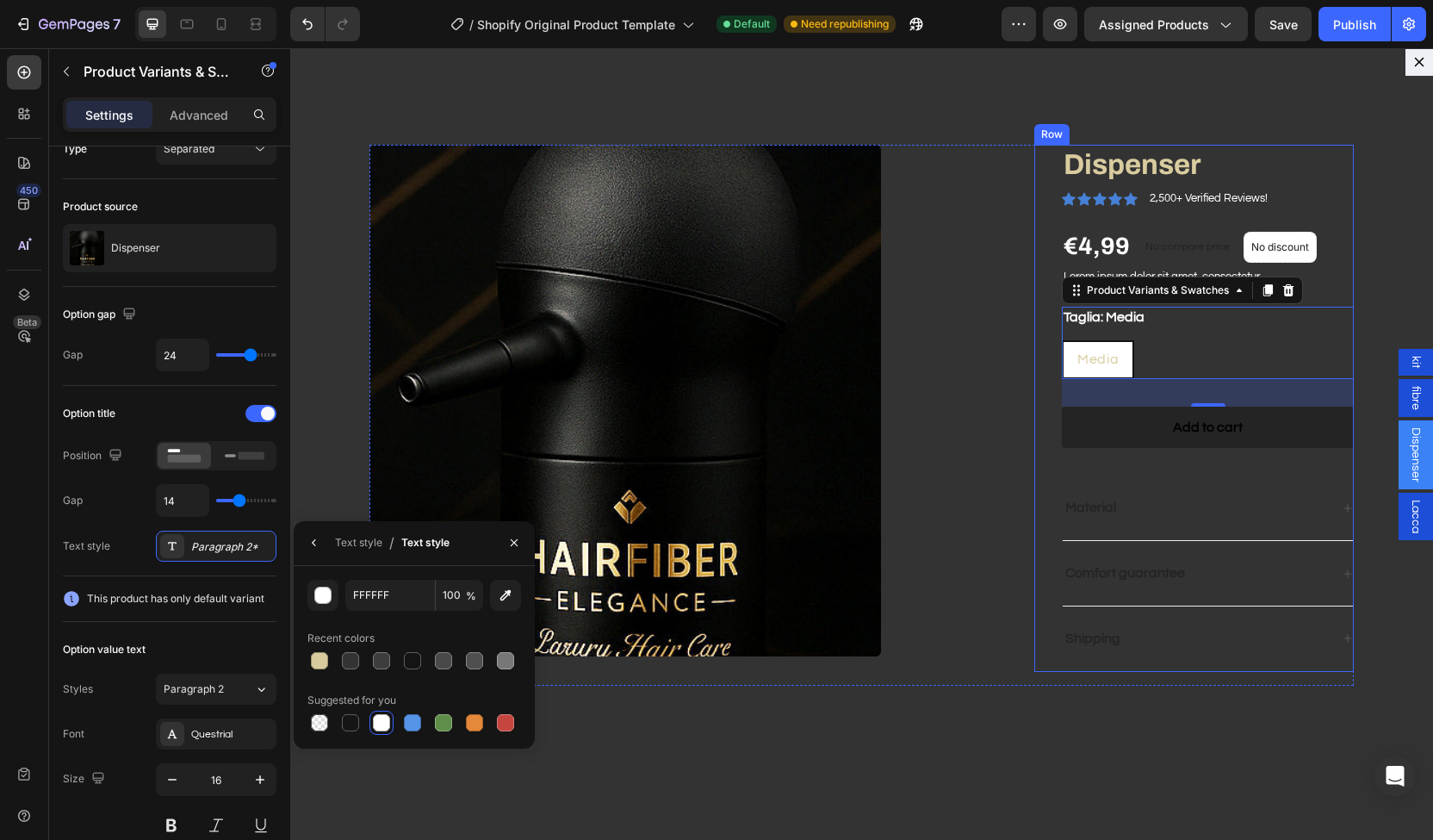
click at [1035, 335] on div "Dispenser Product Title Icon Icon Icon Icon Icon Icon List 2,500+ Verified Revi…" at bounding box center [1194, 408] width 319 height 527
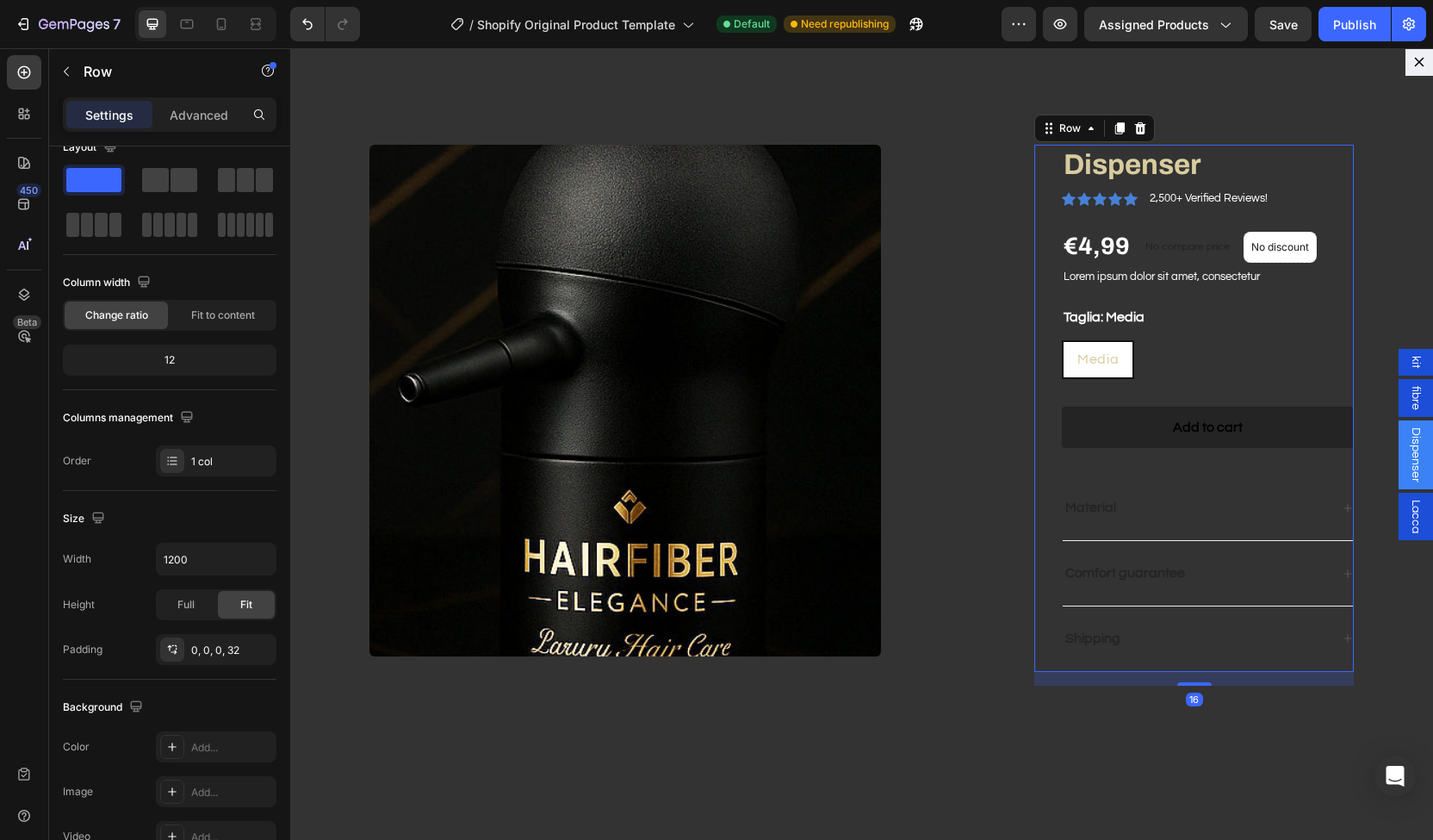
scroll to position [0, 0]
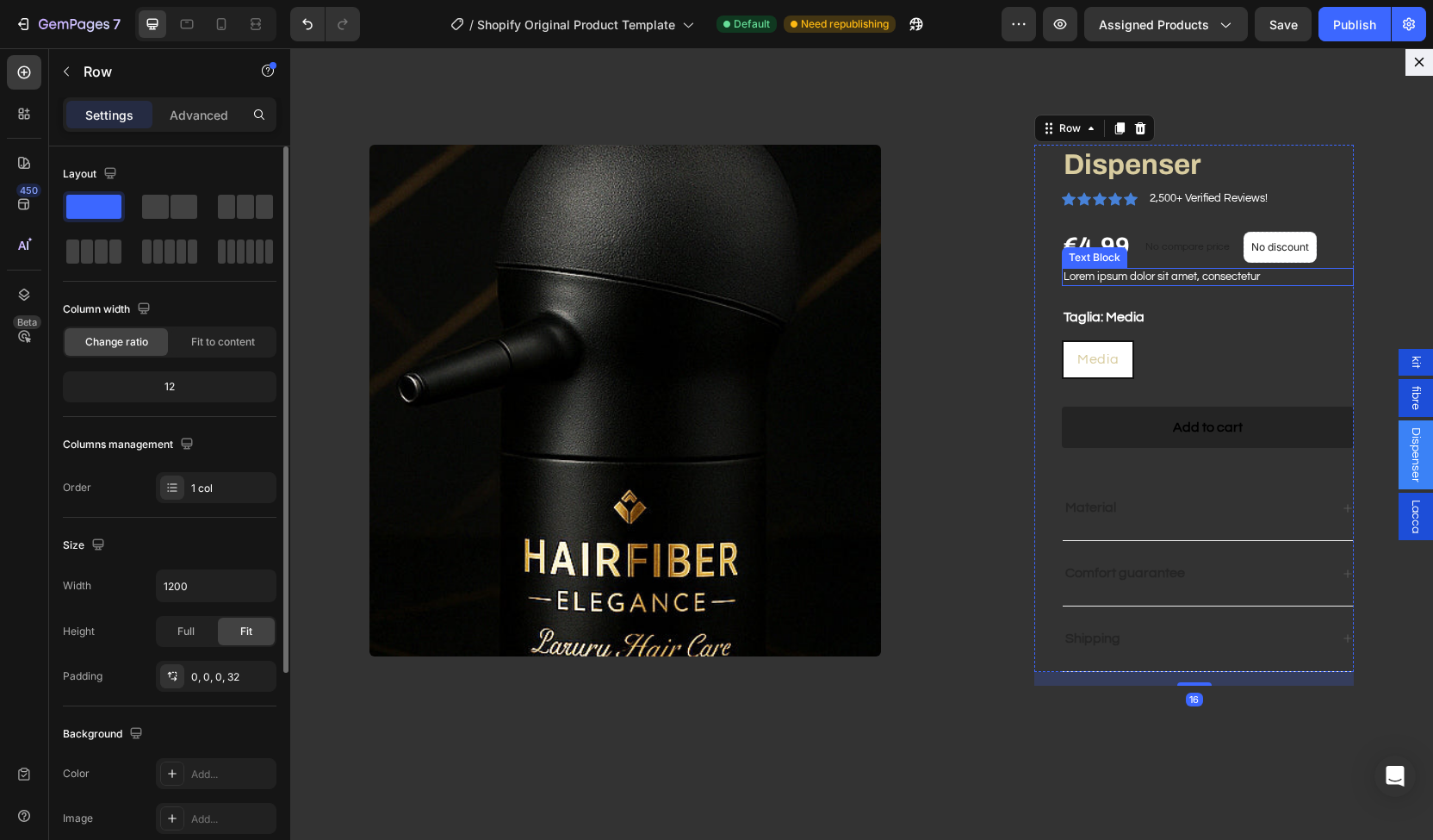
click at [1092, 275] on p "Lorem ipsum dolor sit amet, consectetur" at bounding box center [1208, 277] width 288 height 15
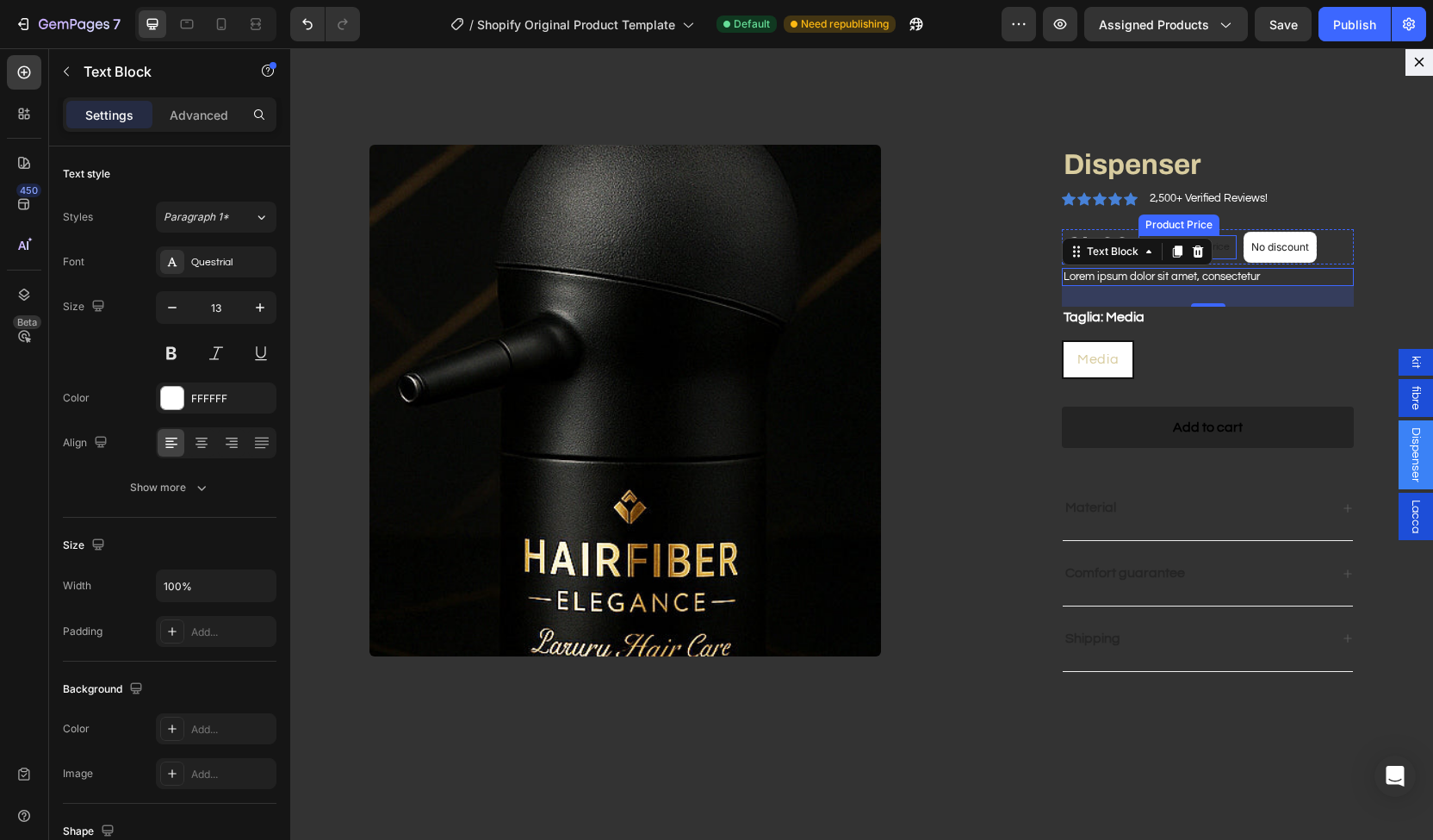
click at [1218, 248] on p "No compare price" at bounding box center [1187, 246] width 85 height 10
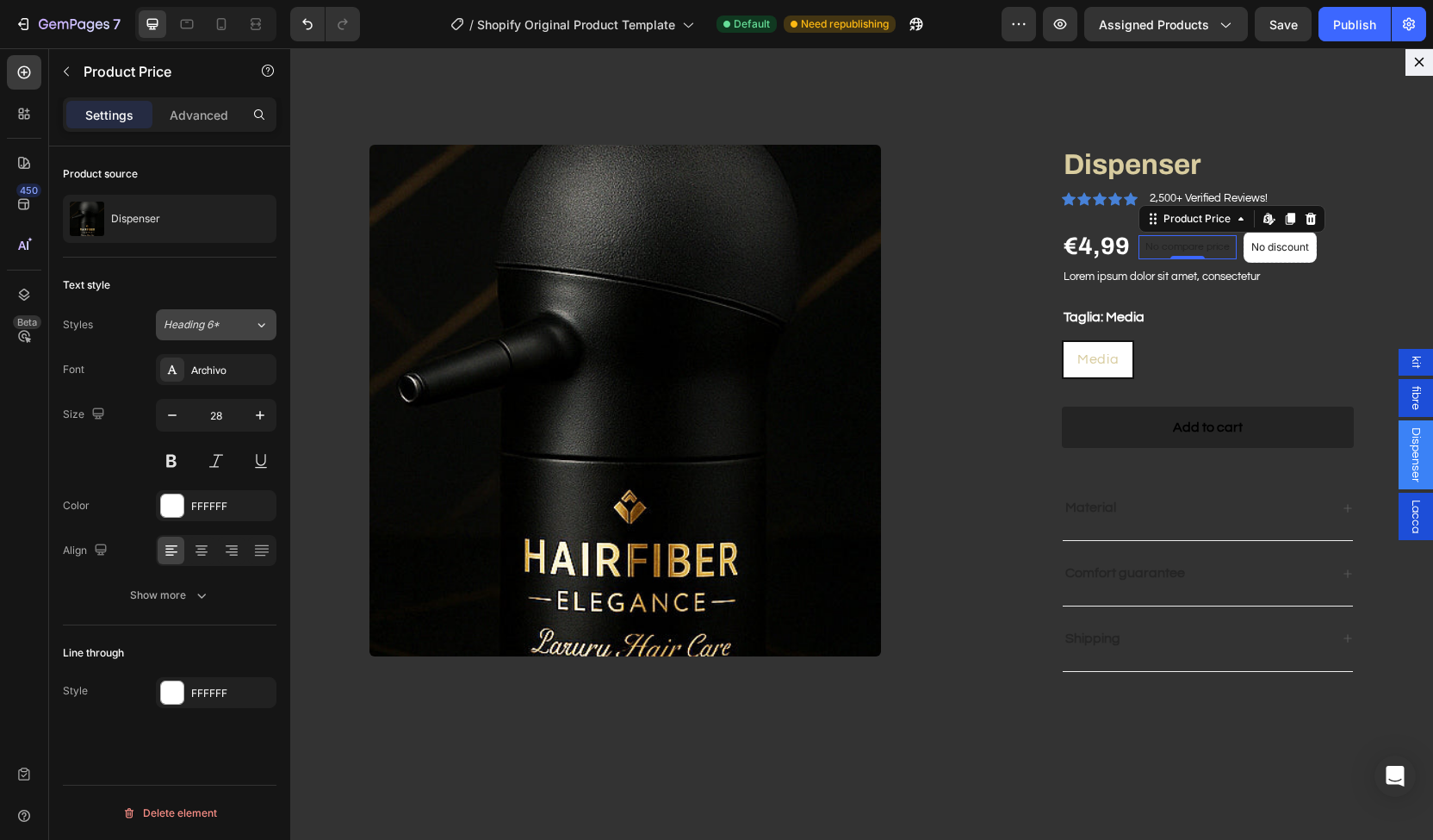
click at [231, 333] on button "Heading 6*" at bounding box center [215, 325] width 121 height 31
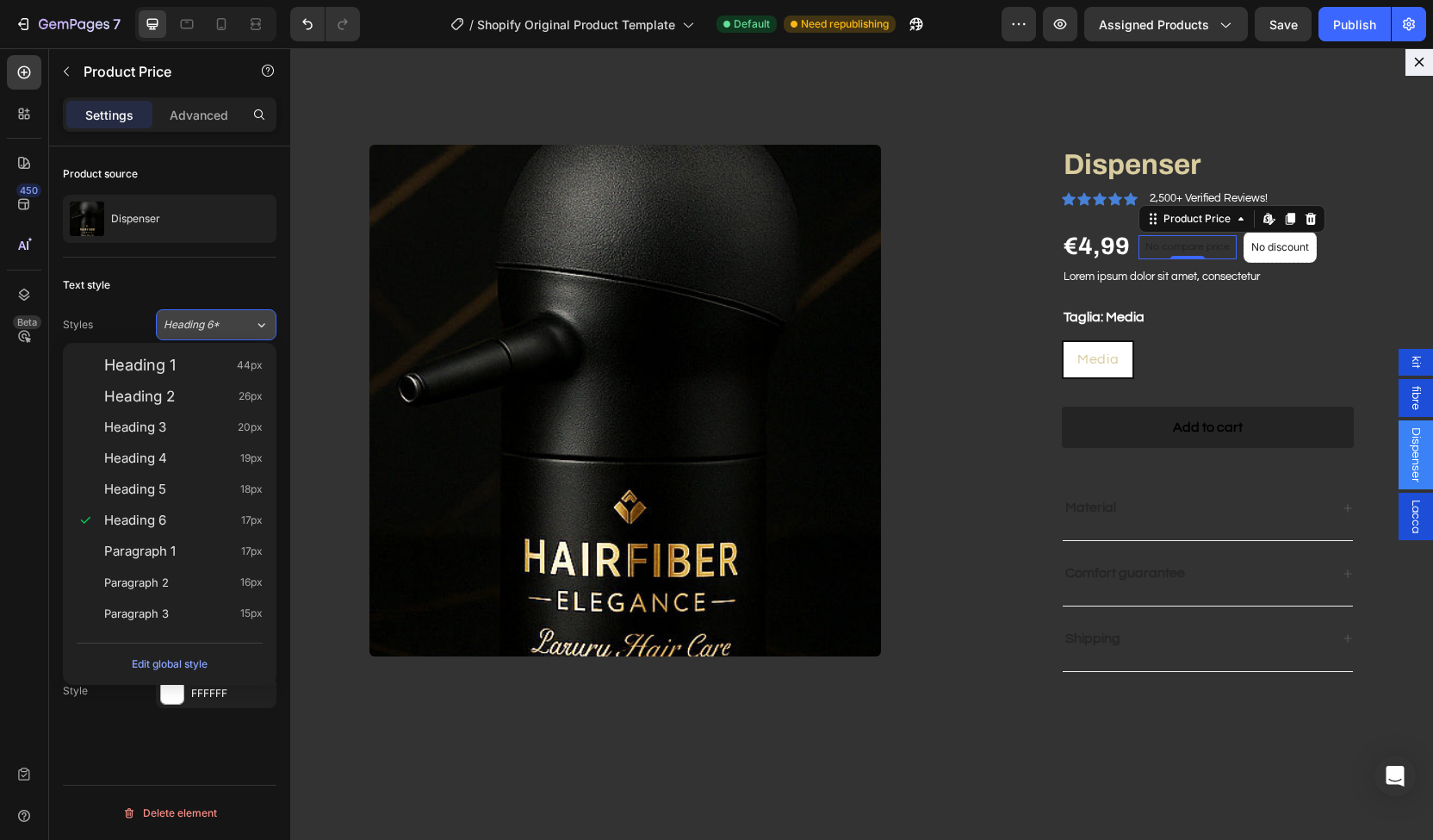
click at [231, 333] on button "Heading 6*" at bounding box center [215, 325] width 121 height 31
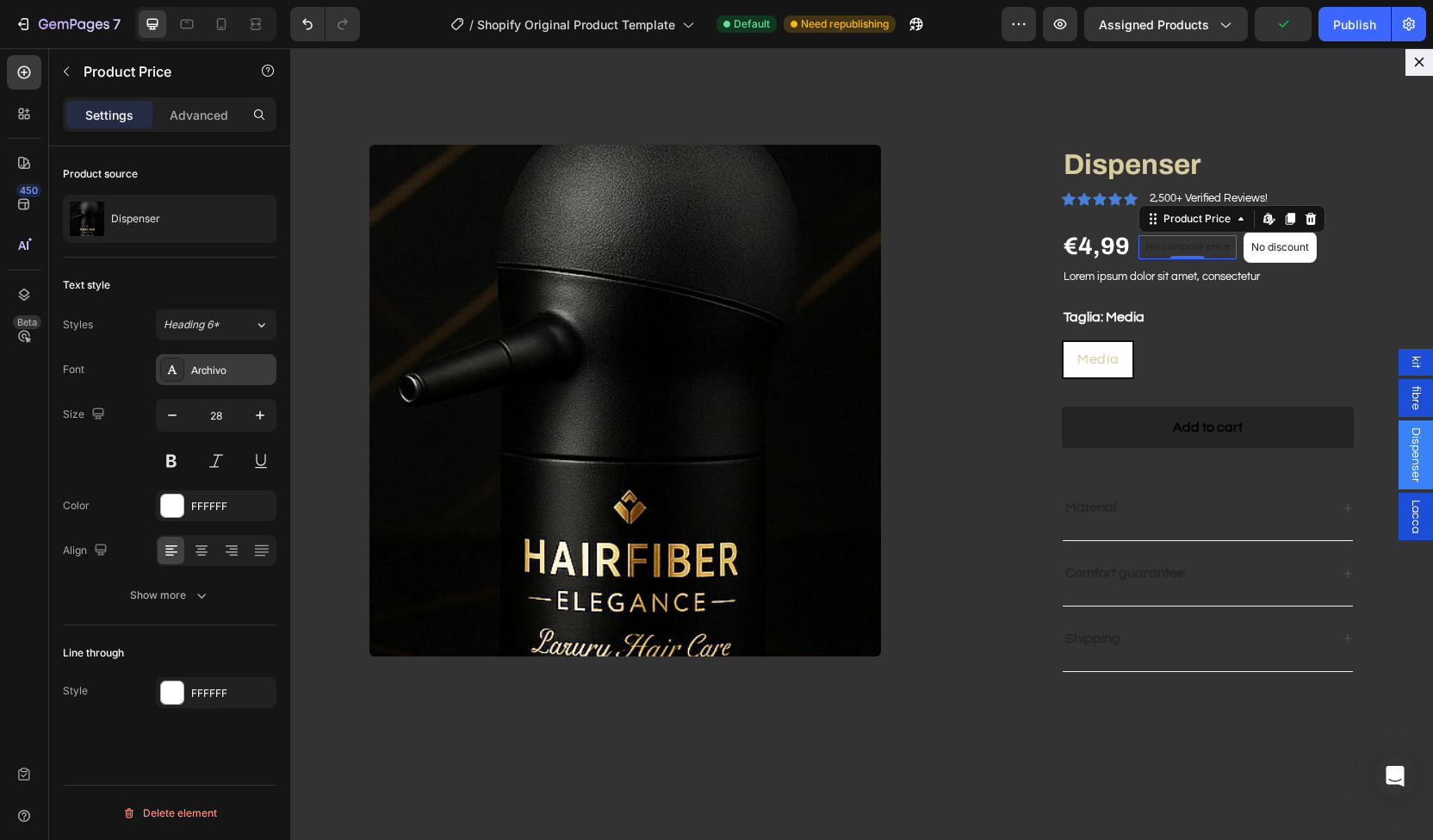
click at [220, 377] on div "Archivo" at bounding box center [215, 369] width 121 height 31
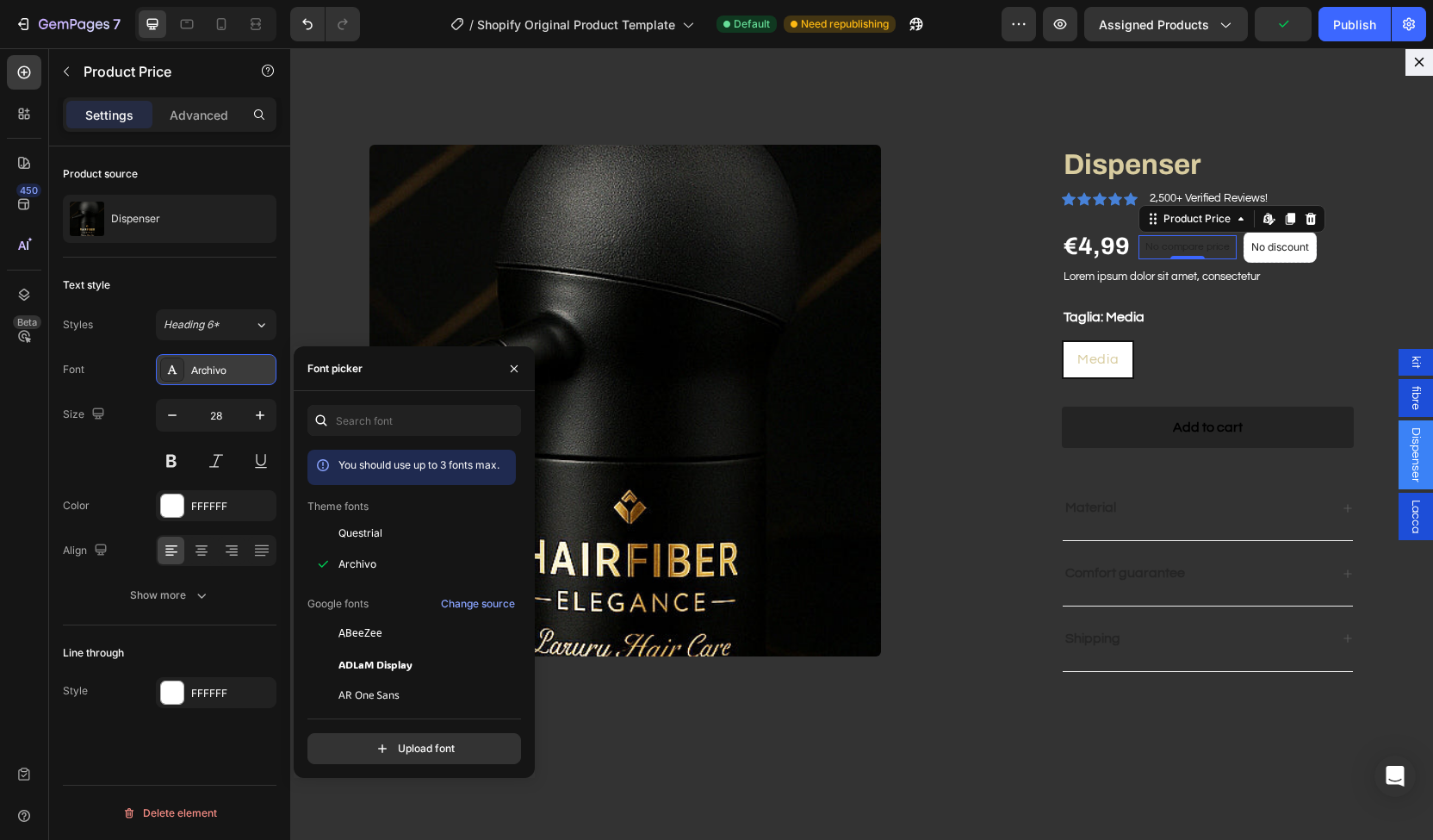
click at [220, 377] on div "Archivo" at bounding box center [215, 369] width 121 height 31
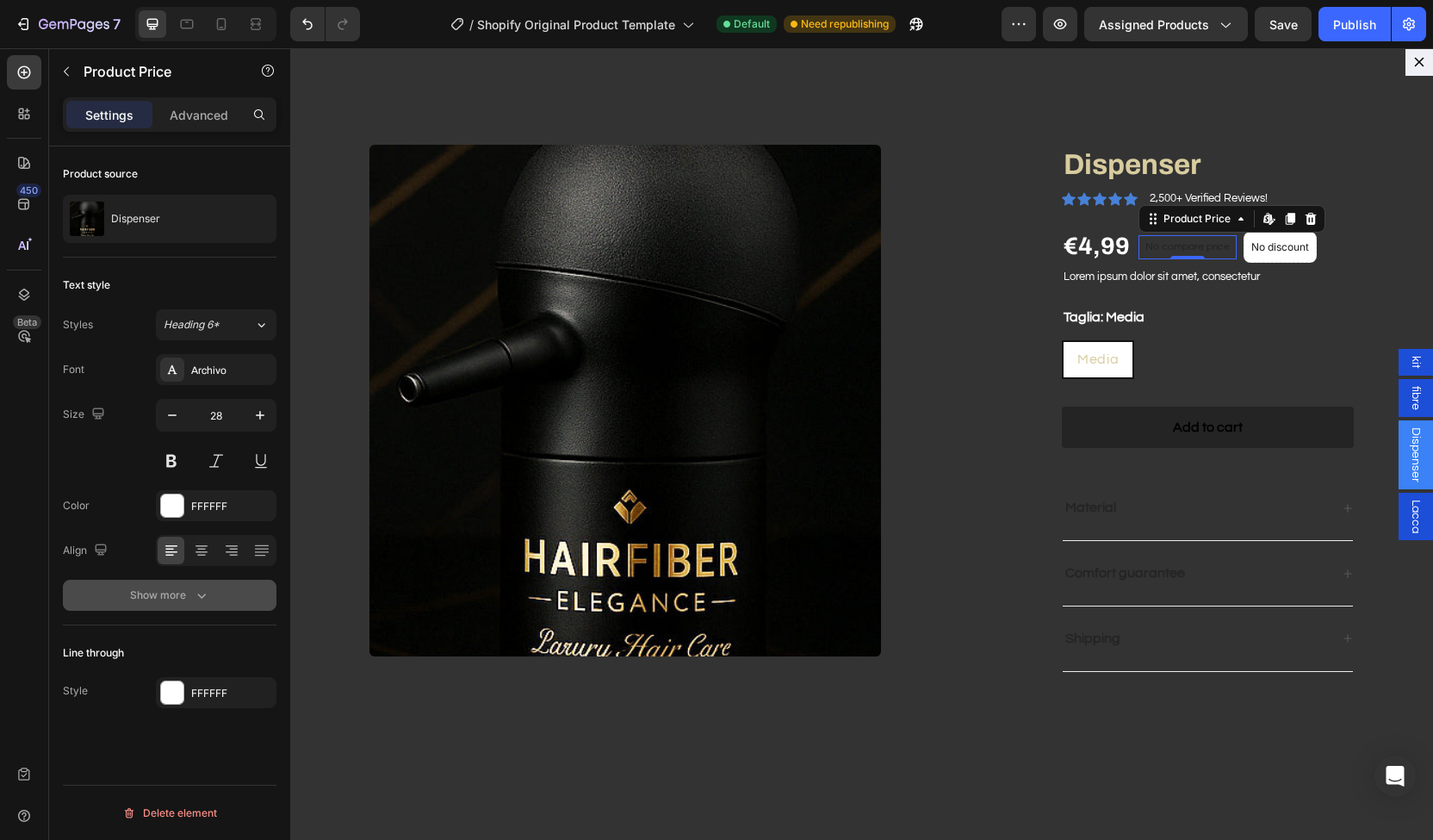
click at [179, 597] on div "Show more" at bounding box center [170, 595] width 80 height 17
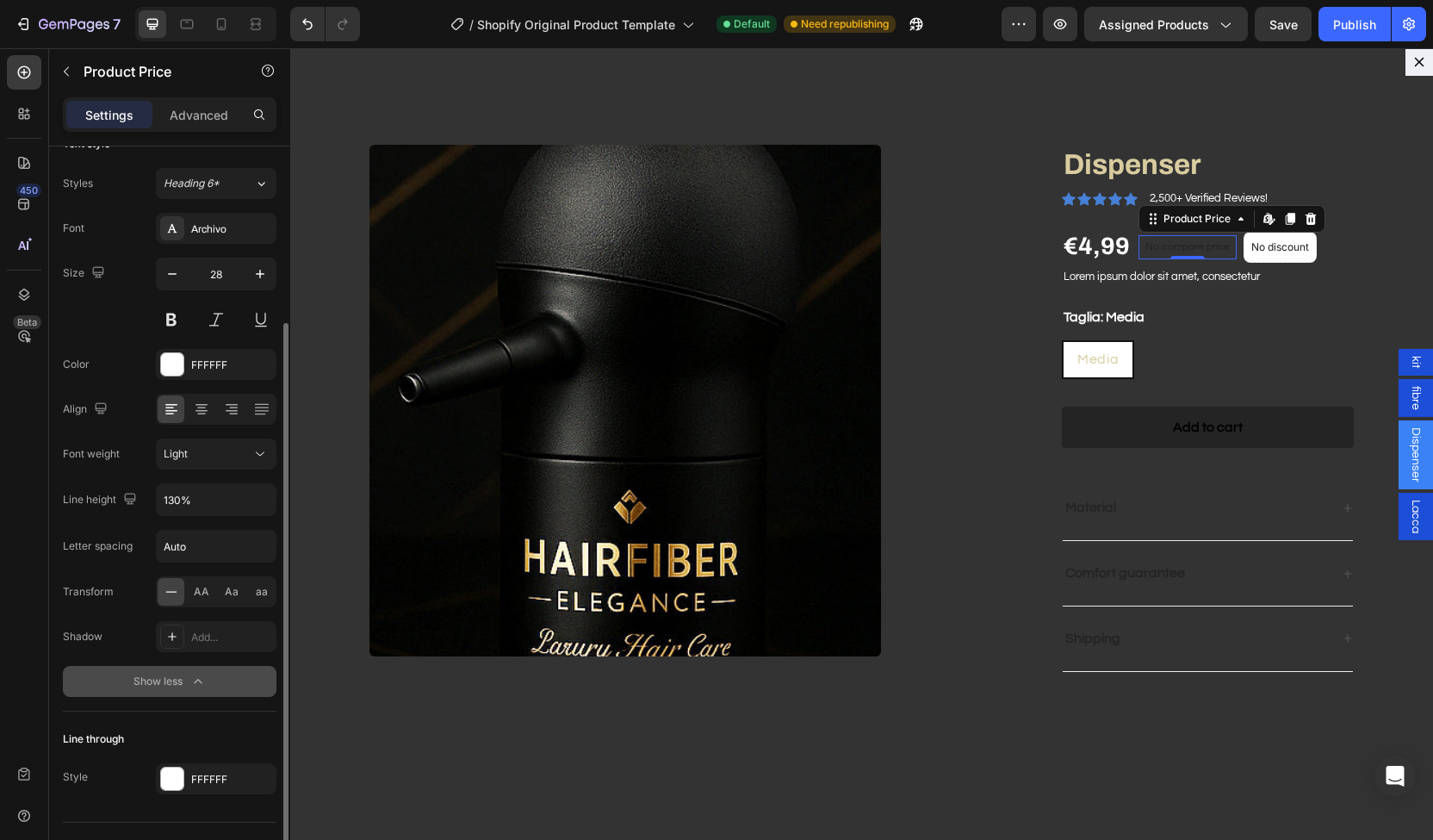
scroll to position [175, 0]
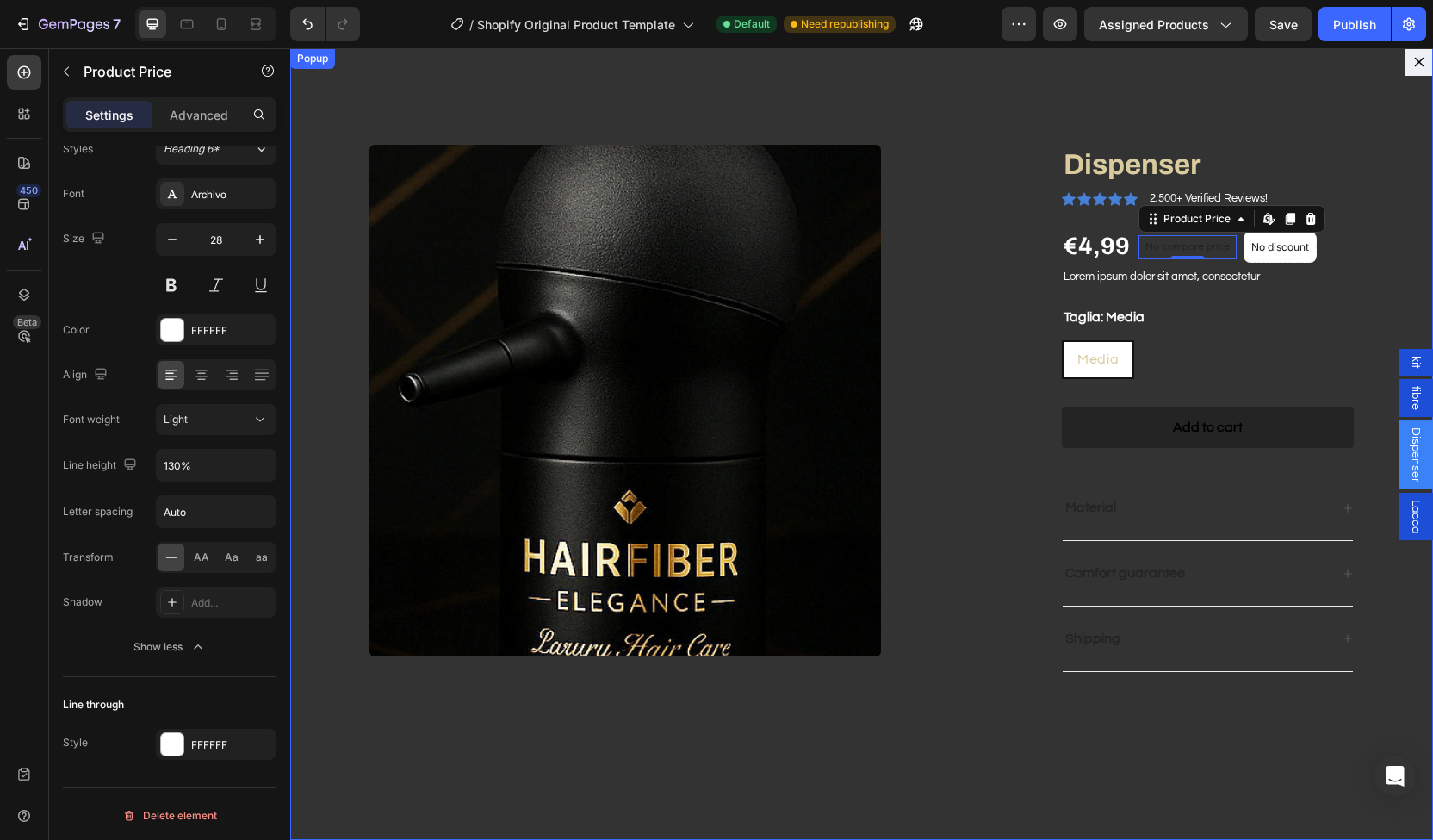
click at [314, 684] on div "Product Images Dispenser Product Title Icon Icon Icon Icon Icon Icon List 2,500…" at bounding box center [861, 444] width 1143 height 792
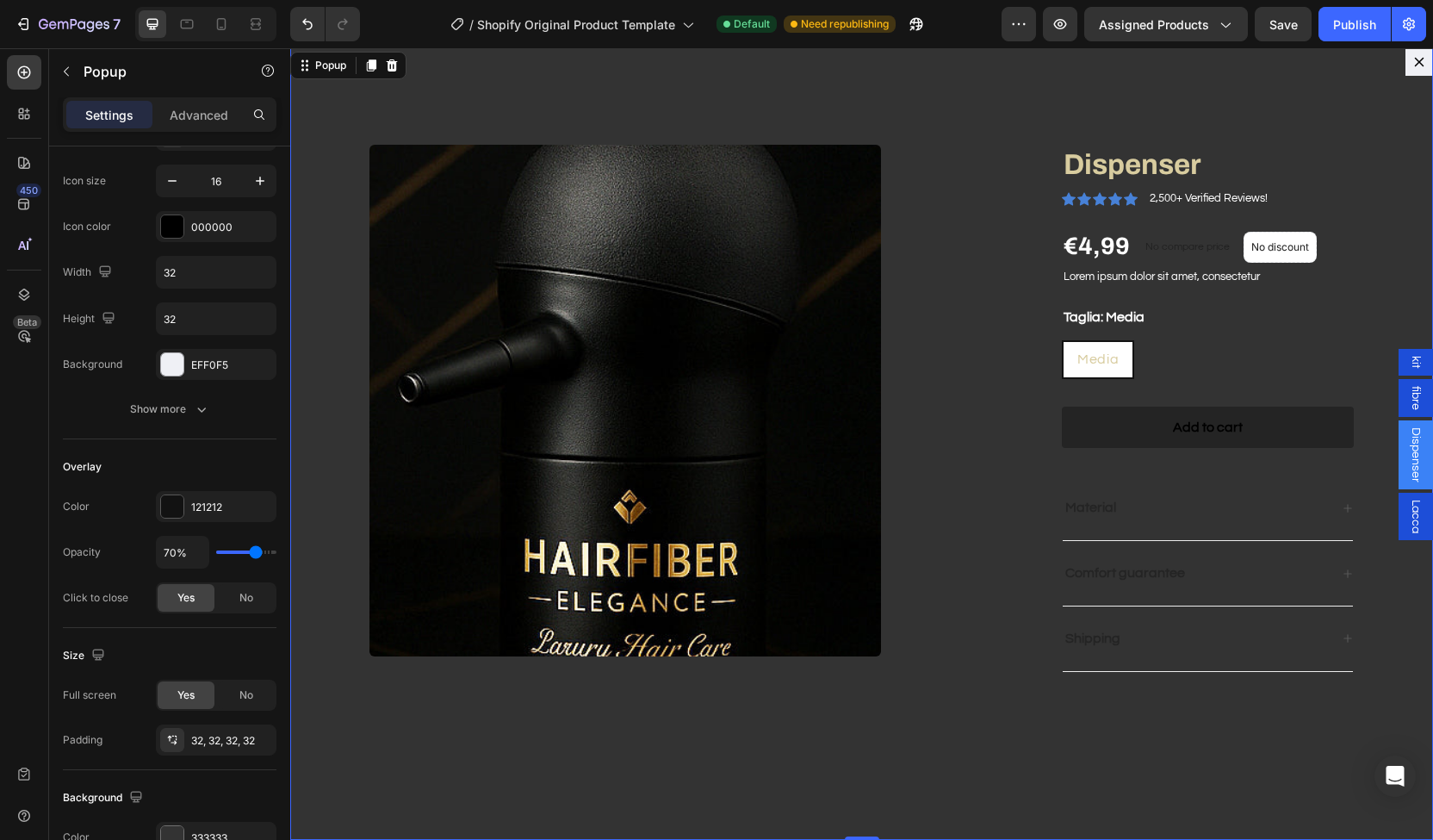
scroll to position [0, 0]
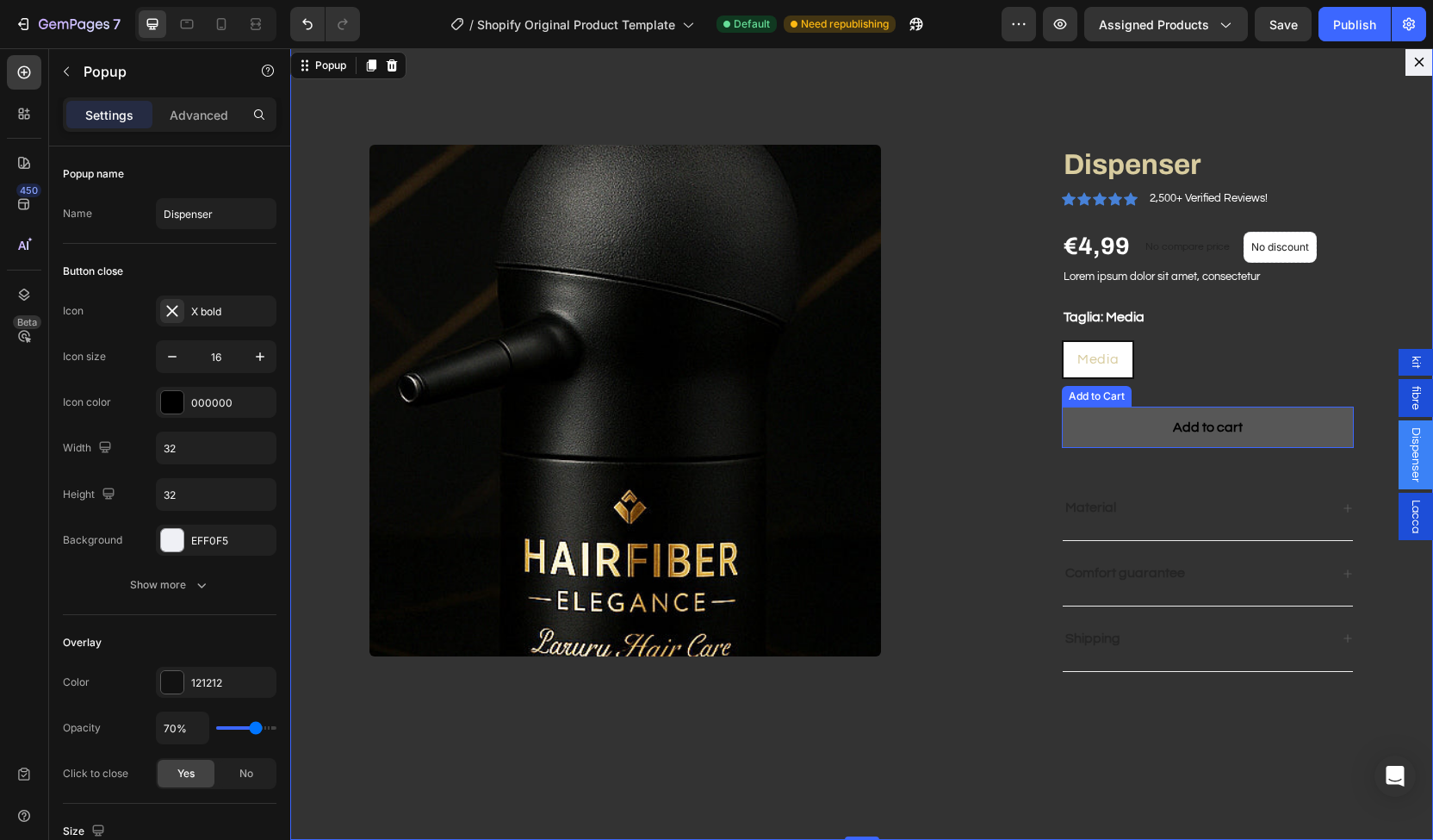
click at [1079, 425] on button "Add to cart" at bounding box center [1208, 427] width 292 height 42
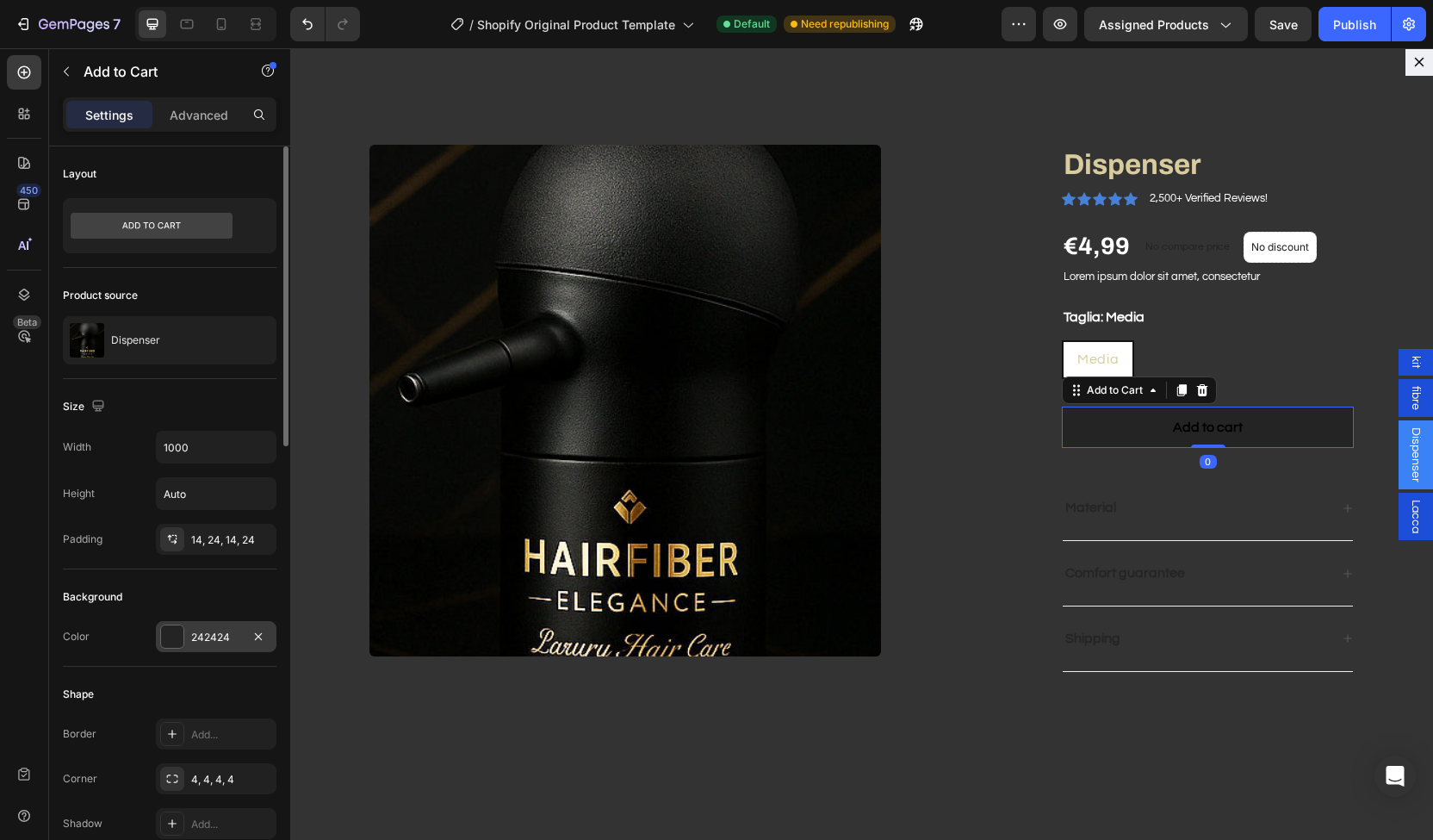
click at [221, 630] on div "242424" at bounding box center [215, 637] width 50 height 15
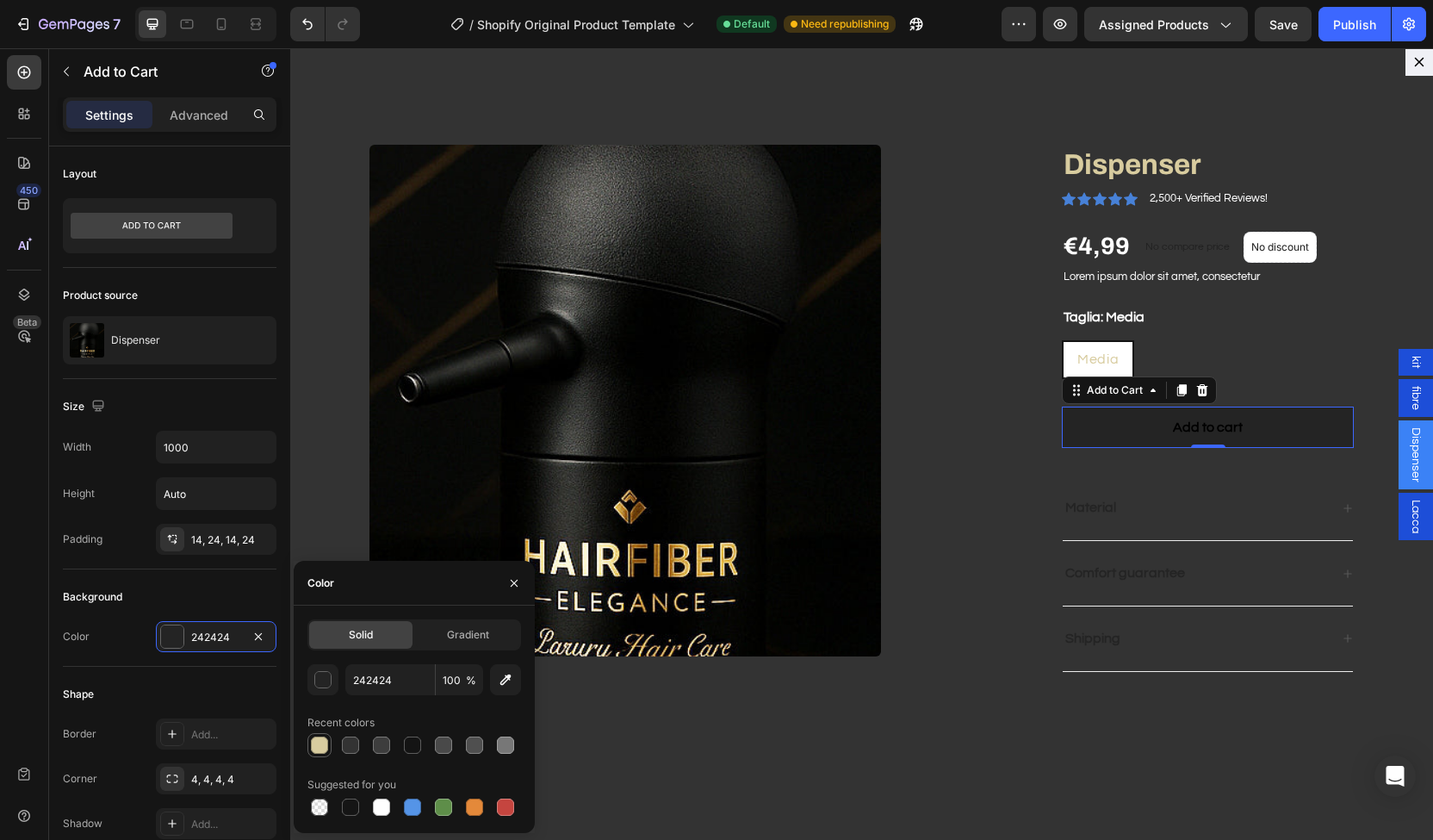
click at [322, 745] on div at bounding box center [319, 745] width 17 height 17
type input "D8CC9F"
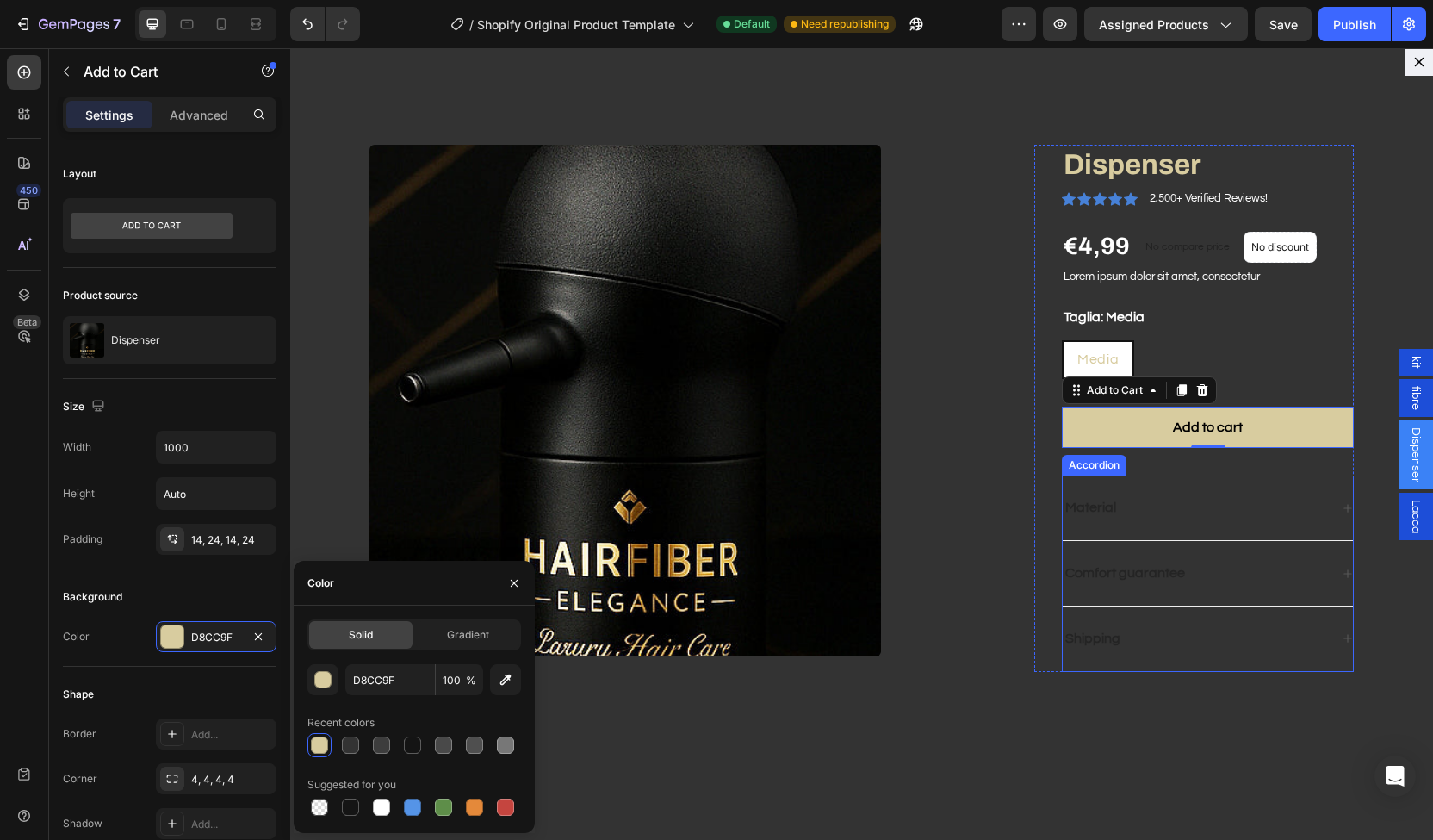
click at [1146, 501] on div "Material" at bounding box center [1196, 508] width 266 height 24
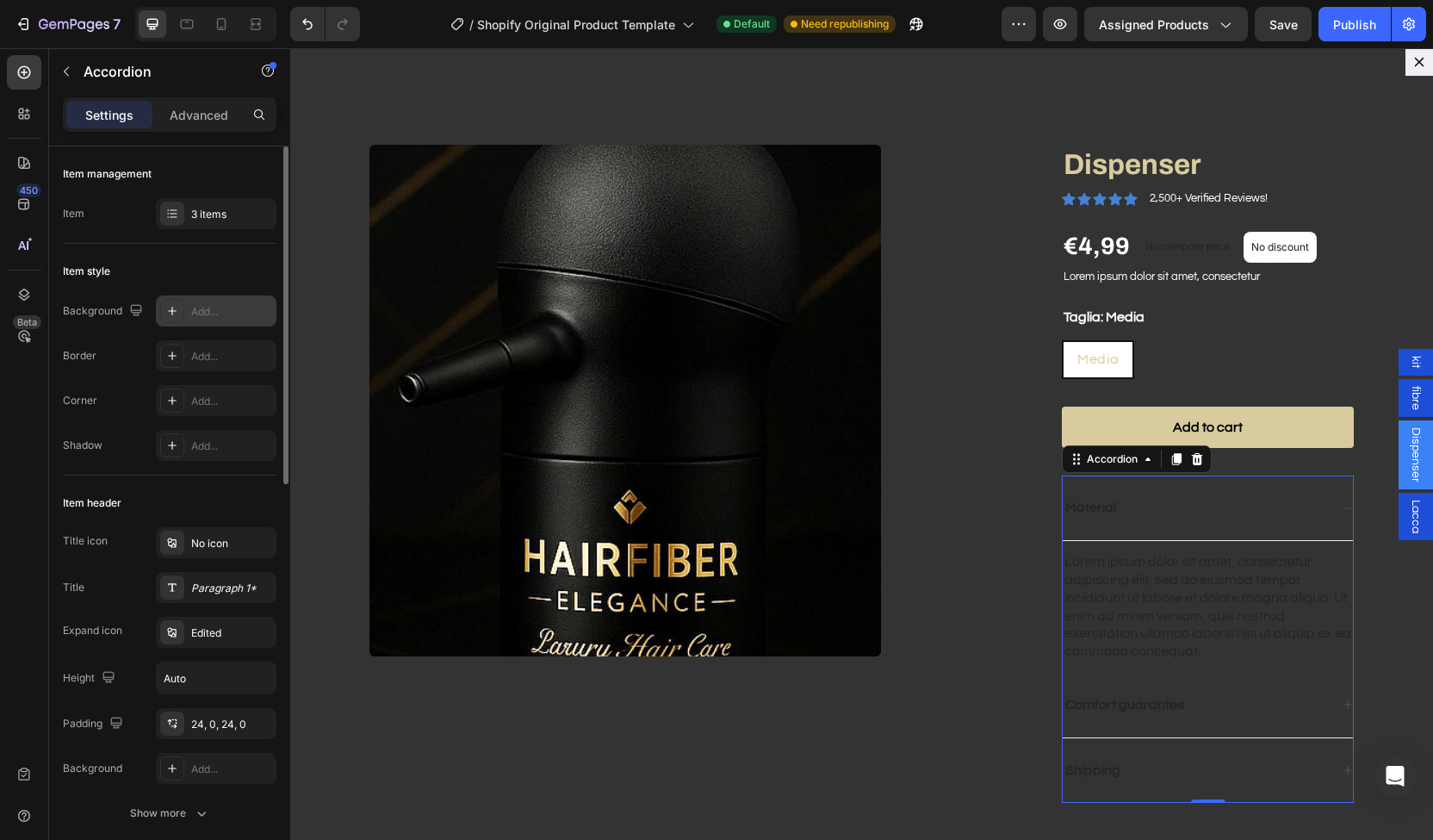
click at [198, 317] on div "Add..." at bounding box center [231, 311] width 81 height 15
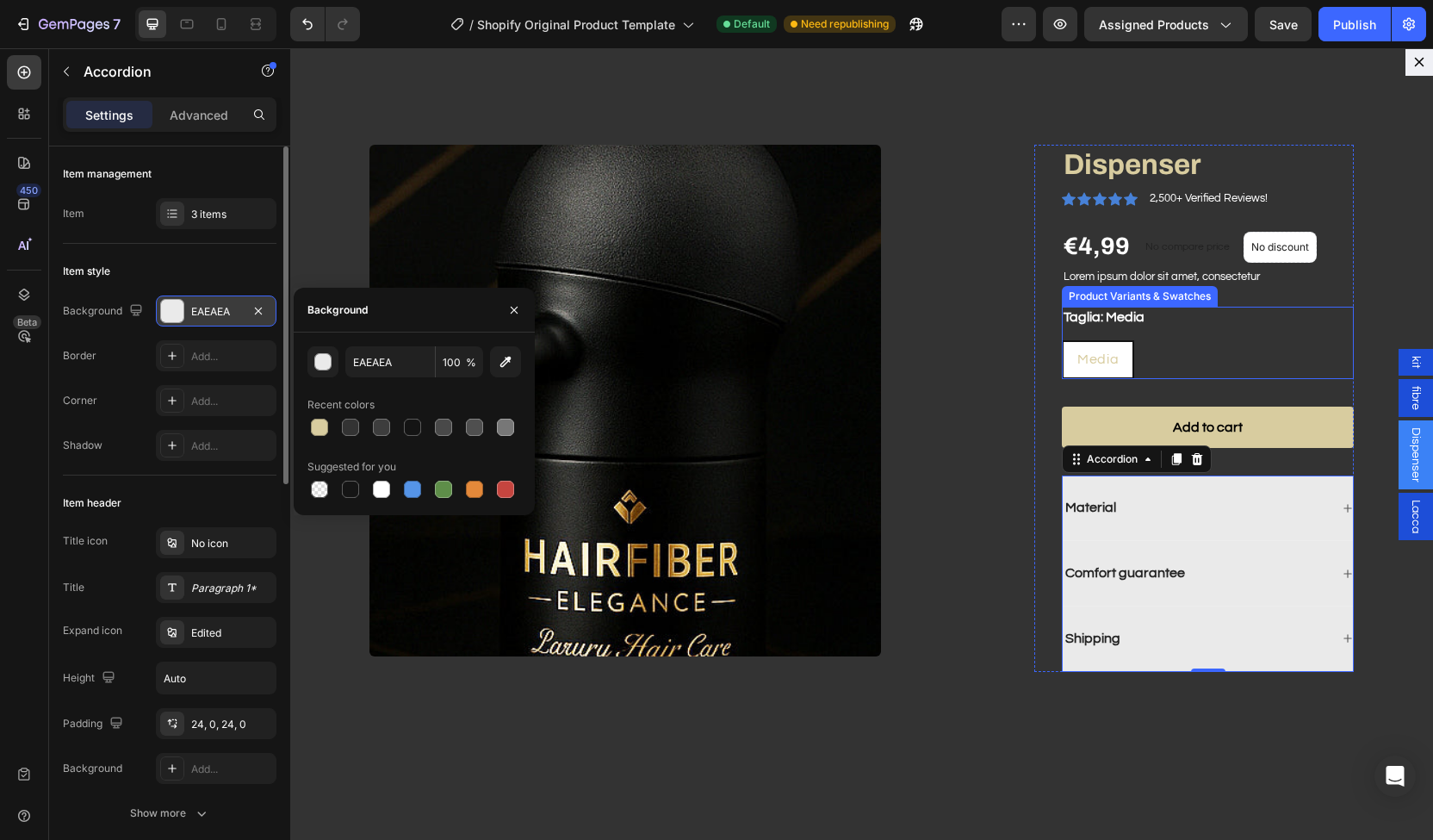
click at [1090, 354] on span "Media" at bounding box center [1097, 358] width 41 height 14
click at [1062, 340] on input "Media Media Media" at bounding box center [1061, 339] width 1 height 1
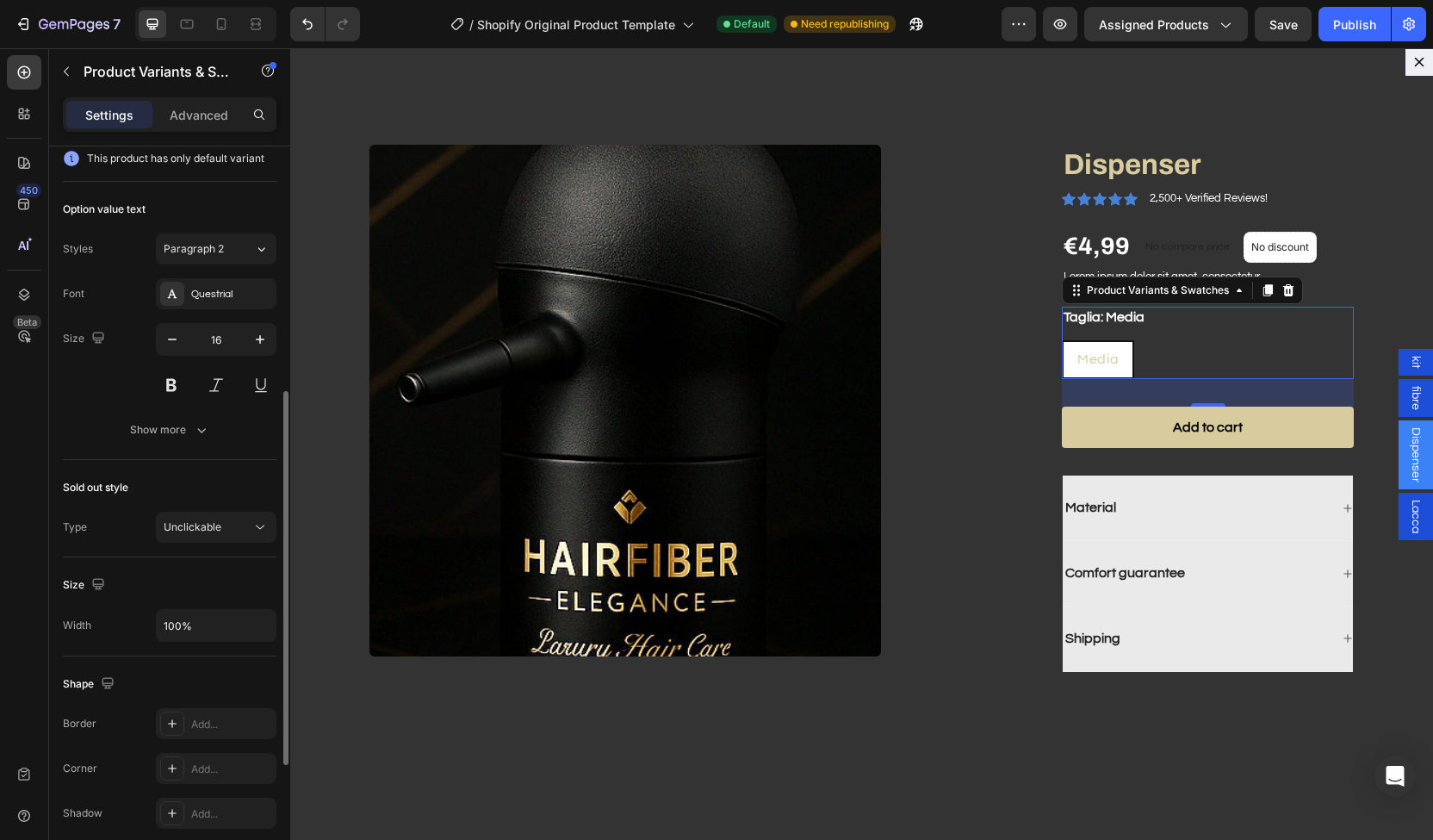
scroll to position [525, 0]
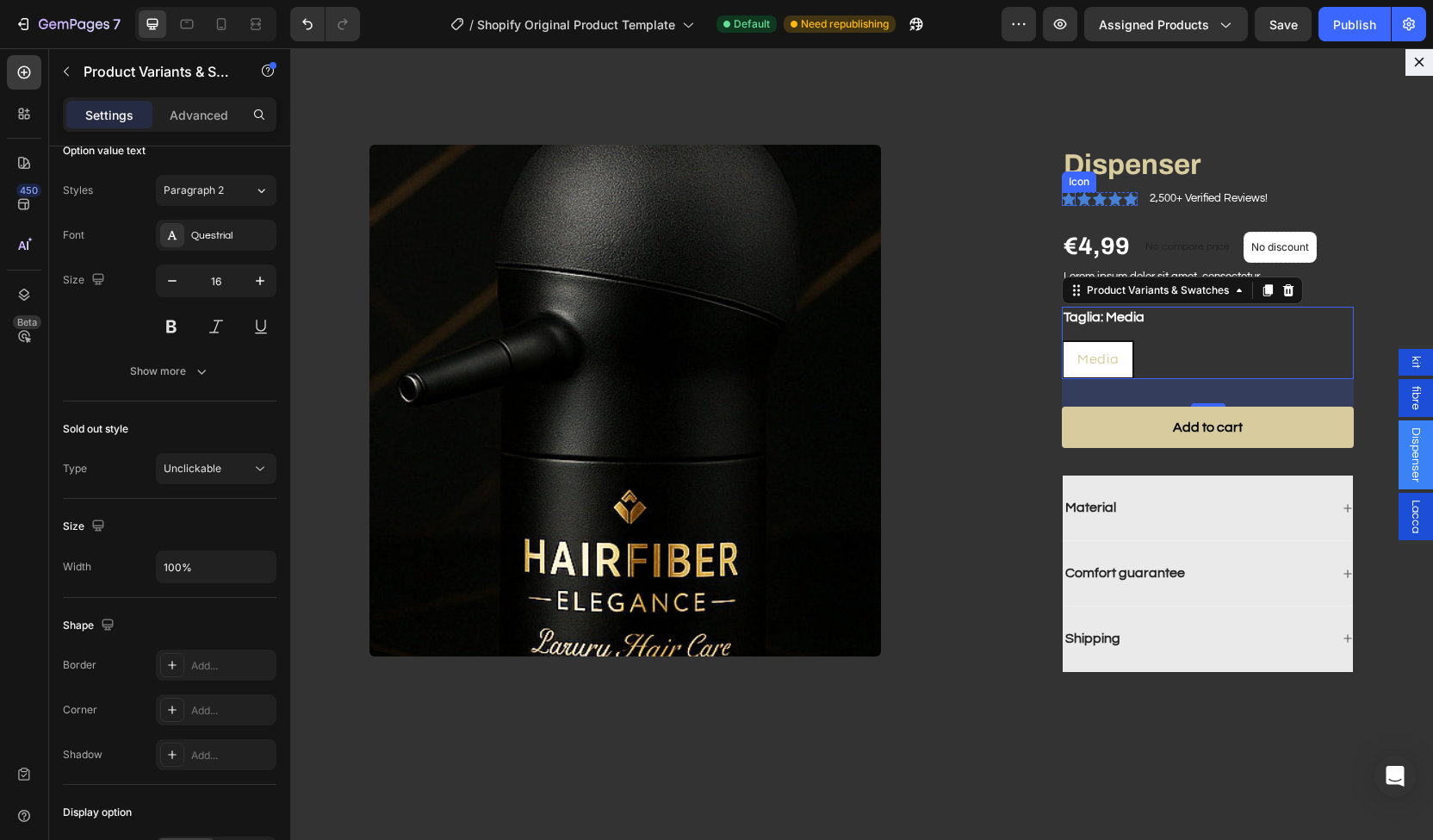
click at [1062, 199] on icon "Dialog body" at bounding box center [1068, 198] width 14 height 13
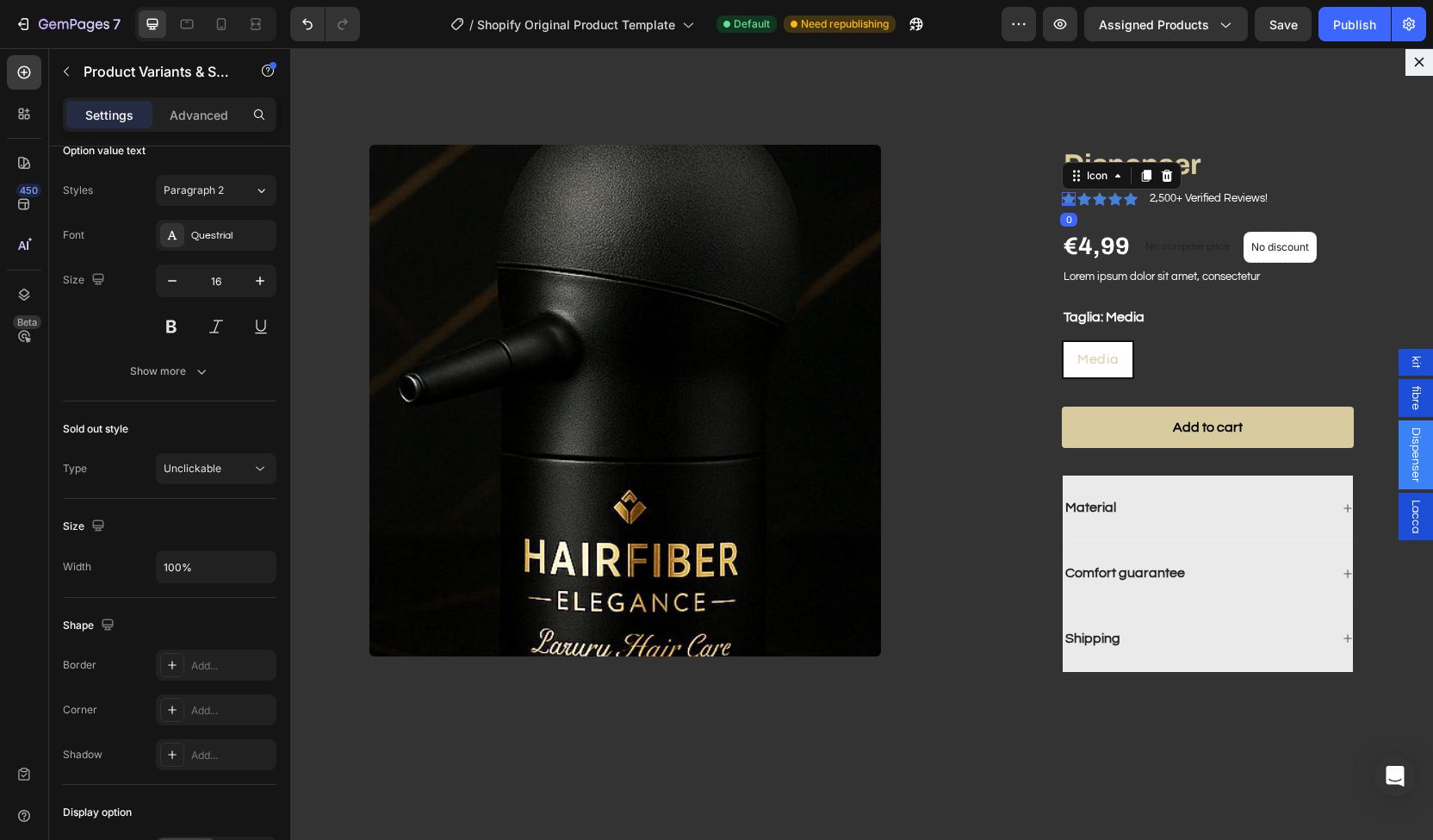
scroll to position [0, 0]
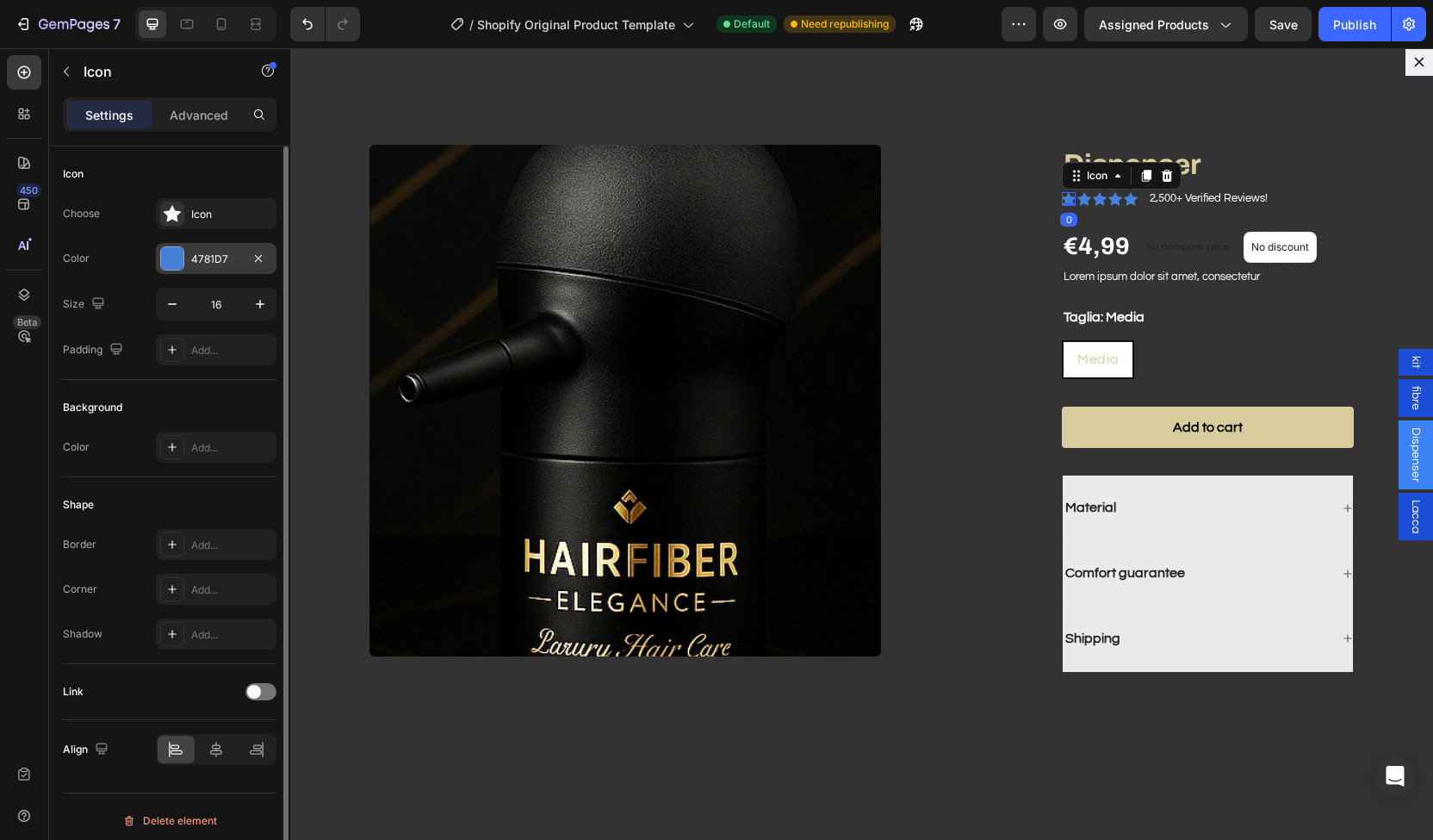
click at [227, 262] on div "4781D7" at bounding box center [215, 259] width 50 height 15
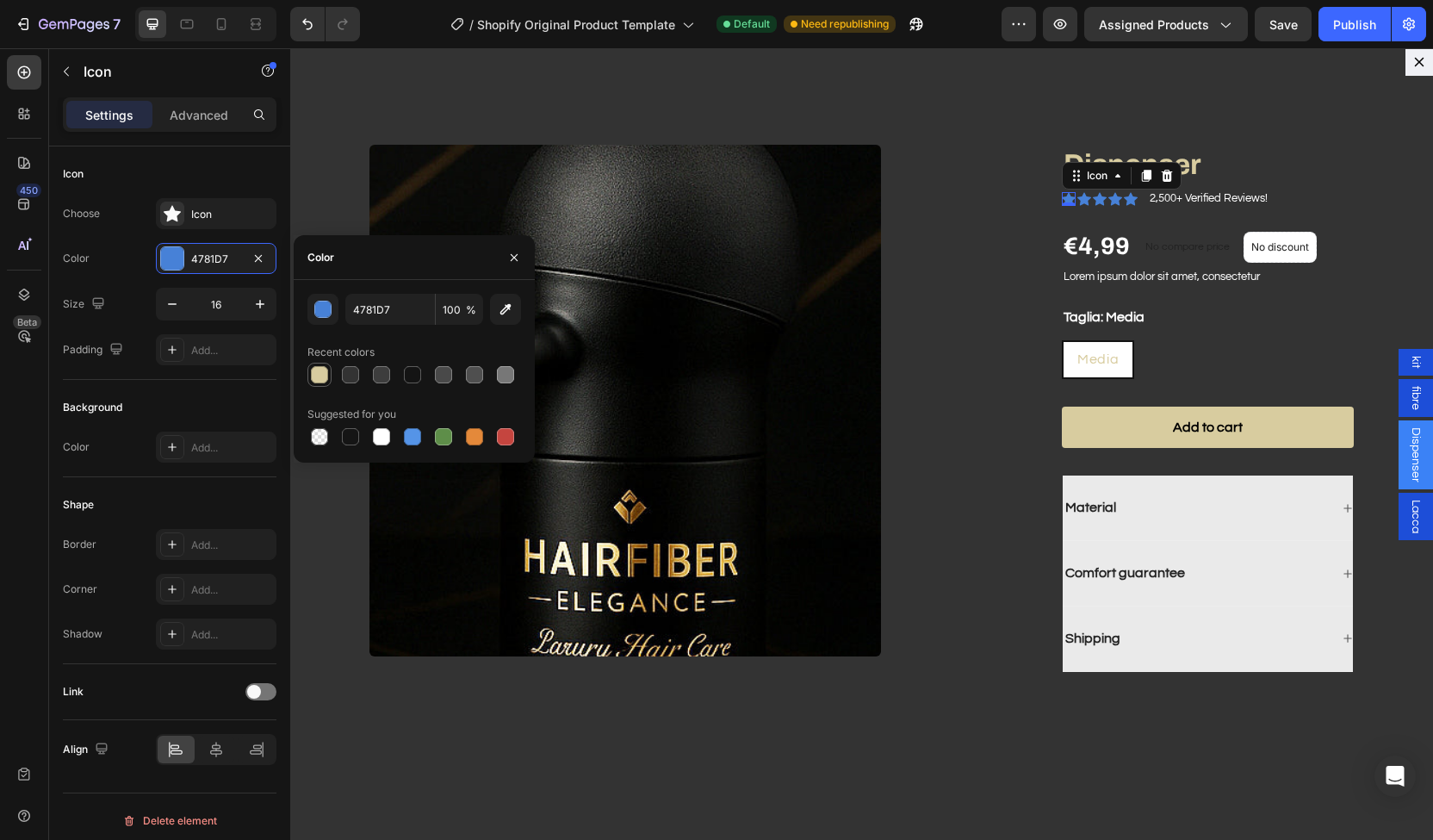
click at [323, 376] on div at bounding box center [319, 375] width 17 height 17
type input "D8CC9F"
click at [1077, 195] on icon "Dialog body" at bounding box center [1084, 198] width 14 height 13
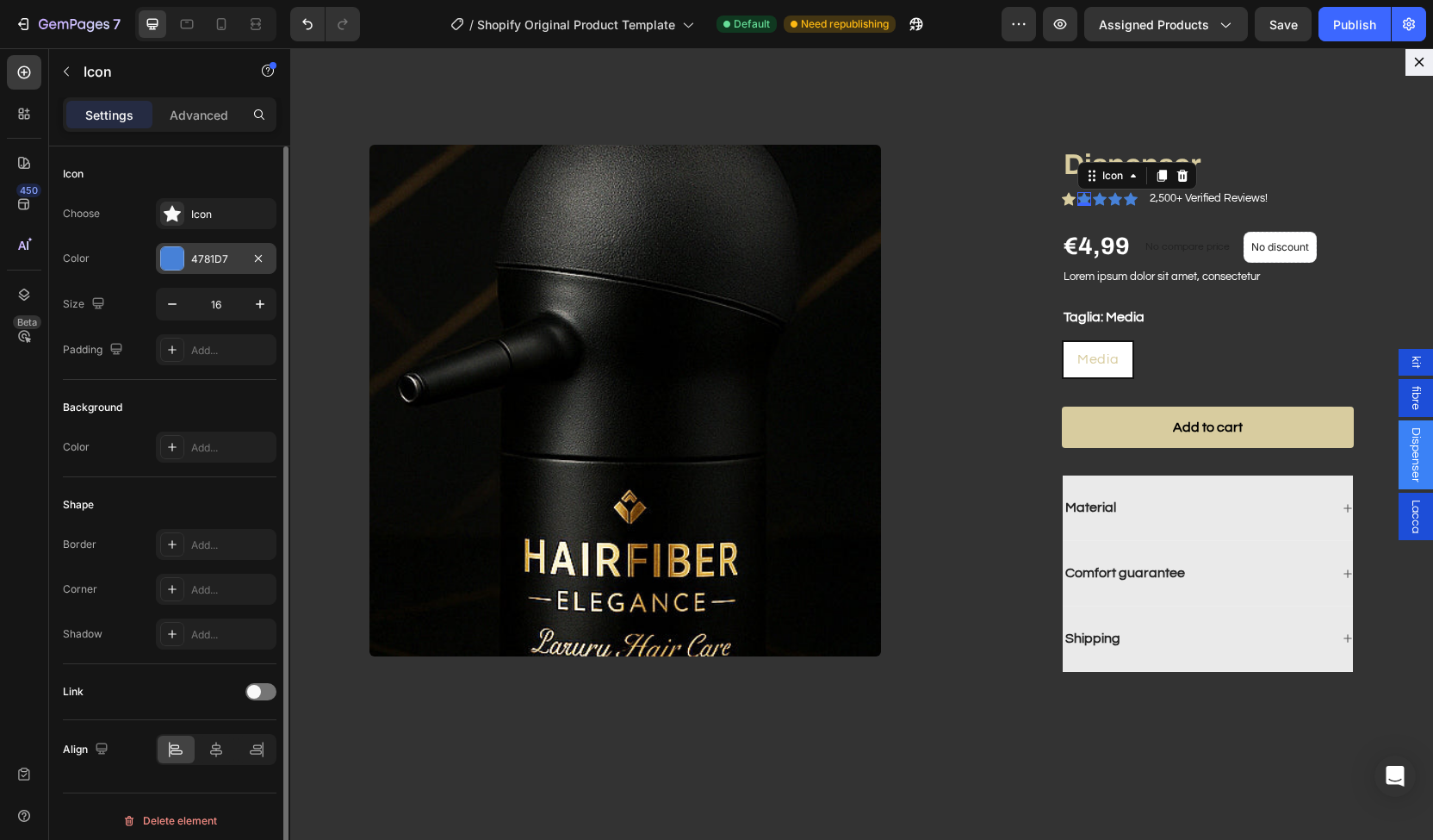
click at [183, 261] on div at bounding box center [172, 258] width 23 height 23
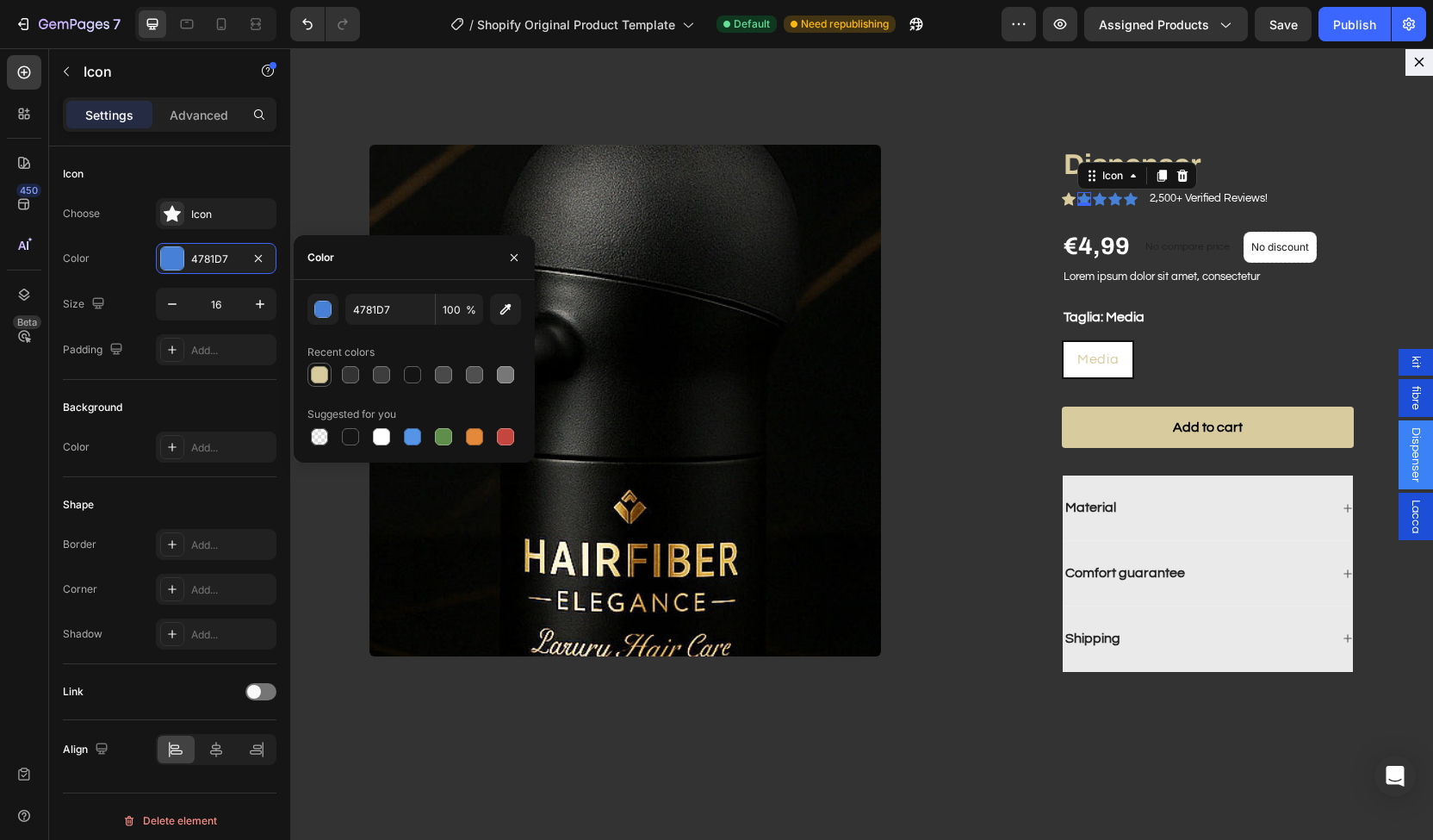
click at [323, 385] on div at bounding box center [319, 375] width 25 height 25
type input "D8CC9F"
click at [1093, 198] on icon "Dialog body" at bounding box center [1099, 198] width 14 height 13
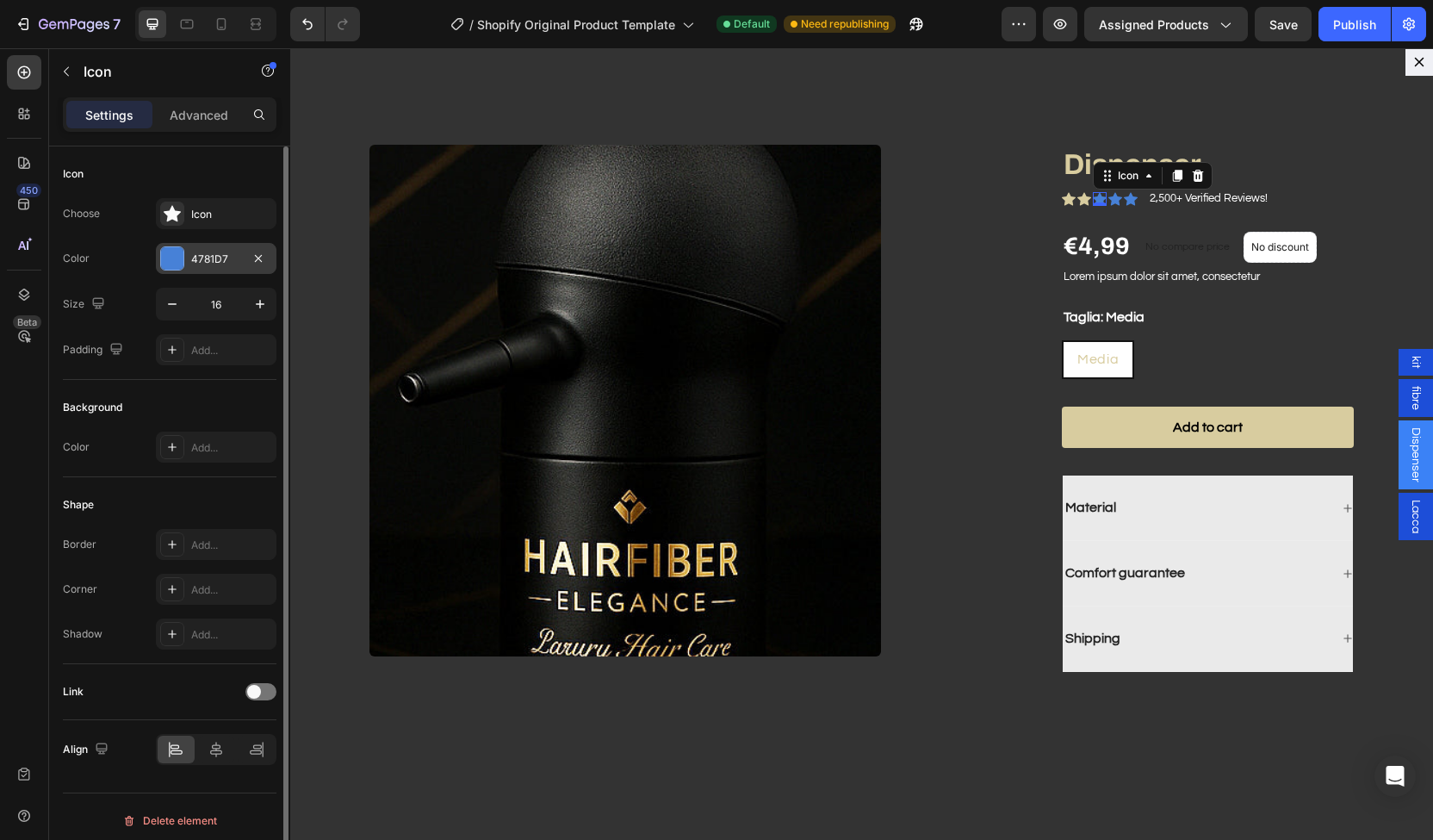
click at [175, 263] on div at bounding box center [172, 258] width 23 height 23
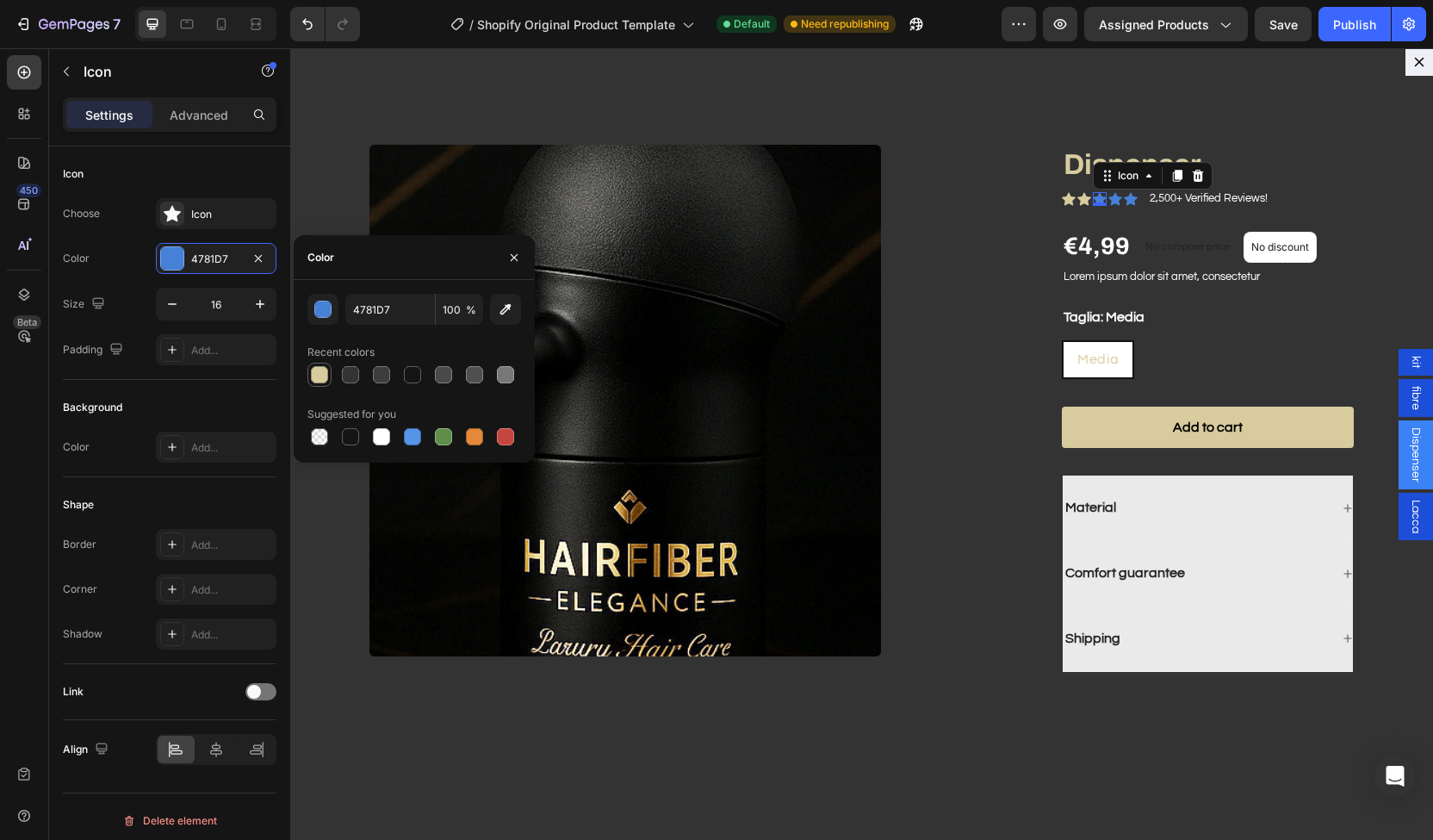
click at [324, 375] on div at bounding box center [319, 375] width 17 height 17
type input "D8CC9F"
click at [1109, 196] on icon "Dialog body" at bounding box center [1115, 198] width 14 height 13
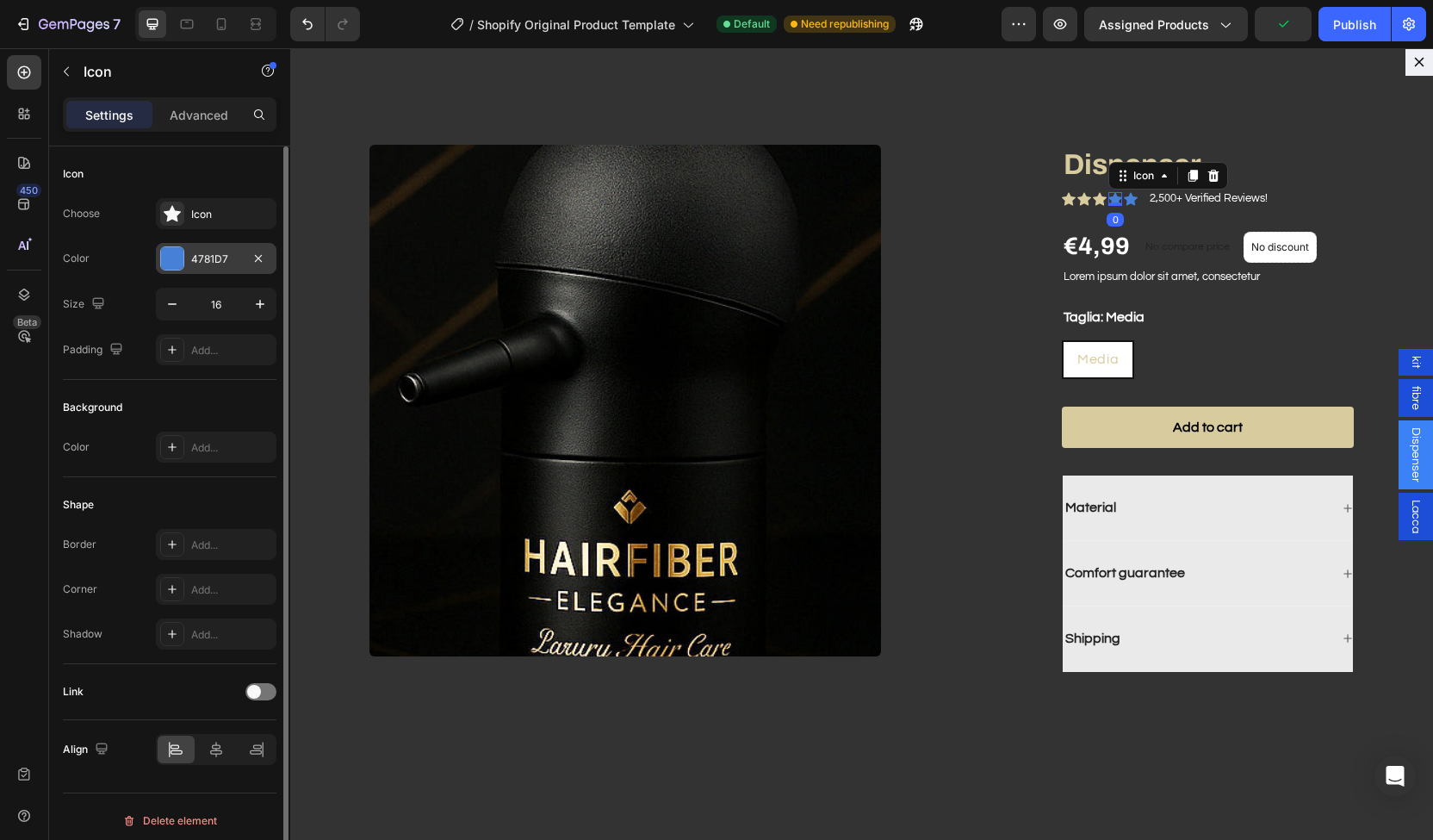
click at [203, 270] on div "4781D7" at bounding box center [215, 258] width 121 height 31
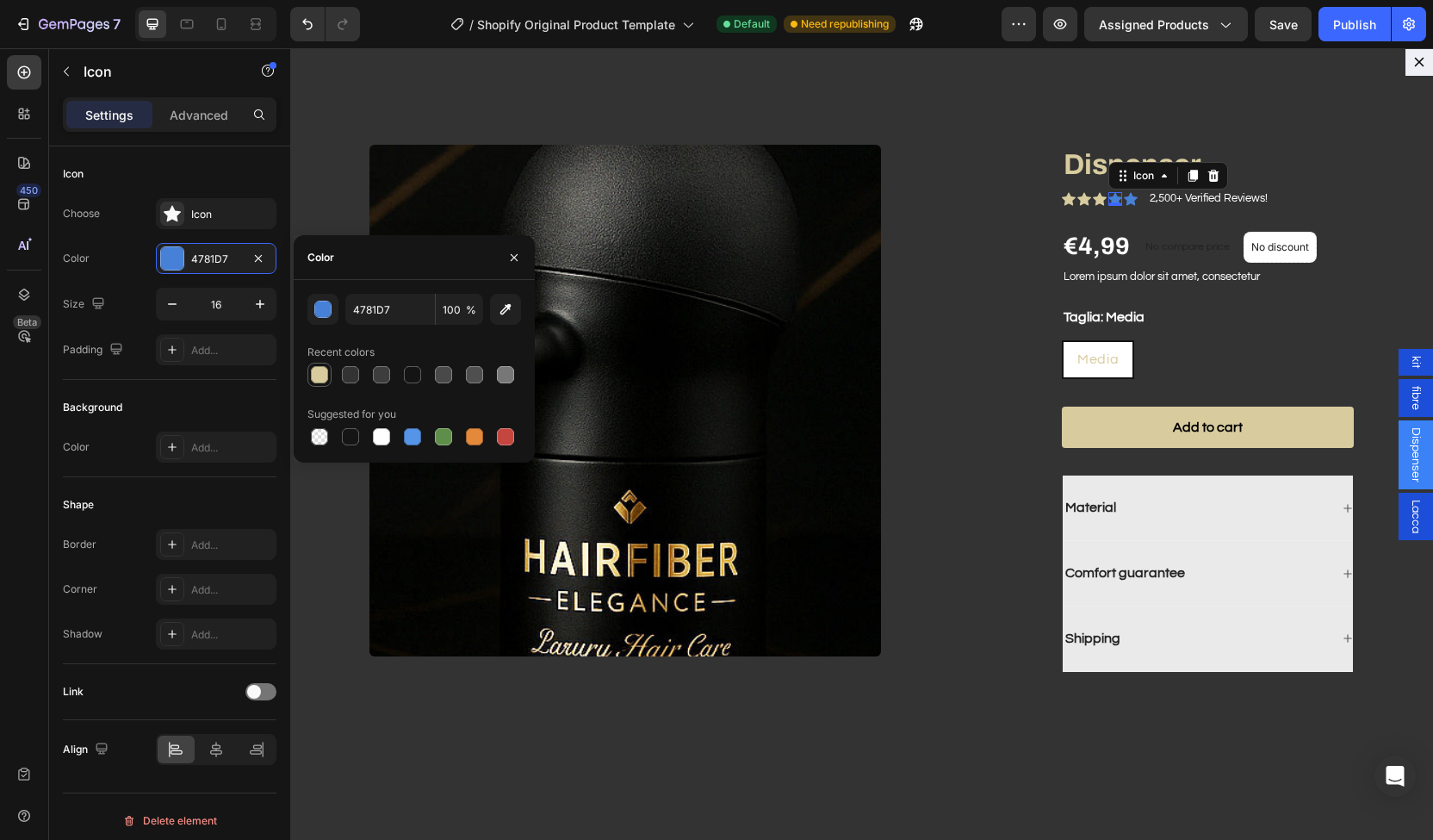
click at [316, 369] on div at bounding box center [319, 375] width 17 height 17
type input "D8CC9F"
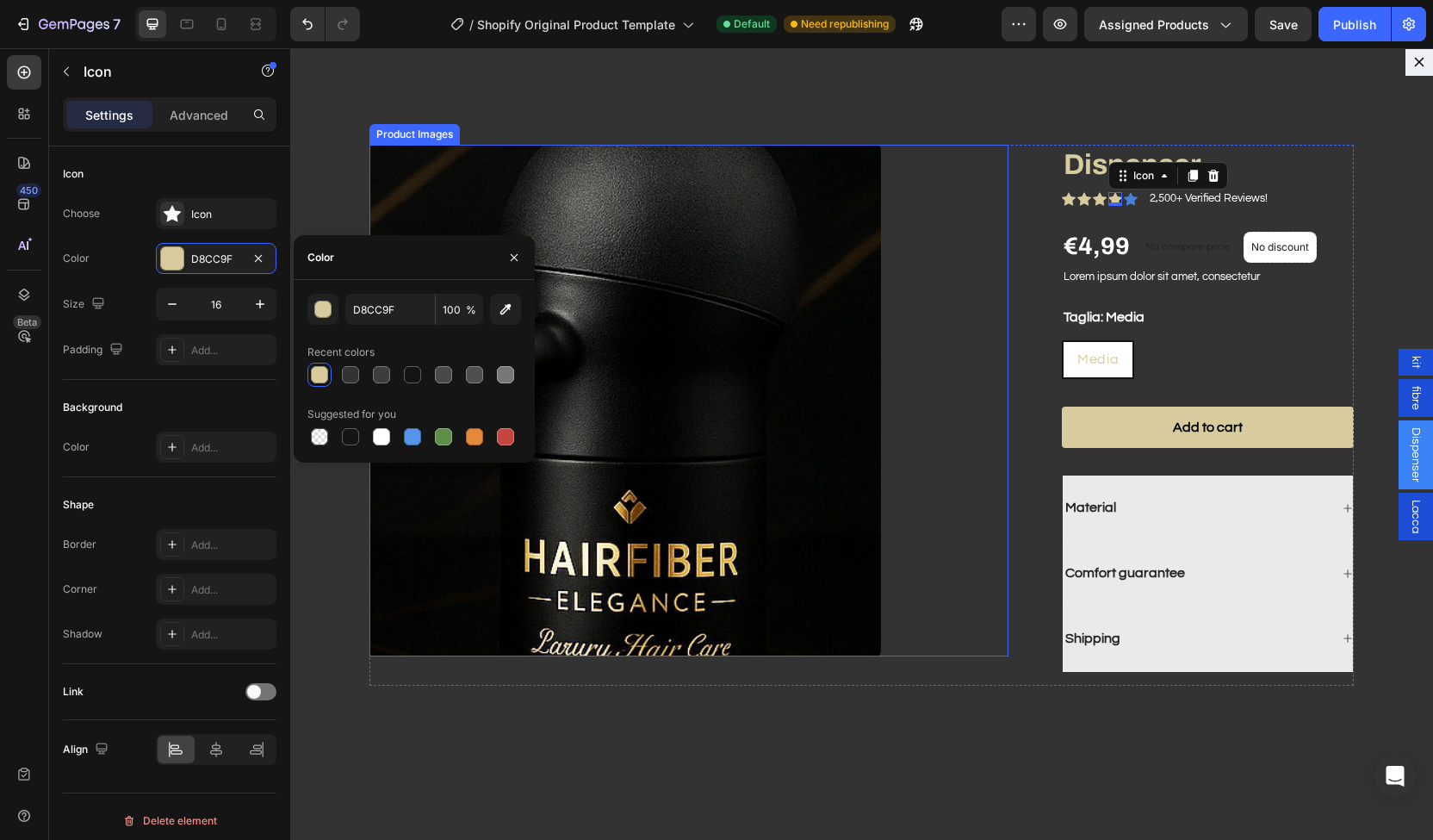
click at [932, 450] on div "Dialog body" at bounding box center [688, 400] width 639 height 512
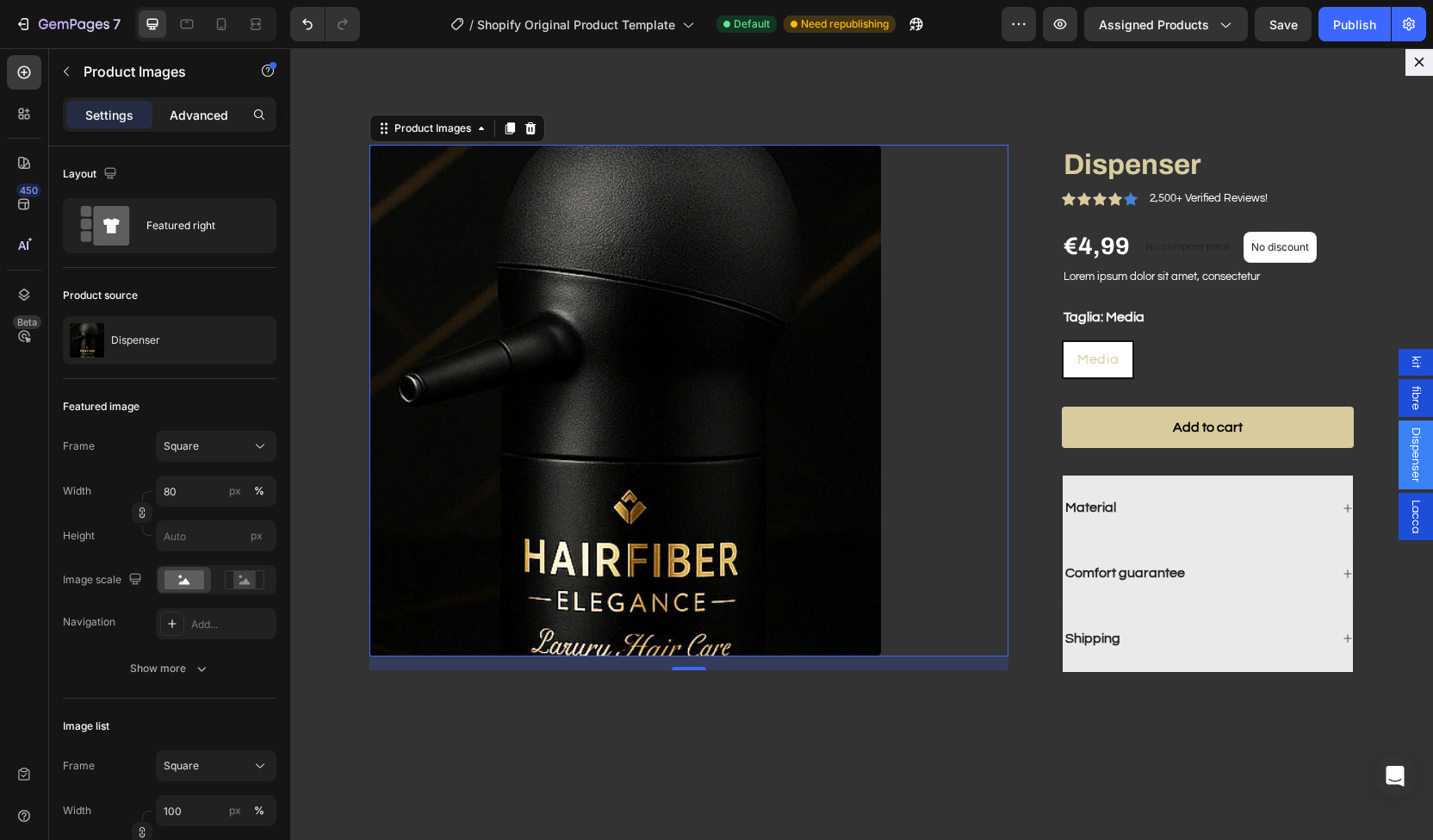
click at [196, 120] on p "Advanced" at bounding box center [199, 115] width 58 height 18
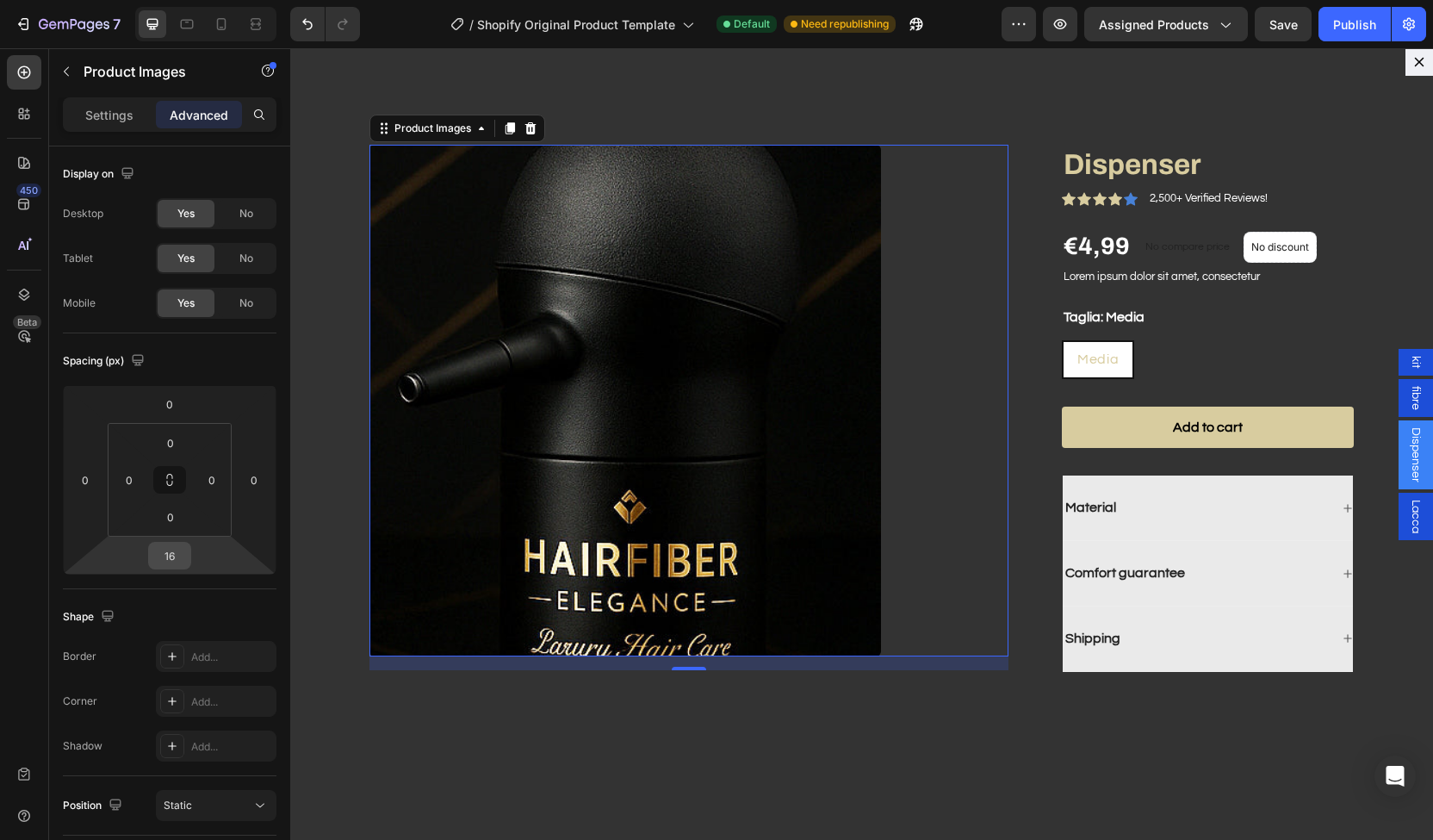
click at [175, 558] on input "16" at bounding box center [170, 555] width 35 height 25
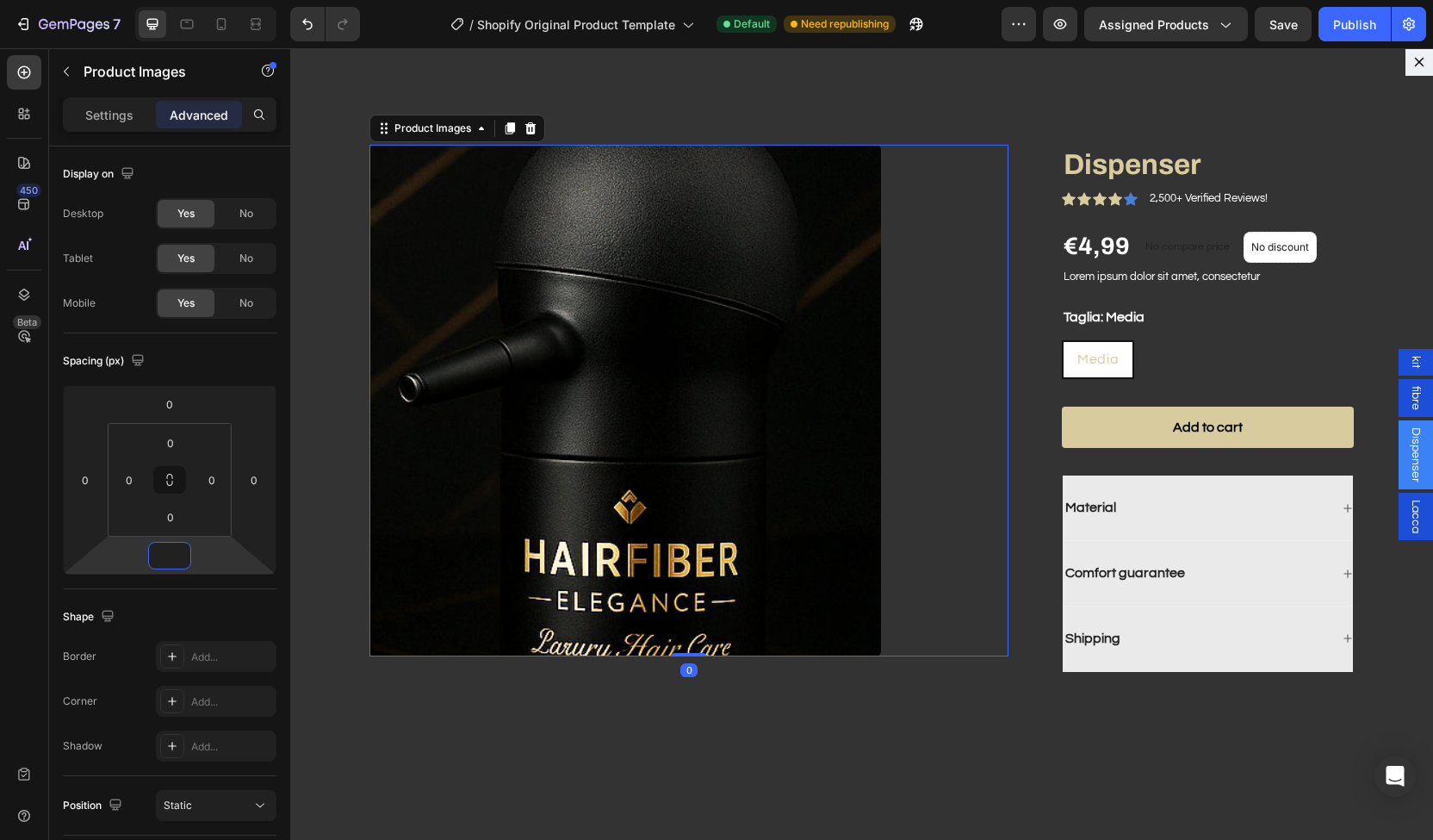
type input "0"
click at [1117, 518] on div "Material" at bounding box center [1196, 508] width 266 height 24
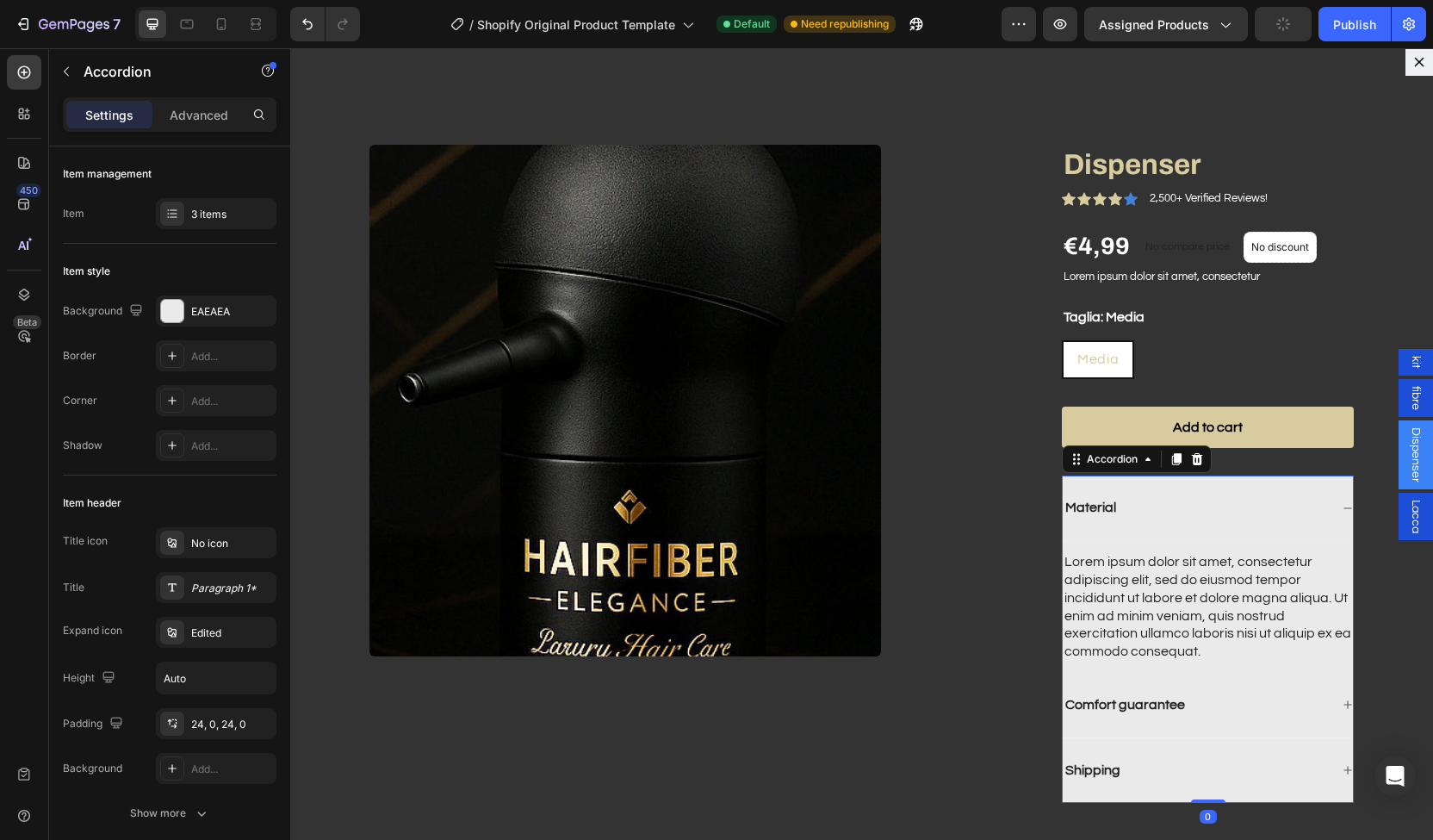
click at [1117, 518] on div "Material" at bounding box center [1196, 508] width 266 height 24
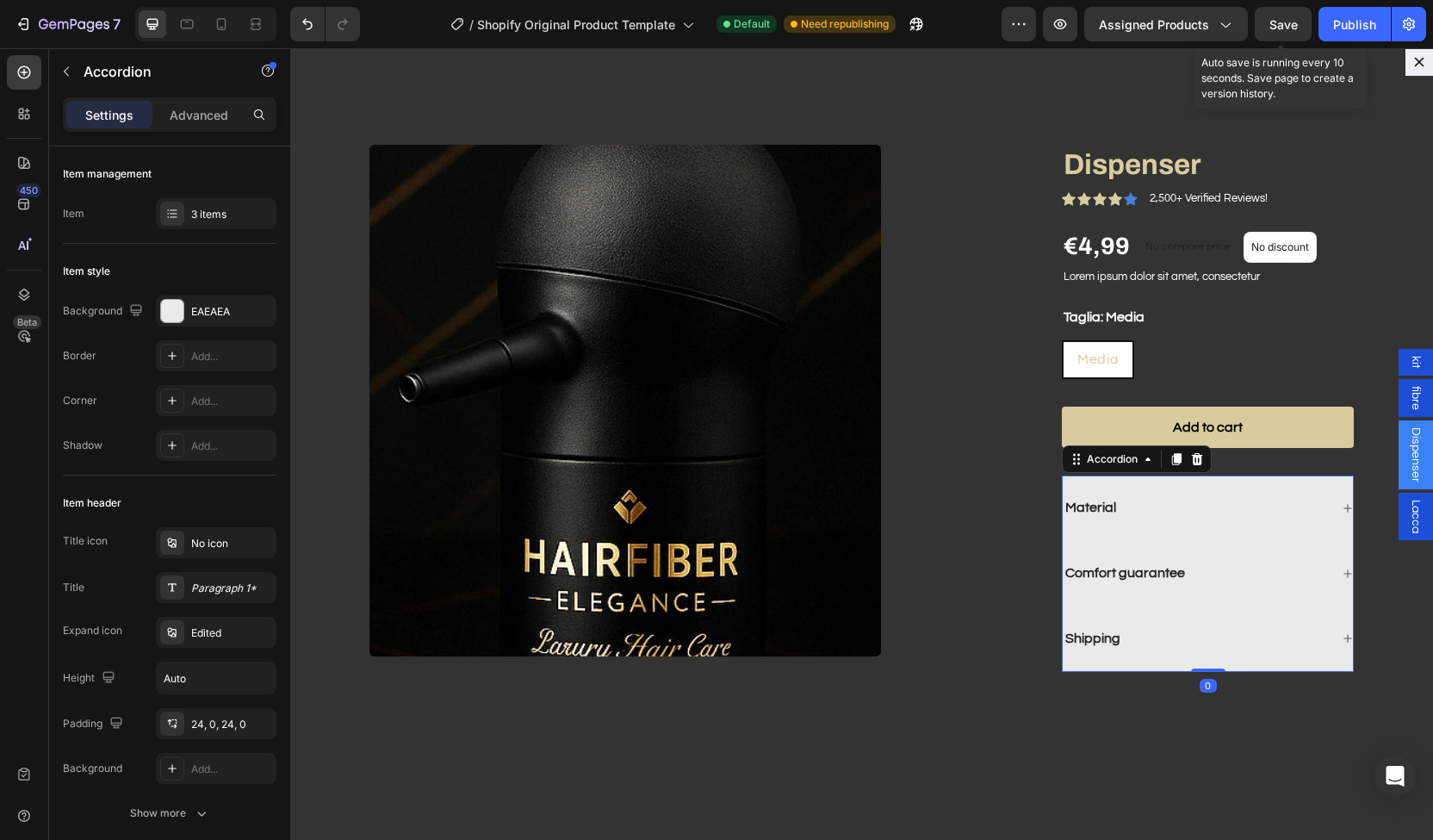
click at [1286, 25] on span "Save" at bounding box center [1283, 25] width 28 height 15
click at [1358, 12] on button "Publish" at bounding box center [1355, 25] width 73 height 35
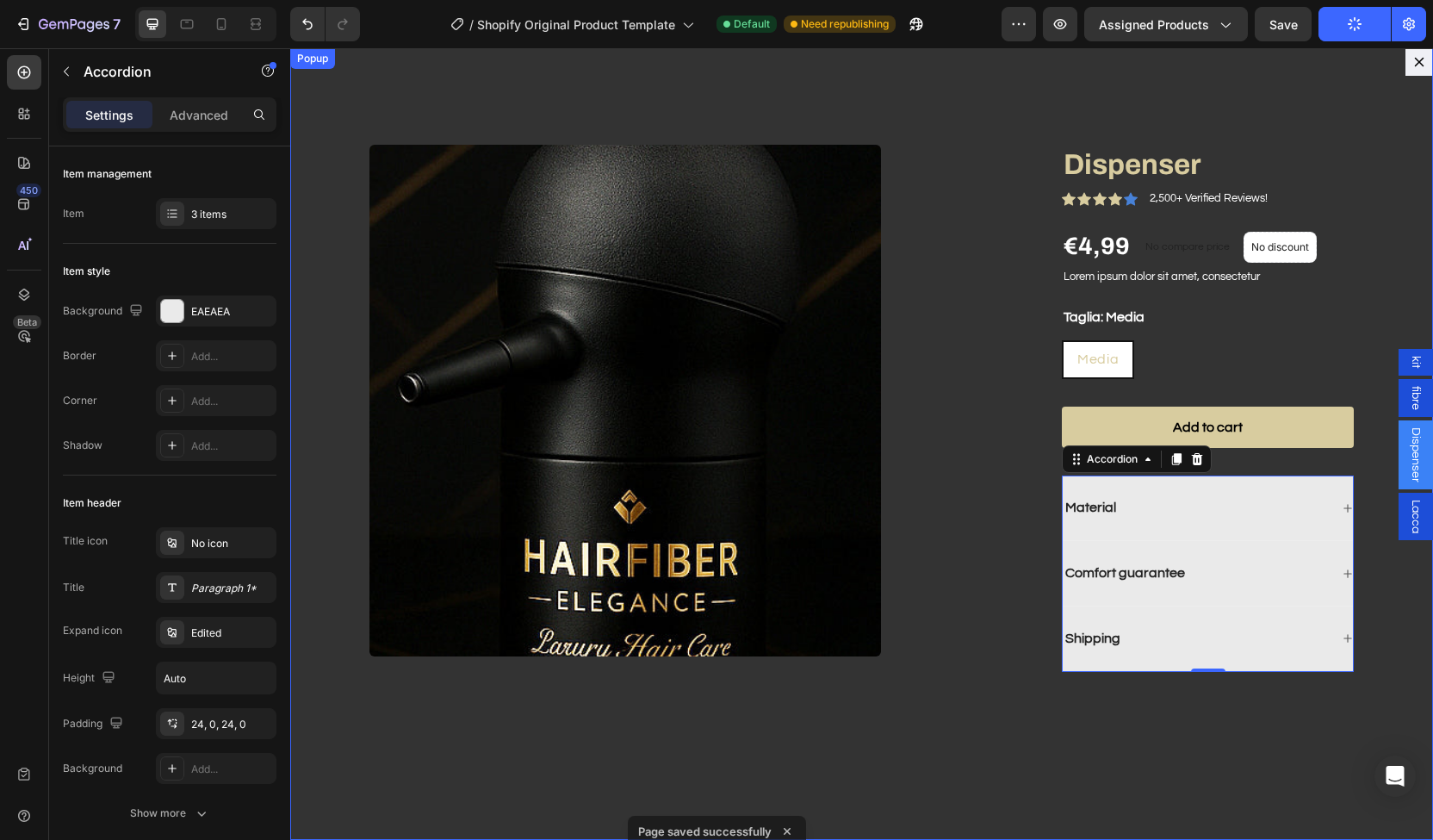
click at [997, 57] on div "Product Images Dispenser Product Title Icon Icon Icon Icon Icon Icon List 2,500…" at bounding box center [861, 444] width 1143 height 792
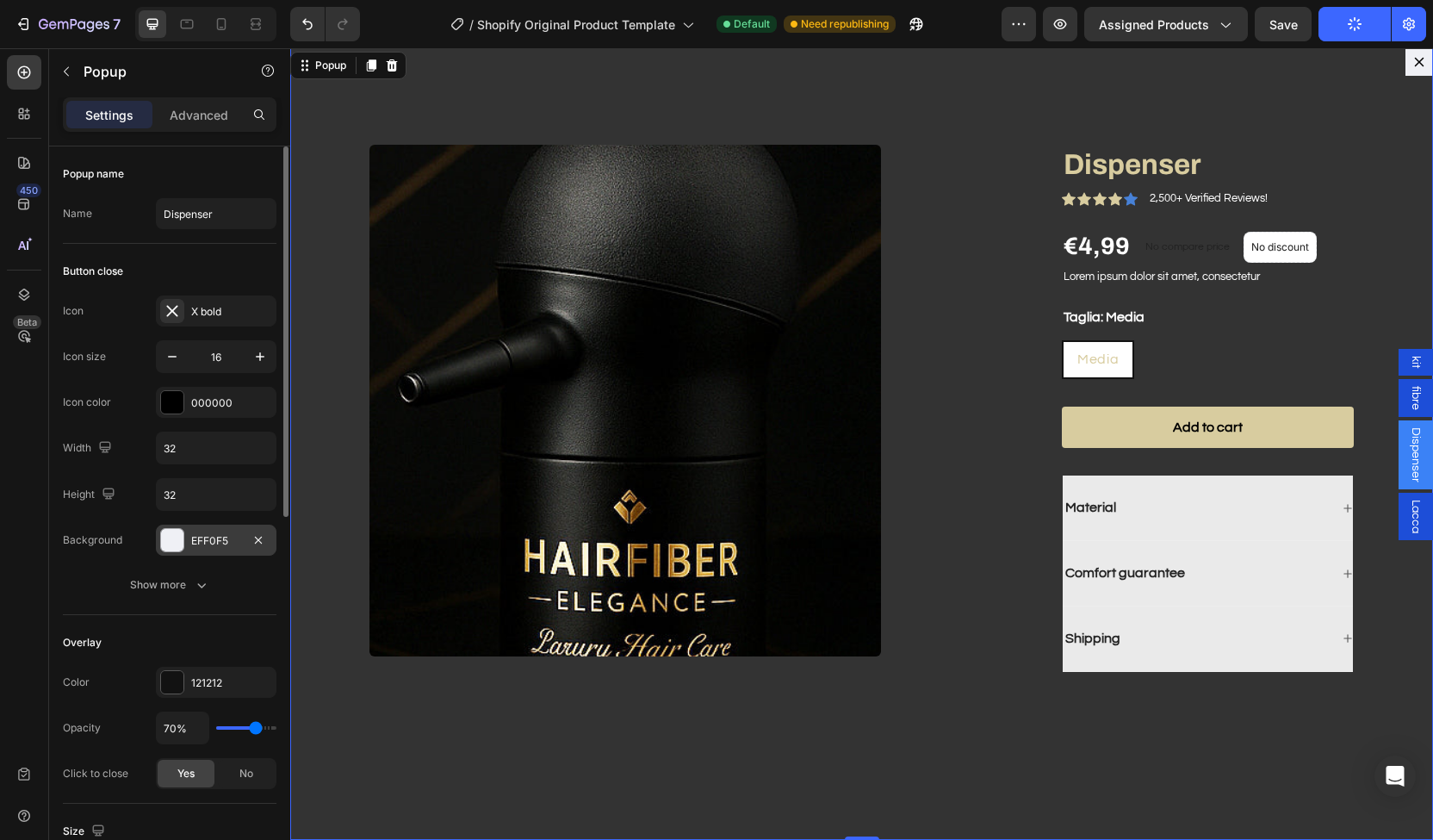
click at [205, 540] on div "EFF0F5" at bounding box center [215, 540] width 50 height 15
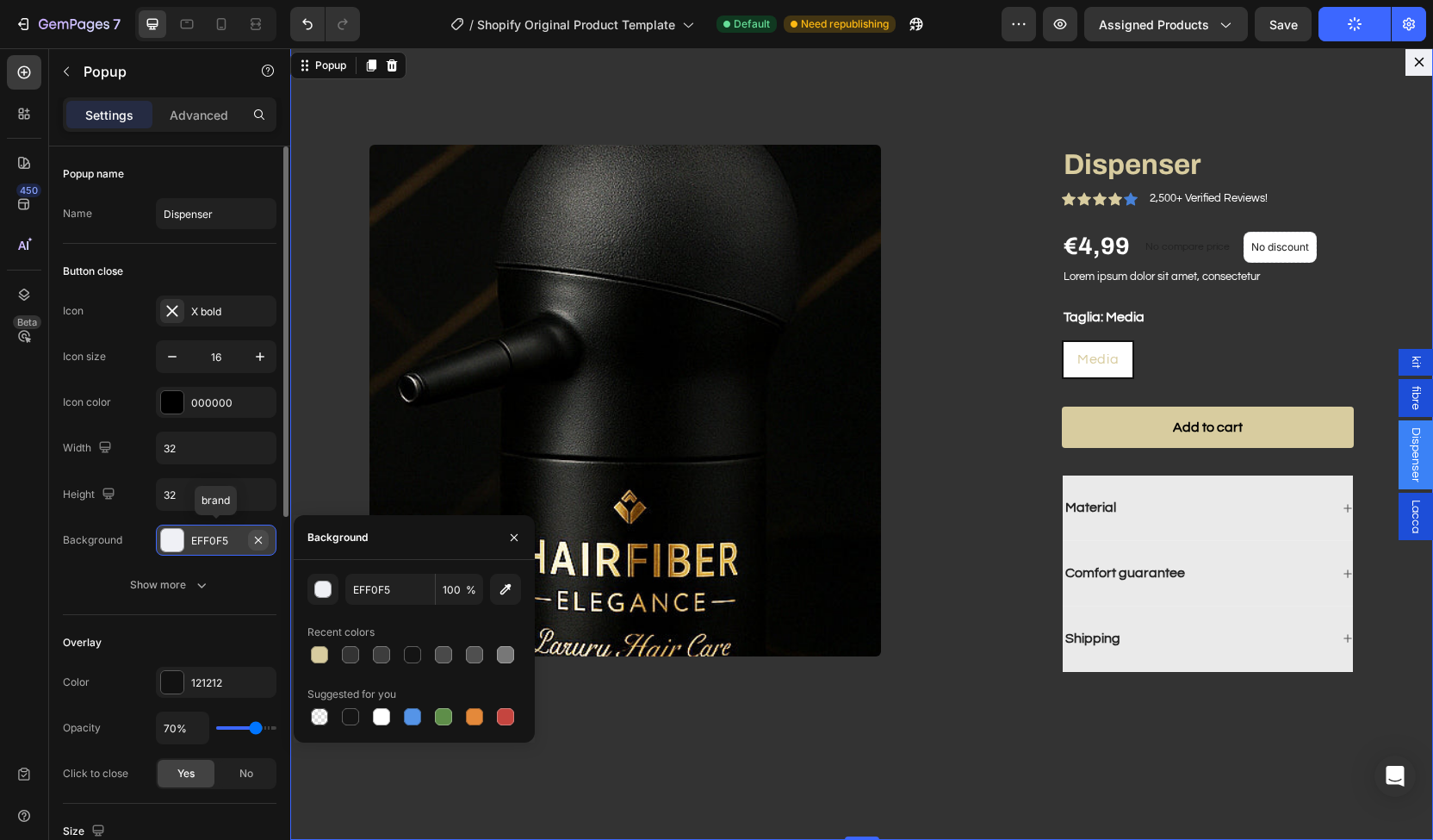
click at [260, 533] on icon "button" at bounding box center [258, 539] width 14 height 14
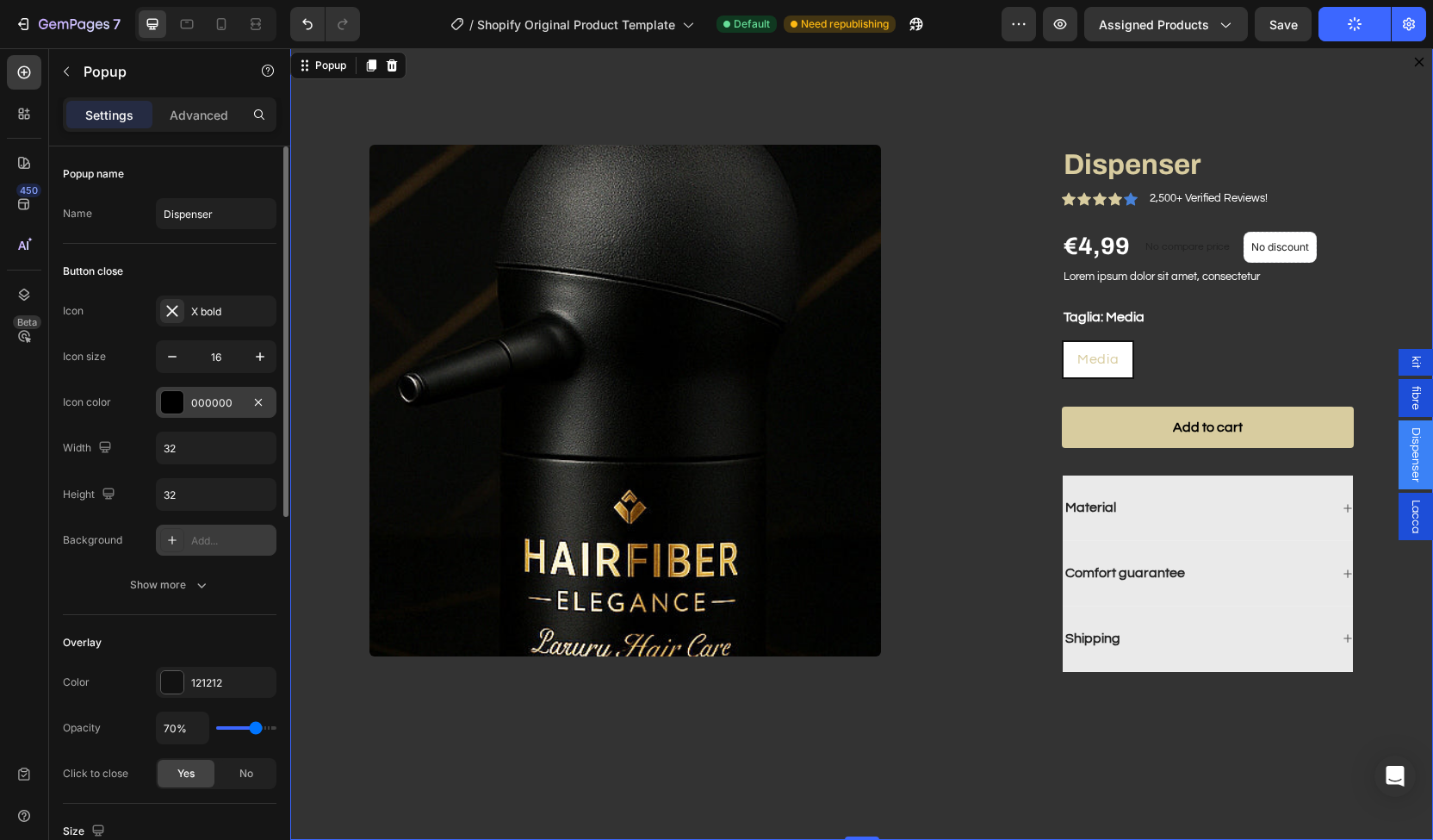
click at [212, 409] on div "000000" at bounding box center [215, 402] width 121 height 31
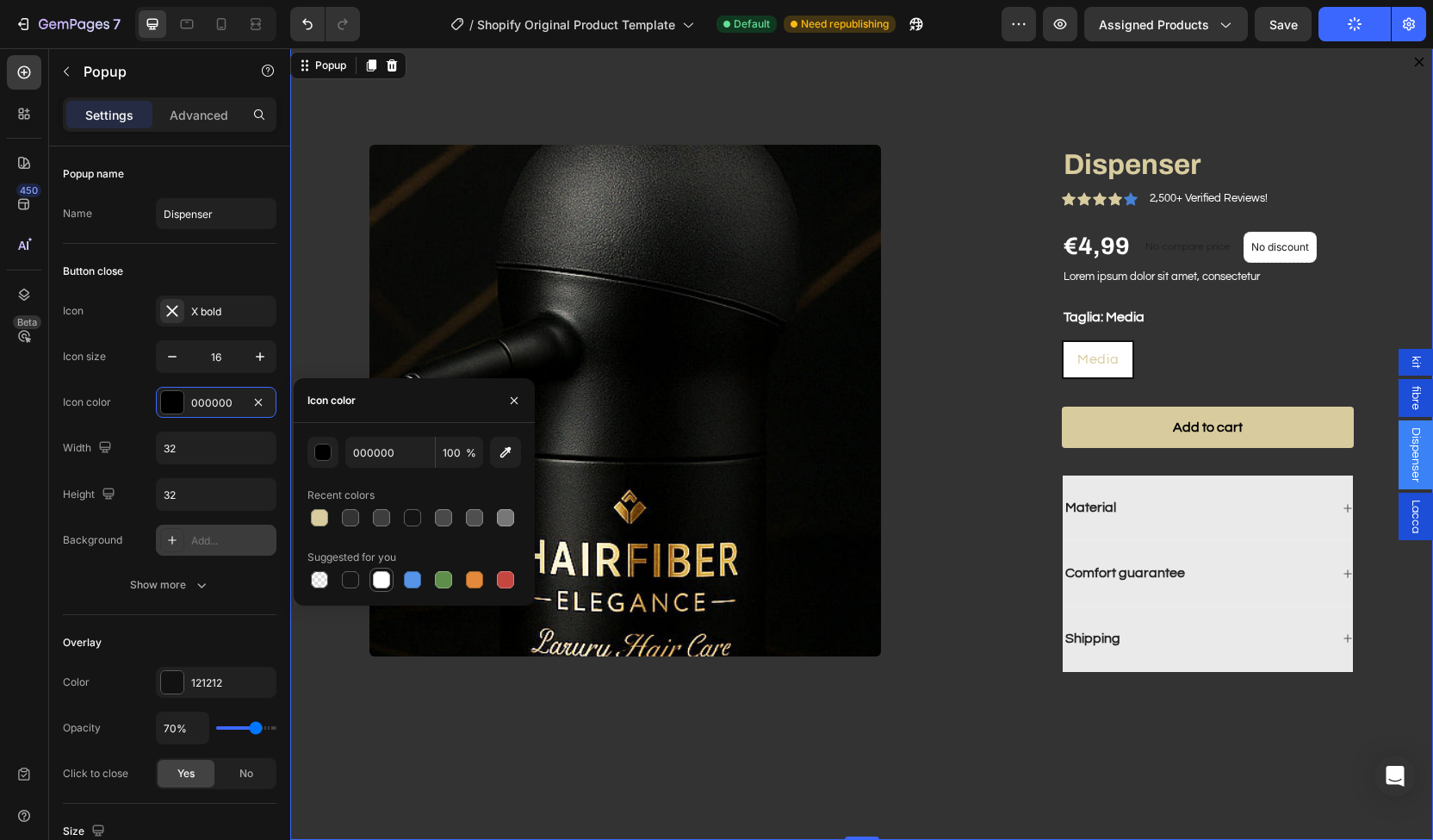
click at [378, 575] on div at bounding box center [381, 579] width 17 height 17
type input "FFFFFF"
